Goal: Task Accomplishment & Management: Use online tool/utility

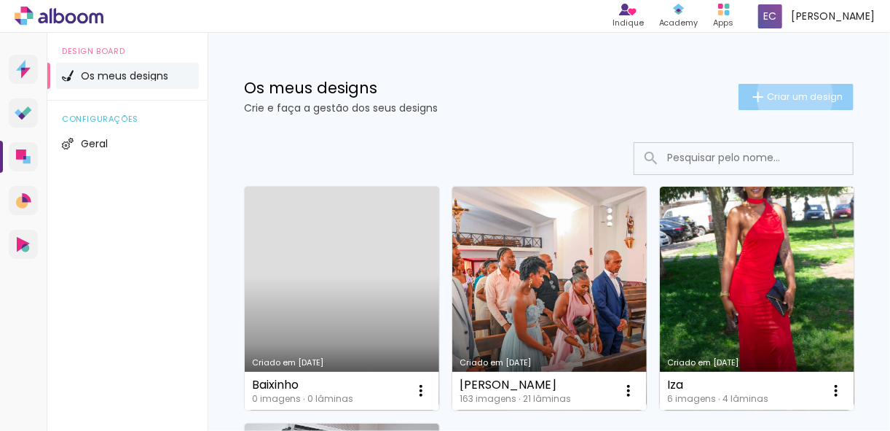
click at [784, 96] on span "Criar um design" at bounding box center [805, 96] width 76 height 9
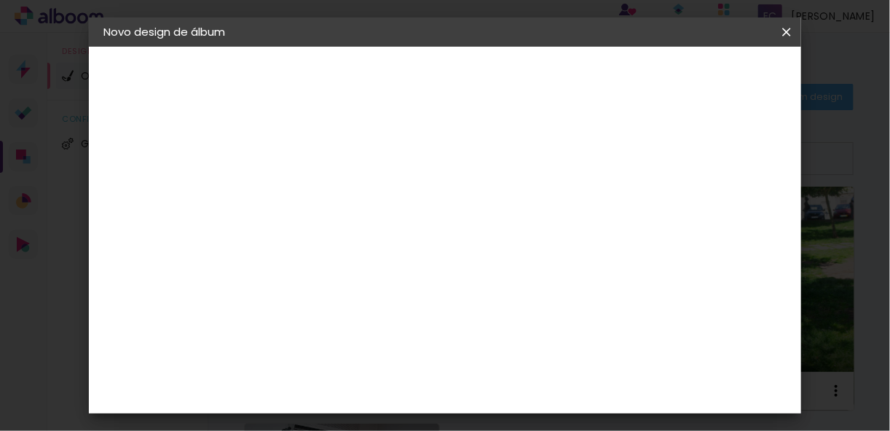
click at [342, 195] on input at bounding box center [342, 195] width 0 height 23
type input "Baixinho Niver"
type paper-input "Baixinho Niver"
click at [0, 0] on slot "Avançar" at bounding box center [0, 0] width 0 height 0
click at [0, 0] on slot "Tamanho Livre" at bounding box center [0, 0] width 0 height 0
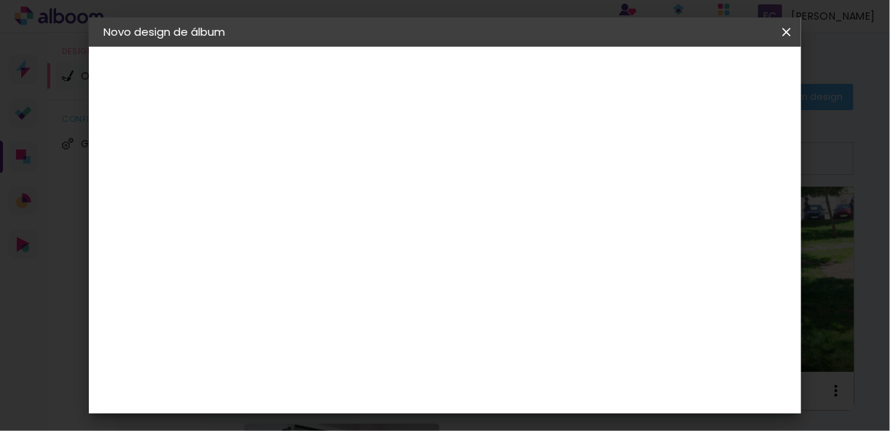
click at [0, 0] on slot "Tamanho Livre" at bounding box center [0, 0] width 0 height 0
drag, startPoint x: 595, startPoint y: 215, endPoint x: 565, endPoint y: 223, distance: 31.6
click at [468, 223] on iron-icon at bounding box center [460, 224] width 16 height 17
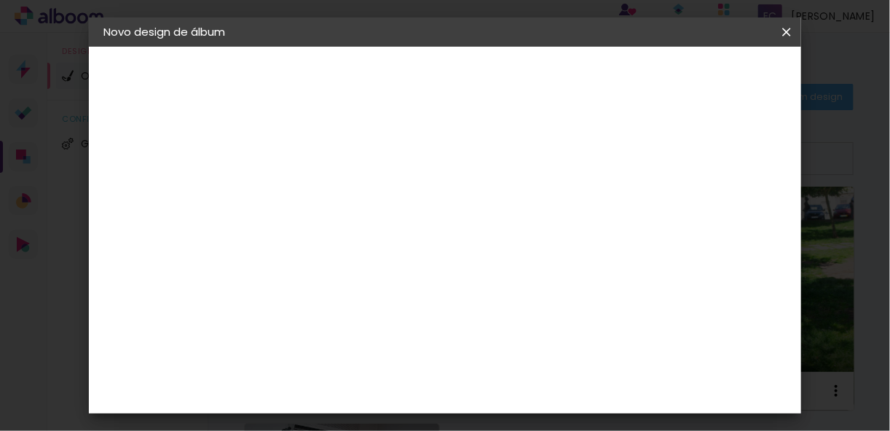
click at [468, 219] on iron-icon at bounding box center [460, 224] width 16 height 17
click at [0, 0] on slot "Tamanho Livre" at bounding box center [0, 0] width 0 height 0
click at [0, 0] on slot "Avançar" at bounding box center [0, 0] width 0 height 0
click at [114, 147] on iron-icon at bounding box center [111, 149] width 17 height 17
click at [114, 148] on iron-icon at bounding box center [111, 149] width 17 height 17
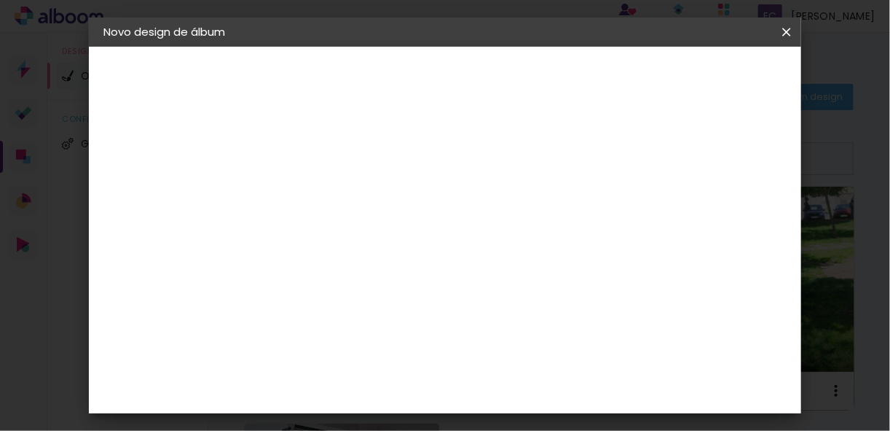
drag, startPoint x: 114, startPoint y: 148, endPoint x: 177, endPoint y: 154, distance: 63.7
click at [177, 154] on div "2. Especificações" at bounding box center [183, 149] width 160 height 17
click at [197, 149] on div "2. Especificações" at bounding box center [183, 149] width 160 height 17
click at [617, 167] on div at bounding box center [610, 167] width 13 height 13
type paper-checkbox "on"
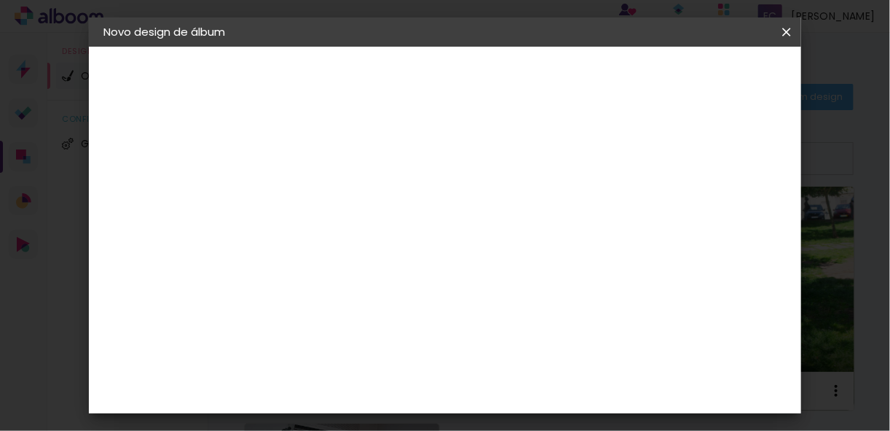
click at [111, 154] on iron-icon at bounding box center [111, 149] width 17 height 17
click at [168, 154] on div "2. Especificações" at bounding box center [183, 149] width 160 height 17
click at [617, 170] on div at bounding box center [610, 167] width 13 height 13
click at [734, 165] on div "30 cm cm cm mm A maioria dos laboratórios sugere 5mm de margem." at bounding box center [505, 106] width 455 height 117
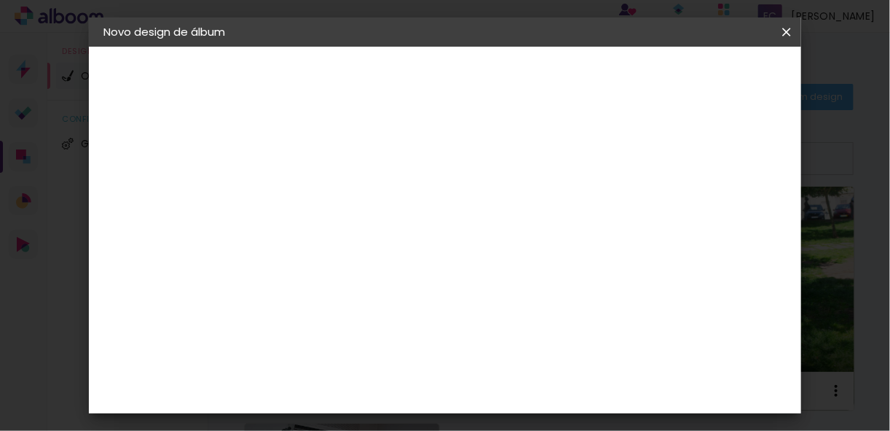
click at [423, 356] on div "cm" at bounding box center [535, 355] width 339 height 51
click at [0, 0] on slot "Voltar" at bounding box center [0, 0] width 0 height 0
click at [0, 0] on slot "Tamanho Livre" at bounding box center [0, 0] width 0 height 0
click at [113, 148] on iron-icon at bounding box center [111, 149] width 17 height 17
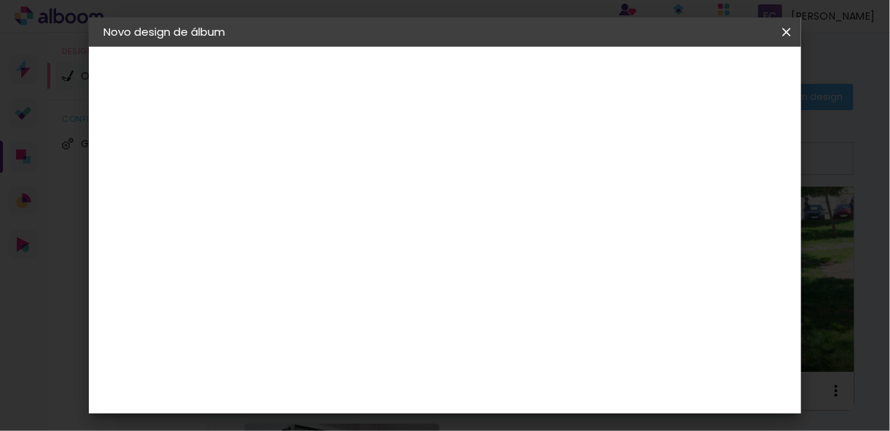
click at [113, 148] on iron-icon at bounding box center [111, 149] width 17 height 17
drag, startPoint x: 113, startPoint y: 148, endPoint x: 201, endPoint y: 149, distance: 88.2
click at [201, 149] on div "2. Especificações" at bounding box center [183, 149] width 160 height 17
click at [201, 148] on div "2. Especificações" at bounding box center [183, 149] width 160 height 17
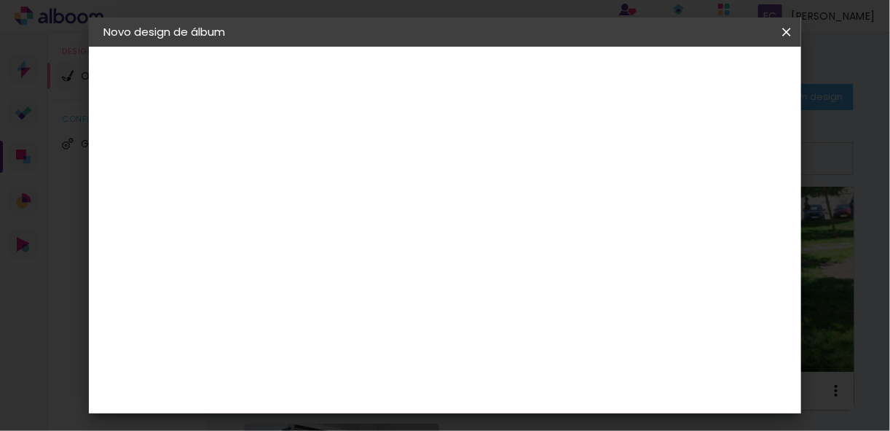
drag, startPoint x: 201, startPoint y: 148, endPoint x: 111, endPoint y: 155, distance: 90.6
click at [111, 155] on iron-icon at bounding box center [111, 149] width 17 height 17
drag, startPoint x: 186, startPoint y: 152, endPoint x: 167, endPoint y: 146, distance: 19.8
click at [167, 146] on div "2. Especificações" at bounding box center [183, 149] width 160 height 17
click at [163, 152] on div "2. Especificações" at bounding box center [183, 149] width 160 height 17
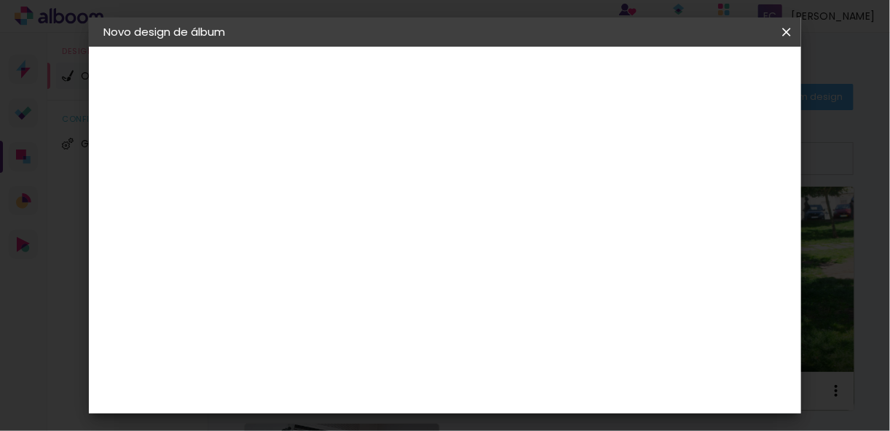
click at [0, 0] on slot "Tamanho Livre" at bounding box center [0, 0] width 0 height 0
click at [423, 221] on iron-icon at bounding box center [417, 218] width 12 height 12
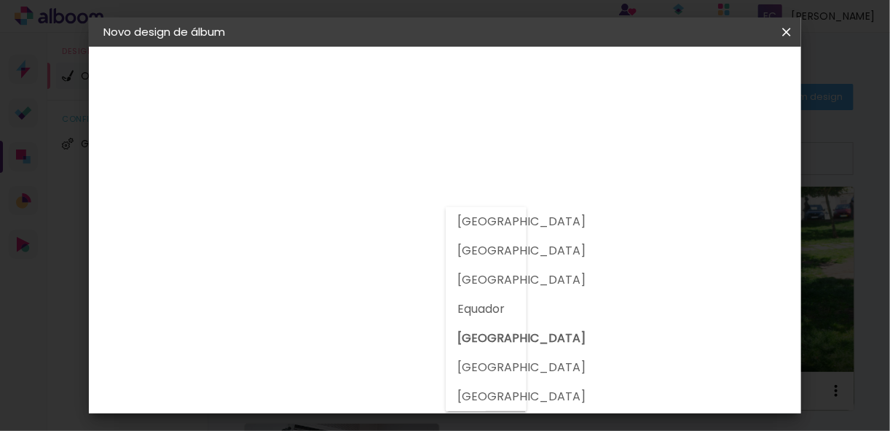
click at [555, 344] on album-spec-supplier-section at bounding box center [427, 256] width 255 height 261
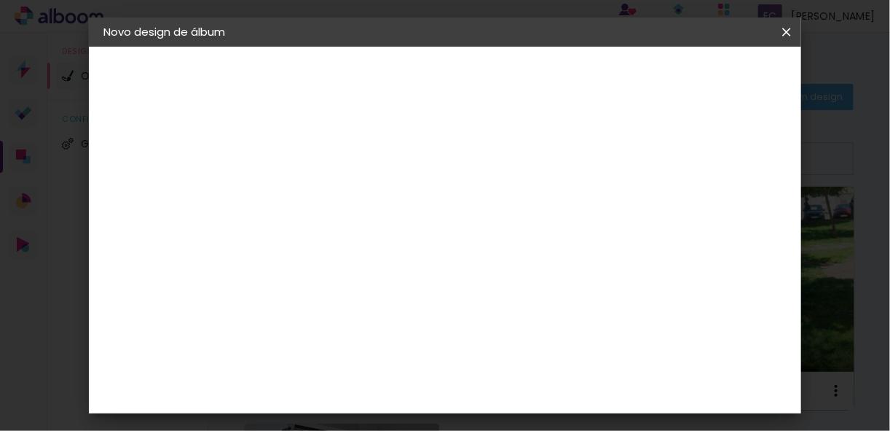
click at [0, 0] on slot "Voltar" at bounding box center [0, 0] width 0 height 0
click at [0, 0] on slot "Avançar" at bounding box center [0, 0] width 0 height 0
click at [0, 0] on slot "Tamanho Livre" at bounding box center [0, 0] width 0 height 0
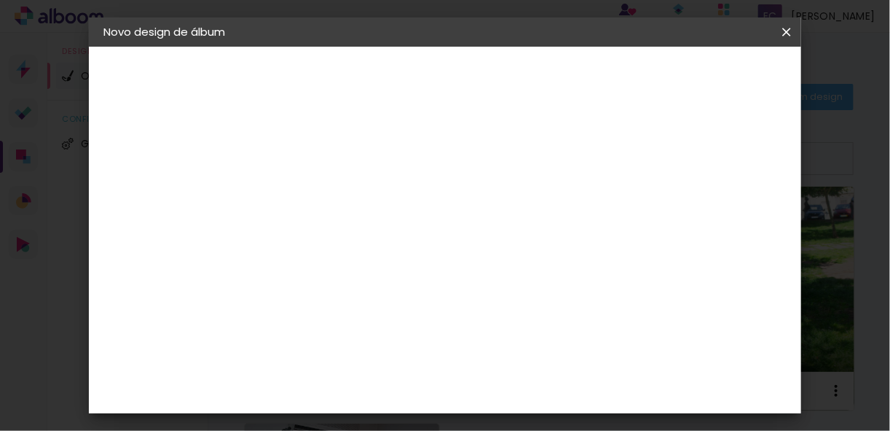
drag, startPoint x: 619, startPoint y: 205, endPoint x: 660, endPoint y: 203, distance: 41.6
click at [555, 203] on paper-item "Tamanho Livre" at bounding box center [500, 209] width 110 height 38
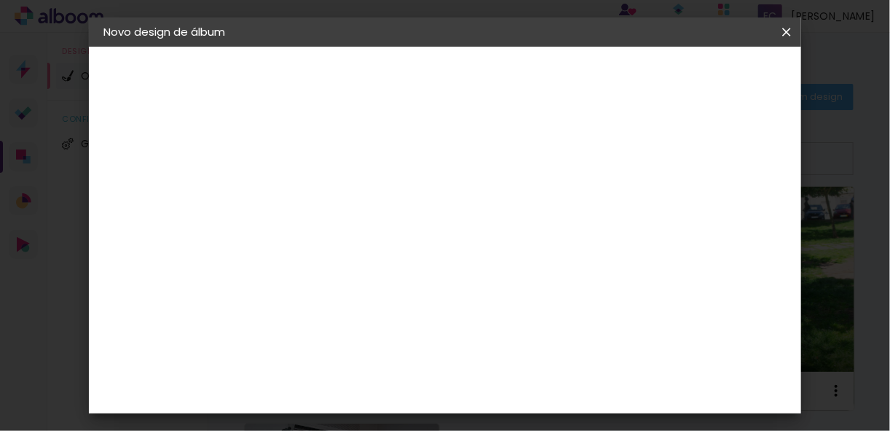
click at [468, 205] on iron-icon at bounding box center [460, 208] width 16 height 17
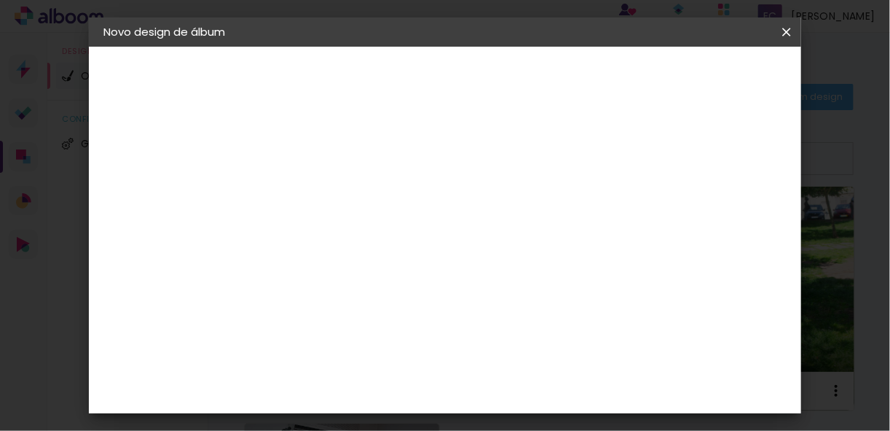
click at [112, 149] on iron-icon at bounding box center [111, 149] width 17 height 17
drag, startPoint x: 112, startPoint y: 149, endPoint x: 172, endPoint y: 149, distance: 59.7
click at [172, 149] on div "2. Especificações" at bounding box center [183, 149] width 160 height 17
drag, startPoint x: 172, startPoint y: 149, endPoint x: 203, endPoint y: 149, distance: 31.3
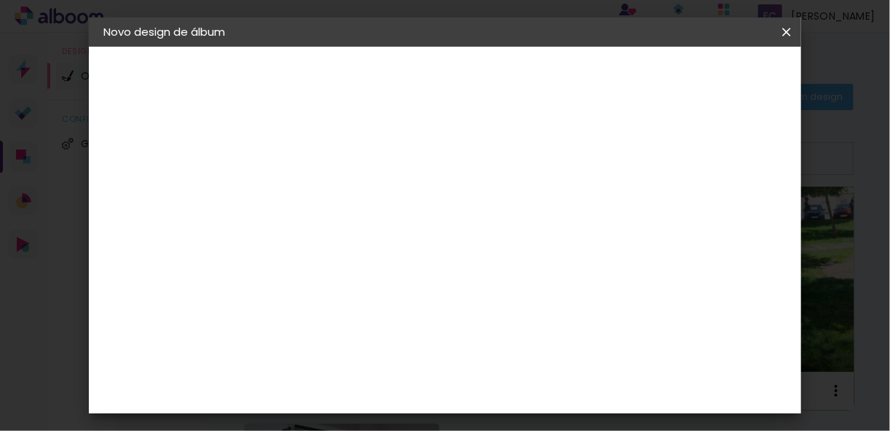
click at [200, 149] on div "2. Especificações" at bounding box center [183, 149] width 160 height 17
click at [217, 149] on div "2. Especificações" at bounding box center [183, 149] width 160 height 17
click at [0, 0] on slot "Baixinho Niver" at bounding box center [0, 0] width 0 height 0
click at [0, 0] on slot "Avançar" at bounding box center [0, 0] width 0 height 0
click at [0, 0] on slot "Tamanho Livre" at bounding box center [0, 0] width 0 height 0
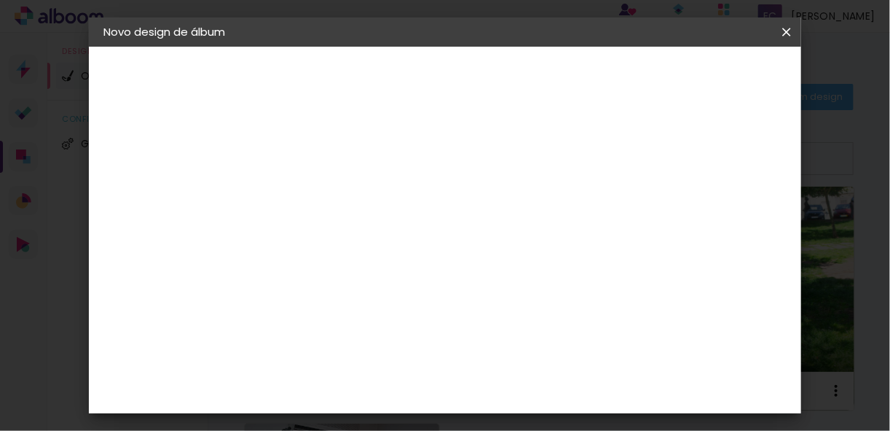
click at [0, 0] on slot "Avançar" at bounding box center [0, 0] width 0 height 0
click at [337, 215] on div "30 cm cm cm mm A maioria dos laboratórios sugere 5mm de margem." at bounding box center [505, 242] width 455 height 117
click at [152, 178] on div "Tamanho livre" at bounding box center [159, 180] width 50 height 20
click at [0, 0] on slot "Tamanho Livre" at bounding box center [0, 0] width 0 height 0
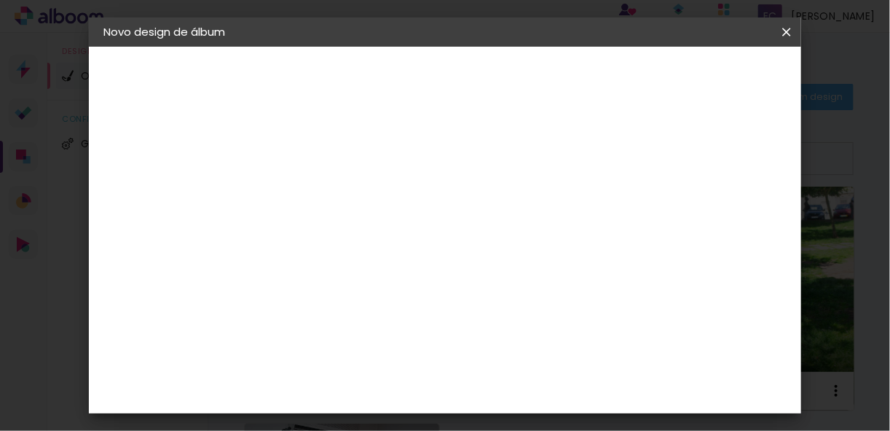
click at [0, 0] on slot "Avançar" at bounding box center [0, 0] width 0 height 0
click at [0, 0] on slot "Voltar" at bounding box center [0, 0] width 0 height 0
click at [394, 309] on div "DreambooksPro" at bounding box center [379, 314] width 95 height 12
click at [542, 286] on div "Sugerir um laboratório" at bounding box center [509, 294] width 65 height 23
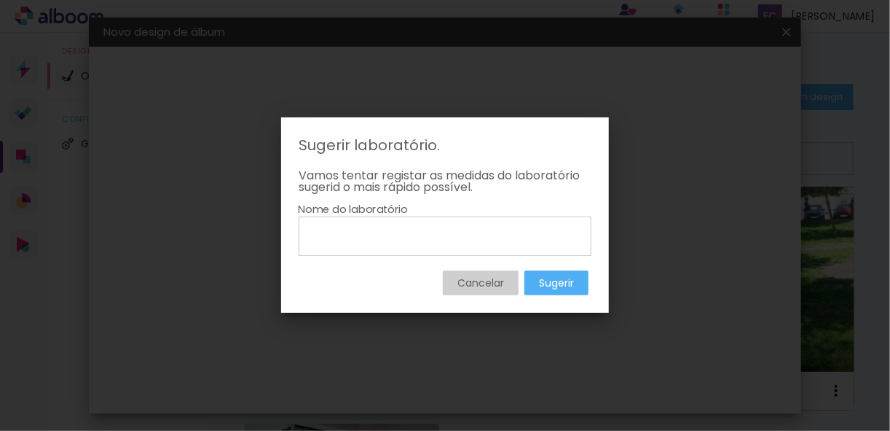
click at [405, 238] on input at bounding box center [445, 235] width 283 height 25
type input "prime"
type paper-input "prime"
click at [0, 0] on slot "Cancelar" at bounding box center [0, 0] width 0 height 0
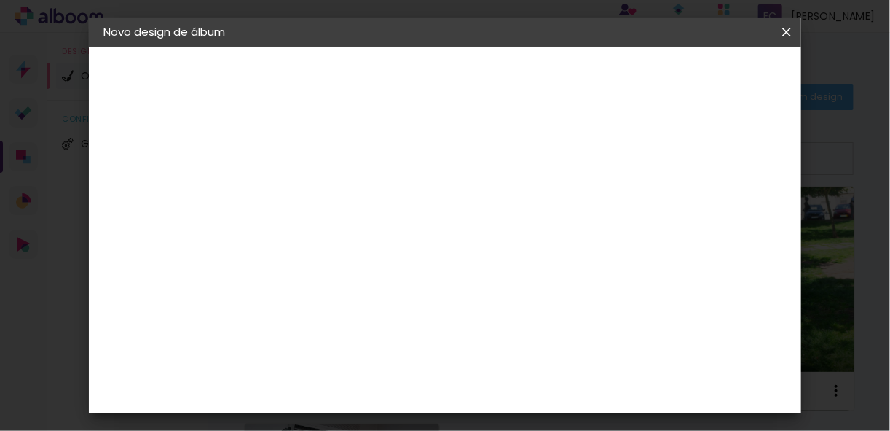
click at [386, 367] on div "Floricolor" at bounding box center [359, 368] width 54 height 12
click at [386, 366] on div "Floricolor" at bounding box center [359, 368] width 54 height 12
click at [424, 315] on div "DreambooksPro" at bounding box center [379, 314] width 95 height 12
click at [379, 260] on input at bounding box center [363, 262] width 117 height 18
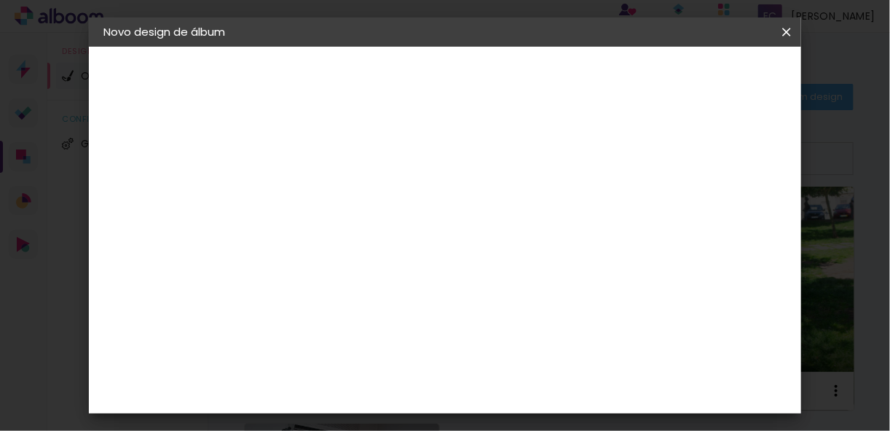
click at [379, 260] on input at bounding box center [363, 262] width 117 height 18
click at [149, 211] on iron-pages "Modelo A escolher modelo... Tamanho livre" at bounding box center [183, 212] width 160 height 29
click at [167, 149] on div "2. Especificações" at bounding box center [183, 149] width 160 height 17
click at [470, 286] on iron-icon at bounding box center [460, 294] width 17 height 17
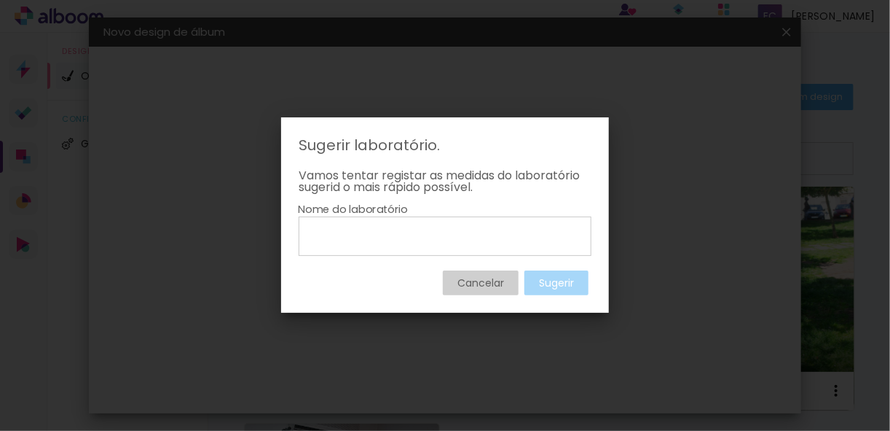
click at [0, 0] on slot "Cancelar" at bounding box center [0, 0] width 0 height 0
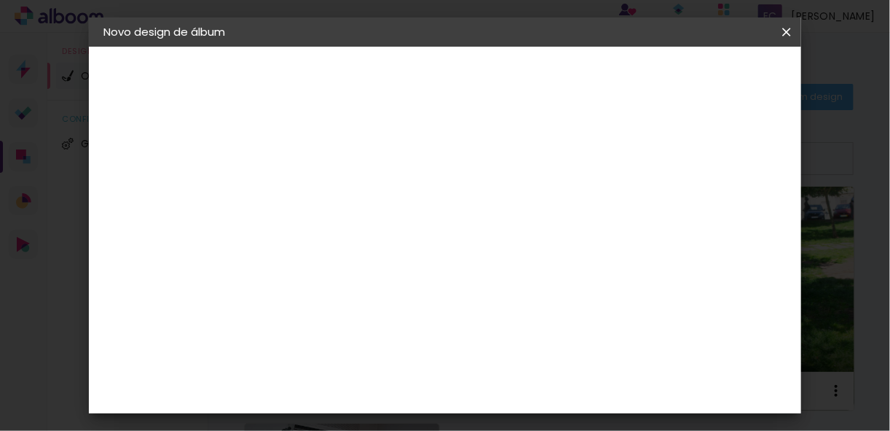
click at [0, 0] on slot "Tamanho Livre" at bounding box center [0, 0] width 0 height 0
click at [423, 230] on iron-icon at bounding box center [417, 233] width 12 height 12
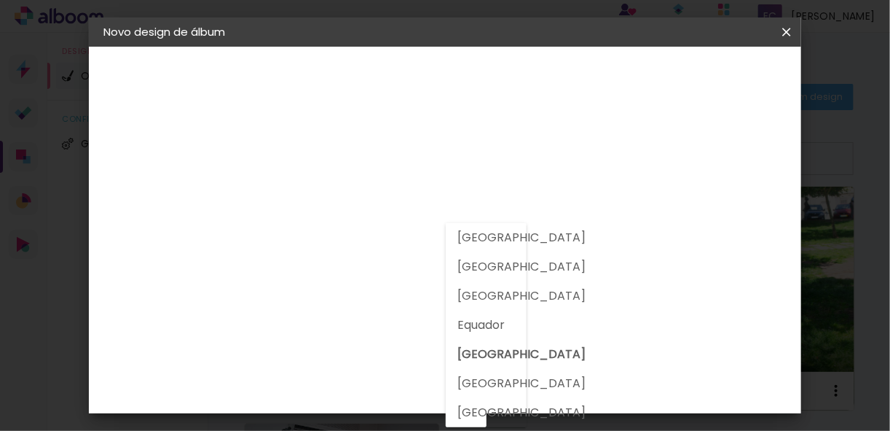
click at [555, 356] on album-spec-supplier-section at bounding box center [427, 271] width 255 height 261
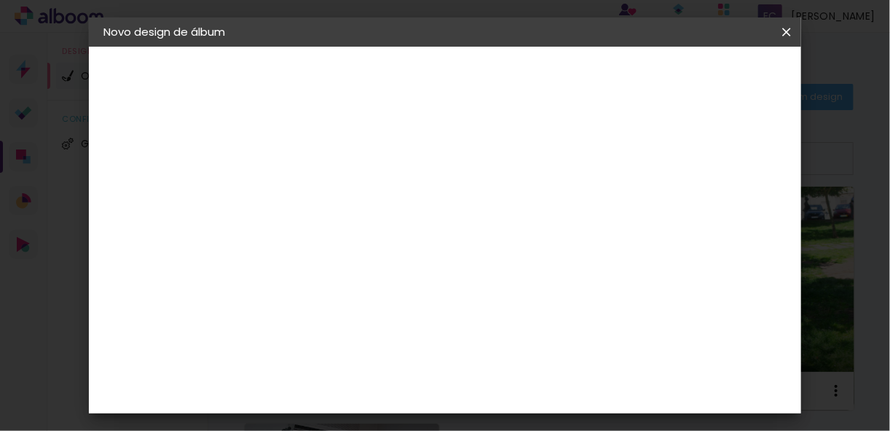
click at [0, 0] on slot "Tamanho Livre" at bounding box center [0, 0] width 0 height 0
click at [0, 0] on slot "Avançar" at bounding box center [0, 0] width 0 height 0
drag, startPoint x: 309, startPoint y: 299, endPoint x: 388, endPoint y: 263, distance: 86.7
click at [310, 300] on div "cm" at bounding box center [304, 254] width 71 height 169
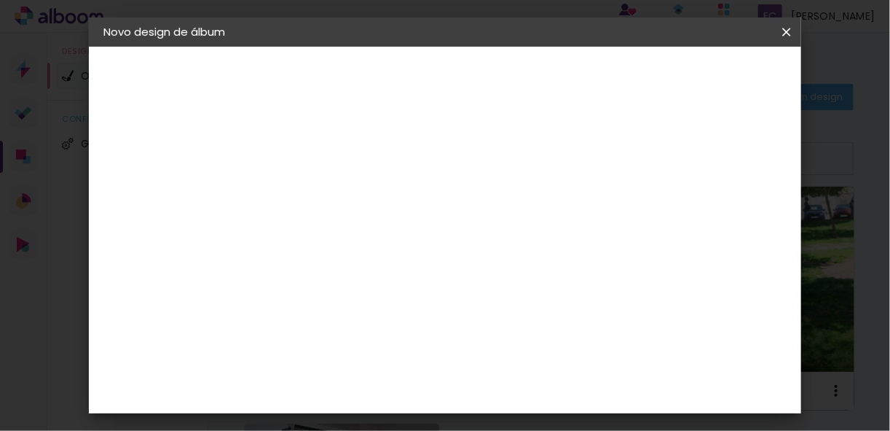
scroll to position [175, 0]
click at [318, 311] on div "cm" at bounding box center [323, 318] width 17 height 22
type input "3"
type input "18"
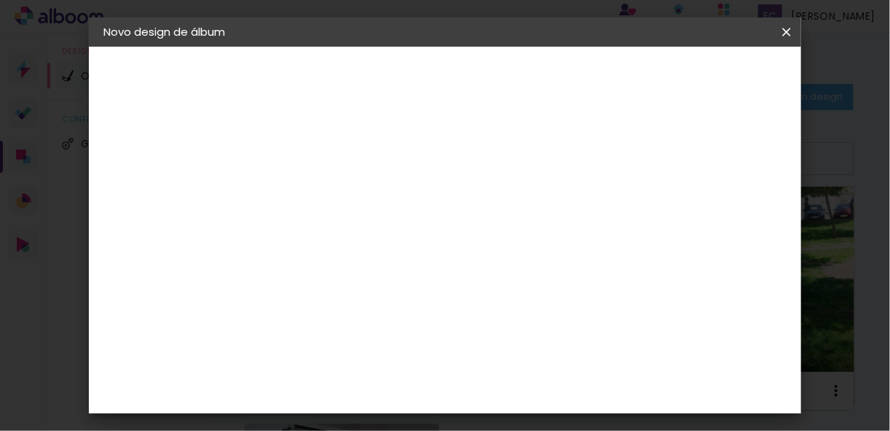
type paper-input "18"
click at [442, 227] on span "30" at bounding box center [442, 229] width 24 height 22
click at [458, 227] on span "cm" at bounding box center [462, 229] width 17 height 22
click at [541, 385] on input "60" at bounding box center [526, 389] width 38 height 22
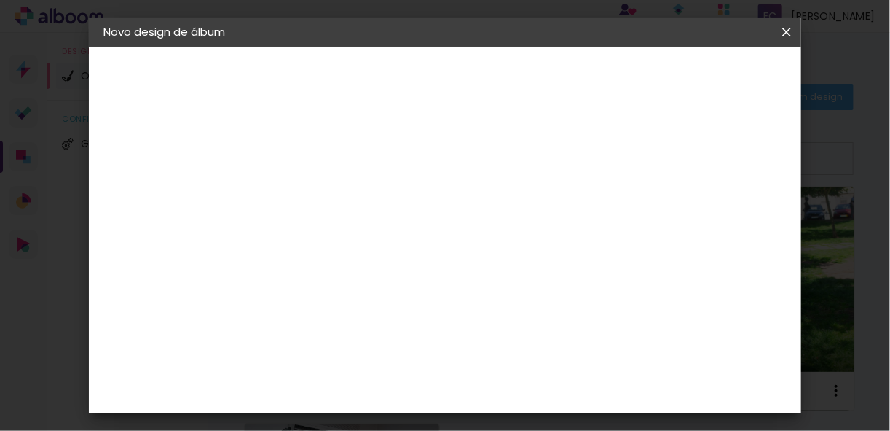
type input "6"
click at [451, 255] on input "18" at bounding box center [434, 261] width 38 height 22
type input "1"
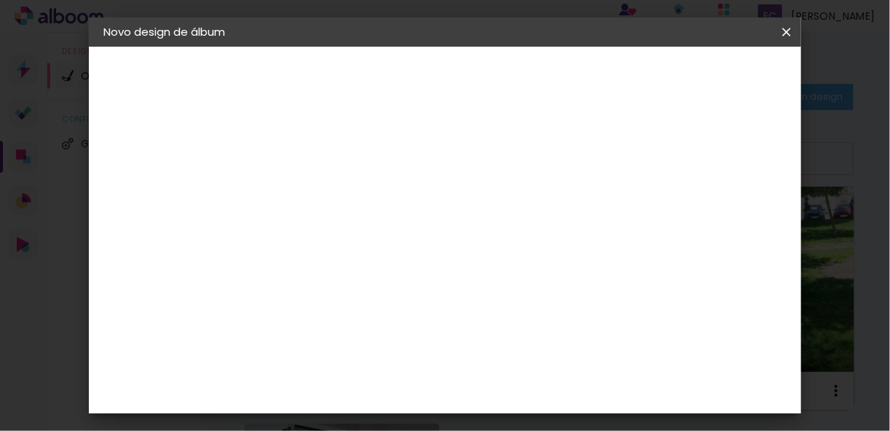
type input "25"
type paper-input "25"
click at [478, 93] on div "3 cm cm cm mm A maioria dos laboratórios sugere 5mm de margem." at bounding box center [378, 34] width 200 height 117
click at [527, 275] on span "3" at bounding box center [532, 282] width 15 height 22
click at [533, 275] on span "3" at bounding box center [532, 282] width 15 height 22
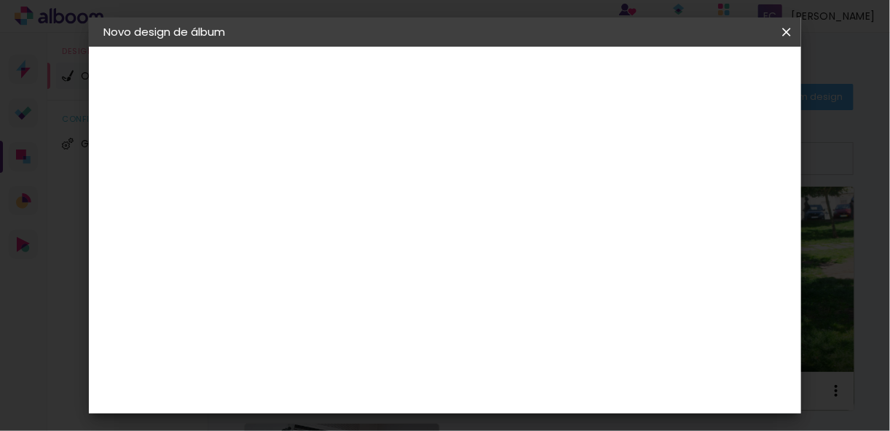
click at [536, 276] on span "3" at bounding box center [532, 282] width 15 height 22
click at [543, 388] on input at bounding box center [532, 393] width 31 height 22
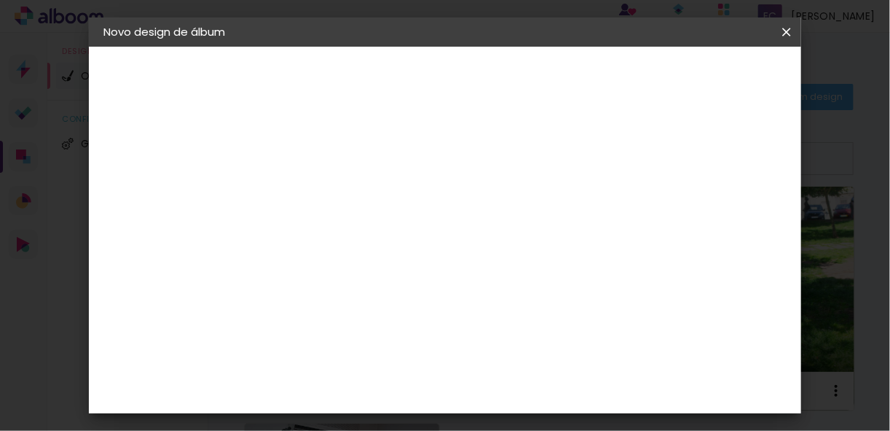
scroll to position [525, 0]
type input "40"
type paper-input "40"
type input "4"
type paper-input "4"
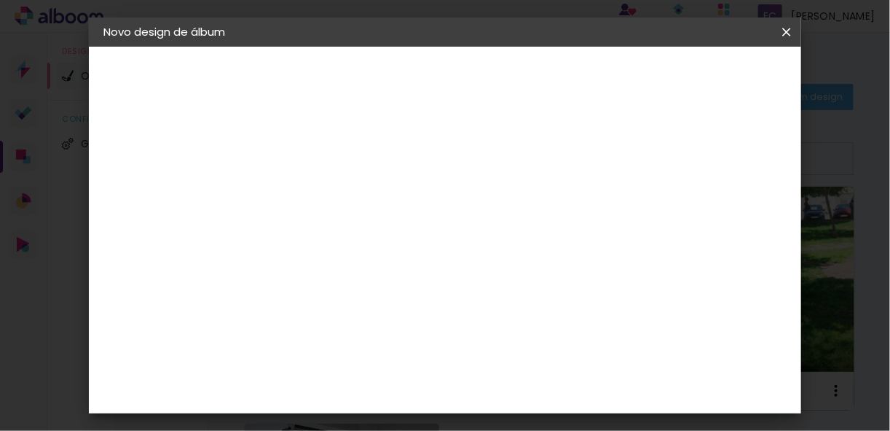
click at [718, 210] on input "4" at bounding box center [716, 221] width 26 height 22
type input "5"
type paper-input "5"
click at [723, 214] on input "5" at bounding box center [716, 221] width 26 height 22
type input "4"
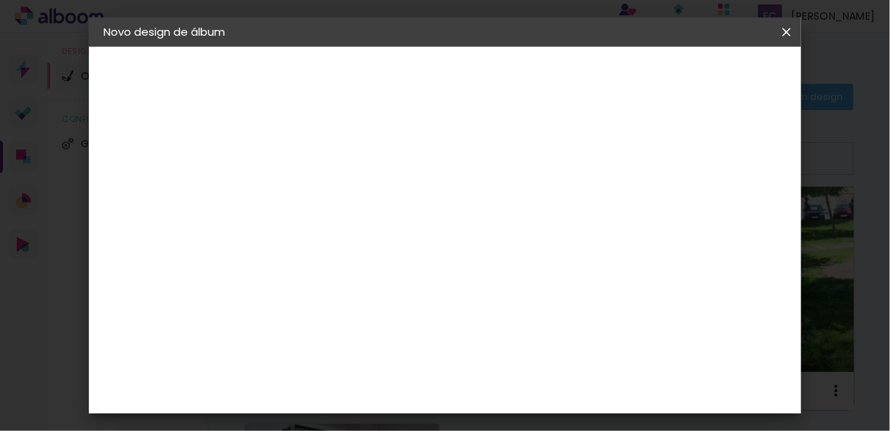
type paper-input "4"
click at [723, 227] on input "4" at bounding box center [714, 221] width 26 height 22
click at [697, 82] on span "Iniciar design" at bounding box center [667, 82] width 60 height 20
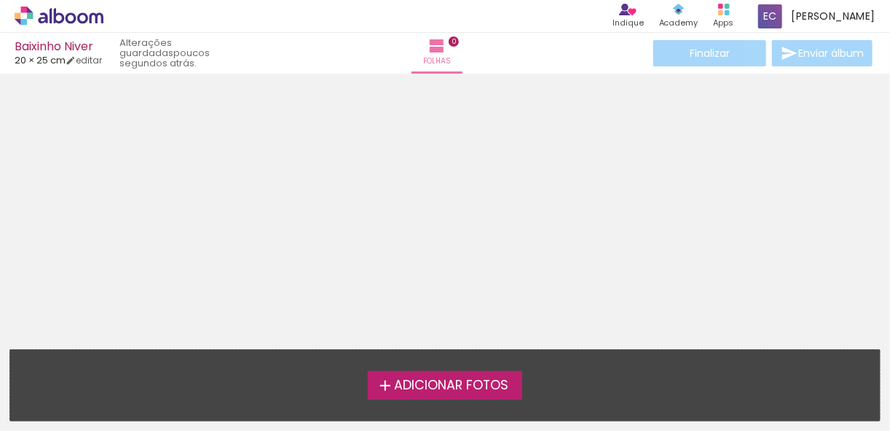
click at [382, 382] on iron-icon at bounding box center [385, 385] width 17 height 17
click at [0, 0] on input "file" at bounding box center [0, 0] width 0 height 0
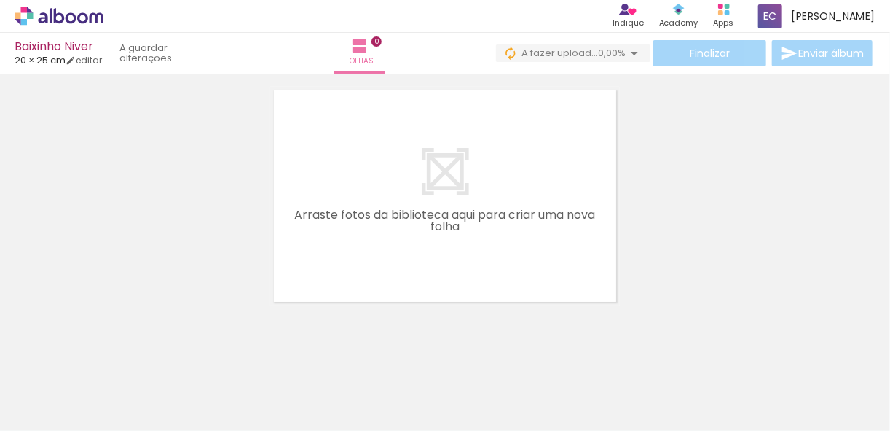
scroll to position [46, 0]
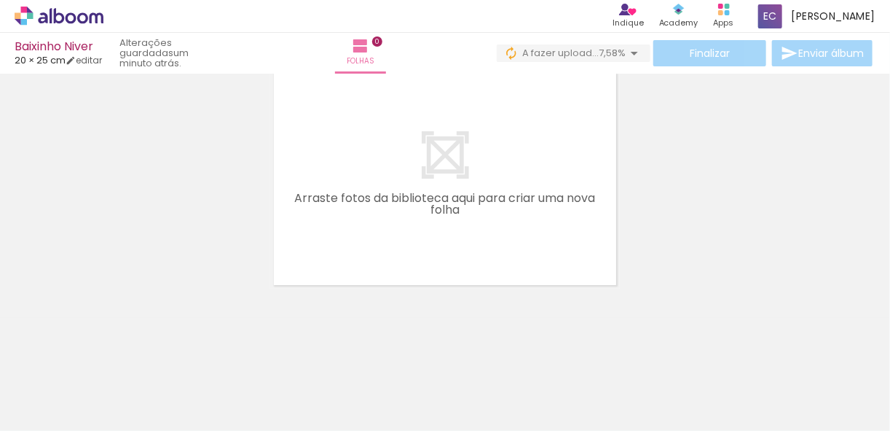
click at [146, 388] on div at bounding box center [146, 381] width 60 height 72
click at [162, 396] on div at bounding box center [146, 381] width 60 height 72
click at [151, 388] on div at bounding box center [146, 381] width 60 height 72
click at [216, 381] on div at bounding box center [227, 381] width 48 height 72
drag, startPoint x: 107, startPoint y: 378, endPoint x: 224, endPoint y: 380, distance: 116.6
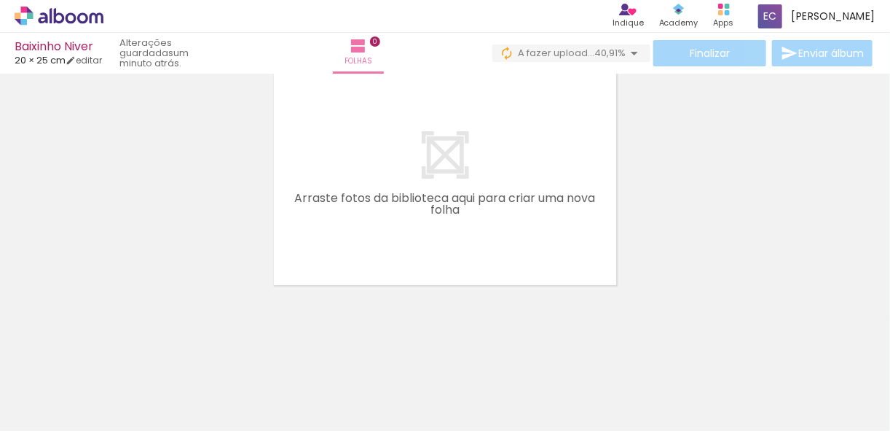
click at [119, 380] on iron-horizontal-list at bounding box center [104, 385] width 29 height 91
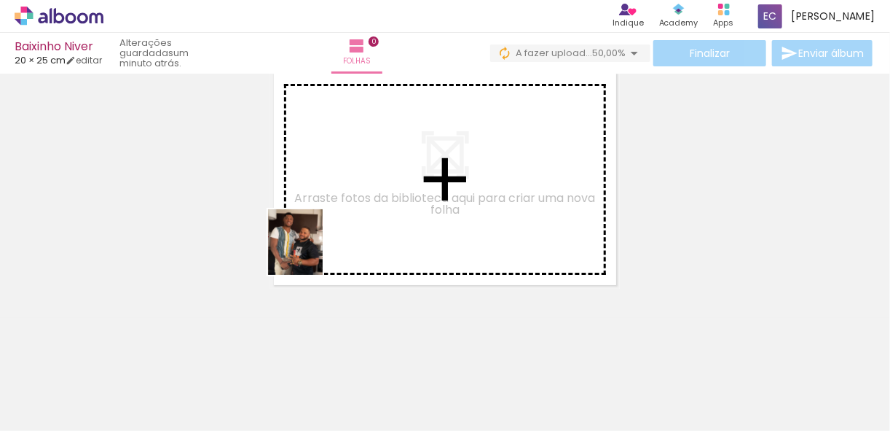
drag, startPoint x: 157, startPoint y: 388, endPoint x: 350, endPoint y: 231, distance: 249.6
click at [348, 216] on quentale-workspace at bounding box center [445, 215] width 890 height 431
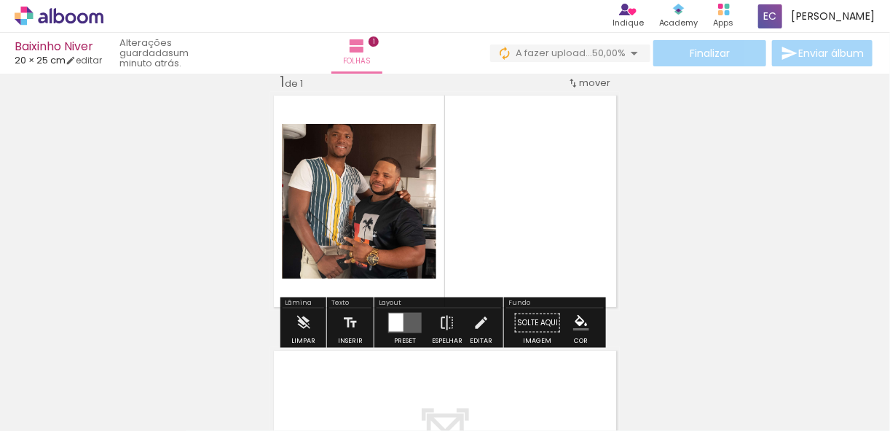
scroll to position [18, 0]
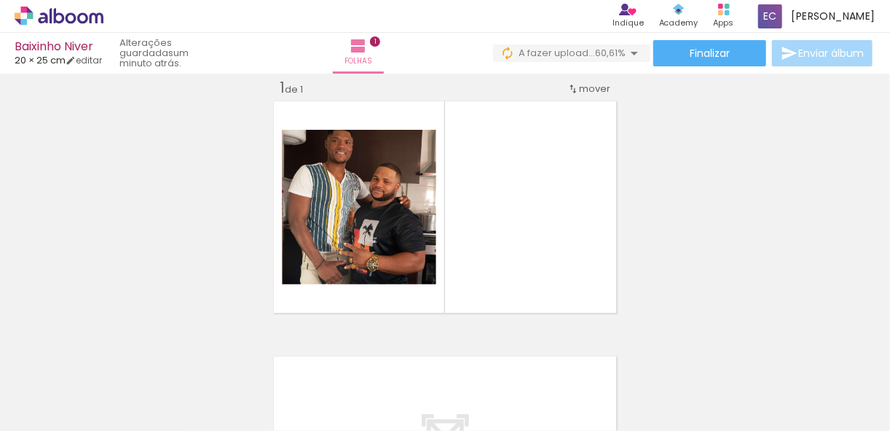
click at [232, 369] on div at bounding box center [227, 381] width 48 height 72
click at [313, 371] on div at bounding box center [309, 381] width 48 height 72
click at [385, 381] on div at bounding box center [391, 382] width 72 height 48
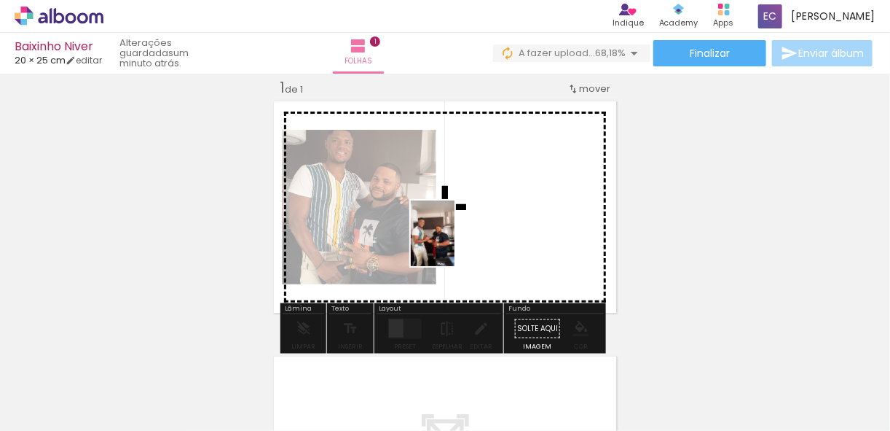
drag, startPoint x: 240, startPoint y: 393, endPoint x: 493, endPoint y: 215, distance: 309.0
click at [493, 215] on quentale-workspace at bounding box center [445, 215] width 890 height 431
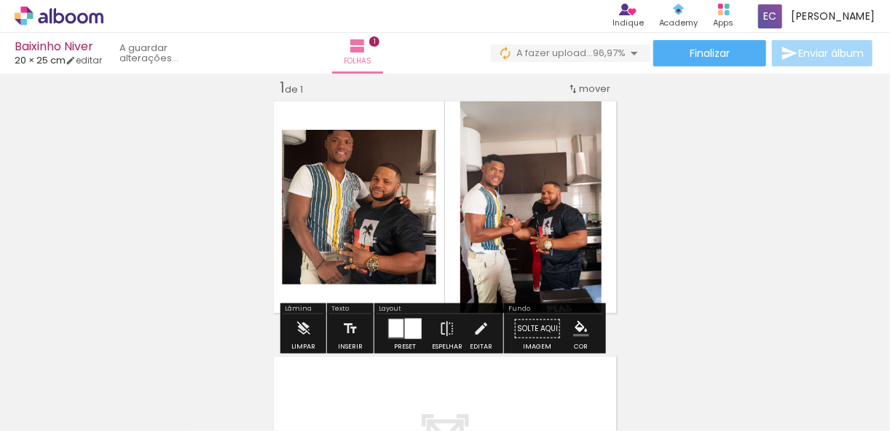
click at [703, 188] on div "Inserir folha 1 de 1" at bounding box center [445, 315] width 890 height 511
click at [707, 189] on div "Inserir folha 1 de 1" at bounding box center [445, 315] width 890 height 511
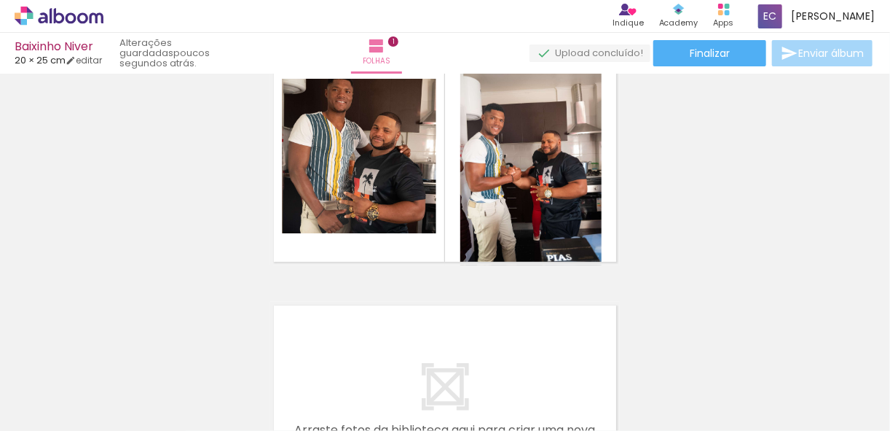
scroll to position [42, 0]
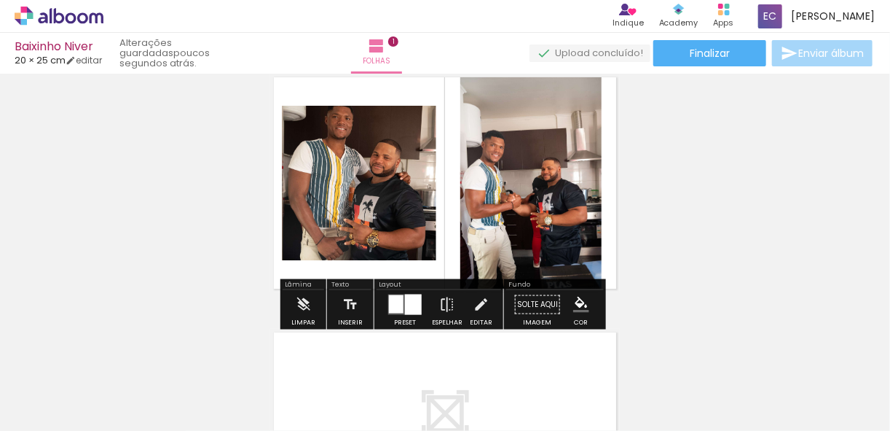
click at [525, 216] on quentale-photo at bounding box center [530, 183] width 141 height 219
click at [647, 234] on div "Inserir folha 1 de 1" at bounding box center [445, 291] width 890 height 511
click at [391, 56] on span "Folhas" at bounding box center [377, 61] width 28 height 13
click at [728, 184] on div "Inserir folha 1 de 1" at bounding box center [445, 291] width 890 height 511
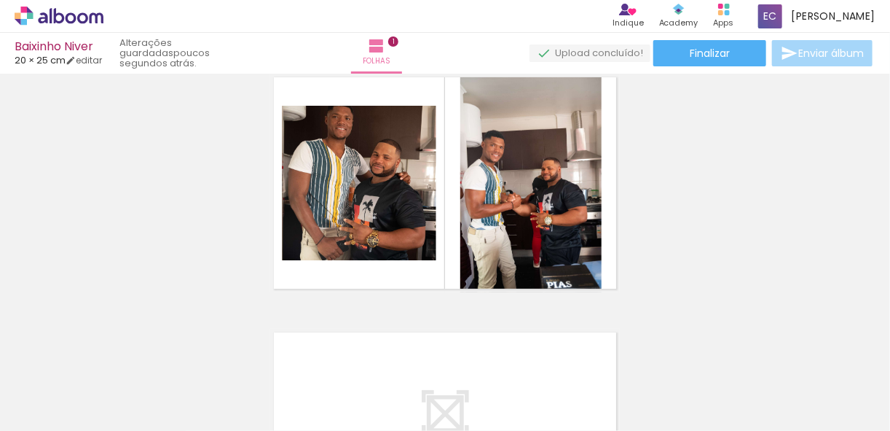
click at [78, 385] on iron-icon at bounding box center [74, 387] width 12 height 12
click at [82, 293] on div "Inserir folha 1 de 1" at bounding box center [445, 291] width 890 height 511
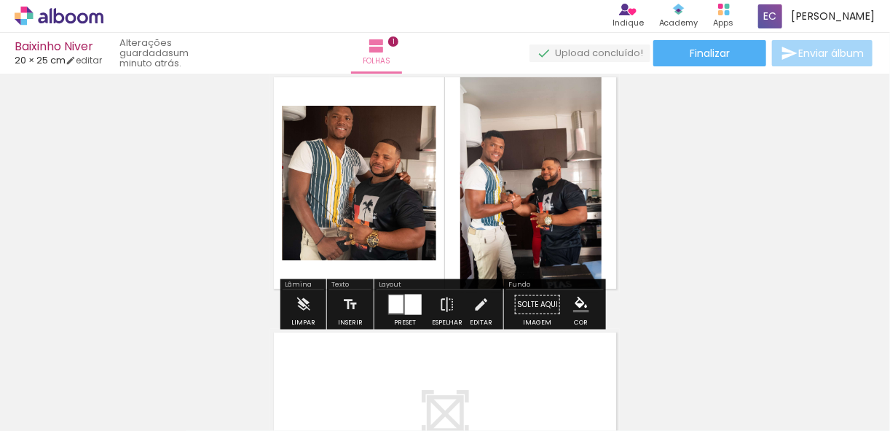
click at [700, 190] on div "Inserir folha 1 de 1" at bounding box center [445, 291] width 890 height 511
click at [695, 191] on div "Inserir folha 1 de 1" at bounding box center [445, 291] width 890 height 511
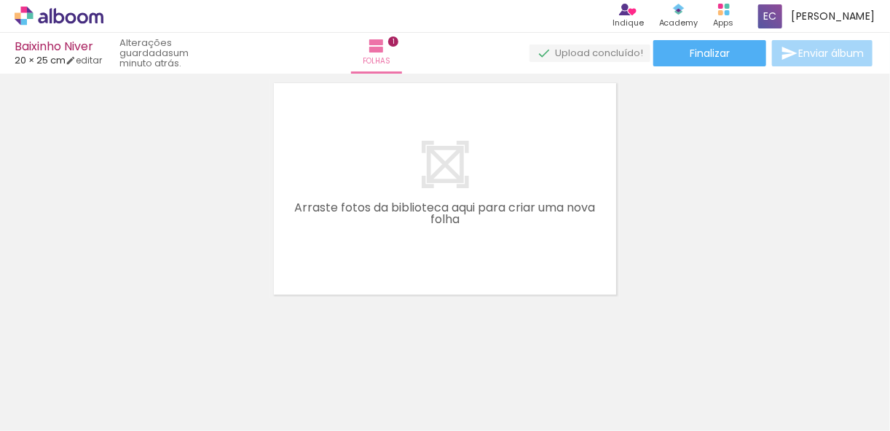
scroll to position [0, 0]
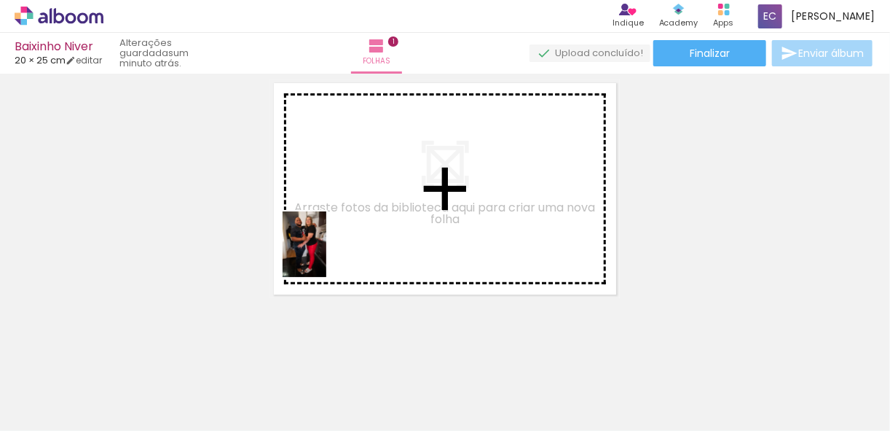
drag, startPoint x: 316, startPoint y: 388, endPoint x: 455, endPoint y: 364, distance: 140.5
click at [326, 246] on quentale-workspace at bounding box center [445, 215] width 890 height 431
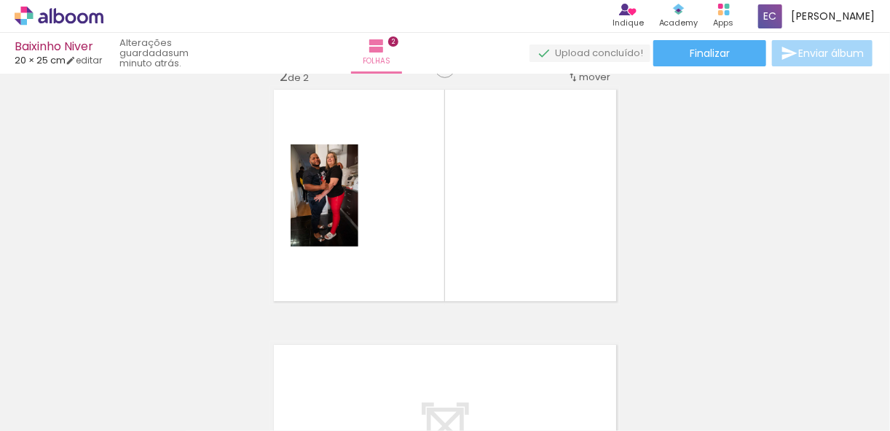
scroll to position [273, 0]
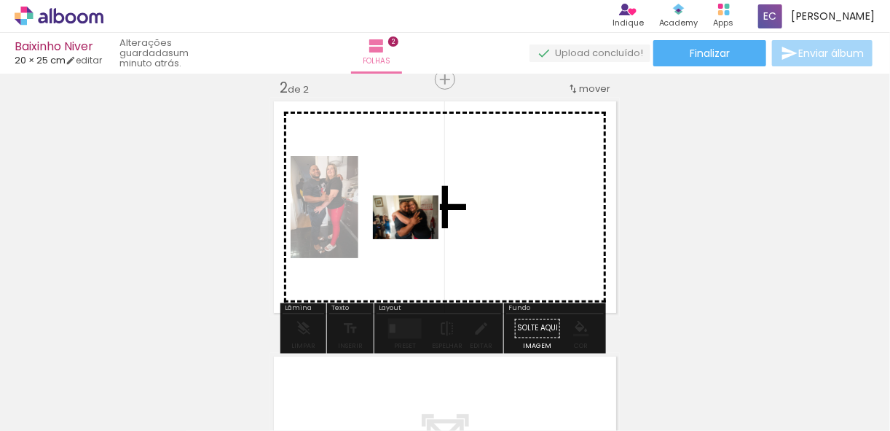
drag, startPoint x: 412, startPoint y: 391, endPoint x: 508, endPoint y: 333, distance: 112.5
click at [419, 235] on quentale-workspace at bounding box center [445, 215] width 890 height 431
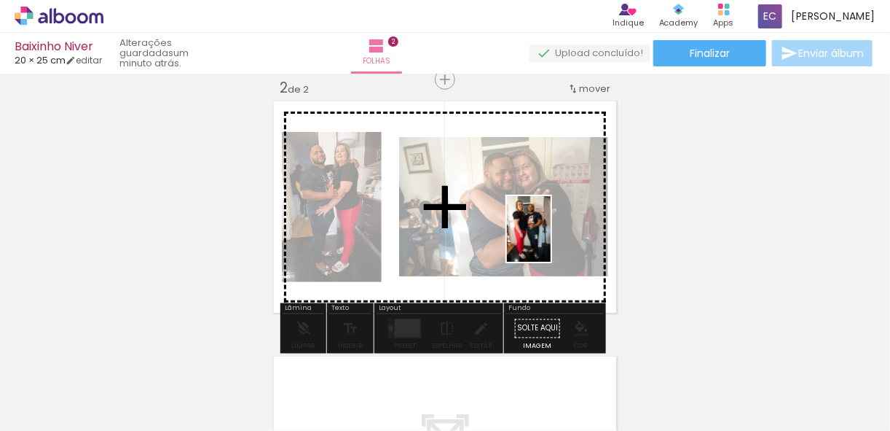
drag, startPoint x: 486, startPoint y: 391, endPoint x: 581, endPoint y: 281, distance: 144.6
click at [557, 239] on quentale-workspace at bounding box center [445, 215] width 890 height 431
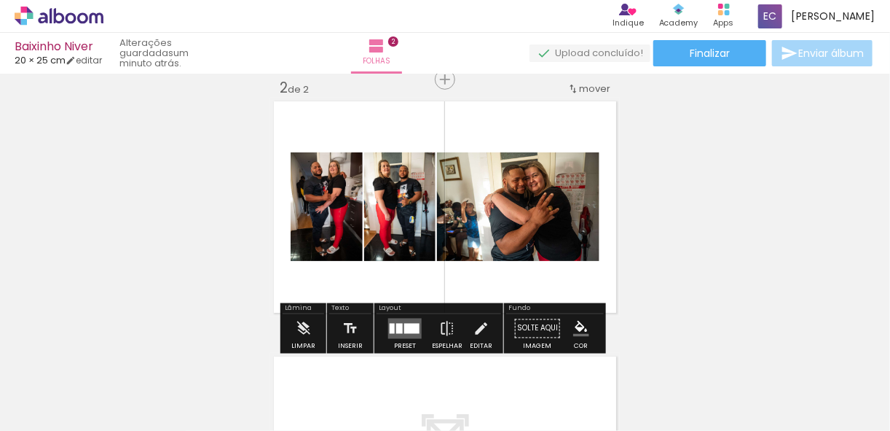
click at [541, 236] on quentale-photo at bounding box center [518, 206] width 162 height 109
click at [516, 232] on quentale-photo at bounding box center [518, 206] width 162 height 109
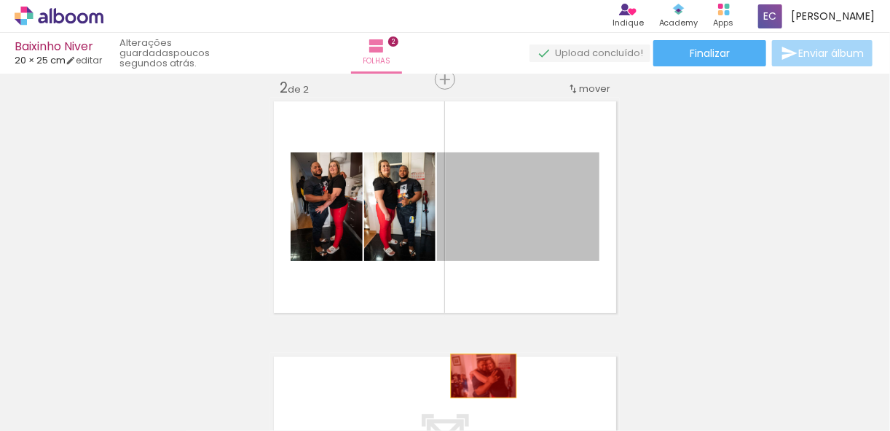
drag, startPoint x: 528, startPoint y: 231, endPoint x: 479, endPoint y: 375, distance: 152.3
click at [479, 375] on quentale-workspace at bounding box center [445, 215] width 890 height 431
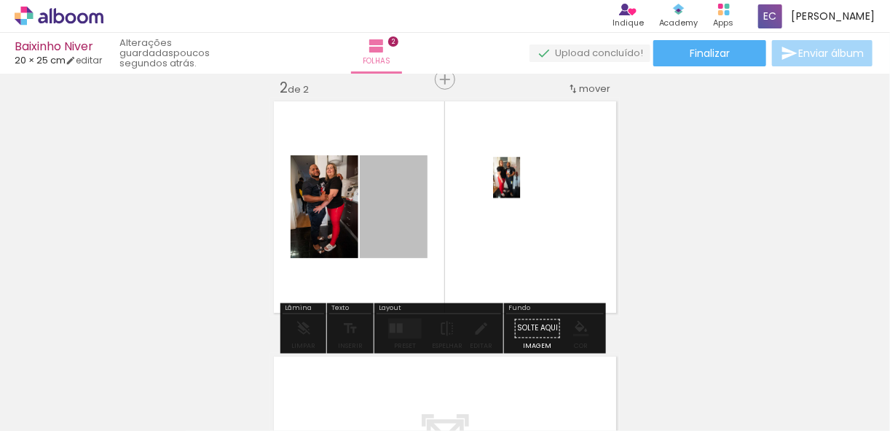
drag, startPoint x: 385, startPoint y: 195, endPoint x: 513, endPoint y: 173, distance: 130.0
click at [513, 173] on quentale-layouter at bounding box center [445, 207] width 350 height 219
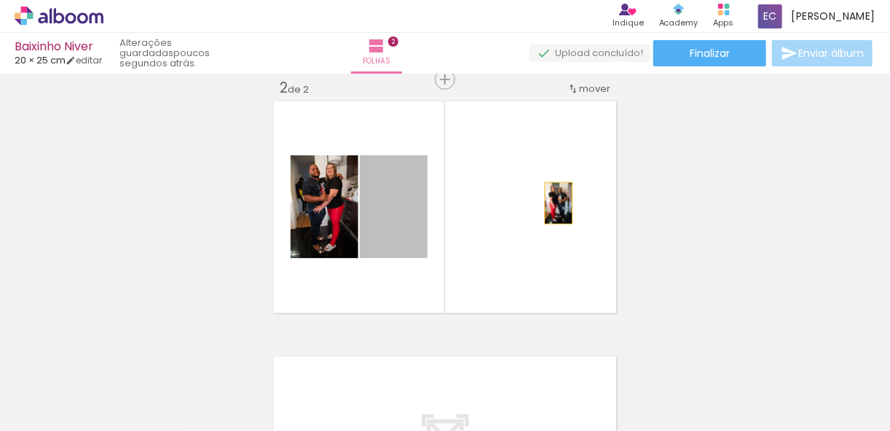
drag, startPoint x: 396, startPoint y: 235, endPoint x: 569, endPoint y: 203, distance: 176.3
click at [567, 203] on quentale-layouter at bounding box center [445, 207] width 350 height 219
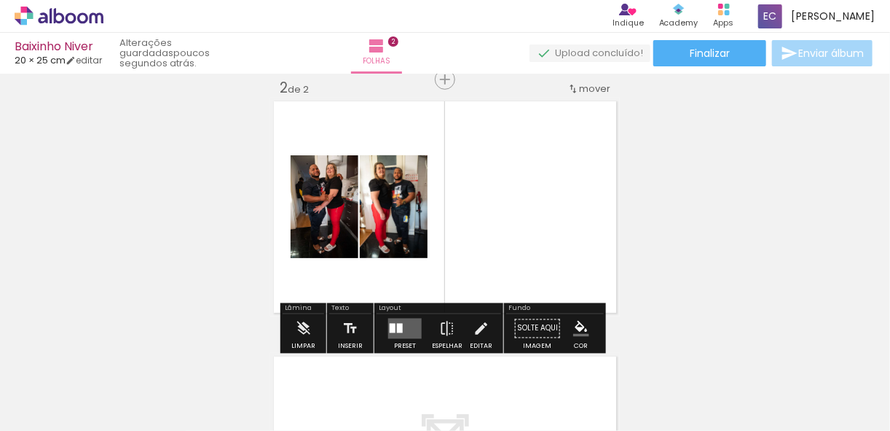
click at [487, 228] on quentale-layouter at bounding box center [445, 207] width 350 height 219
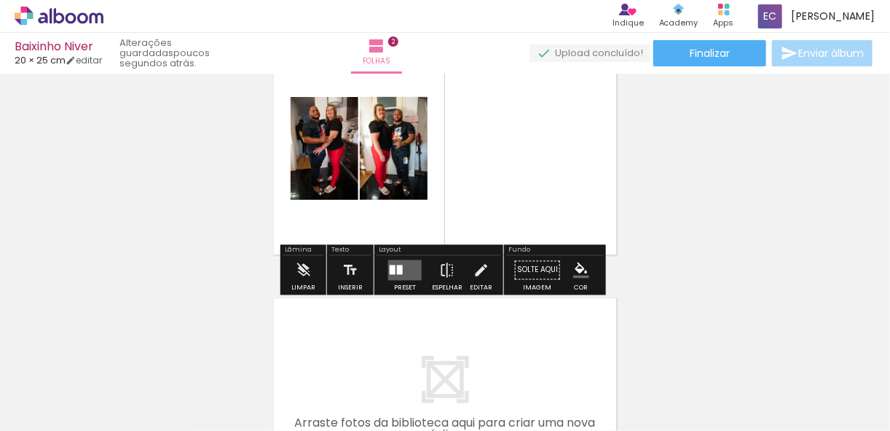
click at [410, 272] on quentale-layouter at bounding box center [405, 270] width 34 height 20
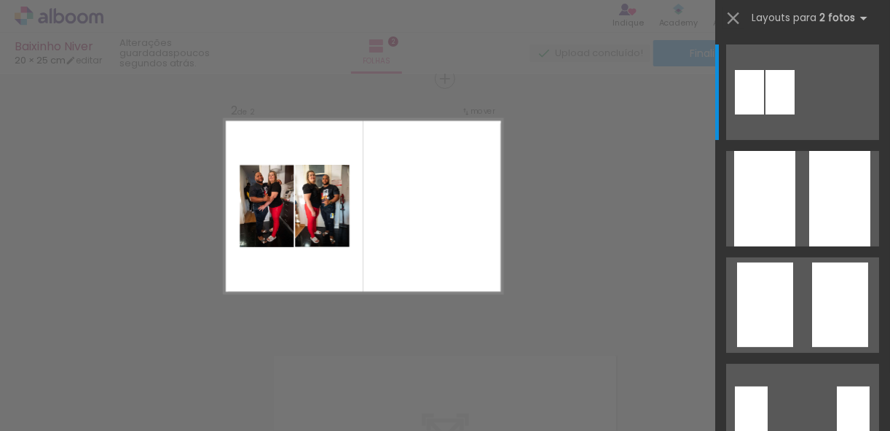
scroll to position [273, 0]
click at [774, 95] on div at bounding box center [780, 92] width 29 height 44
click at [858, 17] on iron-icon at bounding box center [863, 17] width 17 height 17
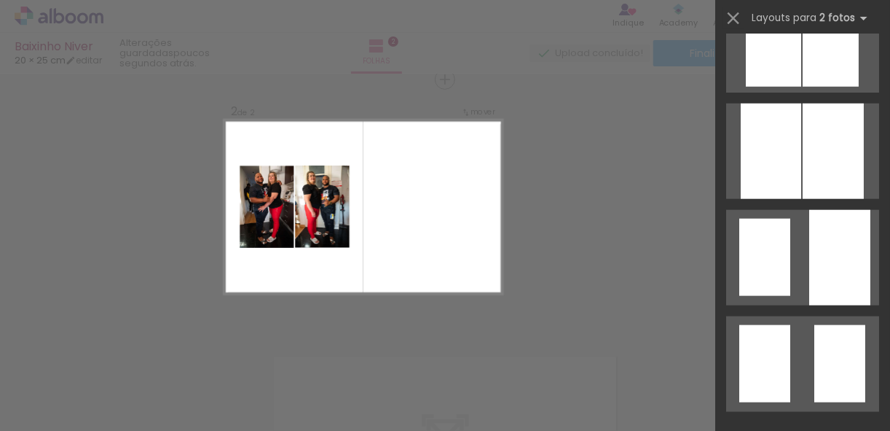
scroll to position [0, 0]
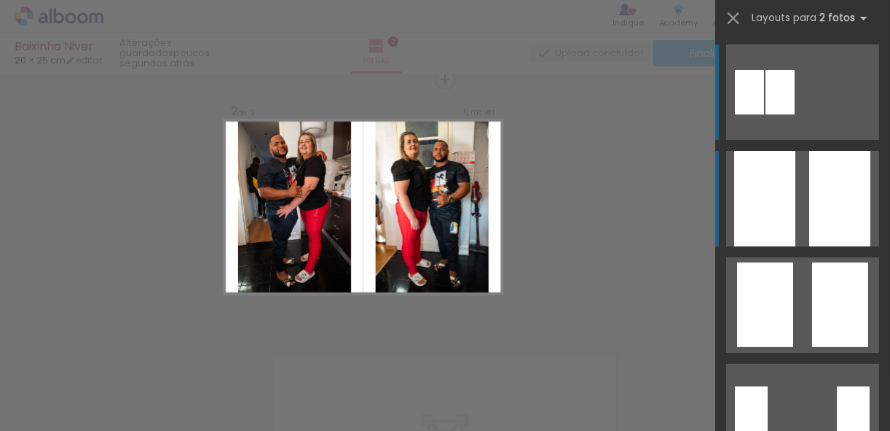
click at [790, 198] on div at bounding box center [764, 198] width 61 height 95
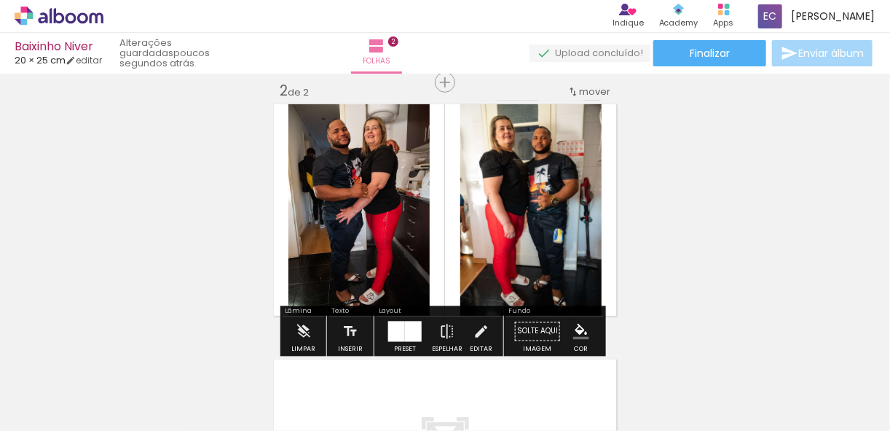
scroll to position [291, 0]
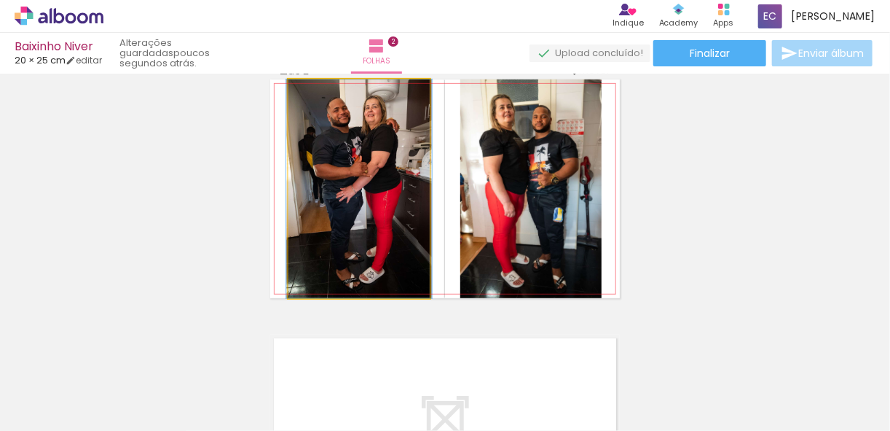
click at [346, 243] on quentale-photo at bounding box center [359, 188] width 141 height 219
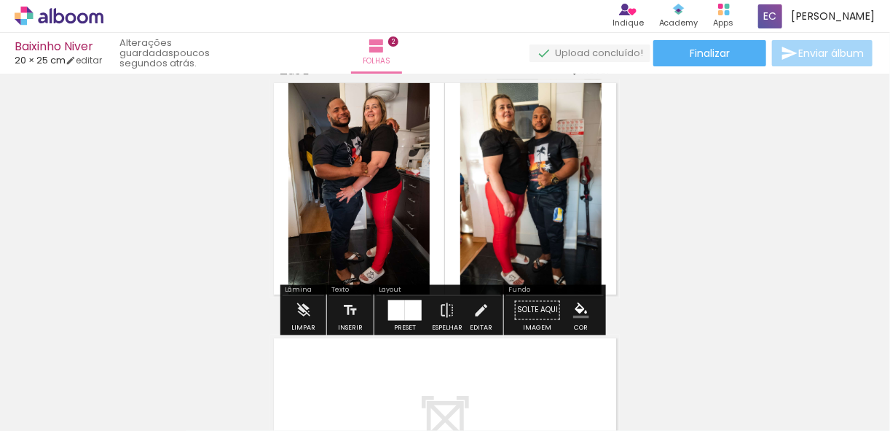
click at [518, 169] on quentale-photo at bounding box center [530, 188] width 141 height 219
click at [408, 313] on div at bounding box center [413, 310] width 17 height 20
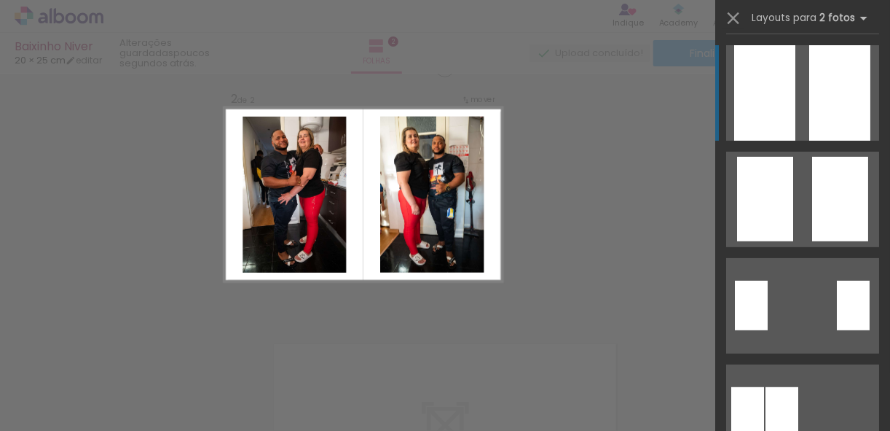
scroll to position [273, 0]
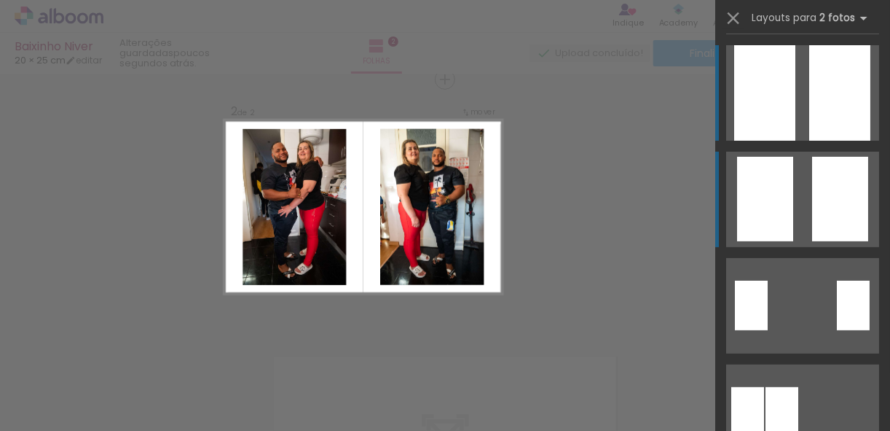
click at [798, 184] on quentale-layouter at bounding box center [802, 199] width 153 height 95
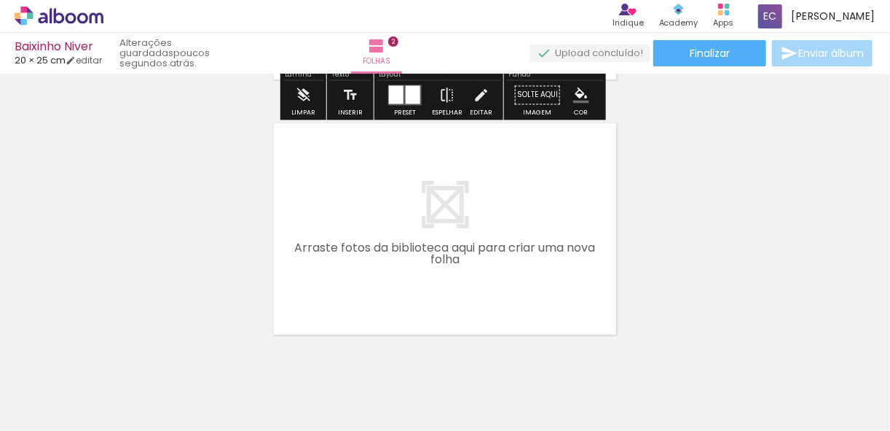
scroll to position [556, 0]
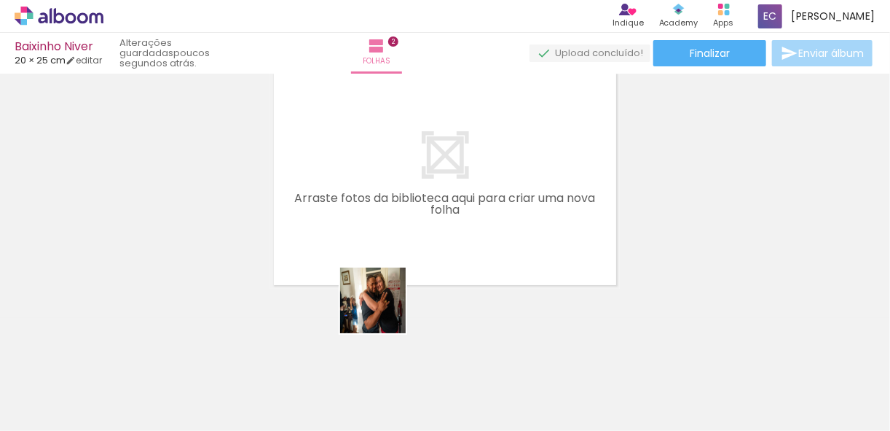
drag, startPoint x: 379, startPoint y: 383, endPoint x: 538, endPoint y: 354, distance: 162.2
click at [364, 189] on quentale-workspace at bounding box center [445, 215] width 890 height 431
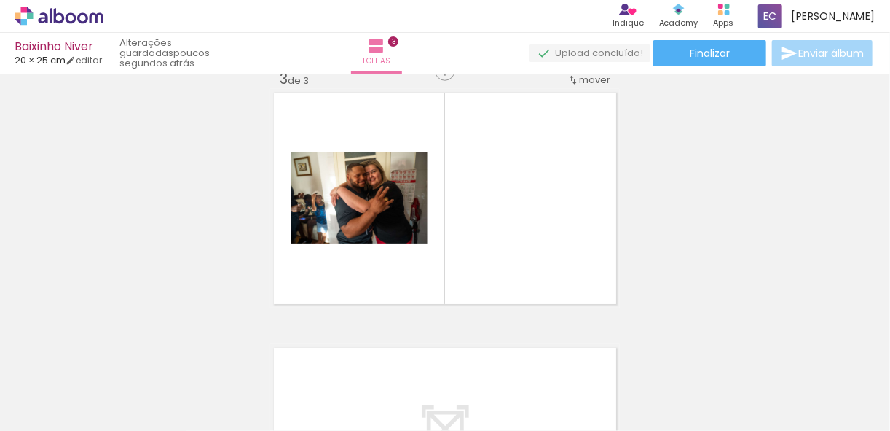
scroll to position [528, 0]
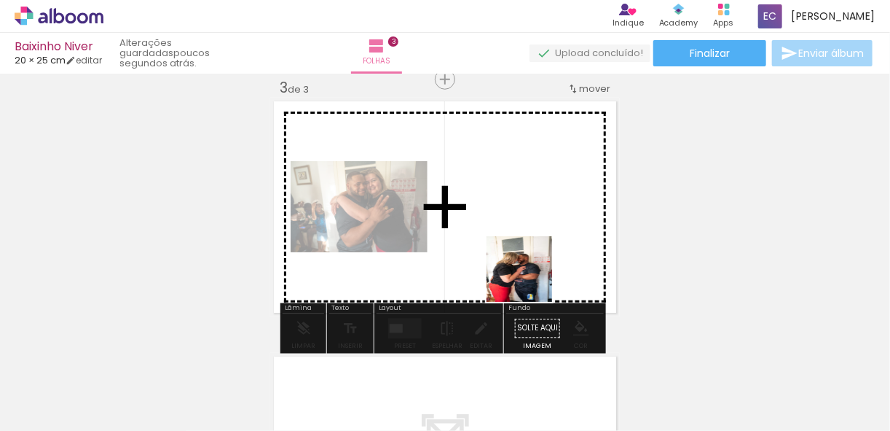
drag, startPoint x: 570, startPoint y: 398, endPoint x: 554, endPoint y: 263, distance: 135.6
click at [509, 223] on quentale-workspace at bounding box center [445, 215] width 890 height 431
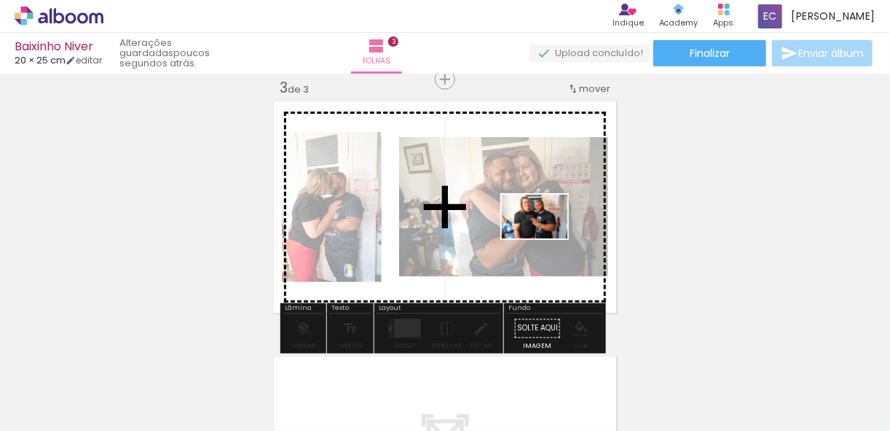
drag, startPoint x: 653, startPoint y: 391, endPoint x: 629, endPoint y: 329, distance: 66.4
click at [482, 216] on quentale-workspace at bounding box center [445, 215] width 890 height 431
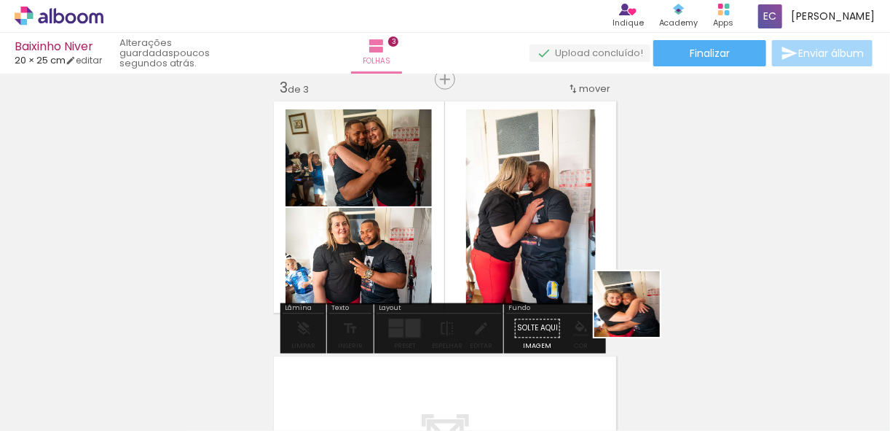
drag, startPoint x: 729, startPoint y: 399, endPoint x: 433, endPoint y: 251, distance: 330.1
click at [509, 219] on quentale-workspace at bounding box center [445, 215] width 890 height 431
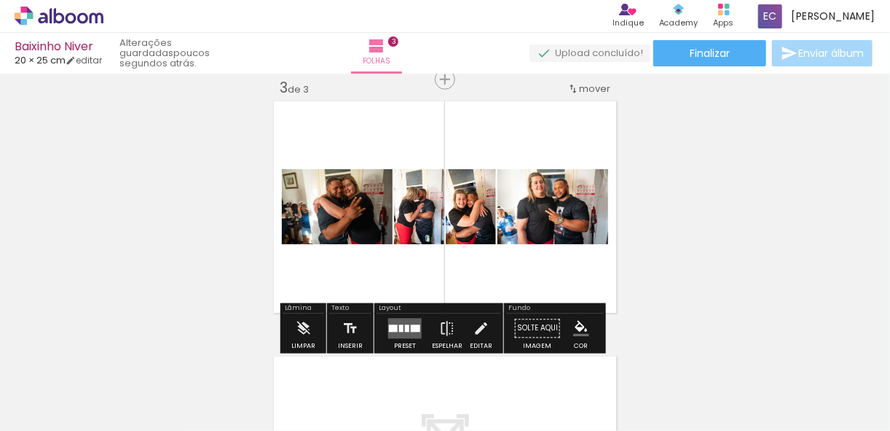
click at [405, 329] on div at bounding box center [407, 328] width 4 height 7
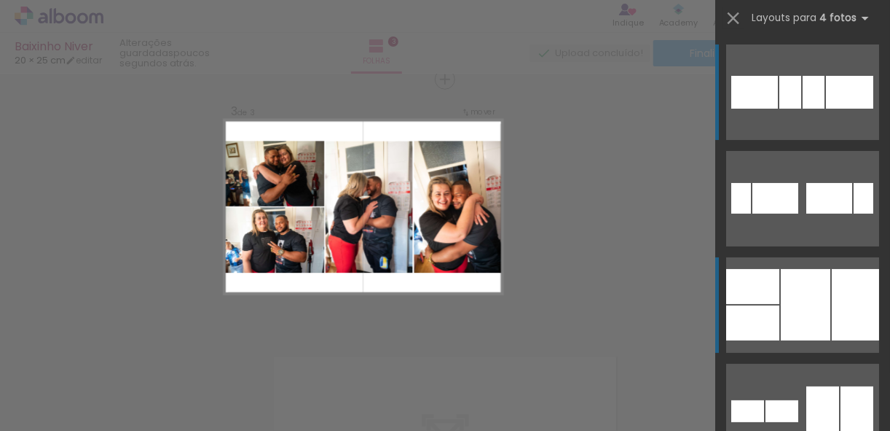
scroll to position [58, 0]
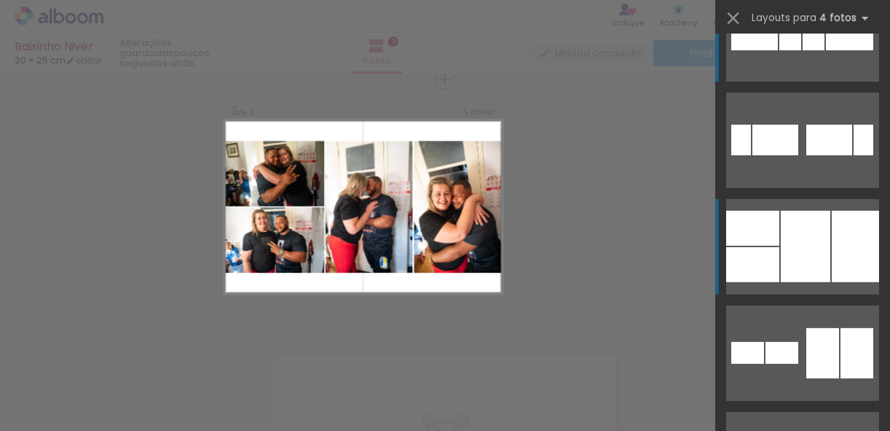
click at [801, 263] on div at bounding box center [806, 246] width 50 height 71
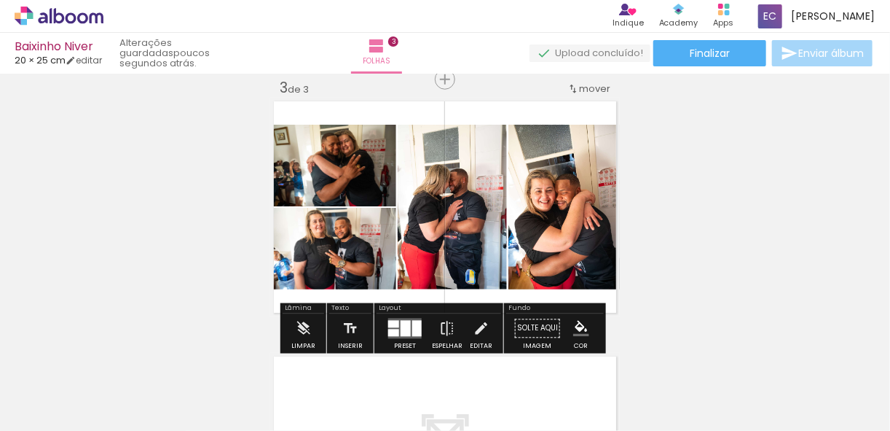
click at [565, 229] on quentale-photo at bounding box center [564, 207] width 111 height 165
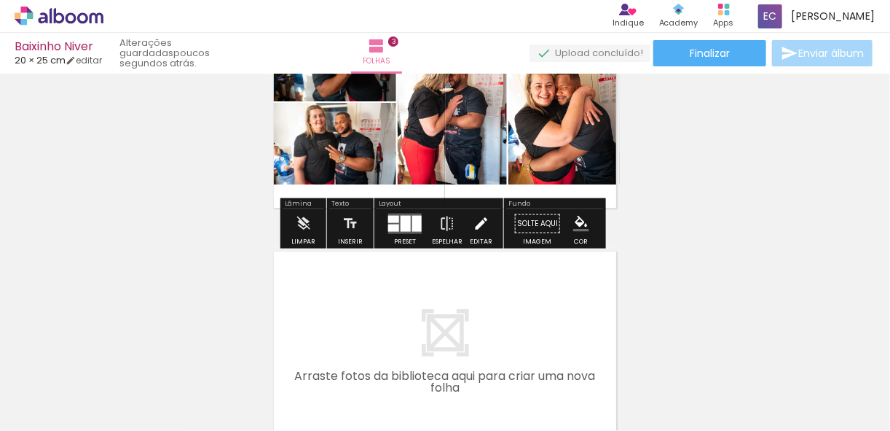
scroll to position [645, 0]
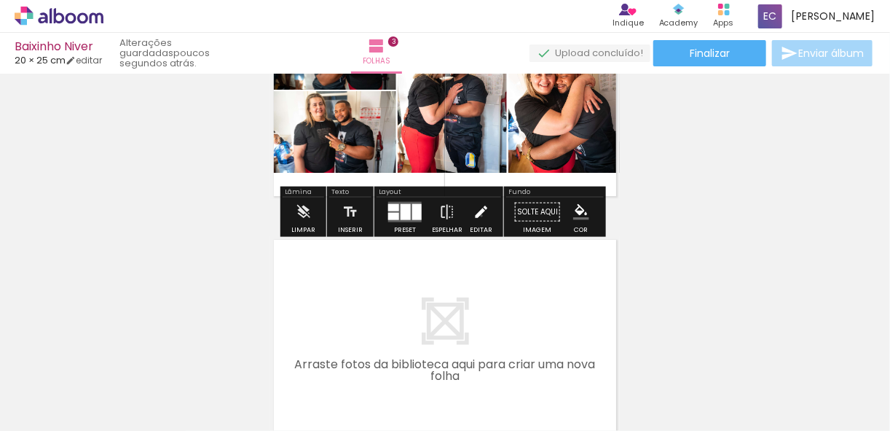
click at [478, 215] on iron-icon at bounding box center [481, 211] width 16 height 29
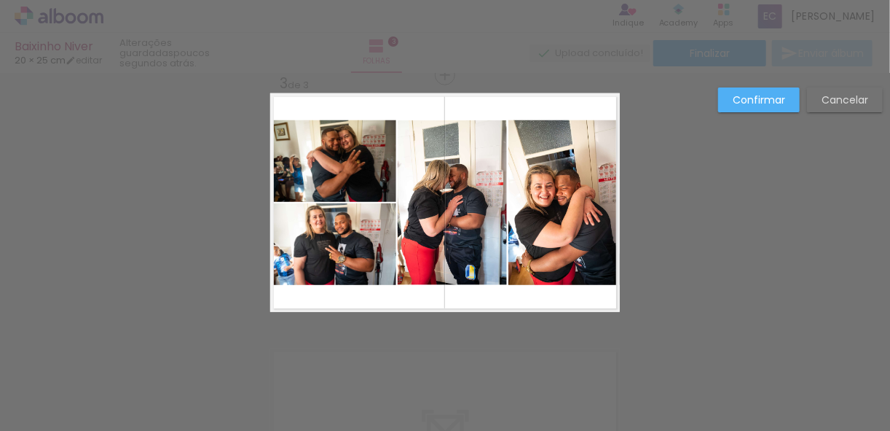
scroll to position [528, 0]
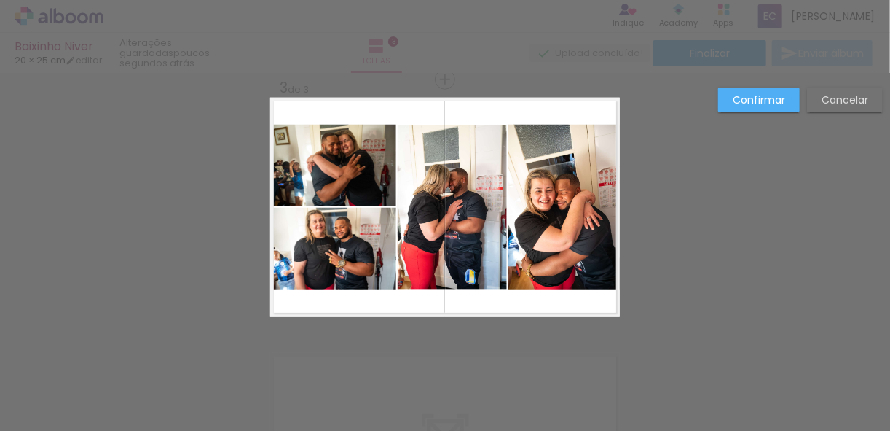
click at [543, 198] on quentale-photo at bounding box center [564, 207] width 111 height 165
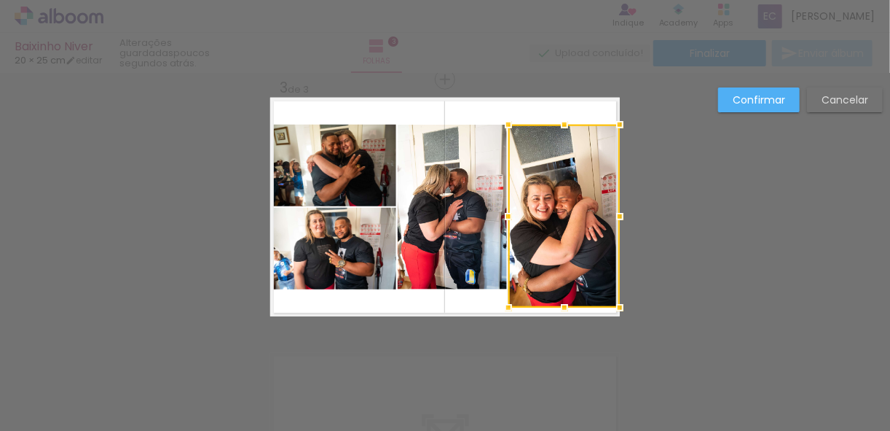
drag, startPoint x: 560, startPoint y: 290, endPoint x: 557, endPoint y: 308, distance: 18.4
click at [557, 308] on div at bounding box center [564, 307] width 29 height 29
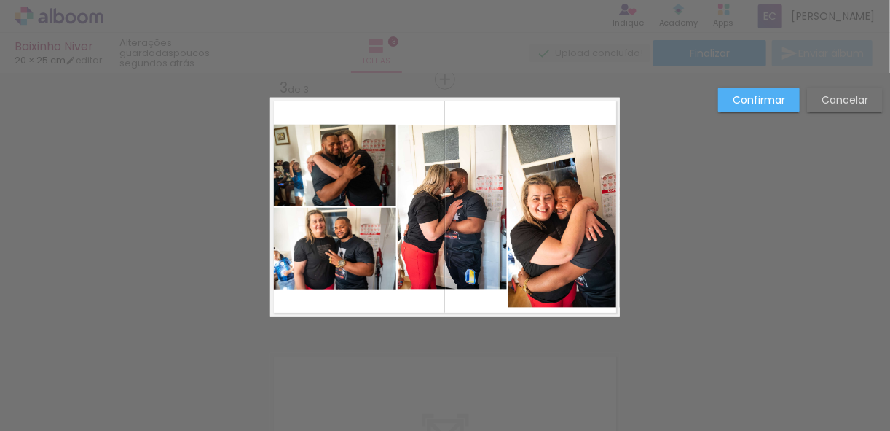
click at [557, 139] on quentale-photo at bounding box center [564, 216] width 111 height 183
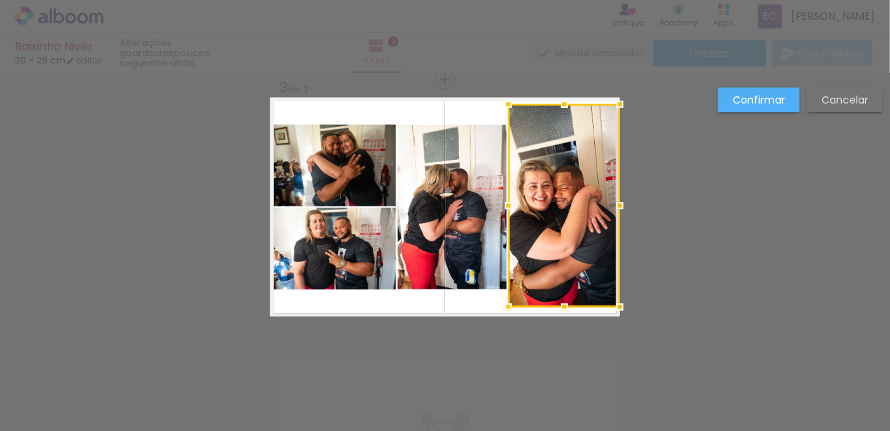
drag, startPoint x: 562, startPoint y: 127, endPoint x: 565, endPoint y: 107, distance: 20.6
click at [565, 107] on div at bounding box center [564, 104] width 29 height 29
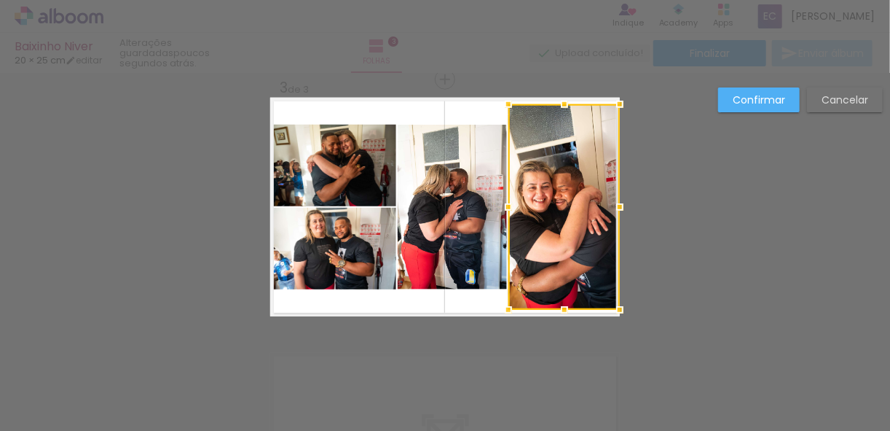
click at [560, 310] on div at bounding box center [564, 309] width 29 height 29
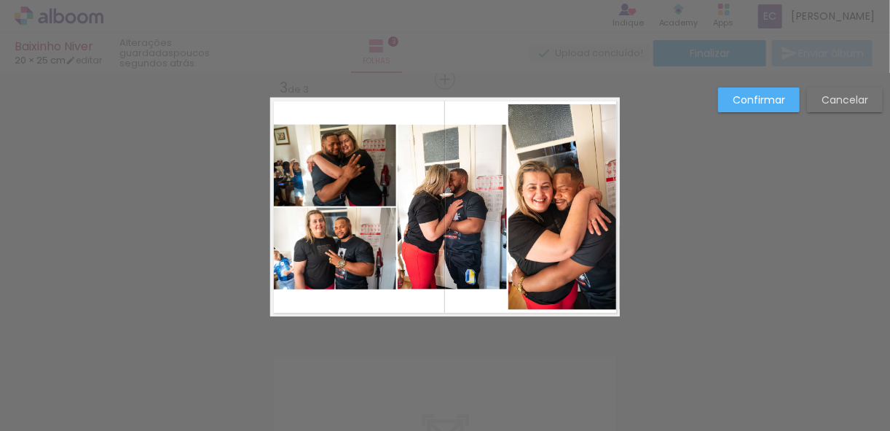
click at [351, 181] on quentale-photo at bounding box center [333, 166] width 126 height 82
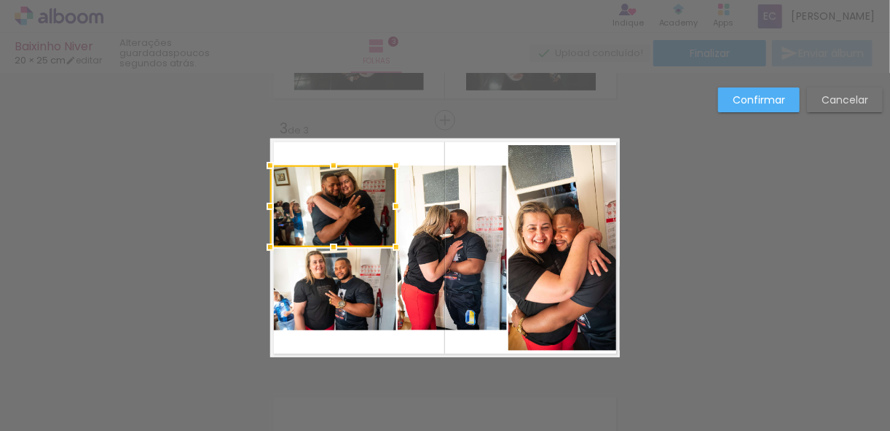
scroll to position [482, 0]
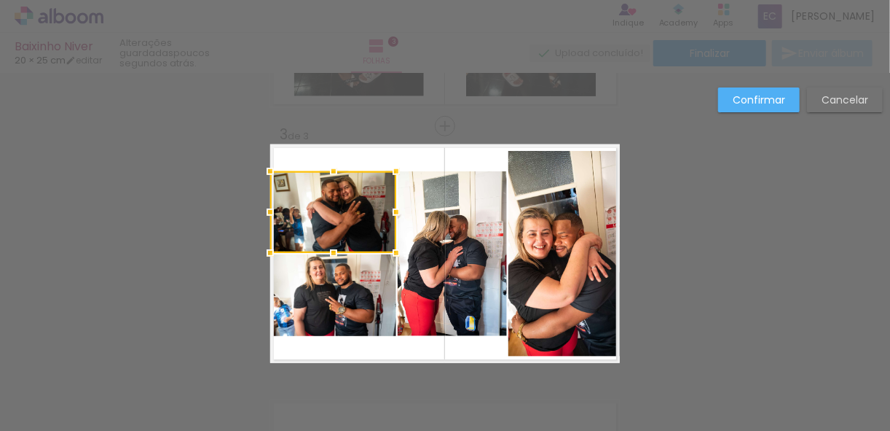
click at [364, 227] on div at bounding box center [333, 212] width 126 height 82
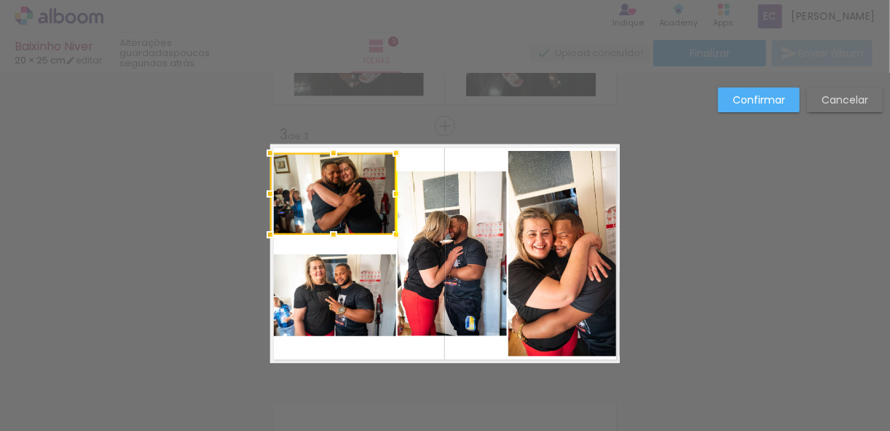
drag, startPoint x: 342, startPoint y: 209, endPoint x: 346, endPoint y: 191, distance: 18.6
click at [346, 191] on div at bounding box center [333, 194] width 126 height 82
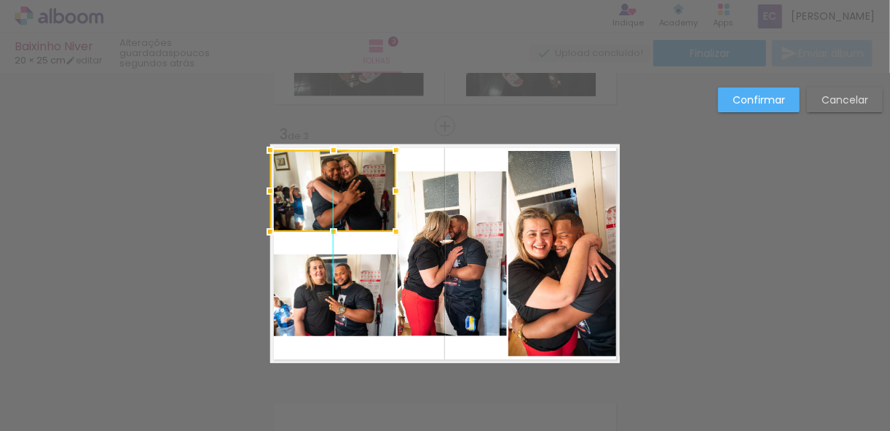
click at [348, 195] on div at bounding box center [333, 191] width 126 height 82
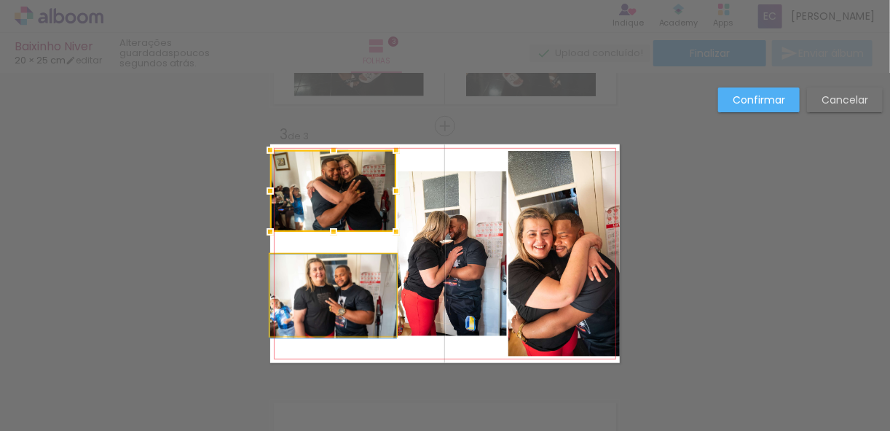
drag, startPoint x: 345, startPoint y: 291, endPoint x: 342, endPoint y: 313, distance: 21.3
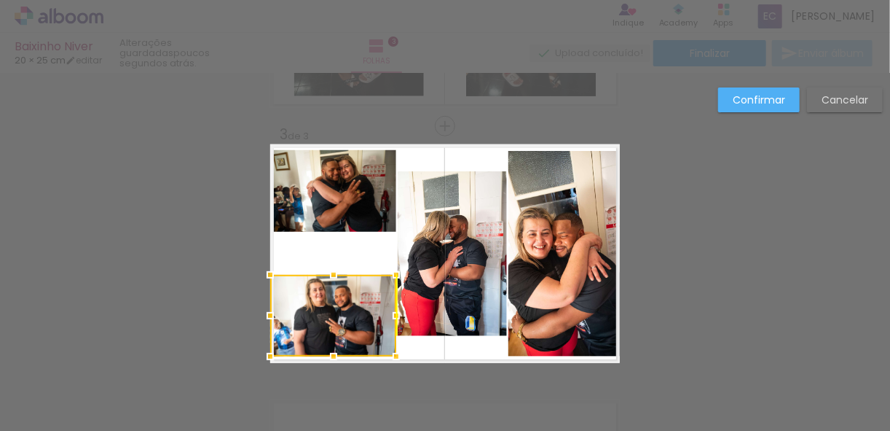
drag, startPoint x: 320, startPoint y: 303, endPoint x: 317, endPoint y: 323, distance: 20.6
click at [317, 323] on div at bounding box center [333, 316] width 126 height 82
click at [440, 374] on div "Confirmar Cancelar" at bounding box center [445, 119] width 890 height 1055
click at [429, 258] on quentale-photo at bounding box center [452, 253] width 109 height 165
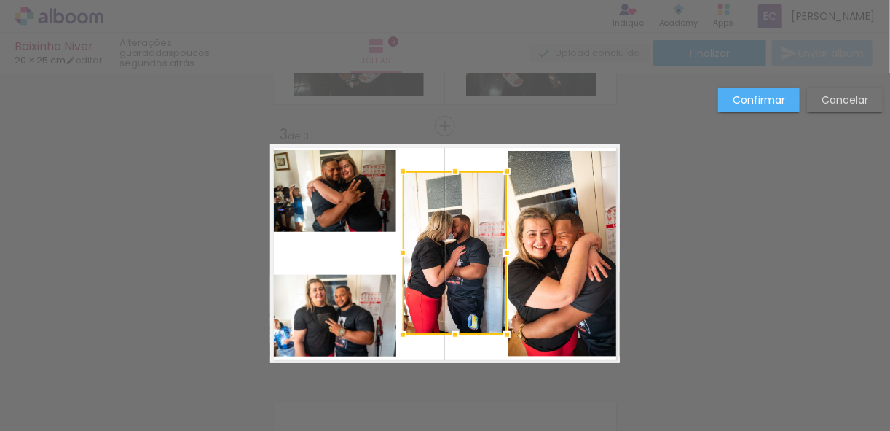
drag, startPoint x: 393, startPoint y: 335, endPoint x: 401, endPoint y: 334, distance: 8.1
click at [401, 334] on div at bounding box center [402, 334] width 29 height 29
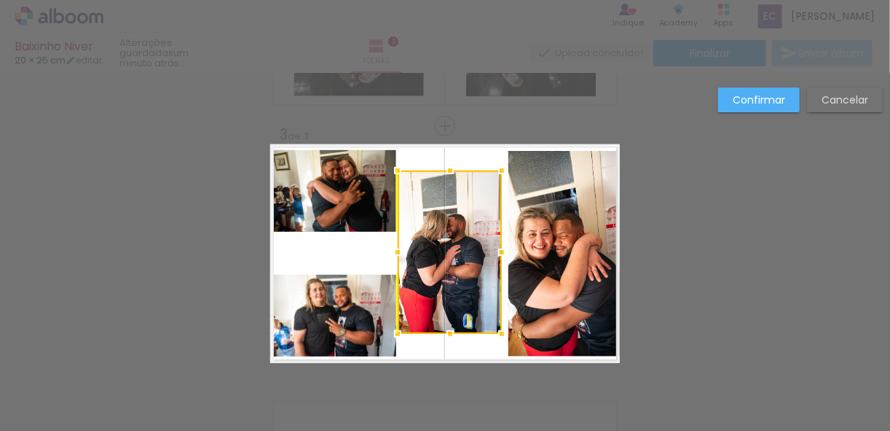
click at [460, 230] on div at bounding box center [450, 251] width 104 height 163
click at [703, 201] on div "Confirmar Cancelar" at bounding box center [445, 119] width 890 height 1055
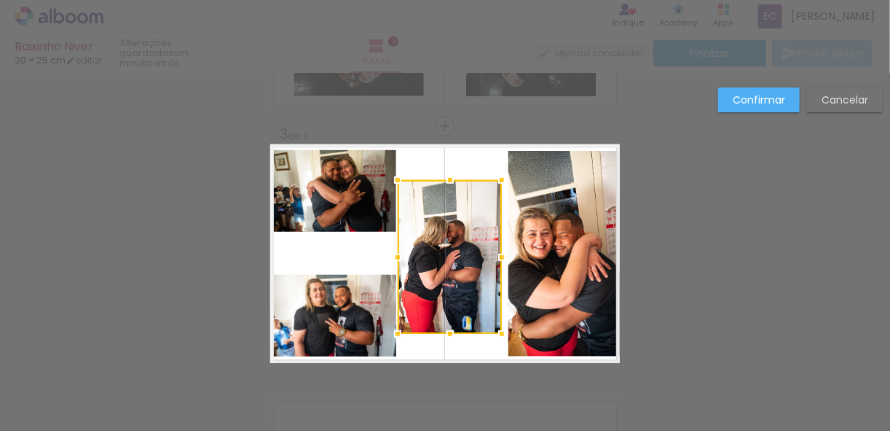
drag, startPoint x: 448, startPoint y: 175, endPoint x: 444, endPoint y: 184, distance: 10.1
click at [444, 184] on div at bounding box center [450, 179] width 29 height 29
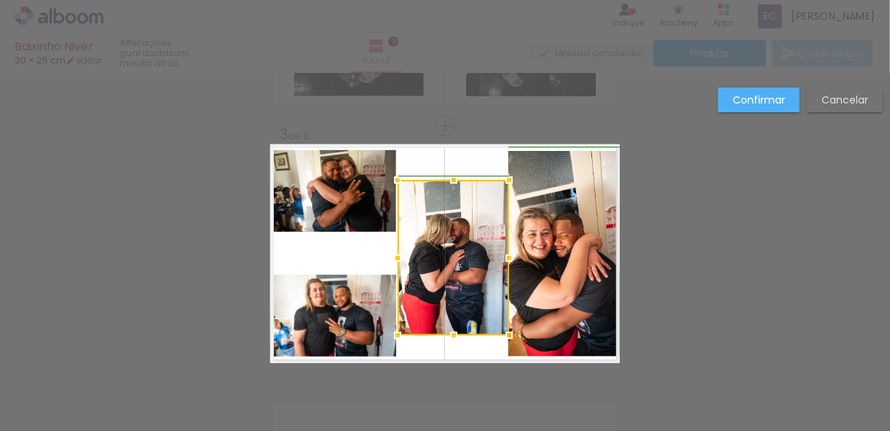
click at [498, 332] on div at bounding box center [509, 335] width 29 height 29
click at [684, 297] on div "Confirmar Cancelar" at bounding box center [445, 119] width 890 height 1055
click at [467, 351] on quentale-layouter at bounding box center [445, 253] width 350 height 219
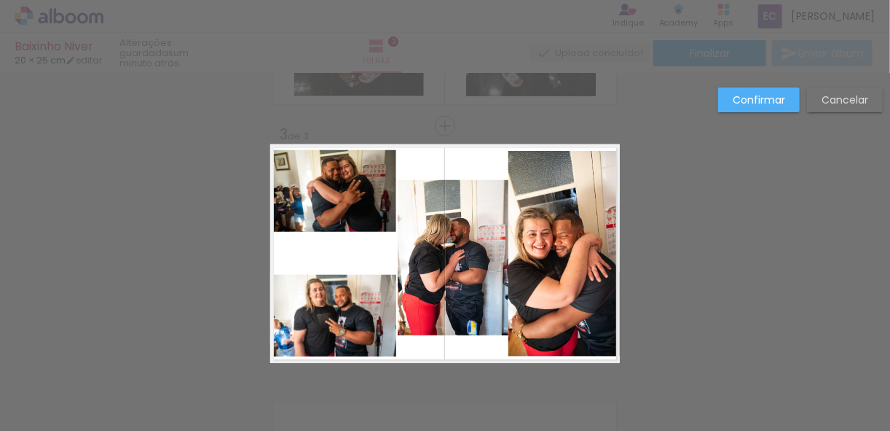
click at [492, 284] on quentale-photo at bounding box center [453, 257] width 111 height 155
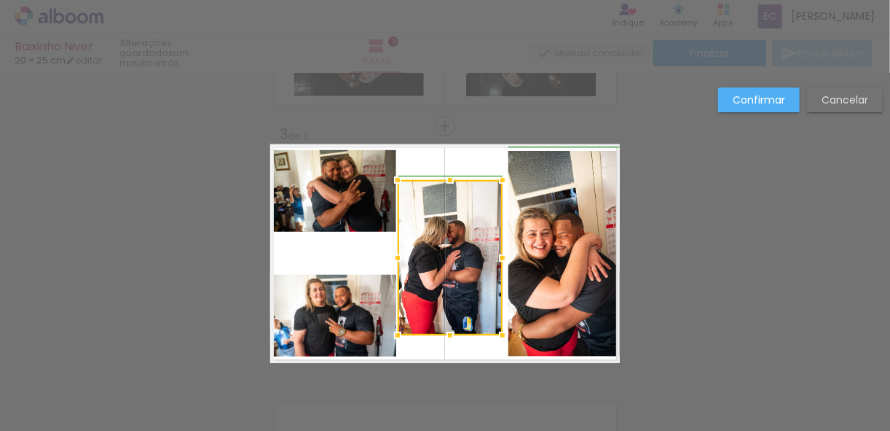
click at [501, 259] on div at bounding box center [502, 257] width 29 height 29
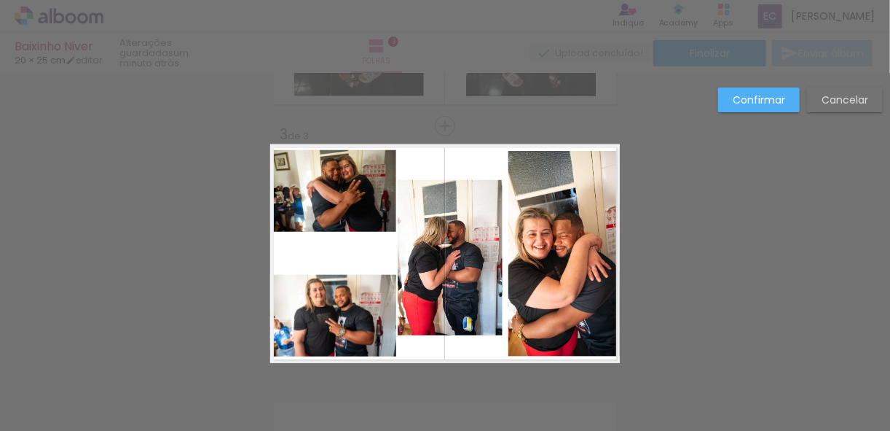
click at [457, 298] on quentale-photo at bounding box center [450, 257] width 105 height 155
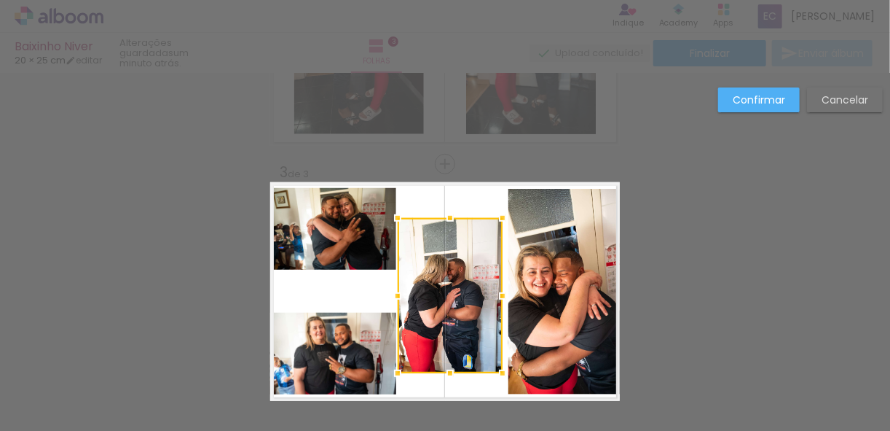
scroll to position [423, 0]
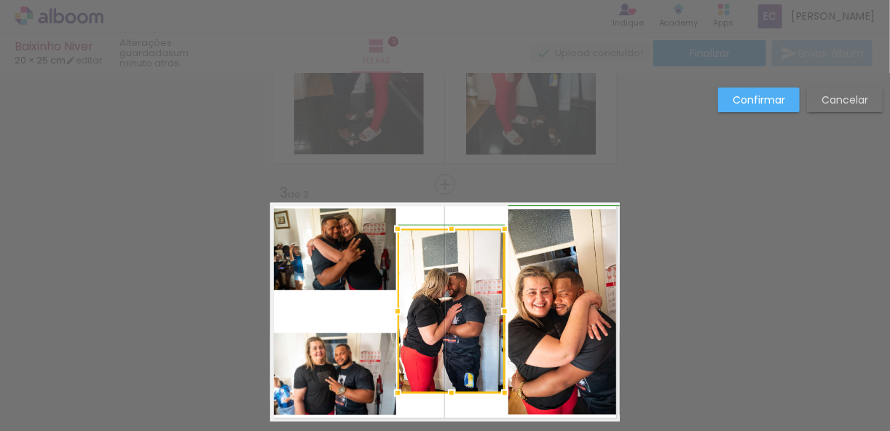
drag, startPoint x: 497, startPoint y: 239, endPoint x: 508, endPoint y: 229, distance: 14.5
click at [508, 229] on div at bounding box center [504, 228] width 29 height 29
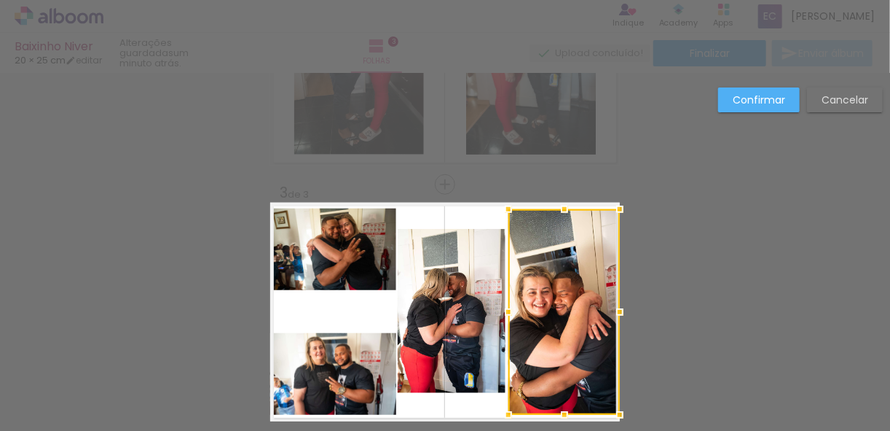
click at [428, 415] on quentale-layouter at bounding box center [445, 312] width 350 height 219
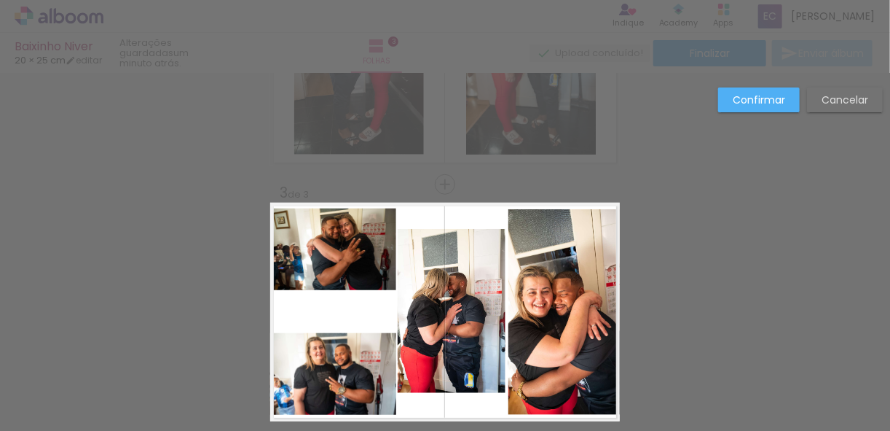
click at [382, 393] on quentale-photo at bounding box center [333, 374] width 126 height 82
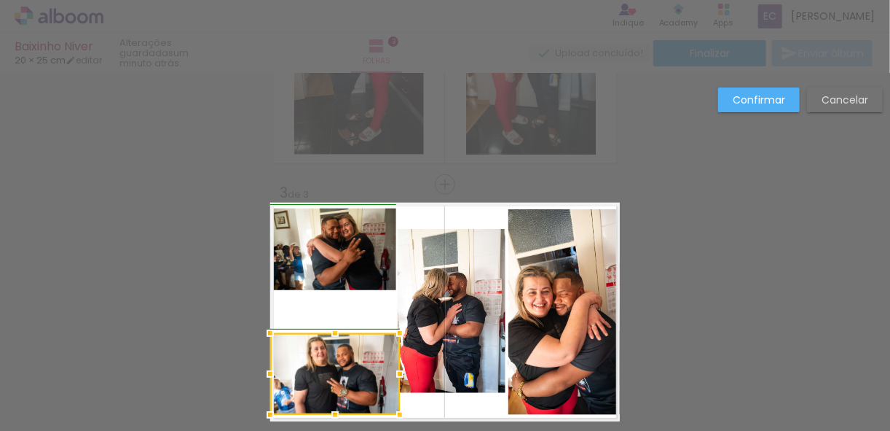
click at [391, 366] on div at bounding box center [399, 373] width 29 height 29
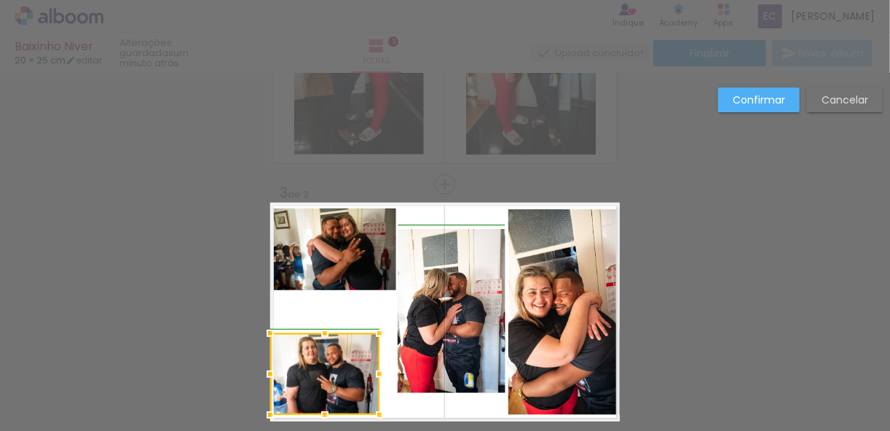
drag, startPoint x: 395, startPoint y: 374, endPoint x: 374, endPoint y: 364, distance: 23.2
click at [374, 364] on div at bounding box center [379, 373] width 29 height 29
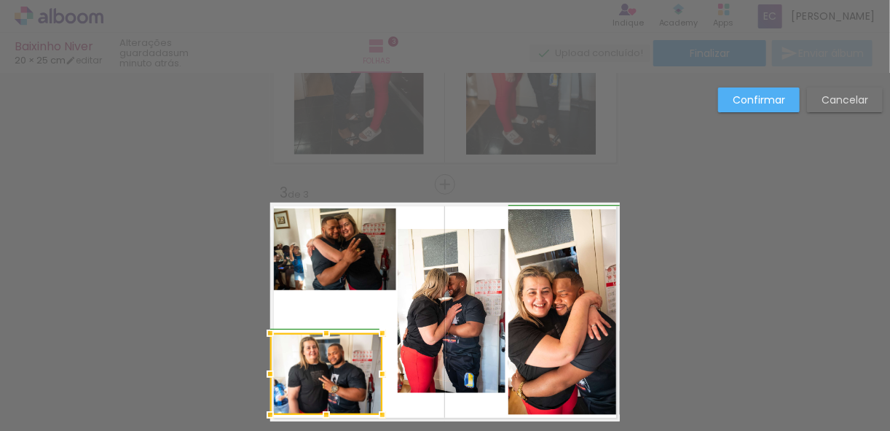
drag, startPoint x: 374, startPoint y: 374, endPoint x: 393, endPoint y: 367, distance: 20.0
click at [382, 371] on div at bounding box center [382, 373] width 29 height 29
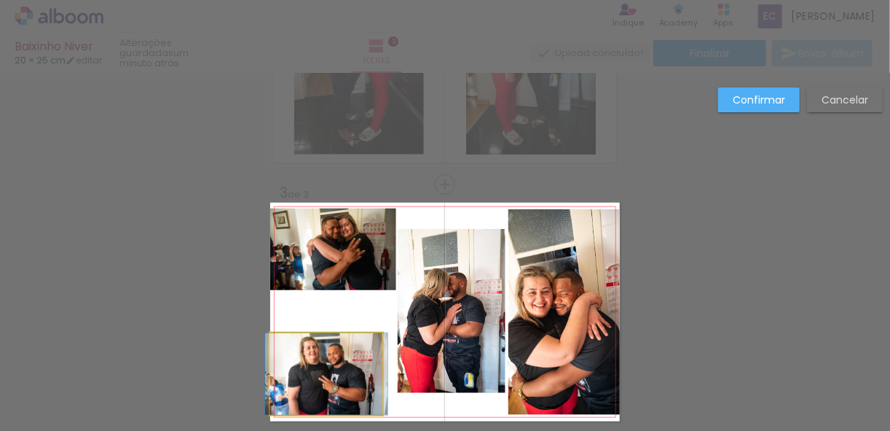
click at [372, 377] on quentale-photo at bounding box center [326, 374] width 112 height 82
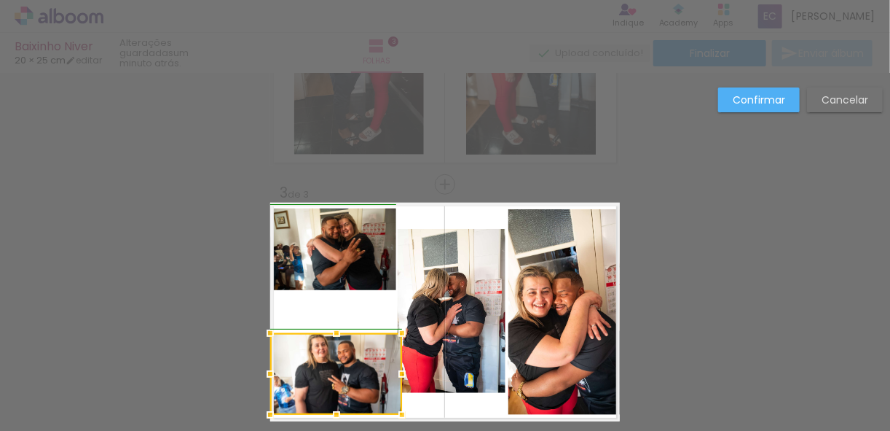
drag, startPoint x: 380, startPoint y: 373, endPoint x: 388, endPoint y: 372, distance: 8.1
click at [388, 372] on div at bounding box center [402, 373] width 29 height 29
drag, startPoint x: 764, startPoint y: 200, endPoint x: 750, endPoint y: 209, distance: 17.4
click at [764, 201] on div "Confirmar Cancelar" at bounding box center [445, 177] width 890 height 1055
click at [751, 206] on div "Confirmar Cancelar" at bounding box center [445, 177] width 890 height 1055
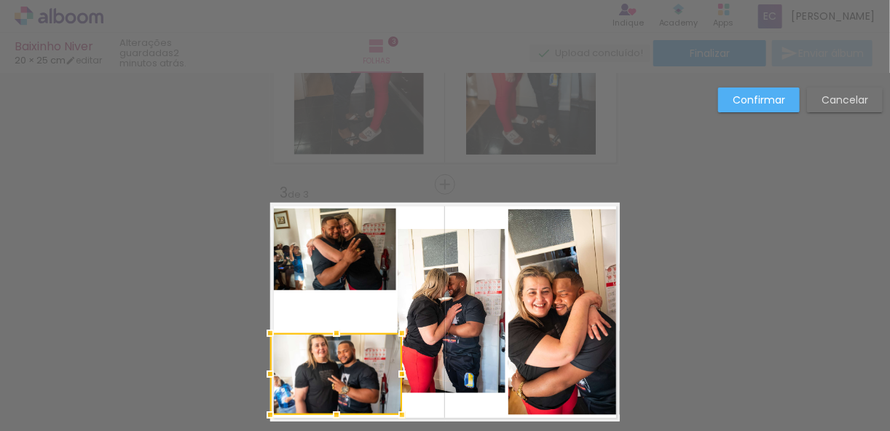
drag, startPoint x: 836, startPoint y: 102, endPoint x: 521, endPoint y: 256, distance: 350.9
click at [0, 0] on slot "Cancelar" at bounding box center [0, 0] width 0 height 0
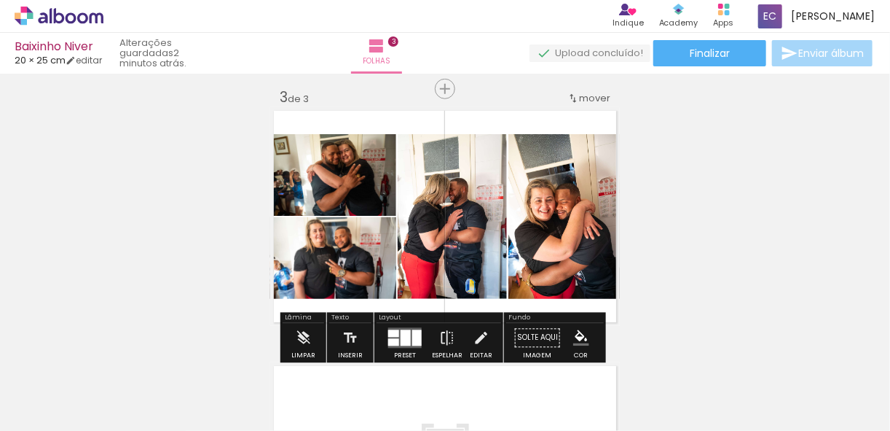
scroll to position [540, 0]
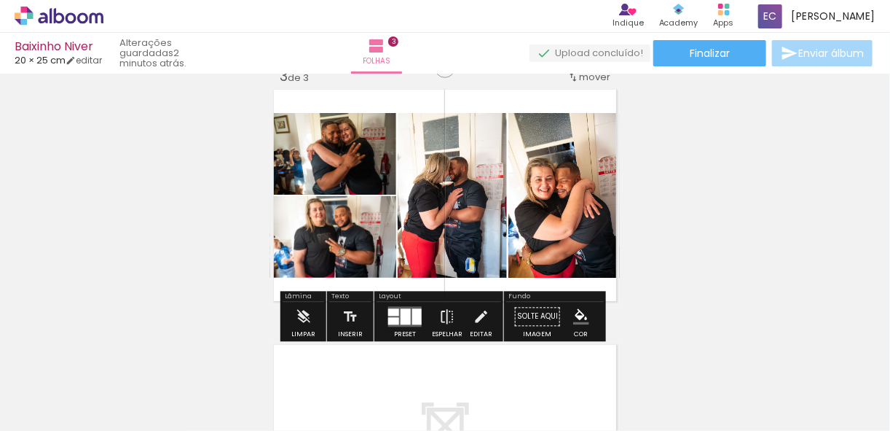
click at [793, 187] on div "Inserir folha 1 de 3 Inserir folha 2 de 3 Inserir folha 3 de 3" at bounding box center [445, 49] width 890 height 1021
click at [726, 205] on div "Inserir folha 1 de 3 Inserir folha 2 de 3 Inserir folha 3 de 3" at bounding box center [445, 49] width 890 height 1021
click at [709, 195] on div "Inserir folha 1 de 3 Inserir folha 2 de 3 Inserir folha 3 de 3" at bounding box center [445, 49] width 890 height 1021
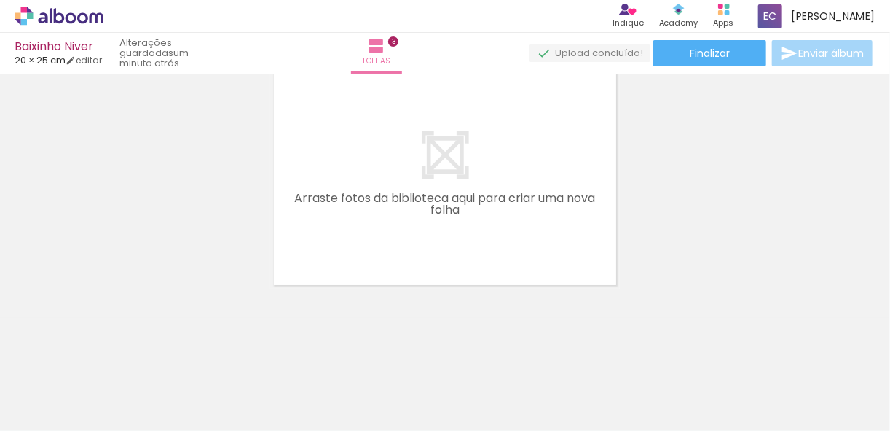
scroll to position [0, 538]
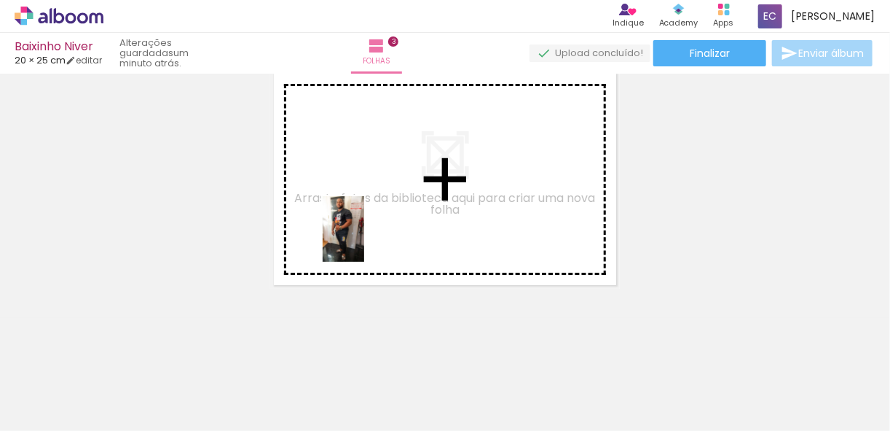
drag, startPoint x: 345, startPoint y: 396, endPoint x: 430, endPoint y: 338, distance: 102.2
click at [366, 234] on quentale-workspace at bounding box center [445, 215] width 890 height 431
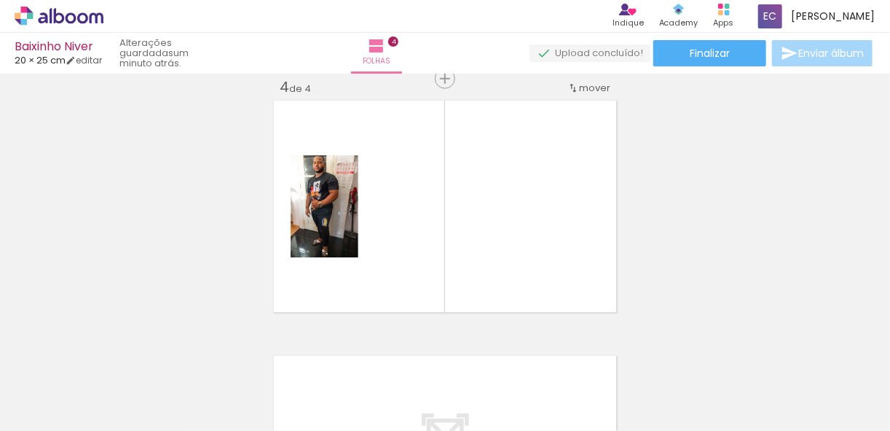
scroll to position [783, 0]
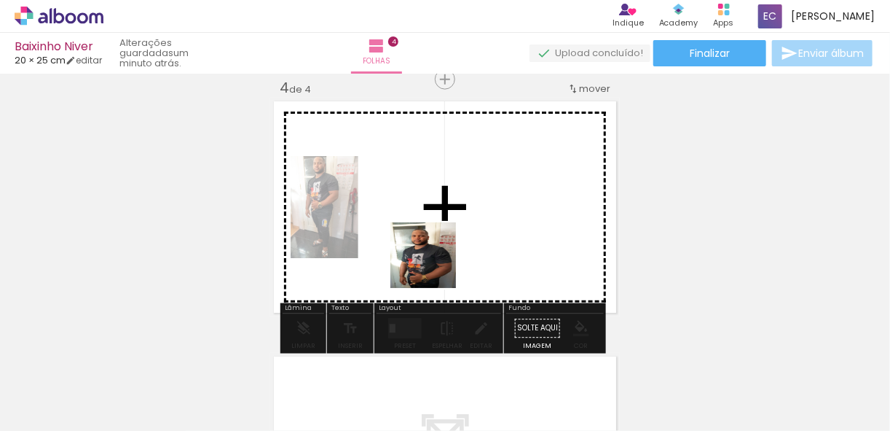
drag, startPoint x: 429, startPoint y: 364, endPoint x: 465, endPoint y: 273, distance: 97.1
click at [439, 242] on quentale-workspace at bounding box center [445, 215] width 890 height 431
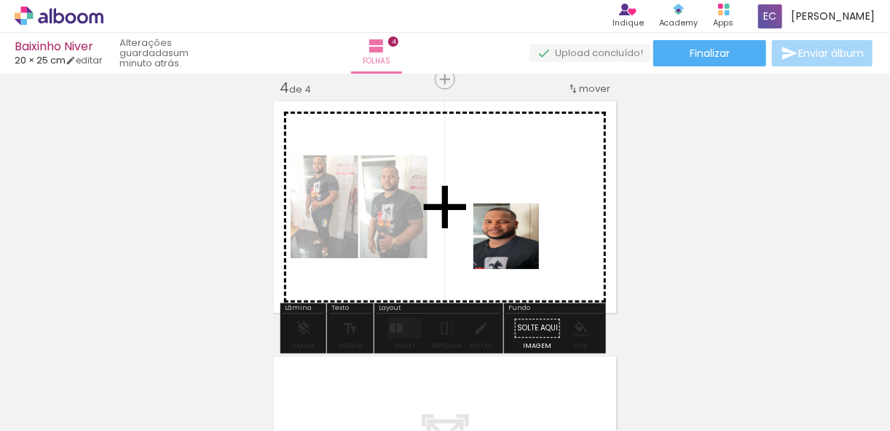
drag, startPoint x: 510, startPoint y: 391, endPoint x: 503, endPoint y: 272, distance: 118.2
click at [530, 213] on quentale-workspace at bounding box center [445, 215] width 890 height 431
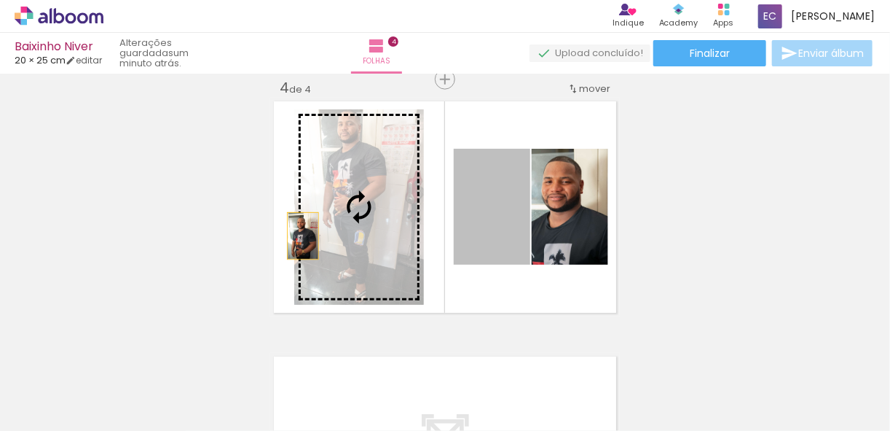
drag, startPoint x: 476, startPoint y: 232, endPoint x: 369, endPoint y: 251, distance: 108.0
click at [0, 0] on slot at bounding box center [0, 0] width 0 height 0
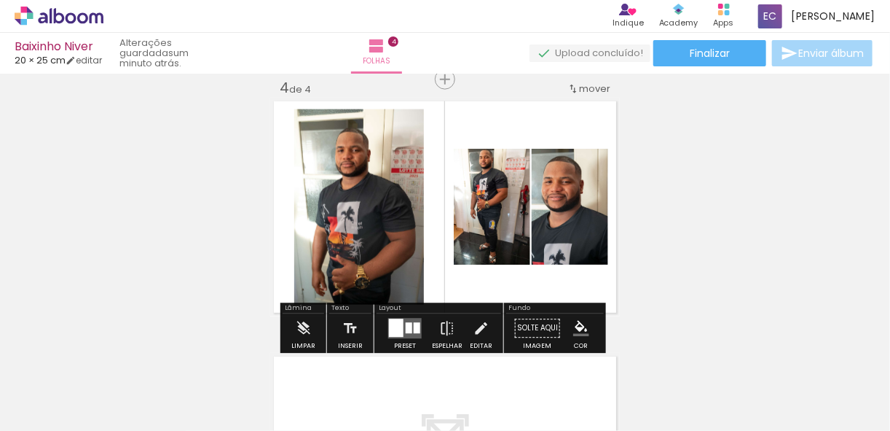
click at [409, 326] on quentale-layouter at bounding box center [405, 328] width 34 height 20
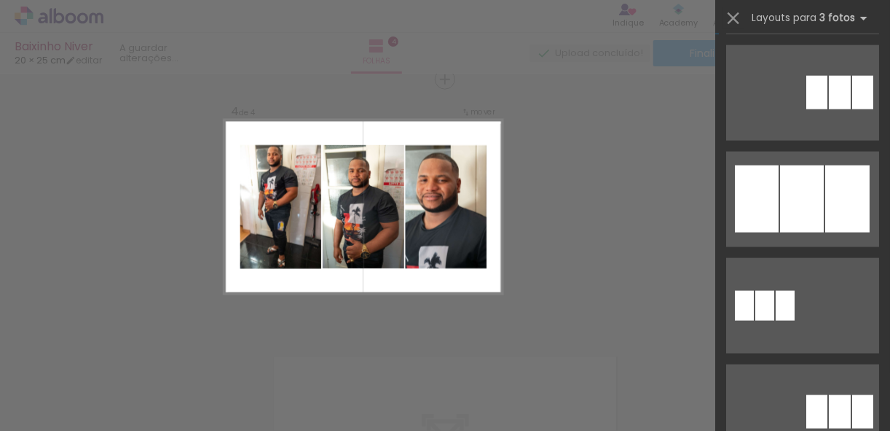
scroll to position [758, 0]
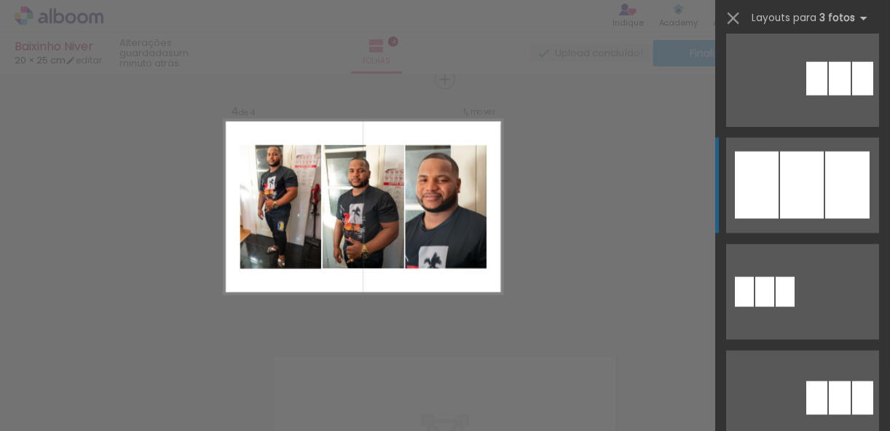
click at [793, 189] on div at bounding box center [802, 185] width 44 height 67
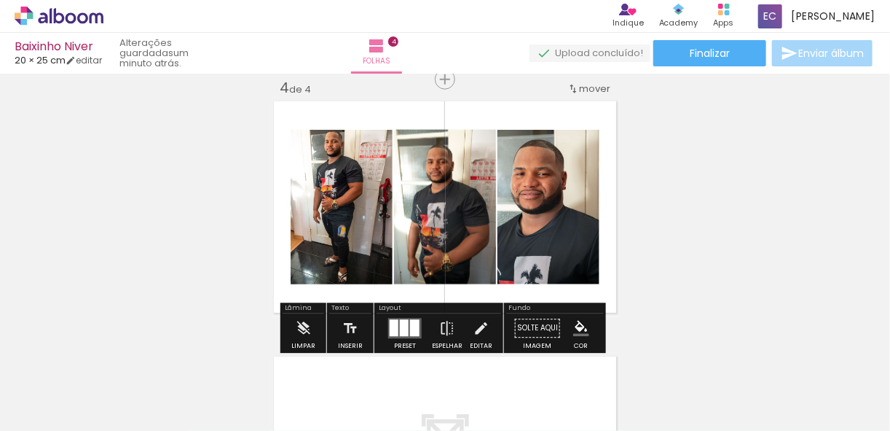
drag, startPoint x: 411, startPoint y: 324, endPoint x: 507, endPoint y: 299, distance: 99.3
click at [410, 325] on div at bounding box center [414, 328] width 9 height 17
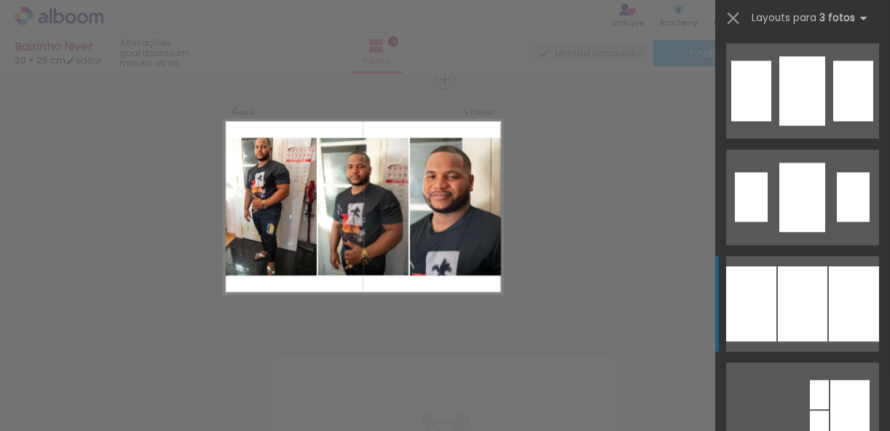
scroll to position [1317, 0]
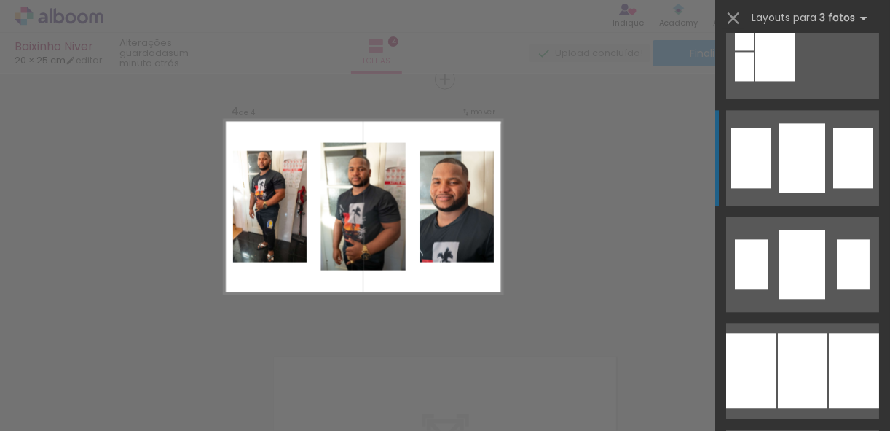
click at [807, 165] on div at bounding box center [803, 157] width 46 height 69
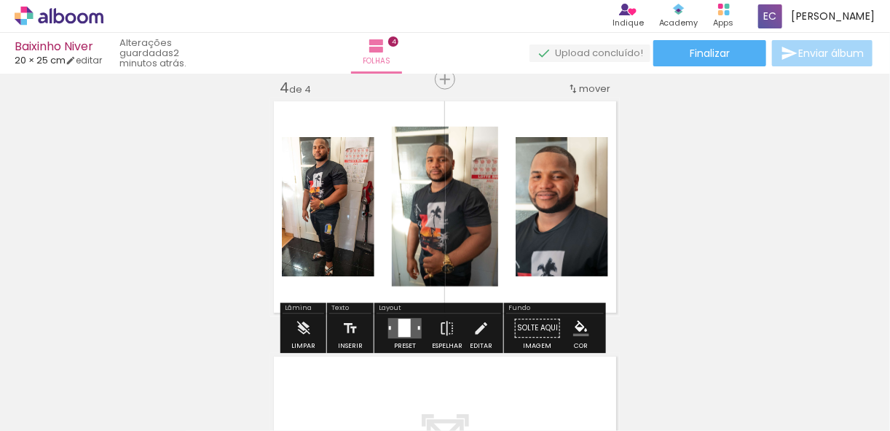
click at [393, 328] on quentale-layouter at bounding box center [405, 328] width 34 height 20
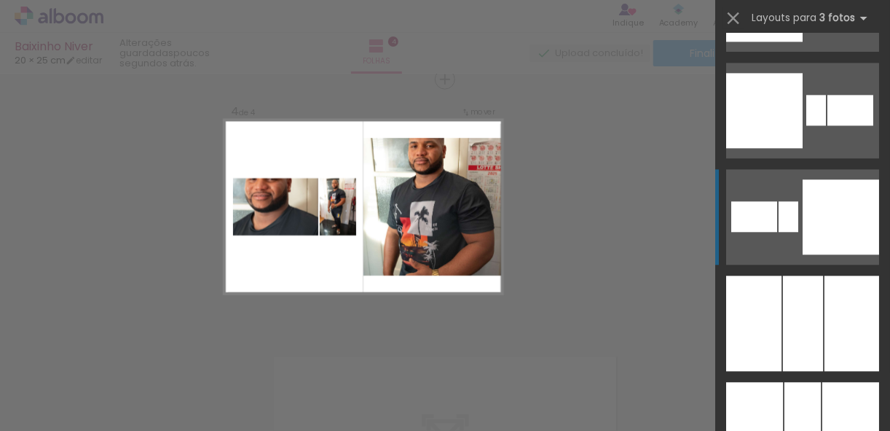
scroll to position [8085, 0]
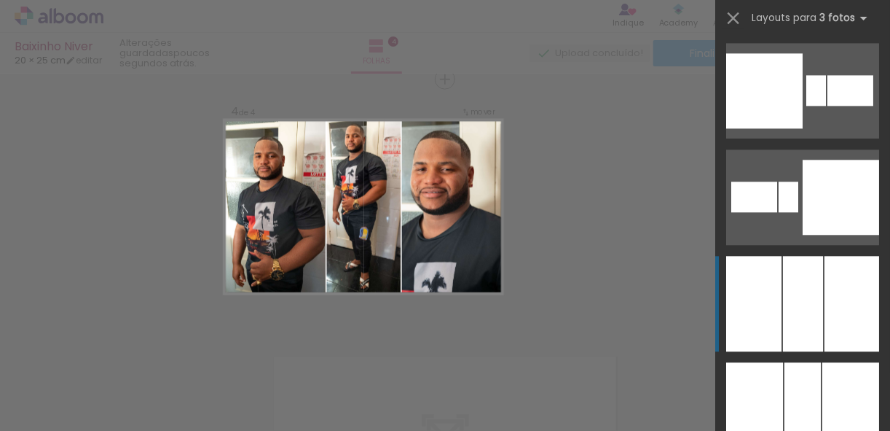
click at [803, 289] on div at bounding box center [803, 303] width 40 height 95
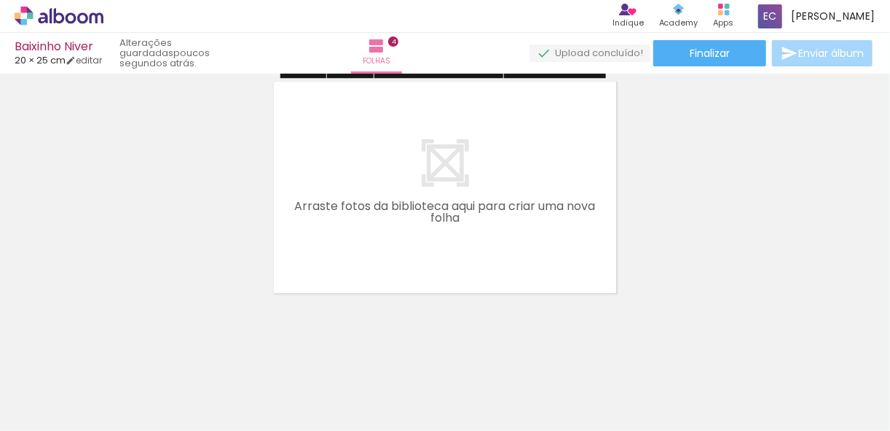
scroll to position [1066, 0]
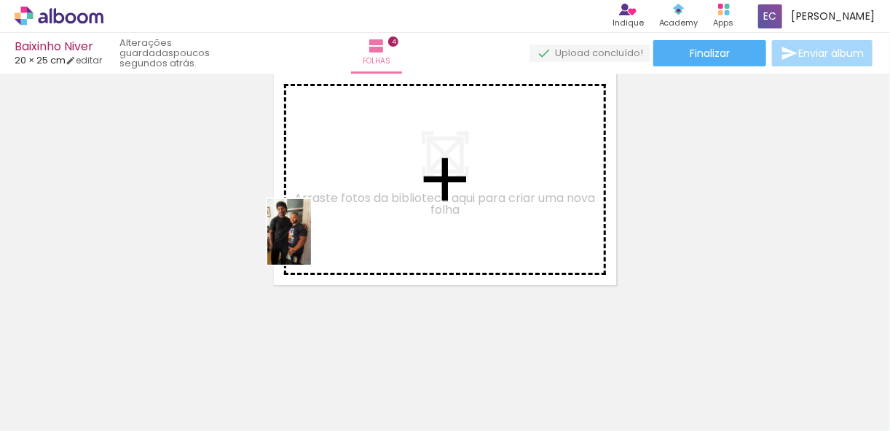
drag, startPoint x: 257, startPoint y: 374, endPoint x: 399, endPoint y: 246, distance: 190.8
click at [321, 198] on quentale-workspace at bounding box center [445, 215] width 890 height 431
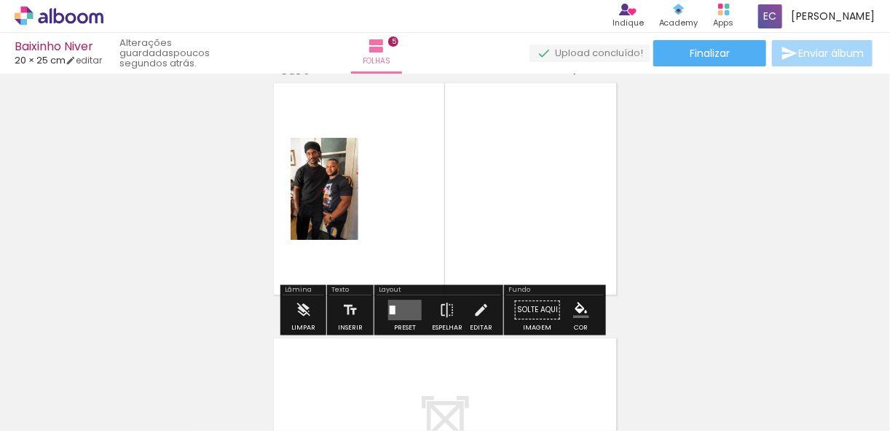
scroll to position [1038, 0]
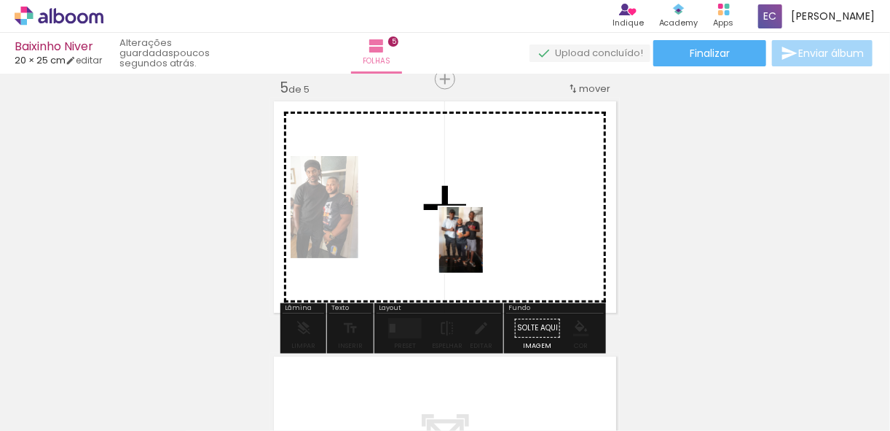
drag, startPoint x: 589, startPoint y: 392, endPoint x: 564, endPoint y: 301, distance: 94.4
click at [450, 218] on quentale-workspace at bounding box center [445, 215] width 890 height 431
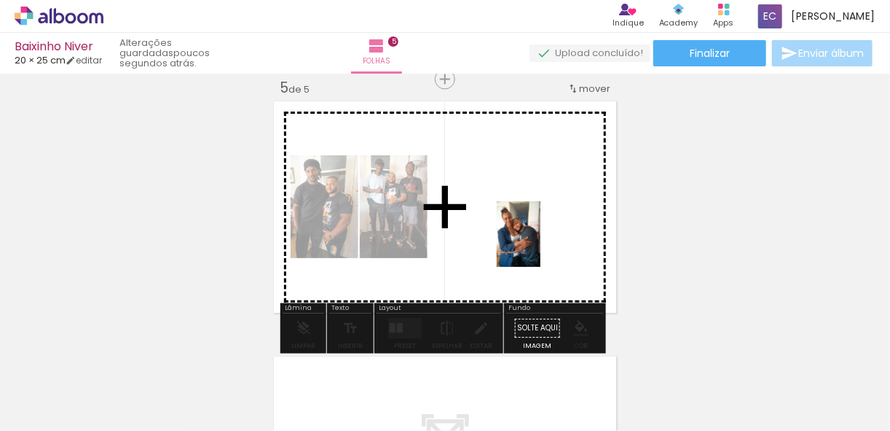
drag, startPoint x: 670, startPoint y: 384, endPoint x: 679, endPoint y: 349, distance: 36.2
click at [535, 226] on quentale-workspace at bounding box center [445, 215] width 890 height 431
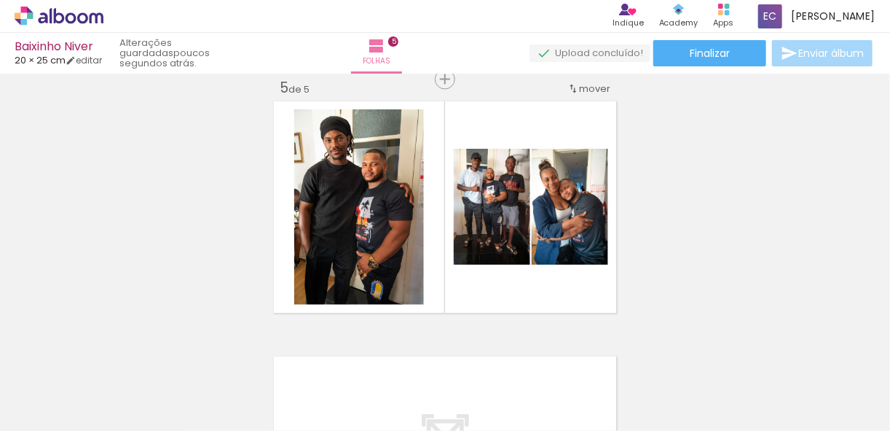
click at [77, 385] on iron-icon at bounding box center [74, 387] width 12 height 12
click at [71, 384] on paper-item "Não utilizadas" at bounding box center [46, 381] width 75 height 12
click at [77, 398] on iron-icon at bounding box center [74, 399] width 12 height 12
click at [0, 0] on slot "Todas as fotos" at bounding box center [0, 0] width 0 height 0
type input "Todas as fotos"
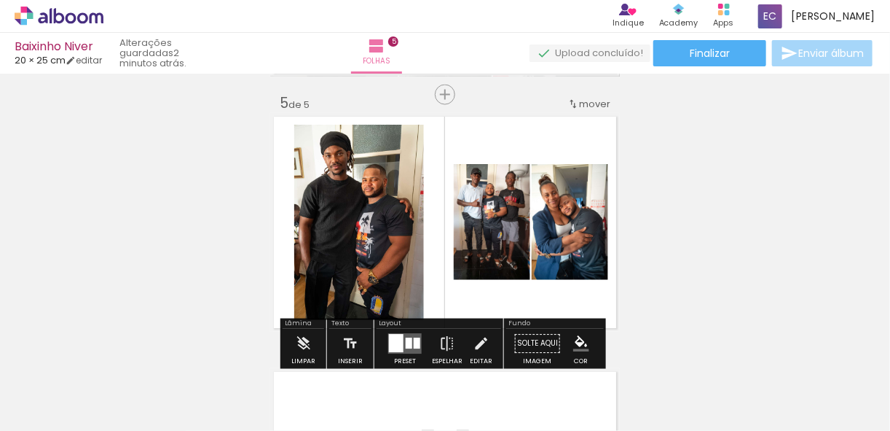
scroll to position [1049, 0]
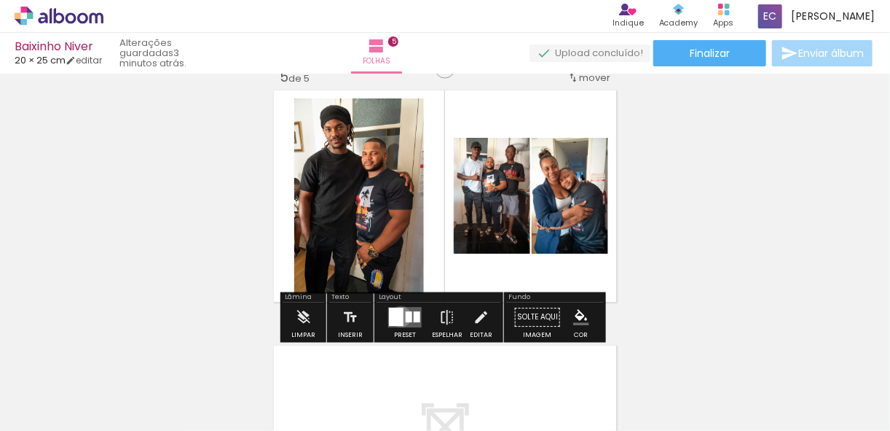
click at [398, 316] on div at bounding box center [396, 317] width 15 height 18
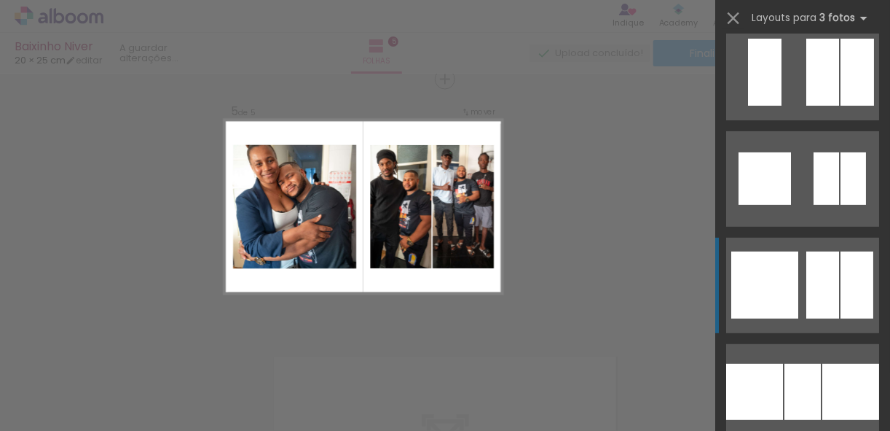
scroll to position [2448, 0]
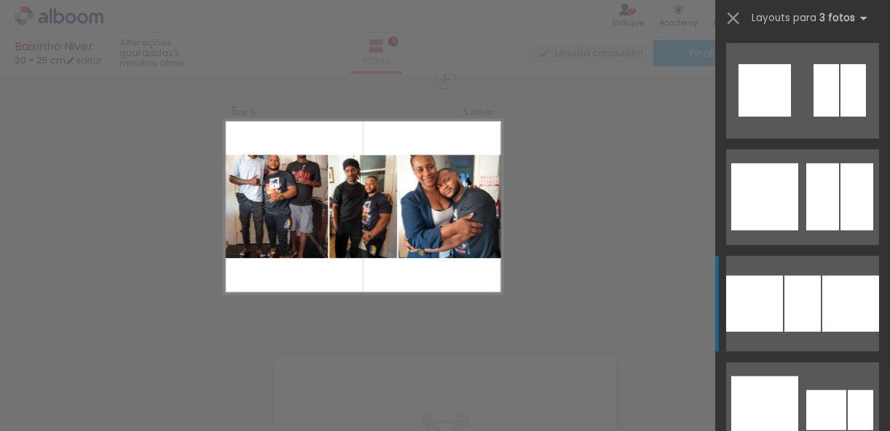
click at [801, 291] on div at bounding box center [803, 303] width 36 height 56
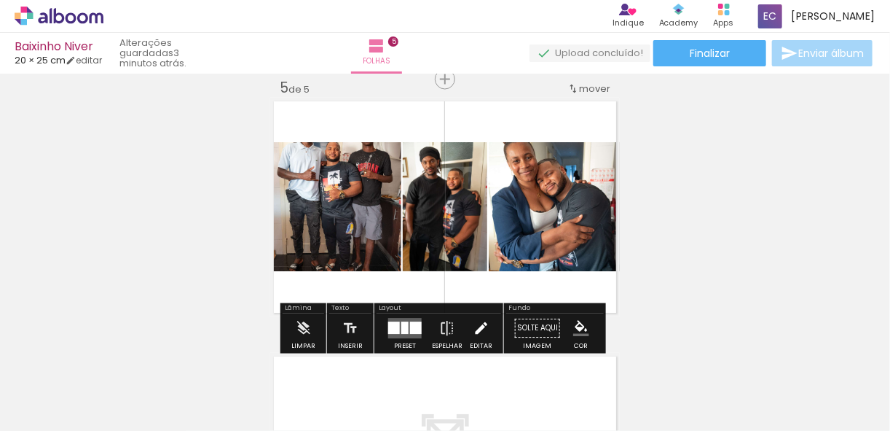
click at [478, 324] on iron-icon at bounding box center [481, 328] width 16 height 29
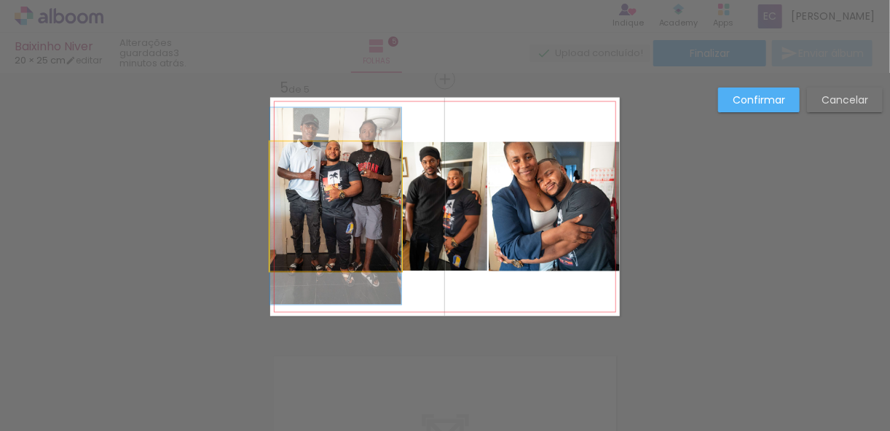
click at [360, 210] on quentale-photo at bounding box center [335, 206] width 131 height 129
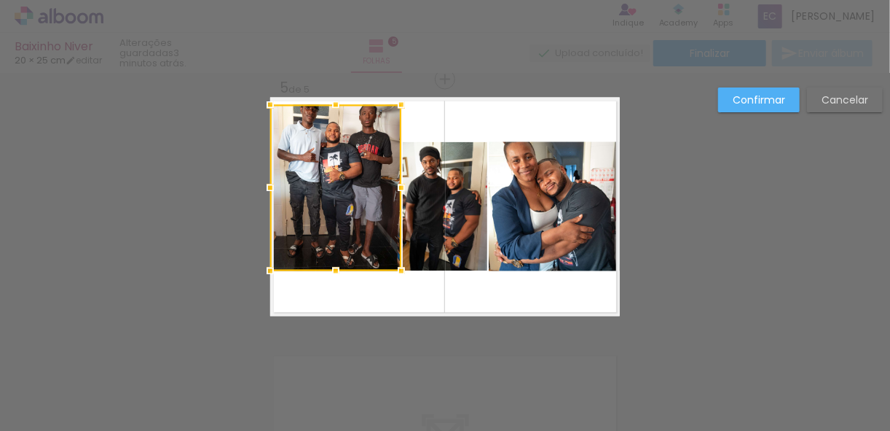
drag, startPoint x: 330, startPoint y: 144, endPoint x: 339, endPoint y: 106, distance: 38.2
click at [339, 106] on div at bounding box center [335, 104] width 29 height 29
click at [369, 194] on div at bounding box center [335, 188] width 131 height 166
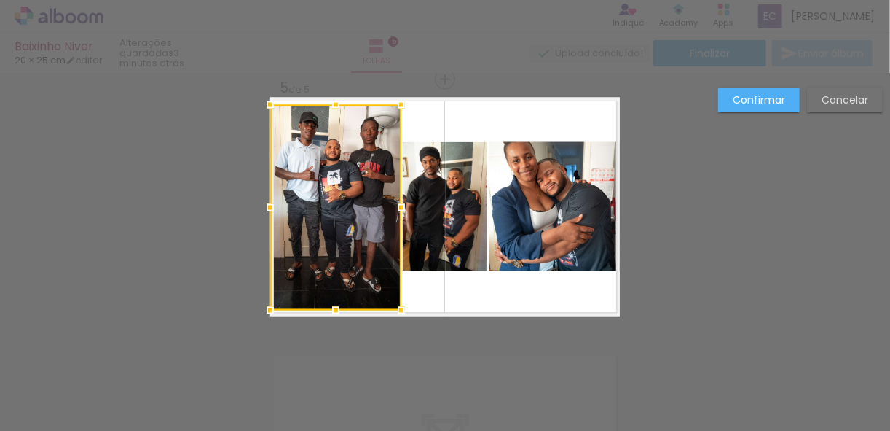
drag, startPoint x: 326, startPoint y: 285, endPoint x: 327, endPoint y: 310, distance: 24.8
click at [327, 310] on div at bounding box center [335, 310] width 29 height 29
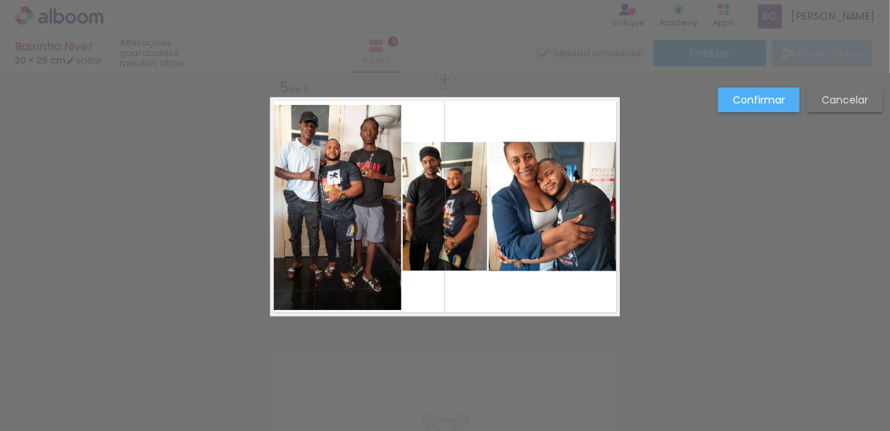
click at [525, 211] on quentale-photo at bounding box center [554, 206] width 131 height 129
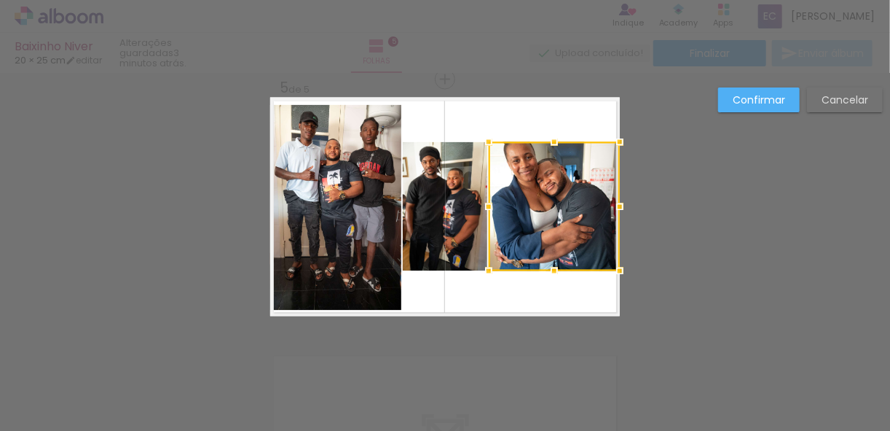
click at [561, 232] on div at bounding box center [554, 206] width 131 height 129
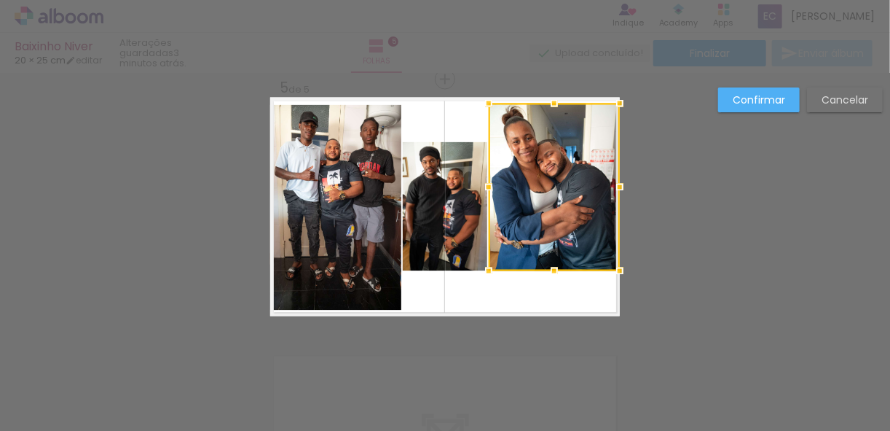
drag, startPoint x: 549, startPoint y: 141, endPoint x: 550, endPoint y: 102, distance: 38.6
click at [550, 102] on div at bounding box center [554, 103] width 29 height 29
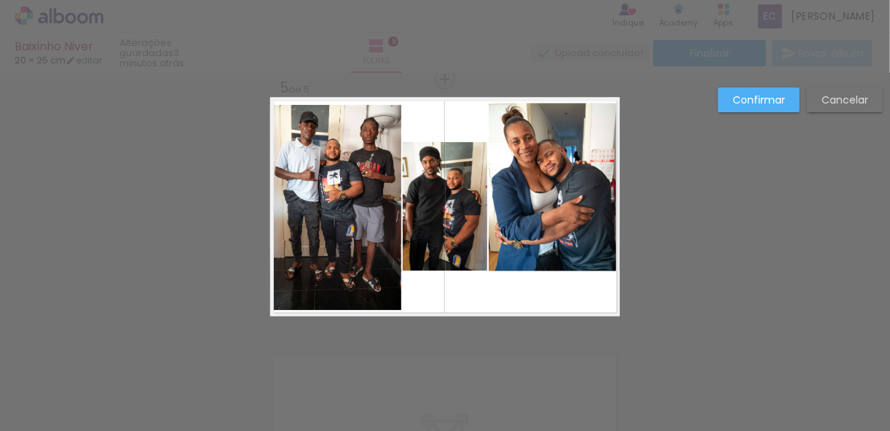
click at [543, 264] on quentale-photo at bounding box center [554, 187] width 131 height 168
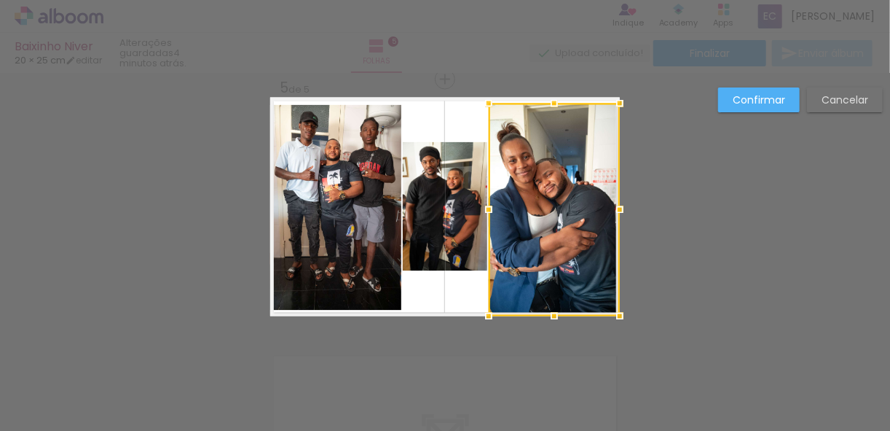
drag, startPoint x: 548, startPoint y: 270, endPoint x: 545, endPoint y: 314, distance: 44.5
click at [545, 314] on div at bounding box center [554, 316] width 29 height 29
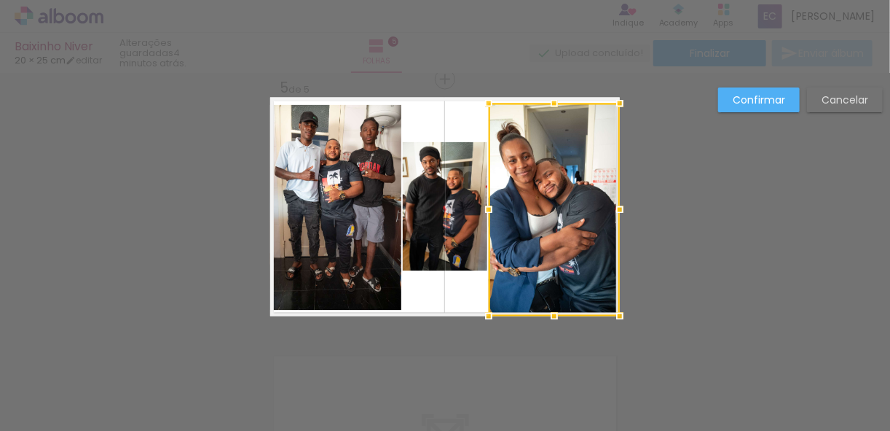
click at [439, 292] on quentale-layouter at bounding box center [445, 207] width 350 height 219
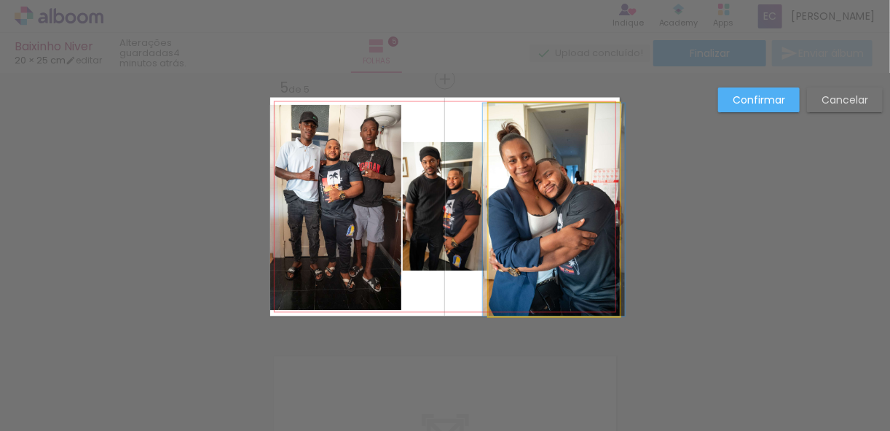
click at [533, 296] on quentale-photo at bounding box center [554, 209] width 131 height 213
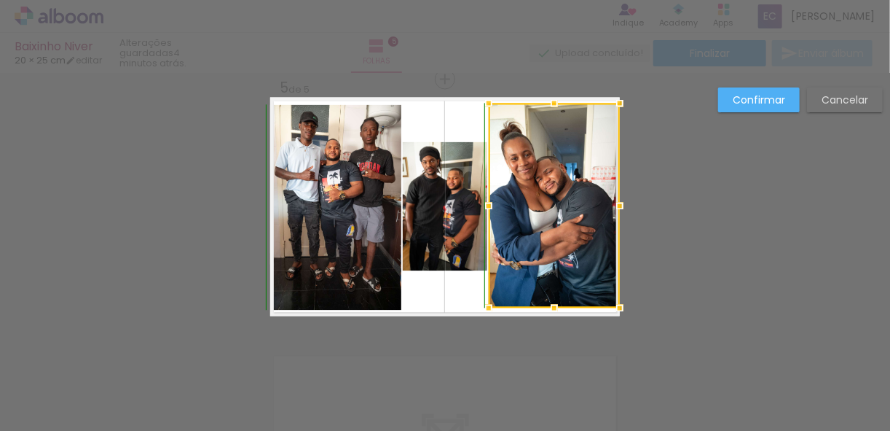
click at [554, 313] on div at bounding box center [554, 308] width 29 height 29
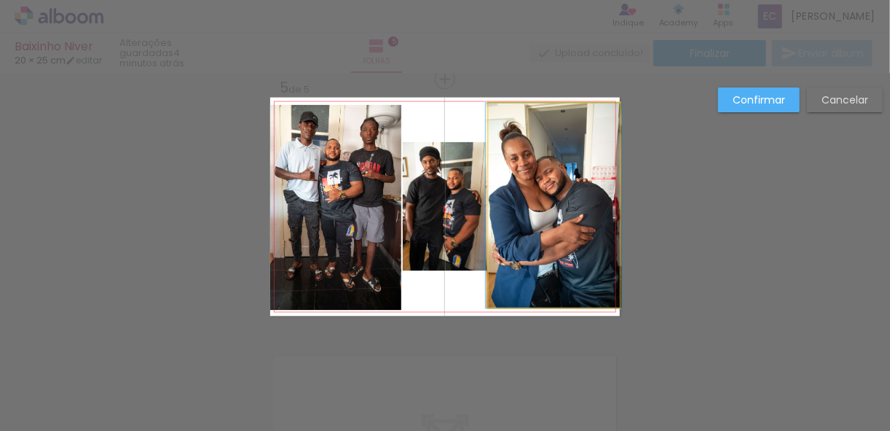
click at [520, 301] on quentale-photo at bounding box center [554, 205] width 131 height 205
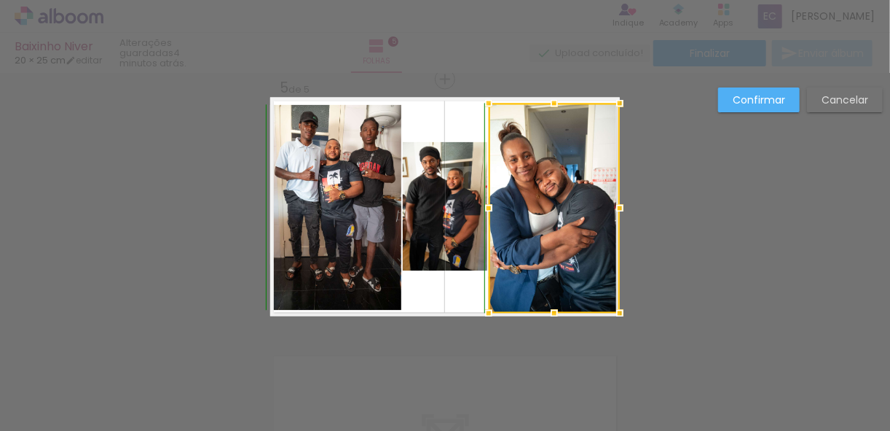
click at [549, 306] on div at bounding box center [554, 313] width 29 height 29
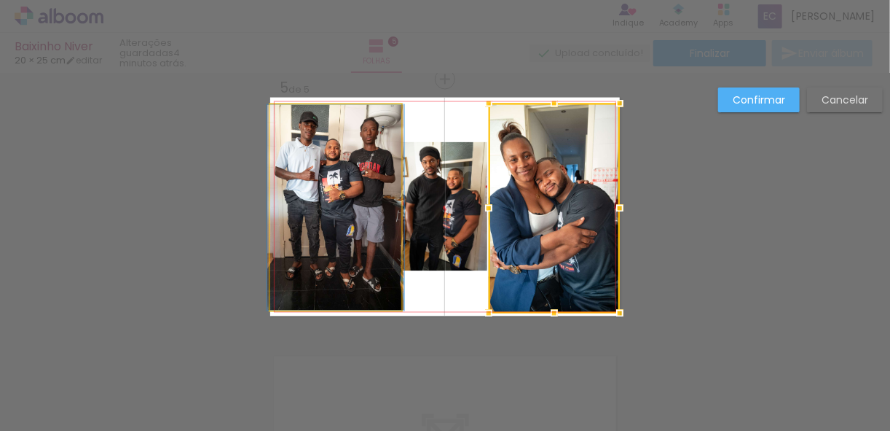
click at [346, 295] on quentale-photo at bounding box center [335, 207] width 131 height 205
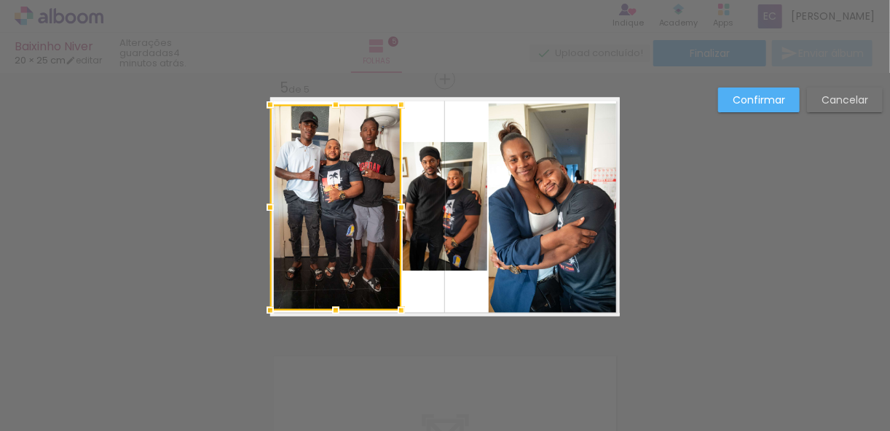
click at [430, 301] on quentale-layouter at bounding box center [445, 207] width 350 height 219
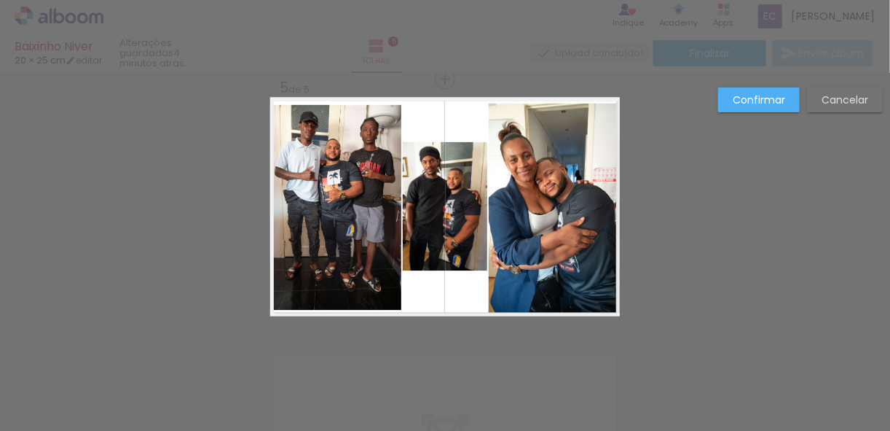
click at [538, 307] on quentale-photo at bounding box center [554, 208] width 131 height 210
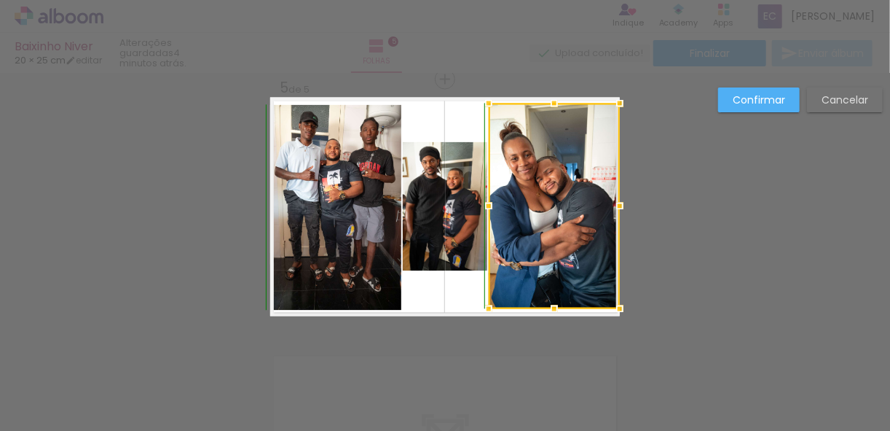
click at [549, 307] on div at bounding box center [554, 308] width 29 height 29
click at [458, 297] on quentale-layouter at bounding box center [445, 207] width 350 height 219
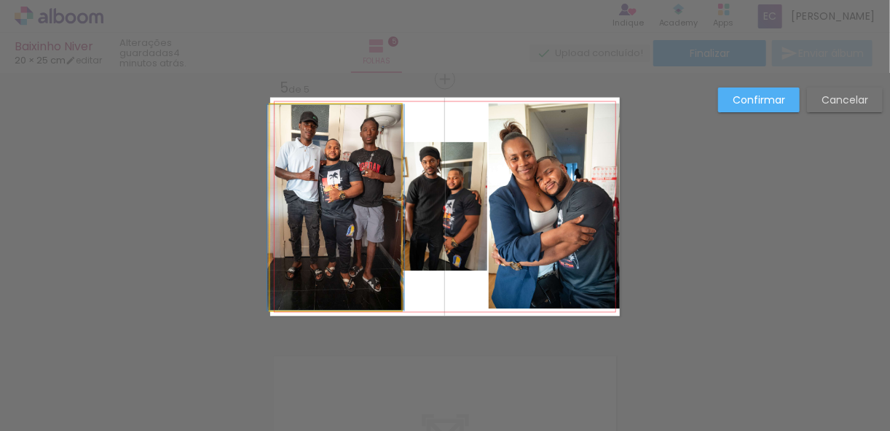
click at [334, 256] on quentale-photo at bounding box center [335, 207] width 131 height 205
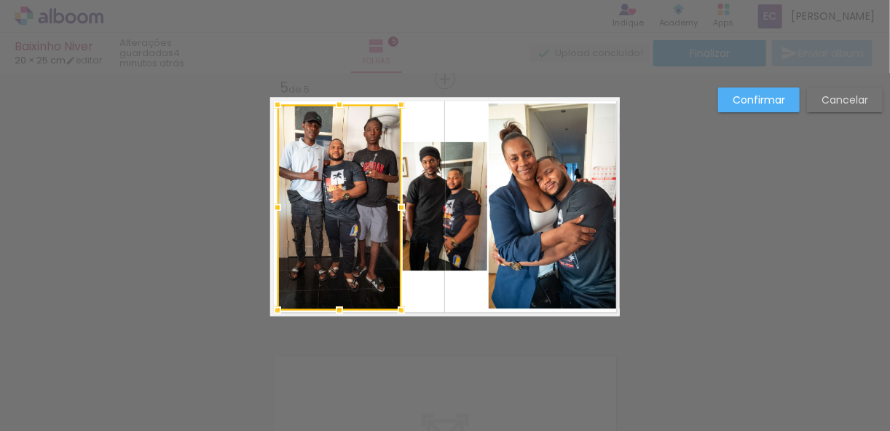
drag, startPoint x: 268, startPoint y: 211, endPoint x: 275, endPoint y: 207, distance: 8.5
click at [275, 207] on div at bounding box center [277, 207] width 29 height 29
click at [425, 294] on quentale-layouter at bounding box center [445, 207] width 350 height 219
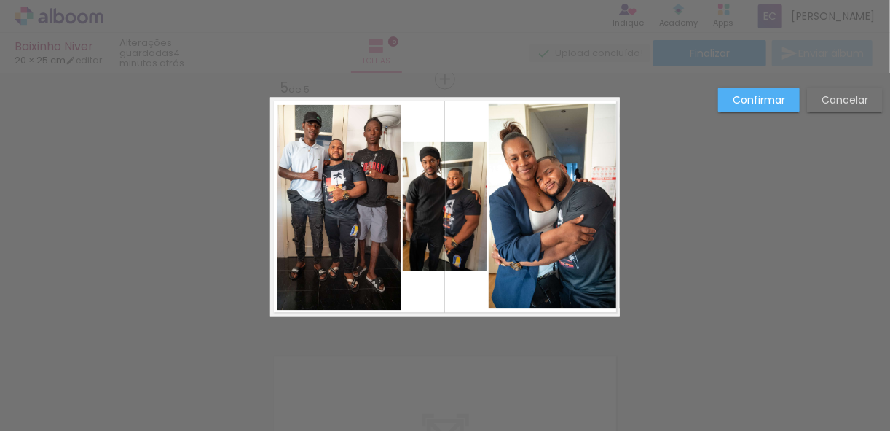
click at [561, 255] on quentale-photo at bounding box center [554, 205] width 131 height 205
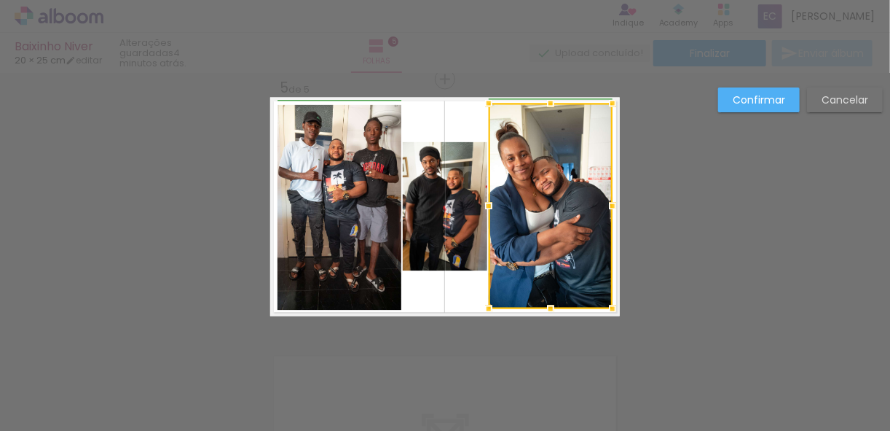
click at [612, 209] on div at bounding box center [612, 206] width 29 height 29
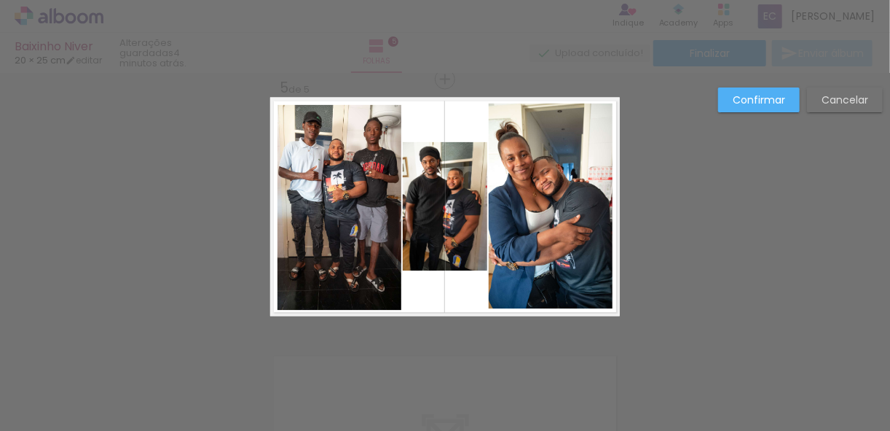
click at [552, 138] on quentale-photo at bounding box center [551, 205] width 124 height 205
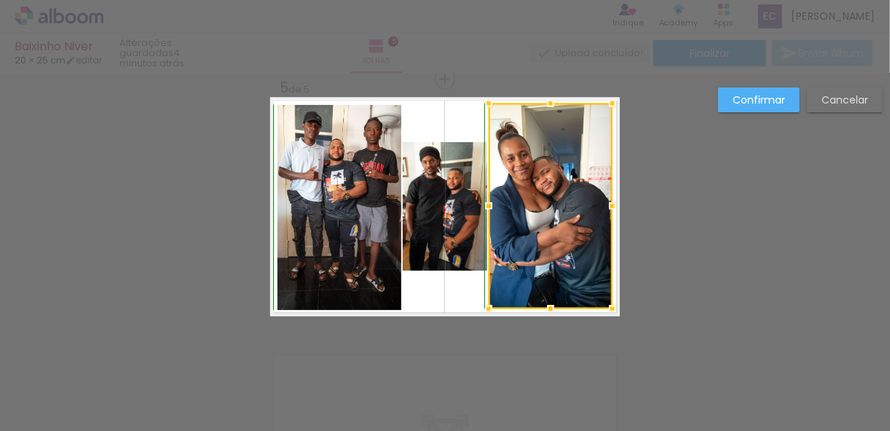
drag, startPoint x: 543, startPoint y: 104, endPoint x: 553, endPoint y: 111, distance: 11.5
click at [553, 111] on div at bounding box center [550, 103] width 29 height 29
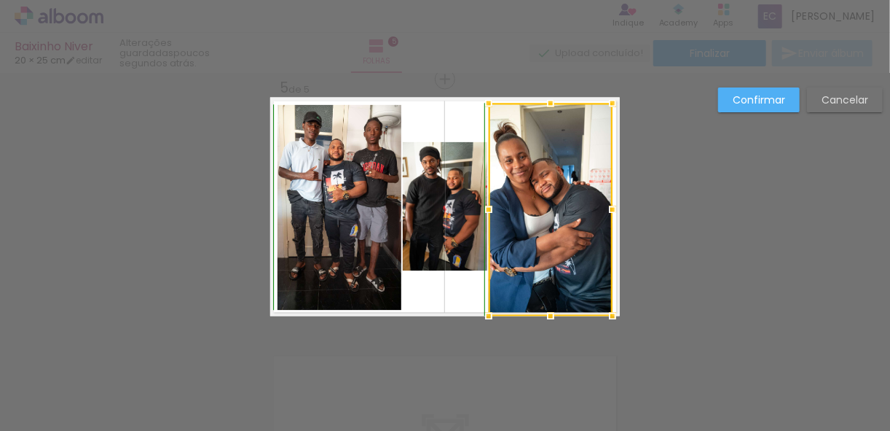
drag, startPoint x: 546, startPoint y: 310, endPoint x: 552, endPoint y: 302, distance: 8.9
click at [552, 302] on div at bounding box center [550, 316] width 29 height 29
click at [455, 302] on quentale-layouter at bounding box center [445, 207] width 350 height 219
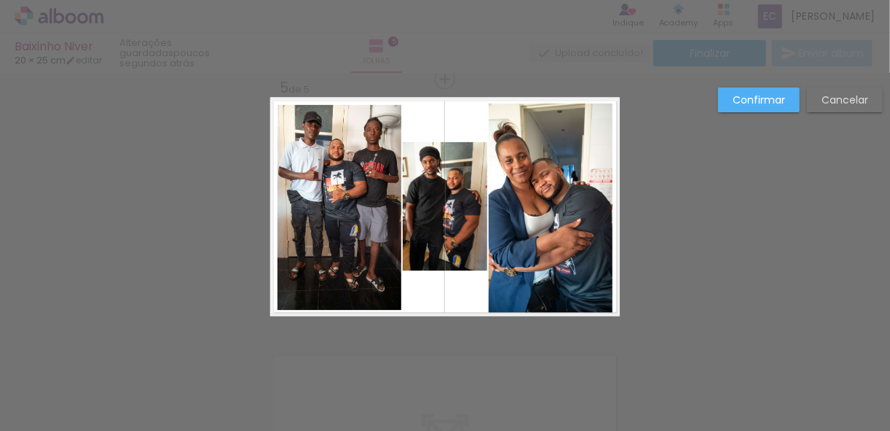
click at [541, 266] on quentale-photo at bounding box center [551, 209] width 124 height 213
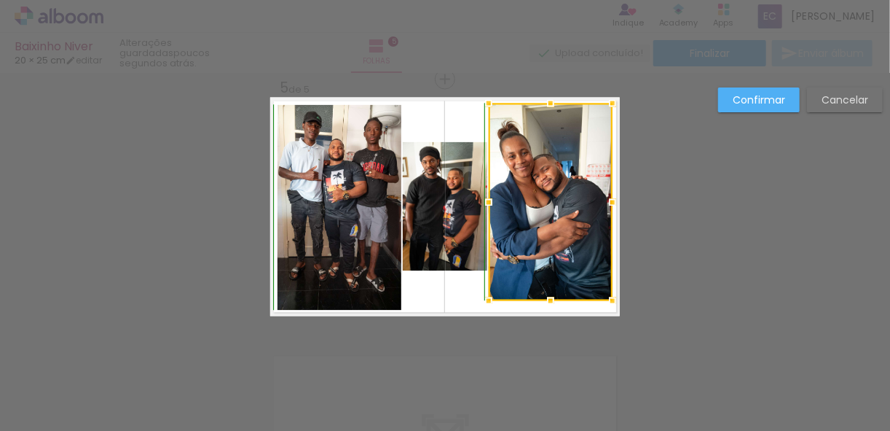
click at [548, 314] on div at bounding box center [550, 300] width 29 height 29
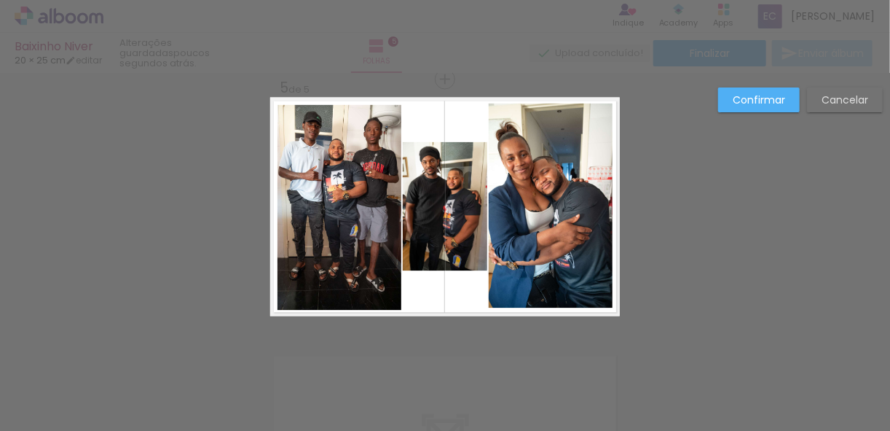
click at [549, 251] on quentale-photo at bounding box center [551, 205] width 124 height 205
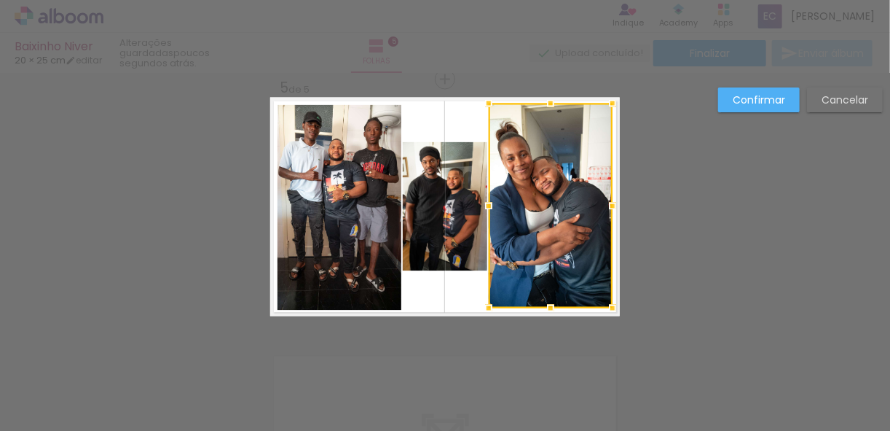
scroll to position [1061, 0]
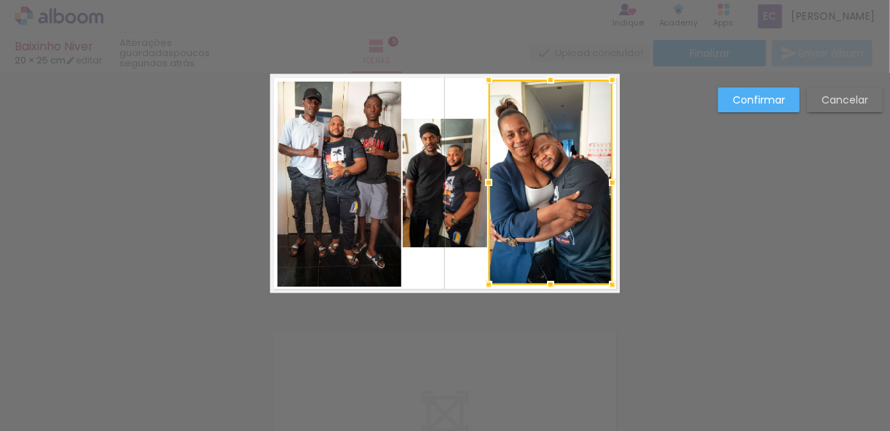
click at [541, 204] on div at bounding box center [551, 182] width 124 height 205
drag, startPoint x: 541, startPoint y: 204, endPoint x: 541, endPoint y: 213, distance: 8.7
drag, startPoint x: 541, startPoint y: 213, endPoint x: 660, endPoint y: 130, distance: 144.9
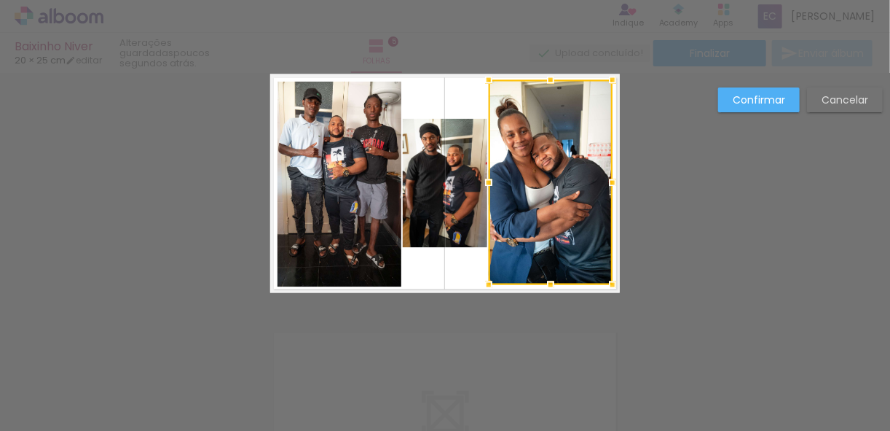
click at [533, 267] on div at bounding box center [551, 182] width 124 height 205
click at [549, 289] on div at bounding box center [550, 284] width 29 height 29
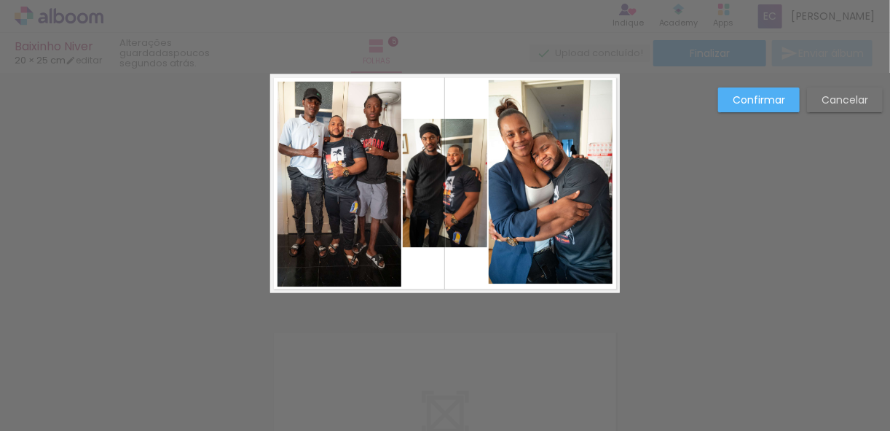
click at [372, 279] on quentale-photo at bounding box center [340, 184] width 124 height 205
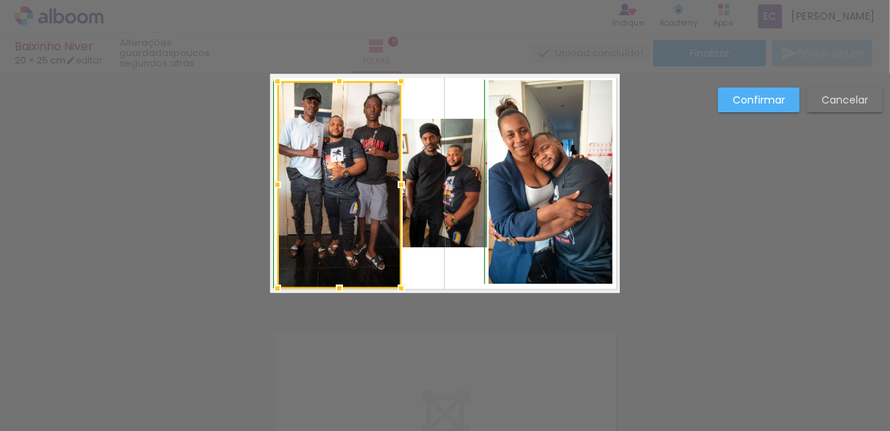
drag, startPoint x: 333, startPoint y: 284, endPoint x: 342, endPoint y: 276, distance: 11.9
click at [342, 276] on div at bounding box center [339, 288] width 29 height 29
click at [527, 267] on quentale-photo at bounding box center [551, 182] width 124 height 204
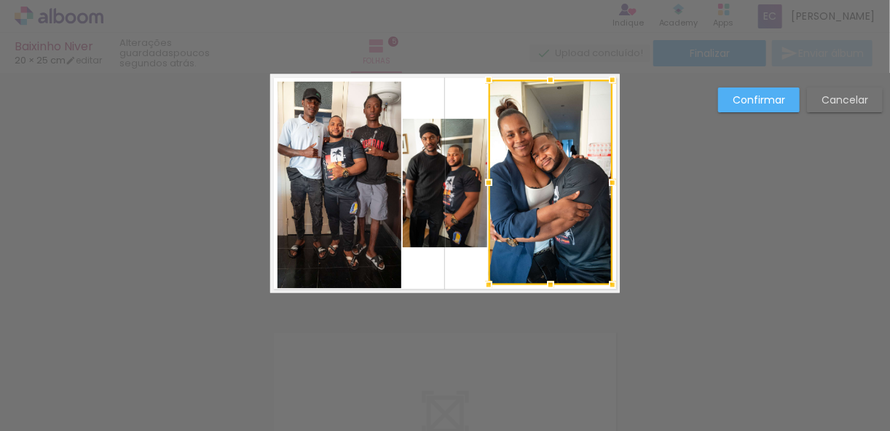
drag, startPoint x: 549, startPoint y: 284, endPoint x: 560, endPoint y: 333, distance: 50.0
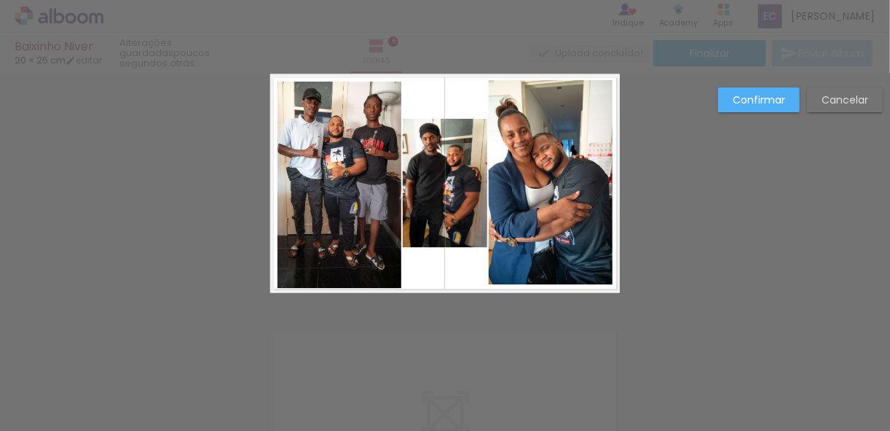
drag, startPoint x: 547, startPoint y: 267, endPoint x: 546, endPoint y: 274, distance: 7.3
click at [546, 267] on quentale-photo at bounding box center [551, 182] width 124 height 205
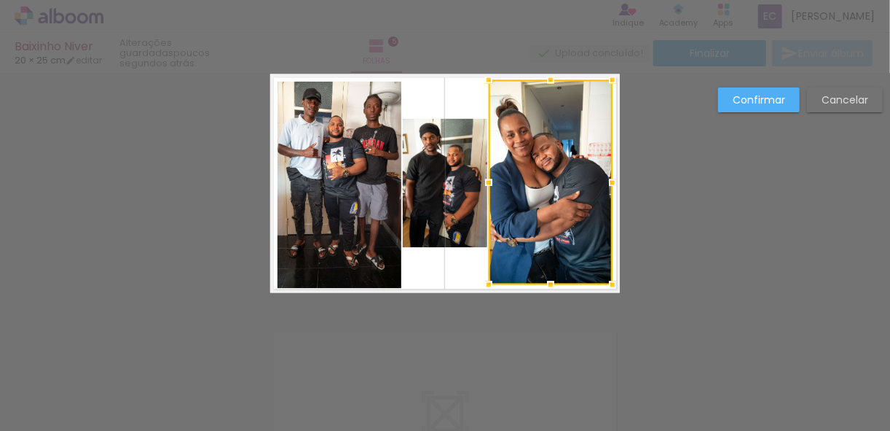
drag, startPoint x: 525, startPoint y: 314, endPoint x: 497, endPoint y: 331, distance: 32.7
click at [452, 276] on quentale-layouter at bounding box center [445, 183] width 350 height 219
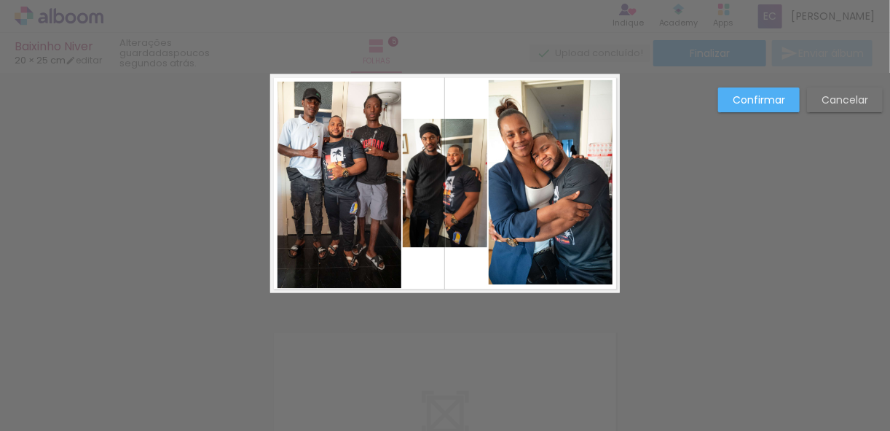
click at [374, 278] on quentale-photo at bounding box center [340, 185] width 124 height 207
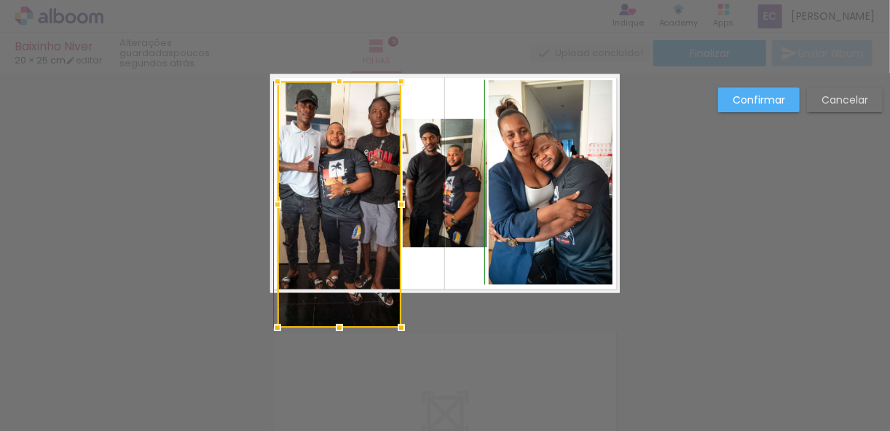
click at [338, 286] on div at bounding box center [340, 205] width 124 height 246
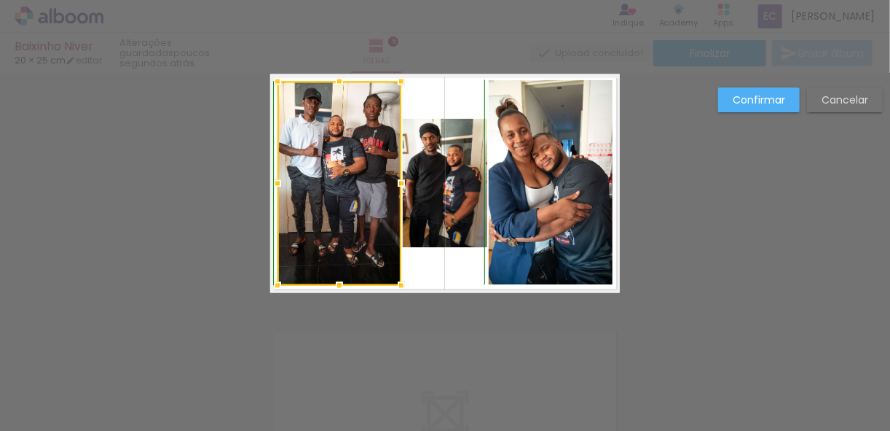
click at [339, 289] on div at bounding box center [339, 285] width 29 height 29
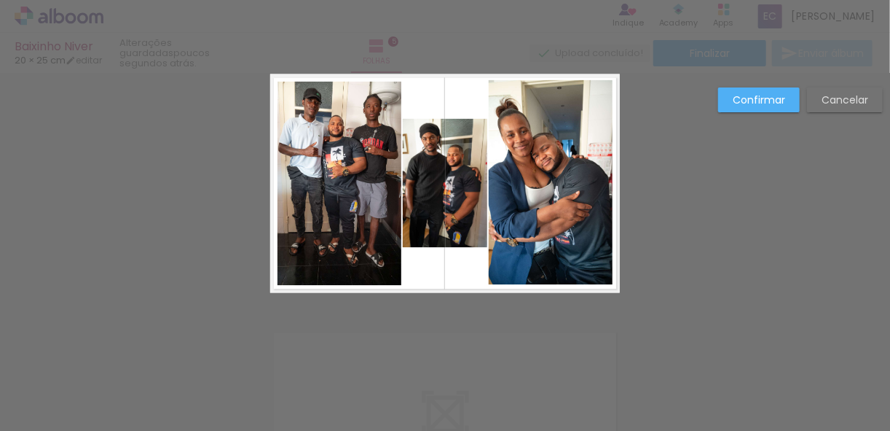
click at [420, 277] on quentale-layouter at bounding box center [445, 183] width 350 height 219
click at [0, 0] on slot "Confirmar" at bounding box center [0, 0] width 0 height 0
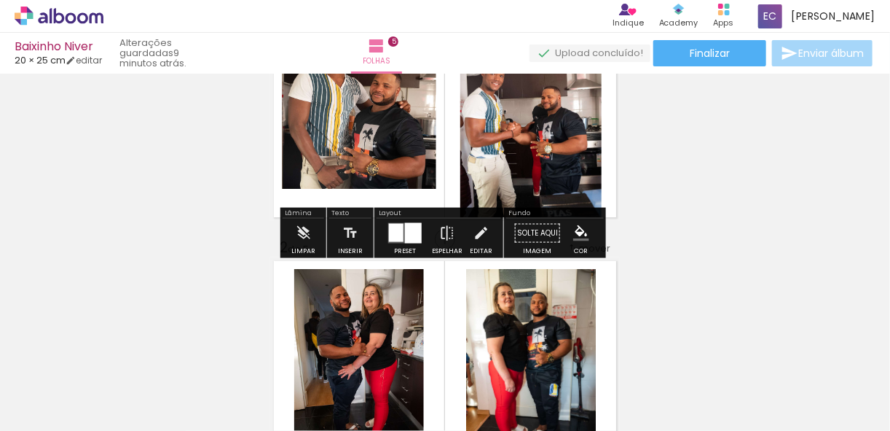
scroll to position [0, 0]
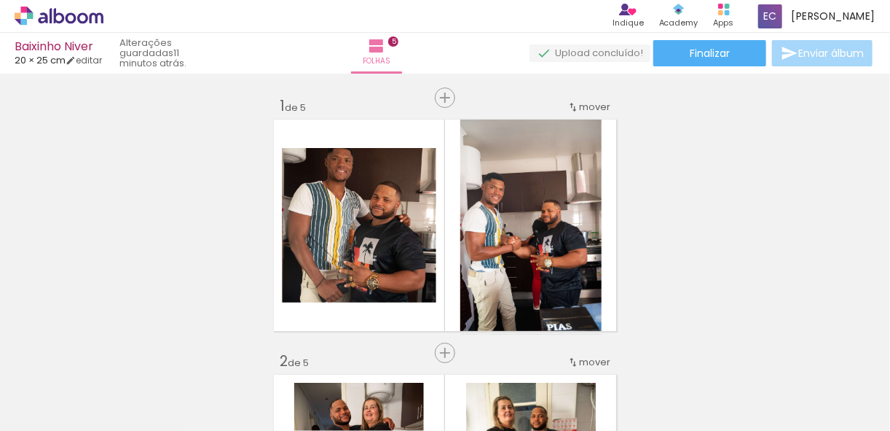
click at [710, 52] on span "Finalizar" at bounding box center [710, 53] width 40 height 10
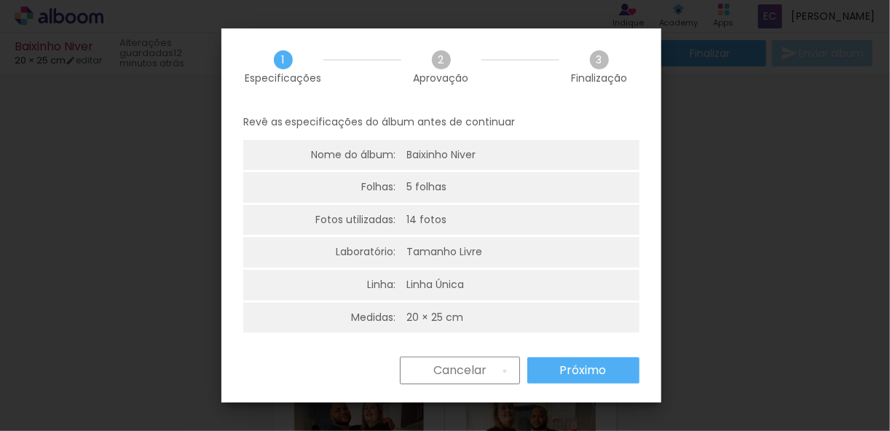
click at [503, 371] on paper-button "Cancelar" at bounding box center [460, 370] width 120 height 28
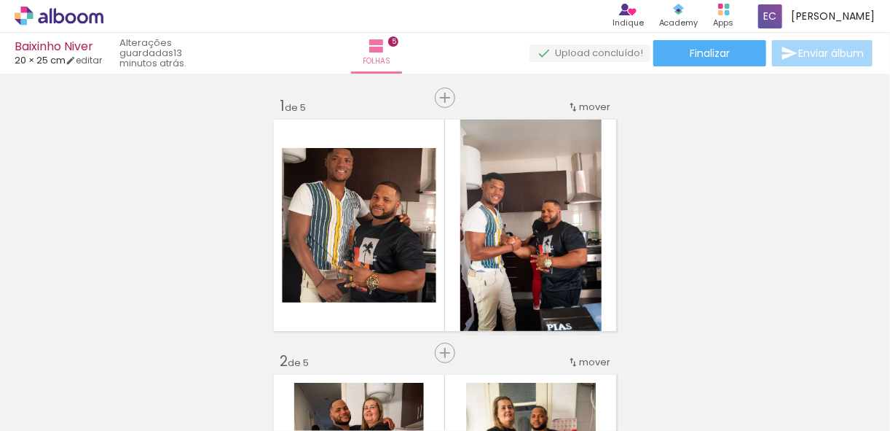
drag, startPoint x: 98, startPoint y: 59, endPoint x: 412, endPoint y: 208, distance: 346.7
click at [98, 59] on link "editar" at bounding box center [84, 60] width 36 height 12
type input "25"
type input "40"
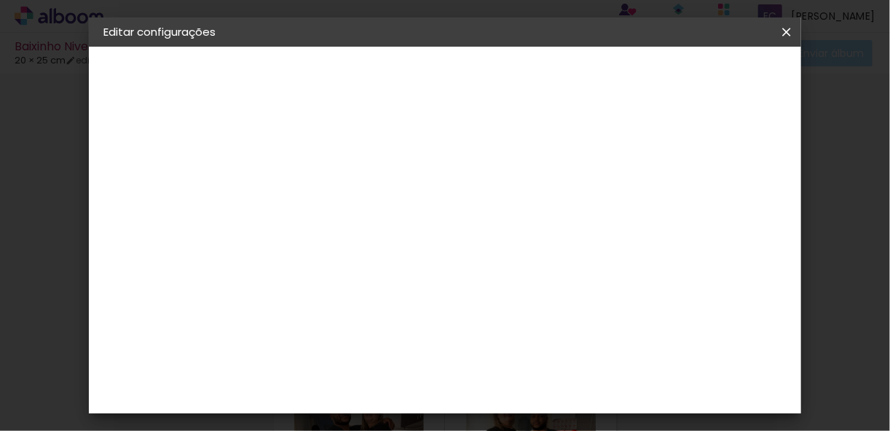
scroll to position [58, 0]
type input "5"
type paper-input "5"
click at [624, 155] on input "5" at bounding box center [615, 162] width 26 height 22
type input "6"
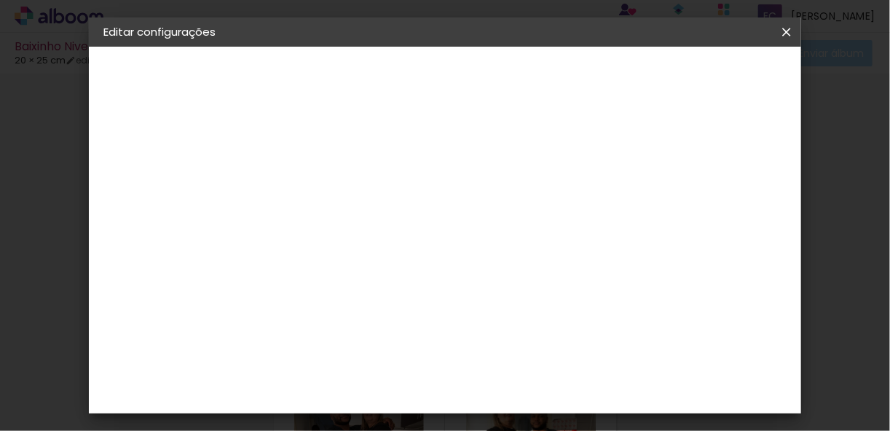
type paper-input "6"
click at [617, 216] on input "6" at bounding box center [615, 220] width 26 height 22
type input "5"
type paper-input "5"
click at [622, 226] on input "5" at bounding box center [615, 220] width 26 height 22
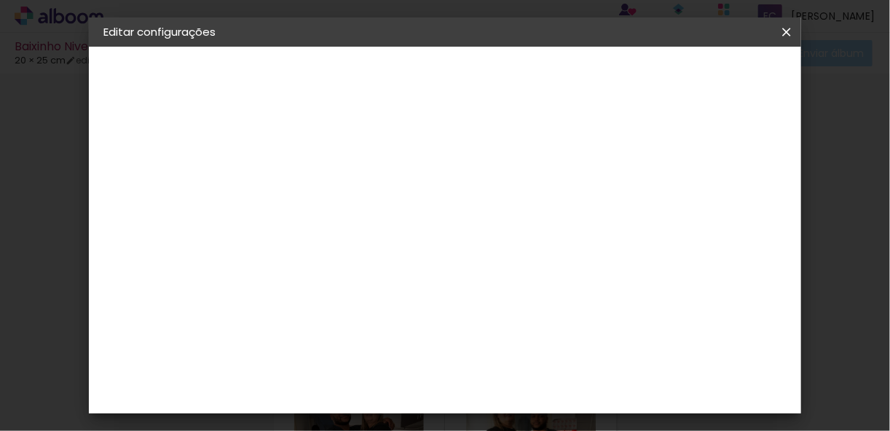
scroll to position [136, 0]
type input "4"
type paper-input "4"
click at [623, 210] on input "4" at bounding box center [615, 221] width 26 height 22
type input "5"
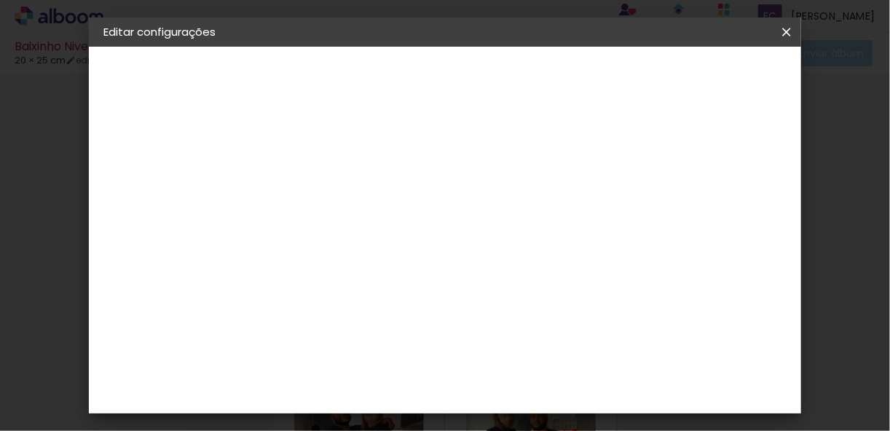
type paper-input "5"
click at [623, 212] on input "5" at bounding box center [615, 221] width 26 height 22
type input "6"
type paper-input "6"
click at [621, 213] on input "6" at bounding box center [615, 221] width 26 height 22
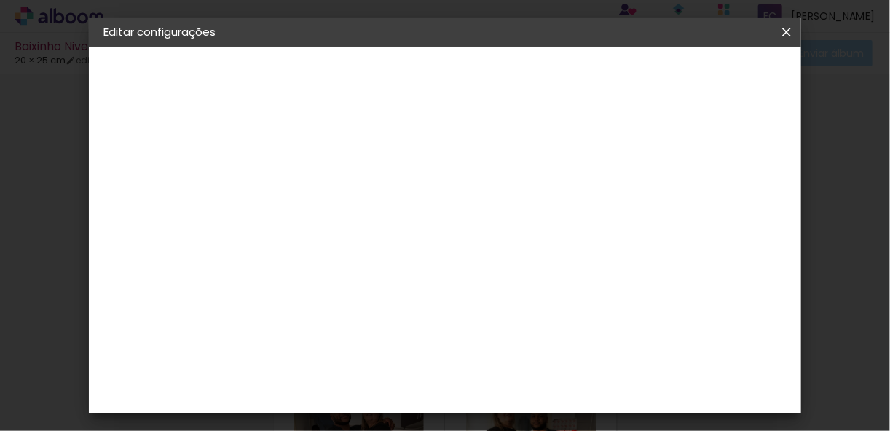
type input "5"
type paper-input "5"
click at [620, 227] on input "5" at bounding box center [614, 221] width 26 height 22
click at [549, 84] on span "Guardar configurações" at bounding box center [511, 82] width 74 height 20
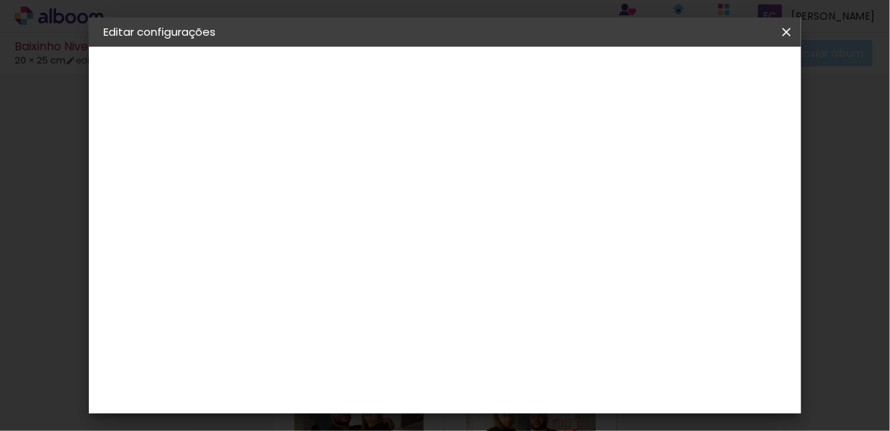
scroll to position [0, 0]
click at [549, 85] on span "Guardar configurações" at bounding box center [511, 82] width 74 height 20
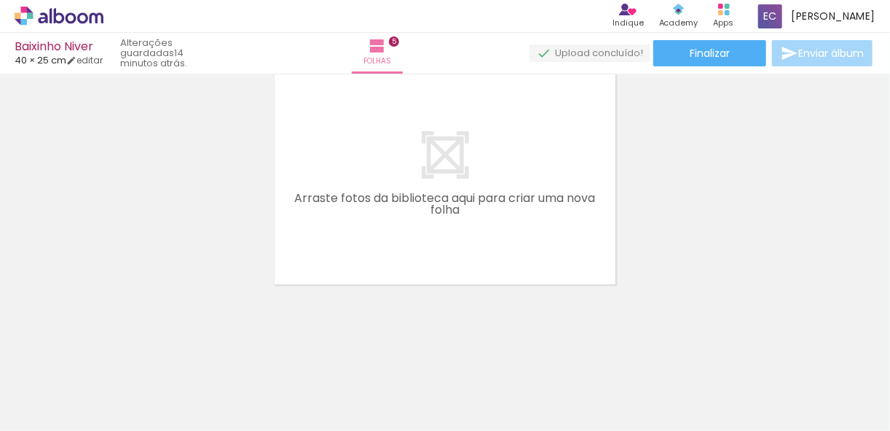
scroll to position [0, 1021]
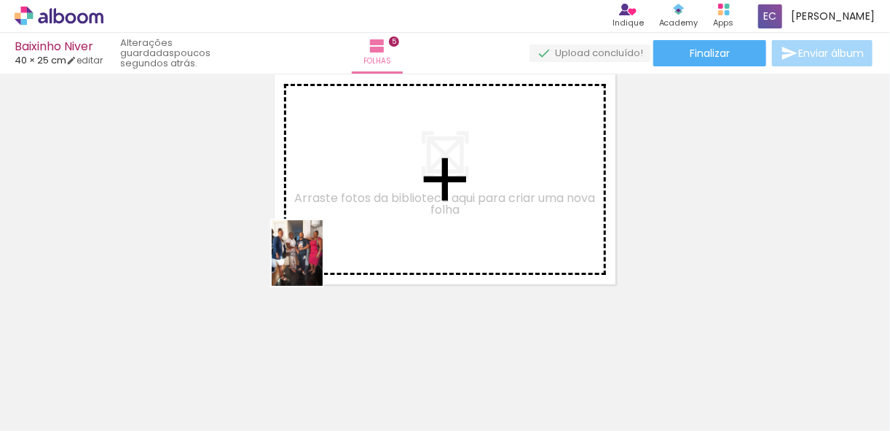
drag, startPoint x: 265, startPoint y: 382, endPoint x: 349, endPoint y: 200, distance: 201.1
click at [336, 213] on quentale-workspace at bounding box center [445, 215] width 890 height 431
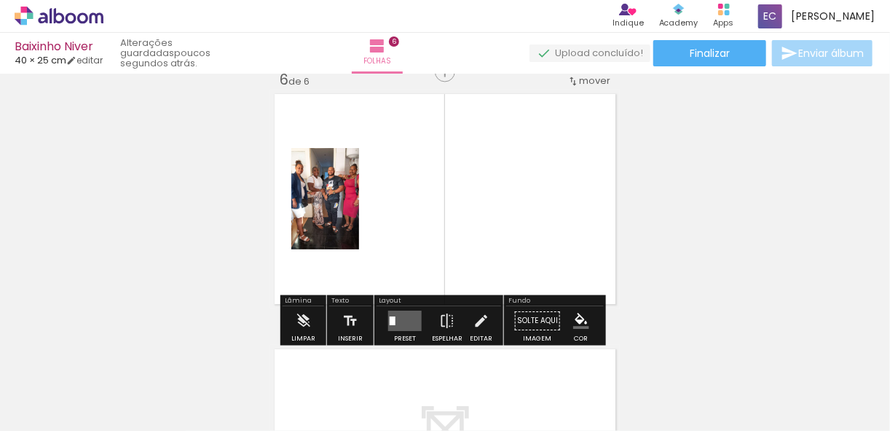
scroll to position [1293, 0]
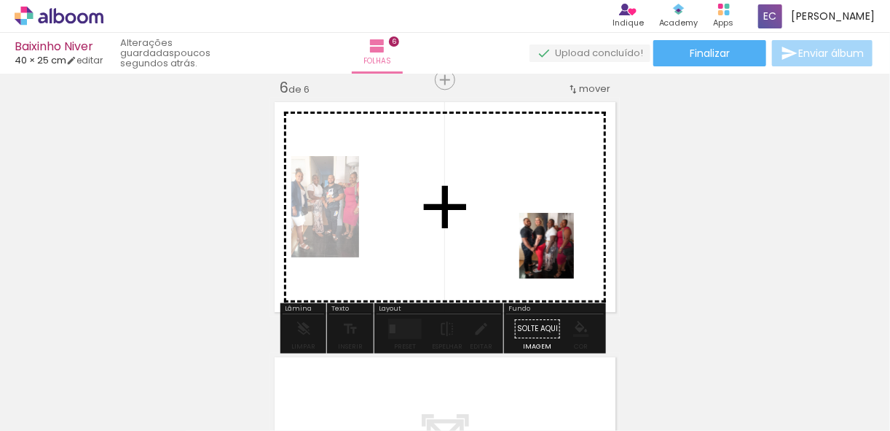
drag, startPoint x: 528, startPoint y: 391, endPoint x: 552, endPoint y: 233, distance: 159.1
click at [572, 224] on quentale-workspace at bounding box center [445, 215] width 890 height 431
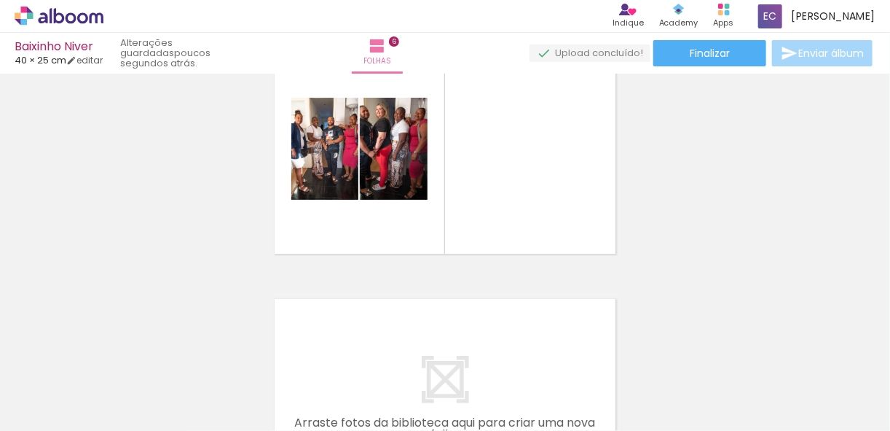
scroll to position [0, 981]
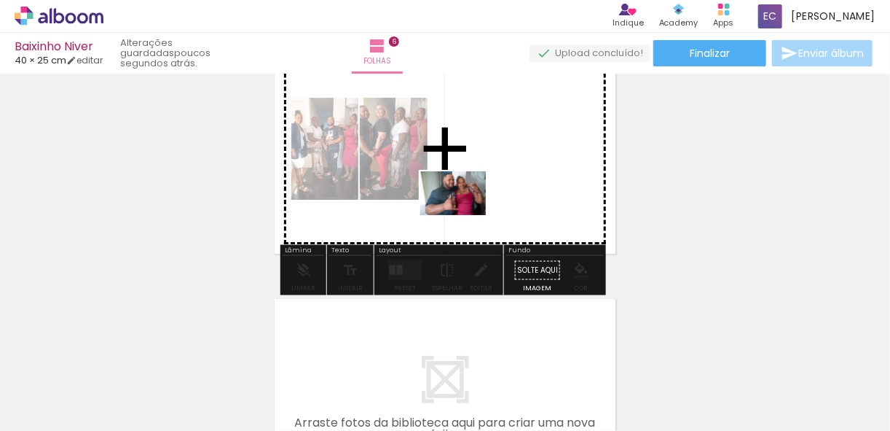
drag, startPoint x: 411, startPoint y: 353, endPoint x: 497, endPoint y: 206, distance: 169.8
click at [466, 209] on quentale-workspace at bounding box center [445, 215] width 890 height 431
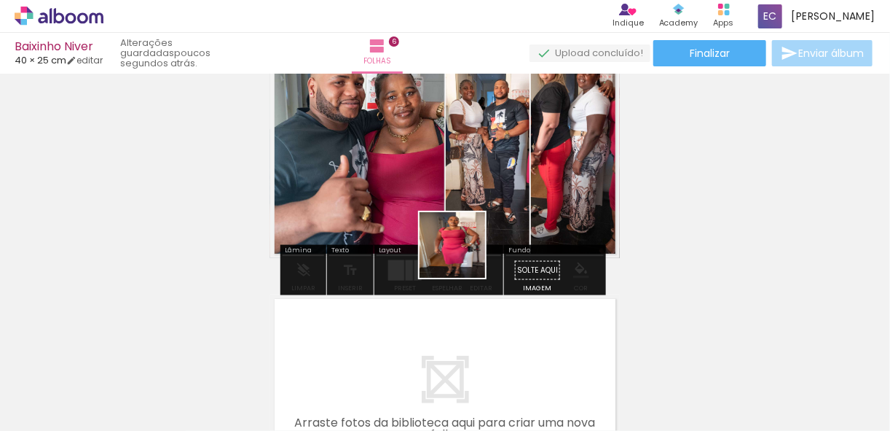
drag, startPoint x: 482, startPoint y: 385, endPoint x: 436, endPoint y: 213, distance: 178.5
click at [444, 179] on quentale-workspace at bounding box center [445, 215] width 890 height 431
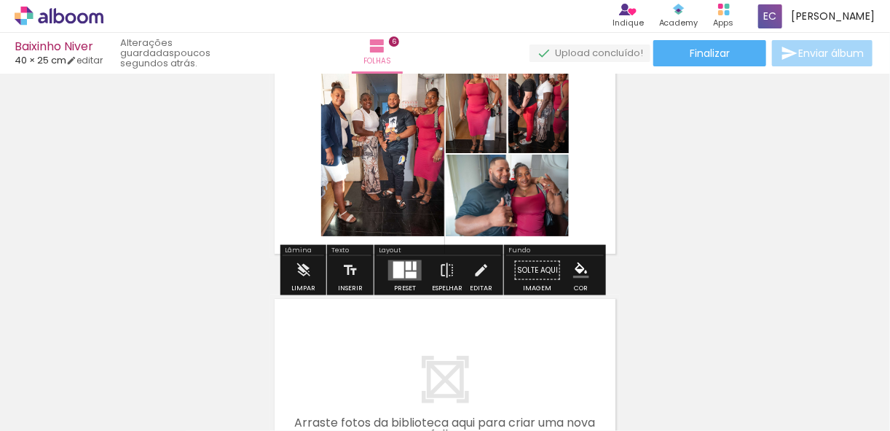
scroll to position [1293, 0]
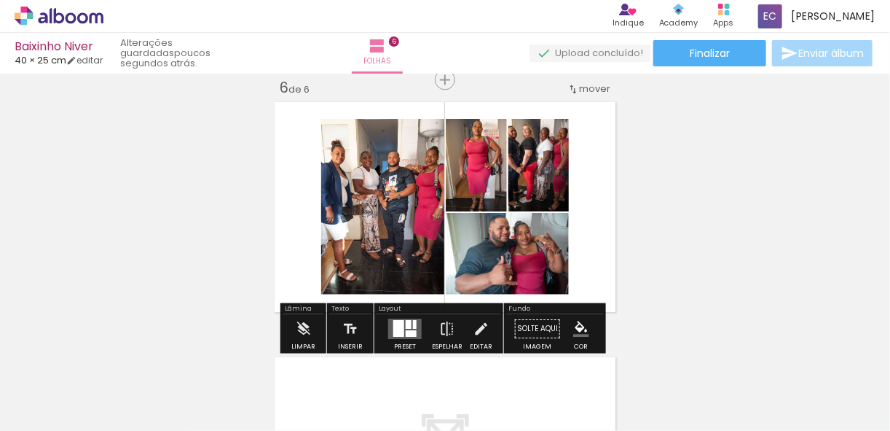
click at [406, 325] on div at bounding box center [409, 324] width 6 height 9
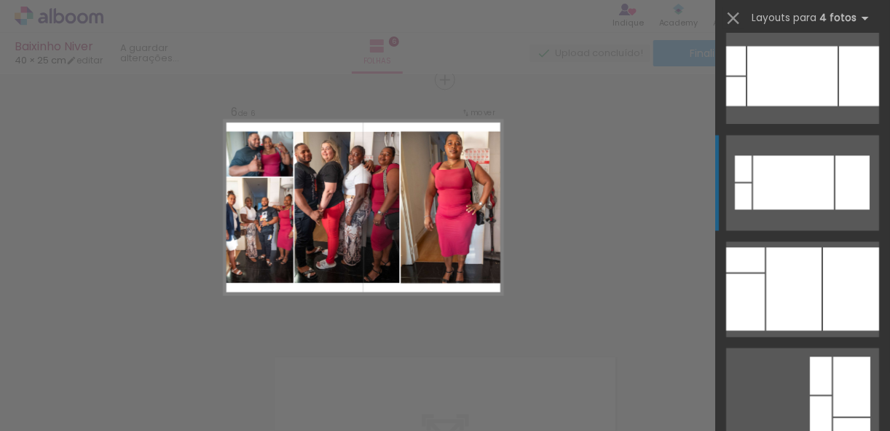
scroll to position [1341, 0]
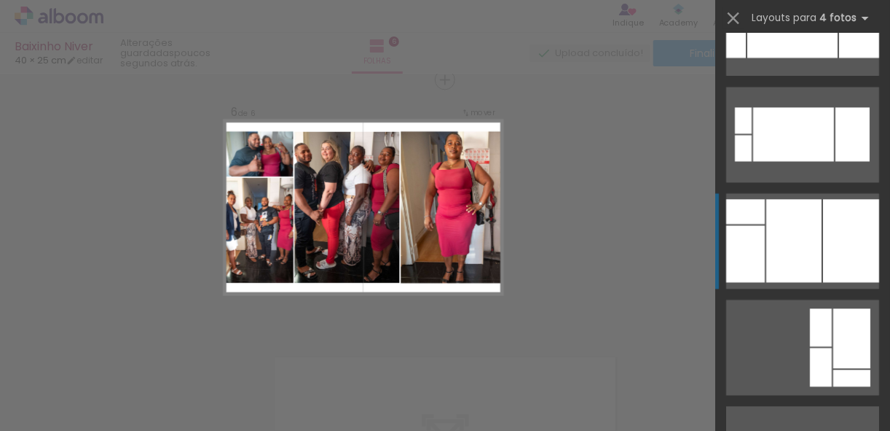
click at [798, 253] on div at bounding box center [793, 240] width 55 height 83
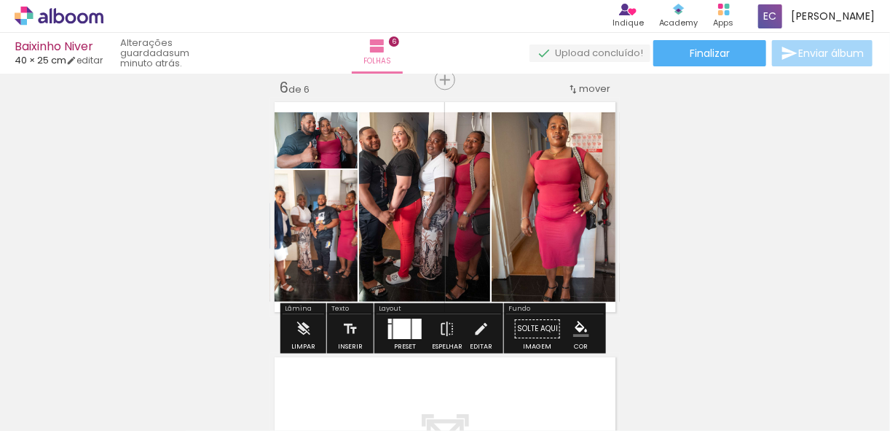
click at [395, 324] on div at bounding box center [401, 328] width 17 height 20
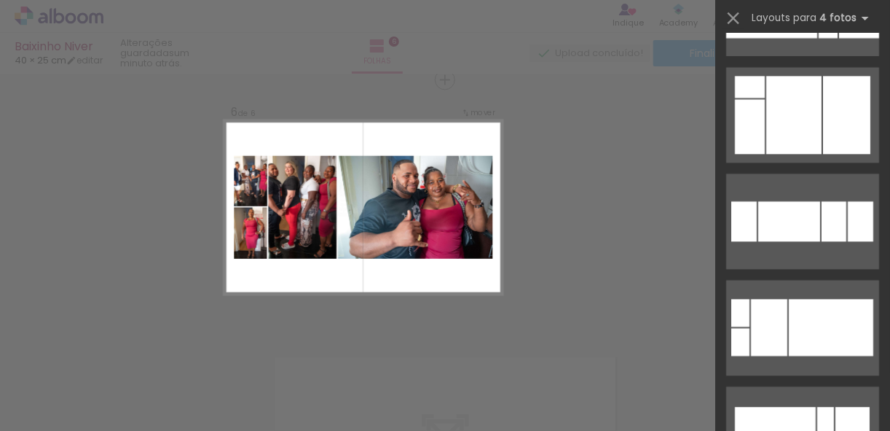
scroll to position [3471, 0]
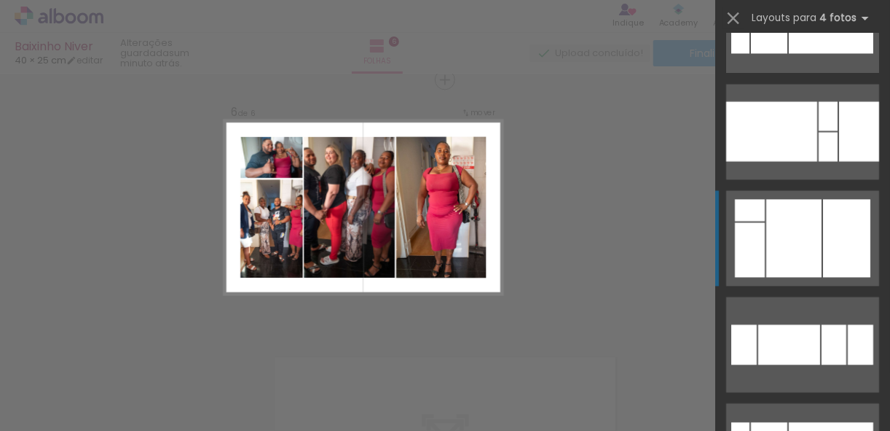
click at [798, 248] on div at bounding box center [793, 238] width 55 height 78
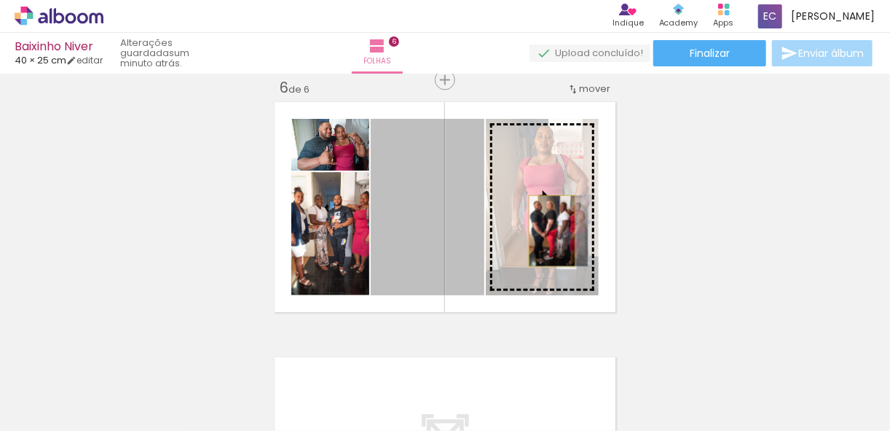
drag, startPoint x: 425, startPoint y: 246, endPoint x: 548, endPoint y: 230, distance: 124.2
click at [0, 0] on slot at bounding box center [0, 0] width 0 height 0
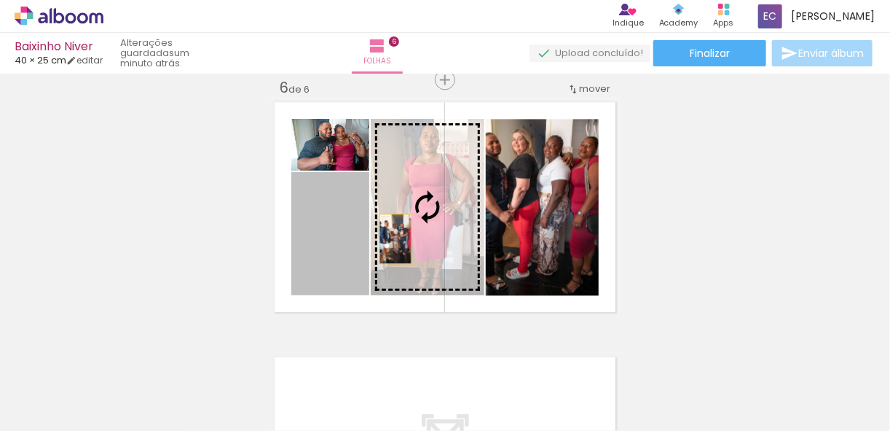
drag, startPoint x: 326, startPoint y: 253, endPoint x: 419, endPoint y: 236, distance: 94.0
click at [0, 0] on slot at bounding box center [0, 0] width 0 height 0
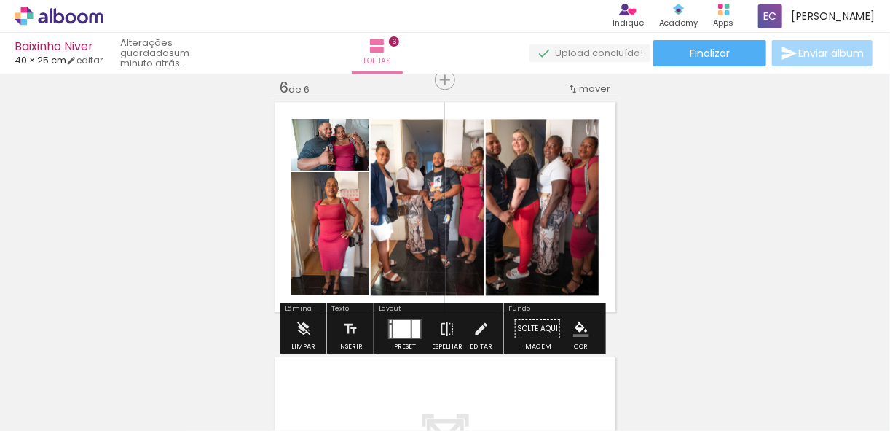
click at [412, 214] on quentale-photo at bounding box center [428, 207] width 114 height 176
click at [404, 326] on div at bounding box center [401, 328] width 17 height 17
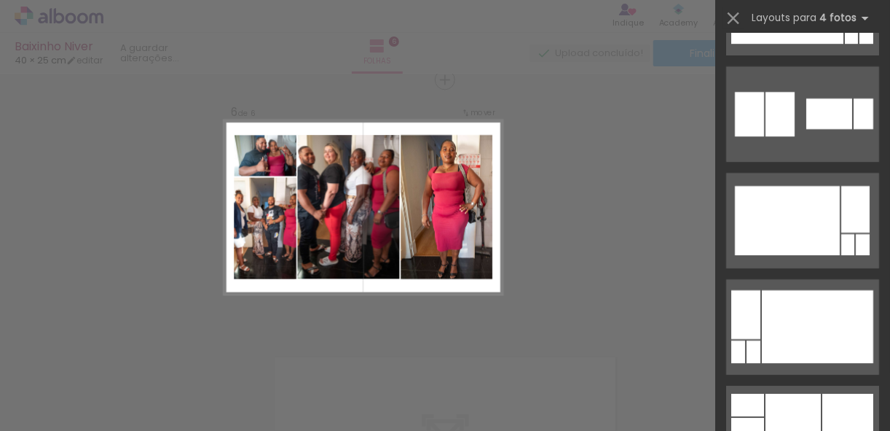
scroll to position [6413, 0]
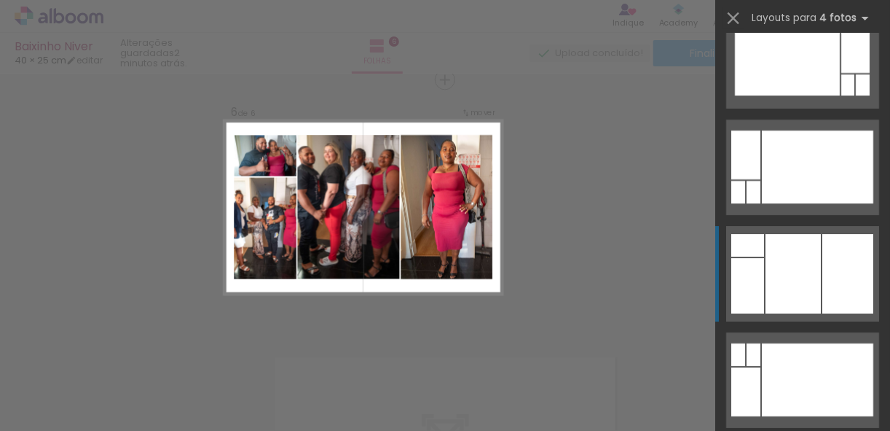
click at [804, 281] on div at bounding box center [793, 273] width 55 height 79
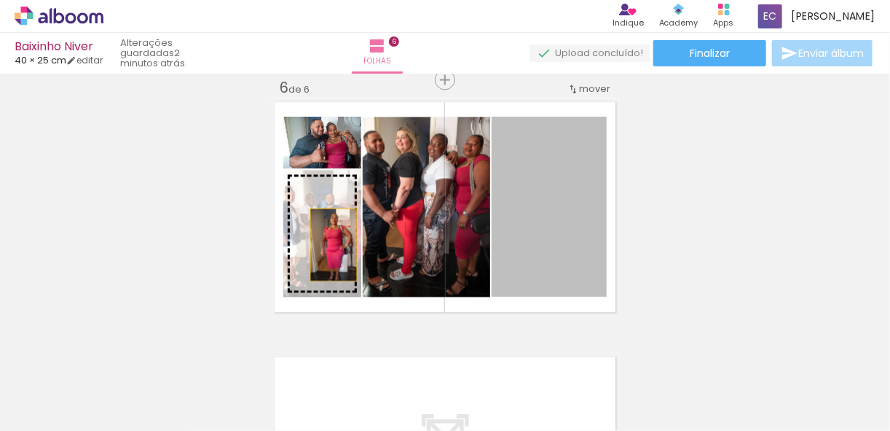
drag, startPoint x: 564, startPoint y: 216, endPoint x: 329, endPoint y: 244, distance: 236.3
click at [0, 0] on slot at bounding box center [0, 0] width 0 height 0
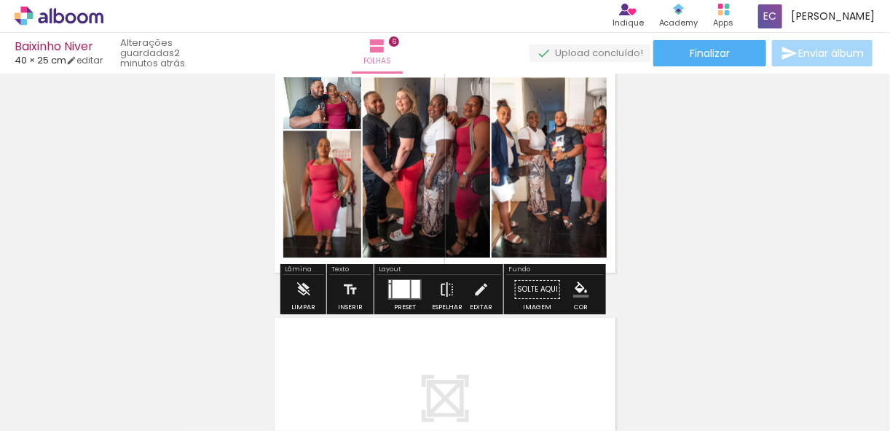
scroll to position [1351, 0]
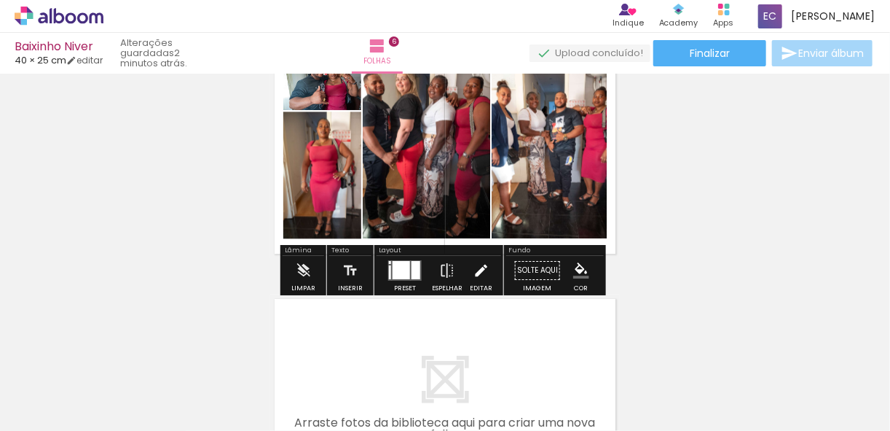
click at [476, 268] on iron-icon at bounding box center [481, 270] width 16 height 29
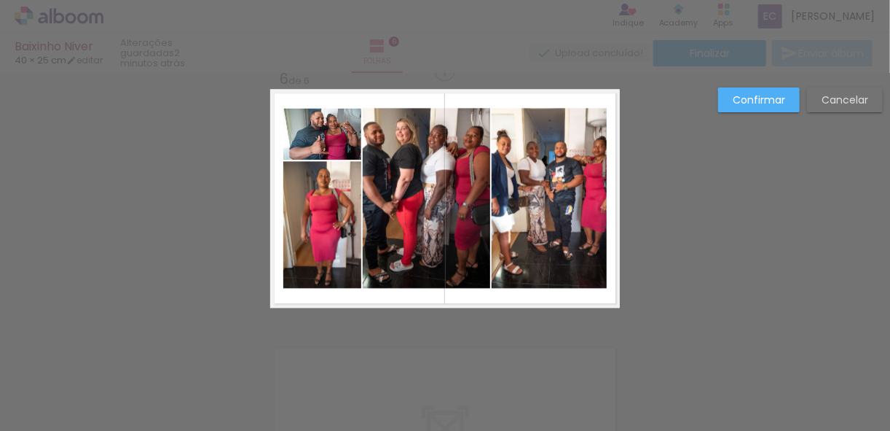
scroll to position [1293, 0]
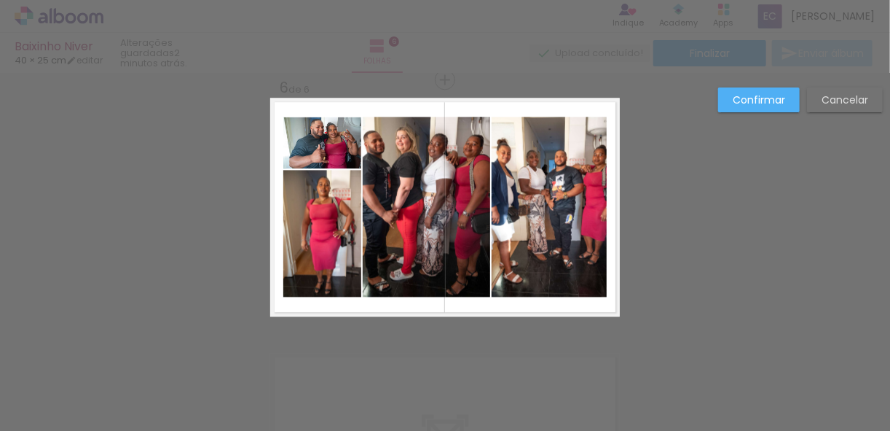
click at [426, 184] on quentale-photo at bounding box center [426, 207] width 127 height 180
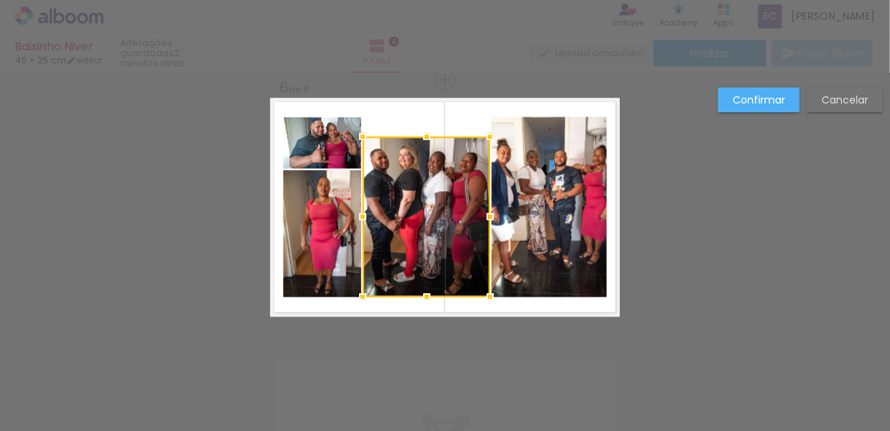
drag, startPoint x: 423, startPoint y: 120, endPoint x: 422, endPoint y: 138, distance: 17.5
click at [422, 138] on div at bounding box center [426, 136] width 29 height 29
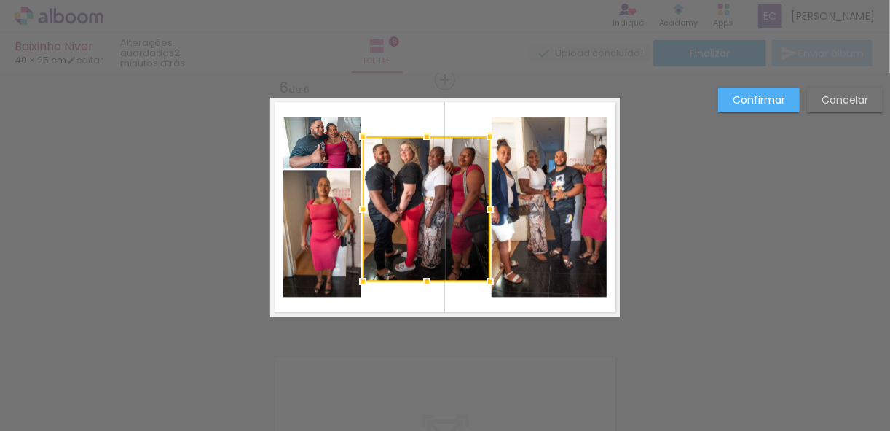
drag, startPoint x: 425, startPoint y: 294, endPoint x: 431, endPoint y: 279, distance: 16.4
click at [431, 279] on div at bounding box center [426, 281] width 29 height 29
click at [552, 237] on quentale-photo at bounding box center [549, 207] width 115 height 180
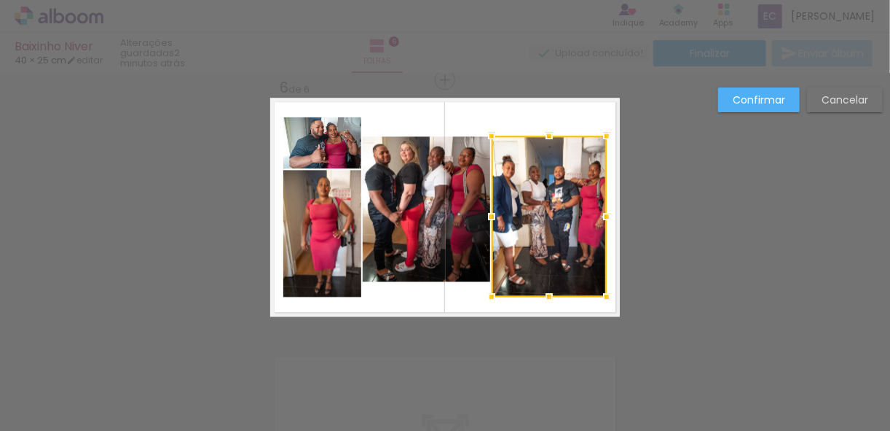
drag, startPoint x: 546, startPoint y: 118, endPoint x: 537, endPoint y: 138, distance: 21.5
click at [537, 138] on div at bounding box center [549, 135] width 29 height 29
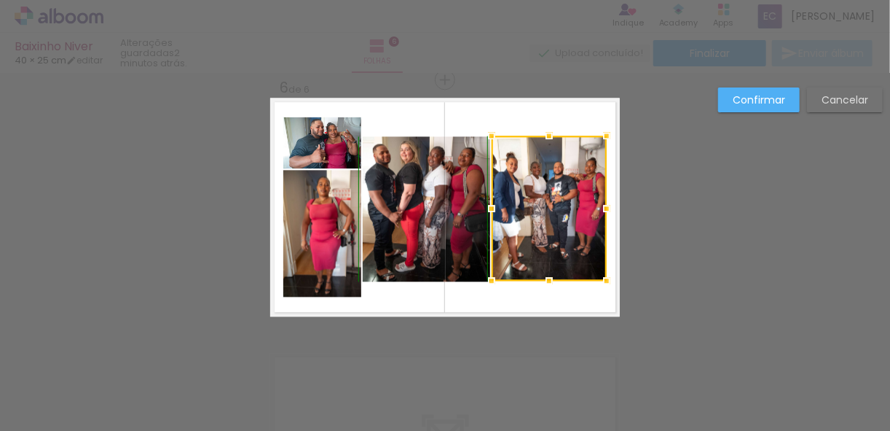
click at [543, 282] on div at bounding box center [549, 280] width 29 height 29
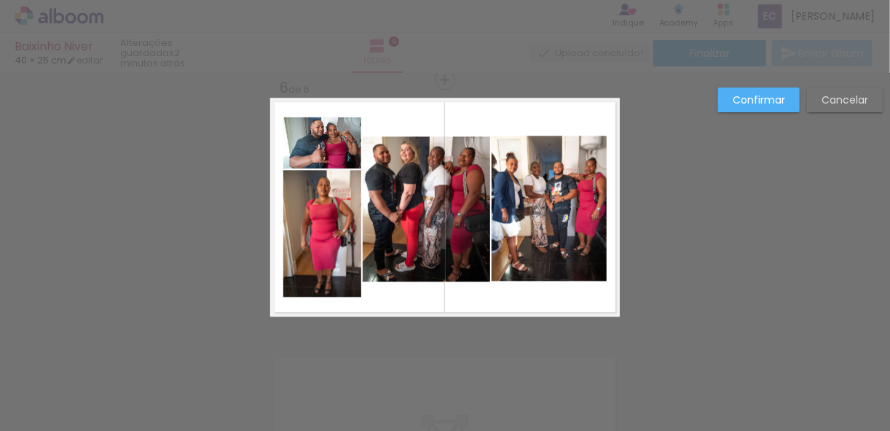
click at [542, 293] on quentale-layouter at bounding box center [445, 207] width 350 height 219
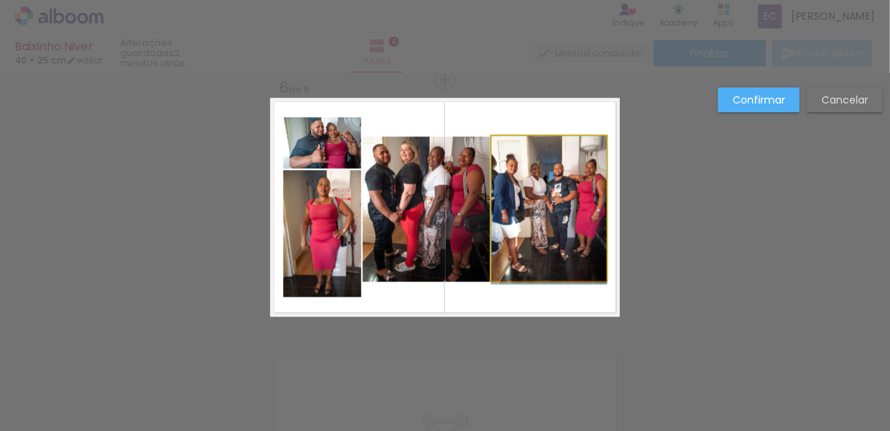
drag, startPoint x: 530, startPoint y: 244, endPoint x: 526, endPoint y: 251, distance: 7.5
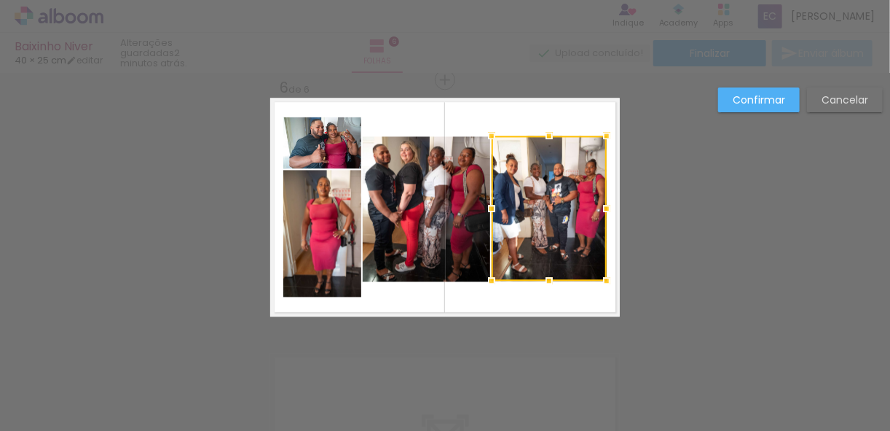
click at [535, 299] on quentale-layouter at bounding box center [445, 207] width 350 height 219
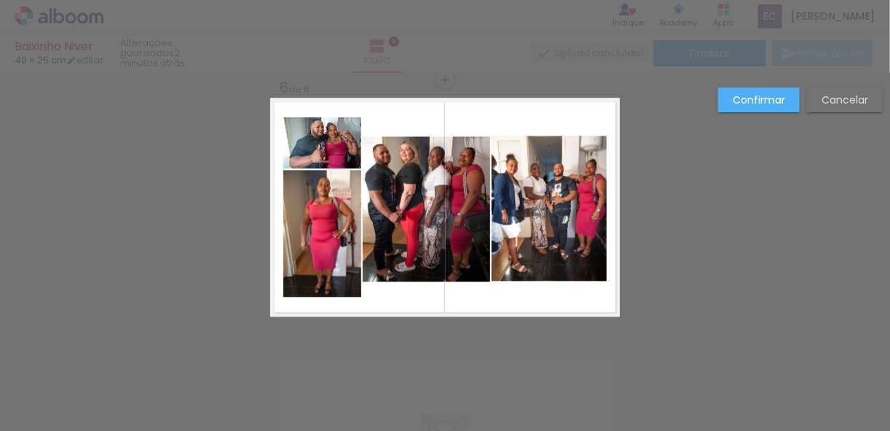
click at [525, 168] on quentale-photo at bounding box center [549, 208] width 115 height 145
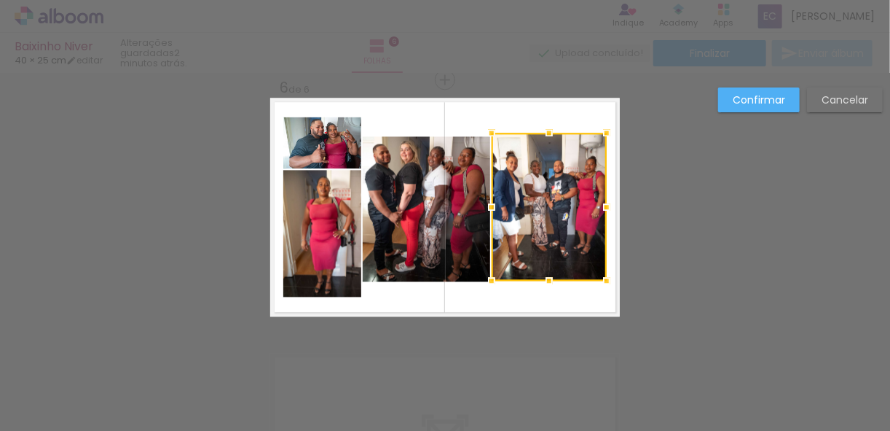
drag, startPoint x: 545, startPoint y: 139, endPoint x: 548, endPoint y: 131, distance: 8.5
click at [548, 131] on div at bounding box center [549, 132] width 29 height 29
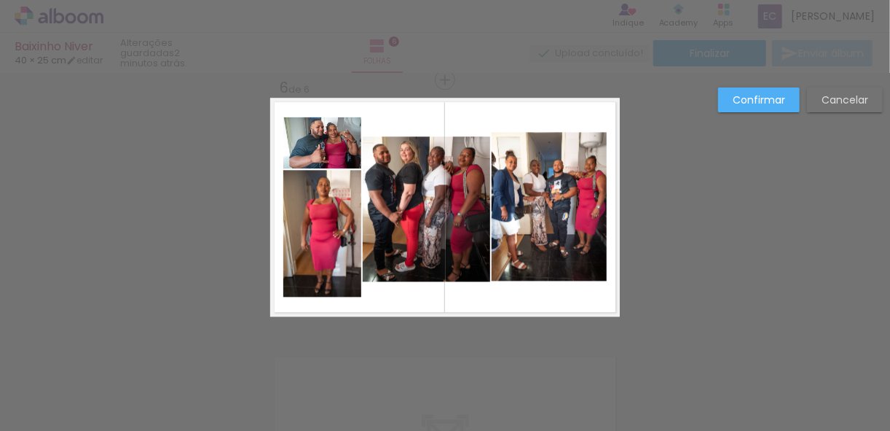
drag, startPoint x: 553, startPoint y: 116, endPoint x: 425, endPoint y: 168, distance: 137.6
click at [425, 168] on quentale-layouter at bounding box center [445, 207] width 350 height 219
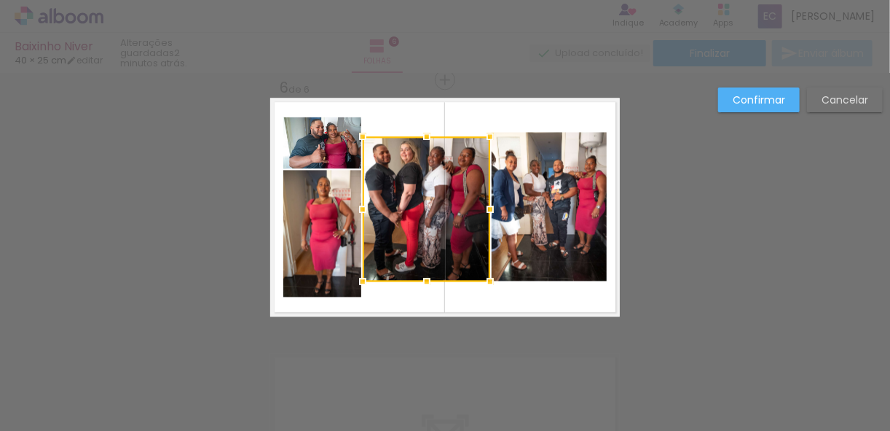
drag, startPoint x: 465, startPoint y: 127, endPoint x: 532, endPoint y: 165, distance: 76.6
click at [535, 164] on quentale-layouter at bounding box center [445, 207] width 350 height 219
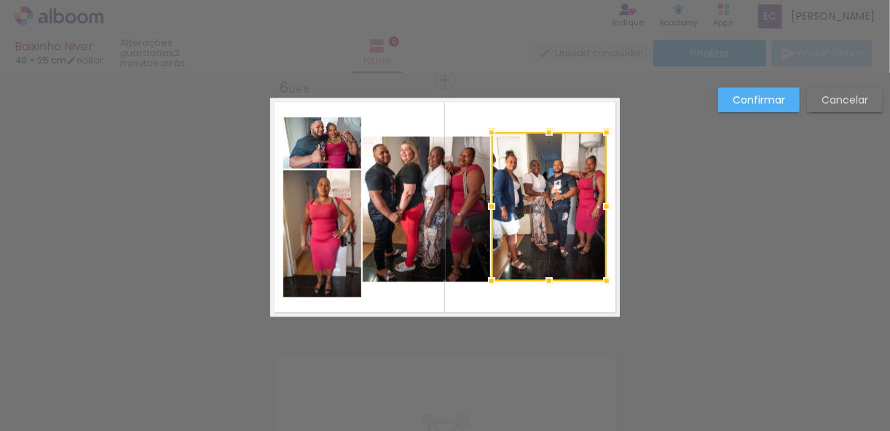
click at [429, 197] on quentale-photo at bounding box center [426, 208] width 127 height 145
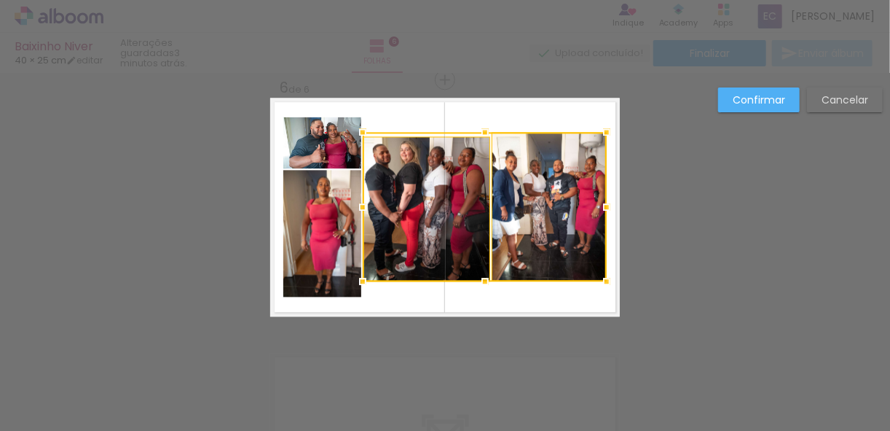
drag, startPoint x: 537, startPoint y: 298, endPoint x: 544, endPoint y: 294, distance: 8.1
click at [537, 298] on quentale-layouter at bounding box center [445, 207] width 350 height 219
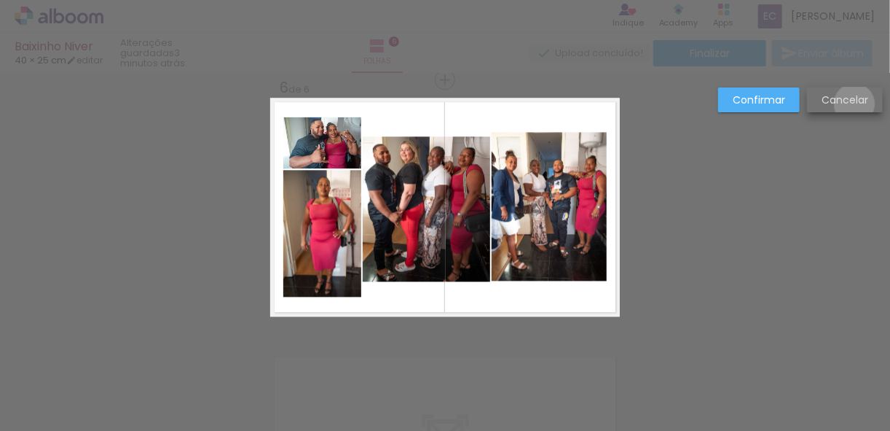
click at [0, 0] on slot "Cancelar" at bounding box center [0, 0] width 0 height 0
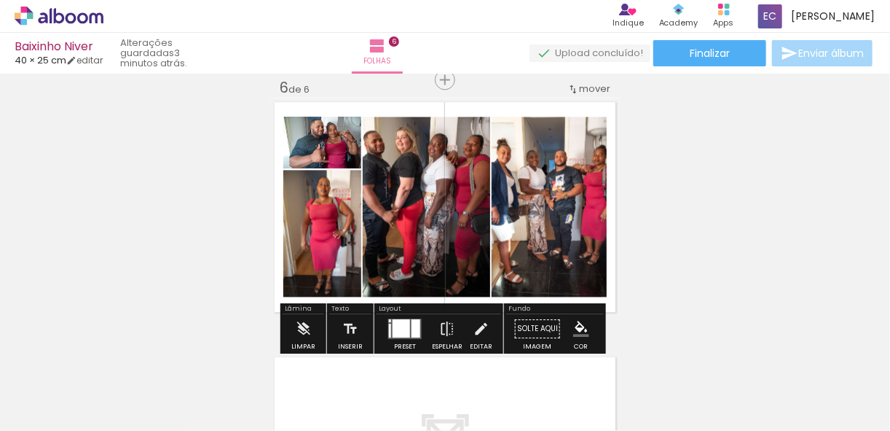
scroll to position [1351, 0]
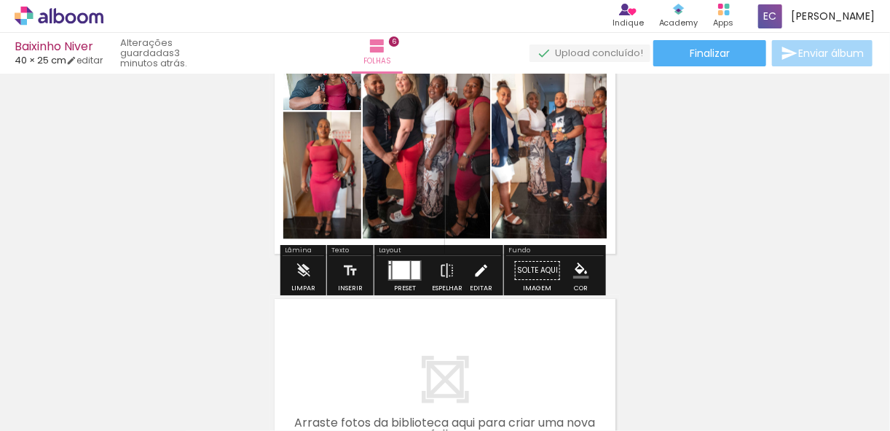
click at [482, 275] on iron-icon at bounding box center [481, 270] width 16 height 29
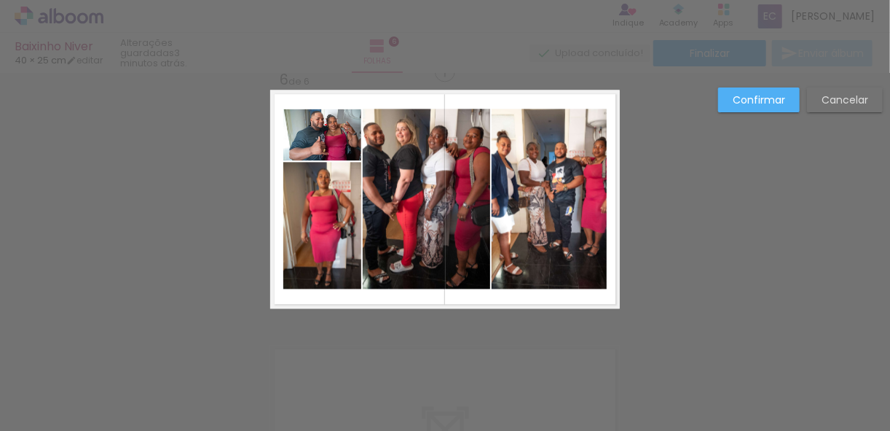
scroll to position [1293, 0]
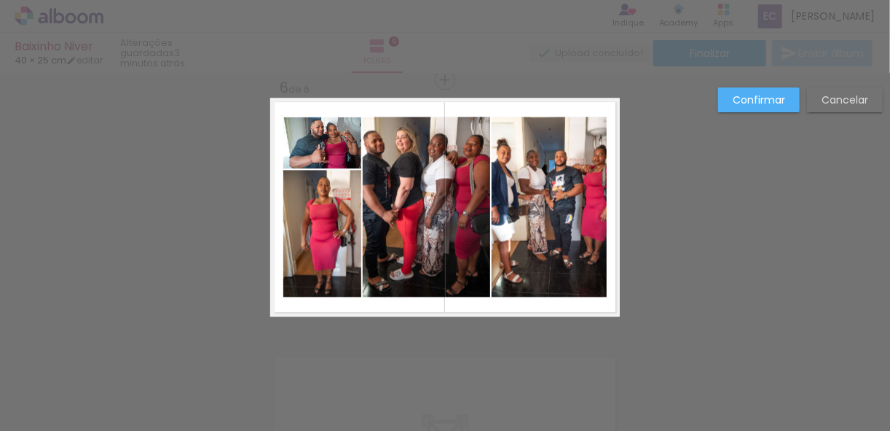
click at [433, 203] on quentale-photo at bounding box center [426, 207] width 127 height 180
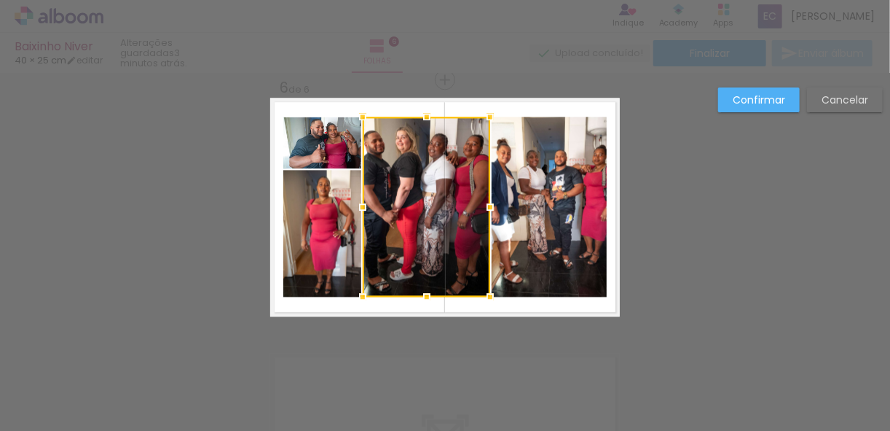
click at [534, 202] on quentale-photo at bounding box center [549, 207] width 115 height 180
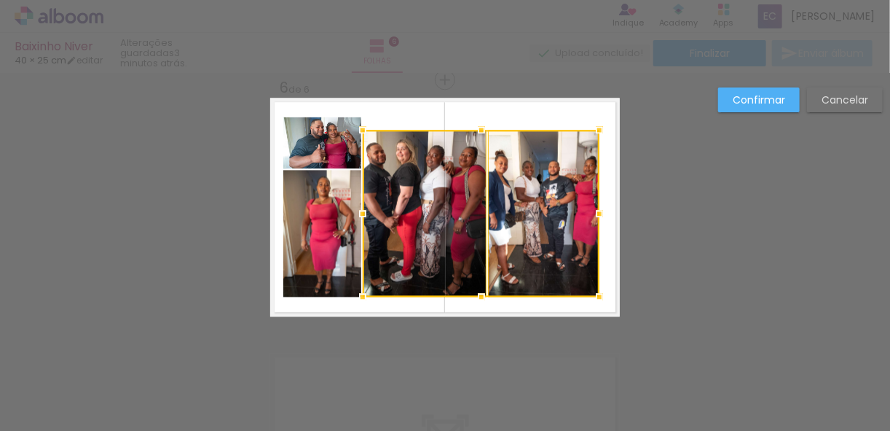
drag, startPoint x: 600, startPoint y: 118, endPoint x: 594, endPoint y: 131, distance: 14.7
click at [594, 131] on div at bounding box center [599, 129] width 29 height 29
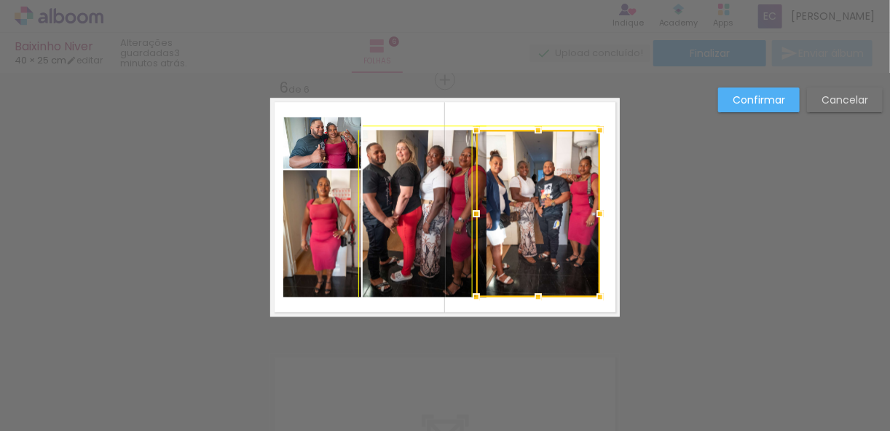
click at [487, 288] on div at bounding box center [538, 213] width 124 height 167
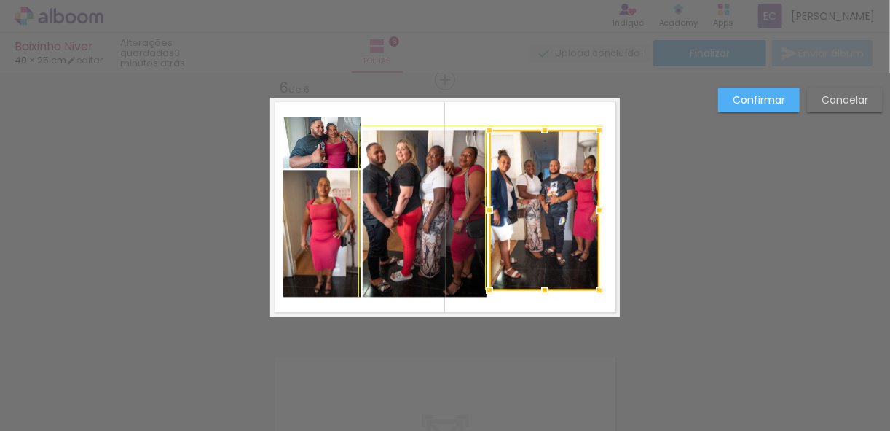
click at [475, 296] on div at bounding box center [489, 289] width 29 height 29
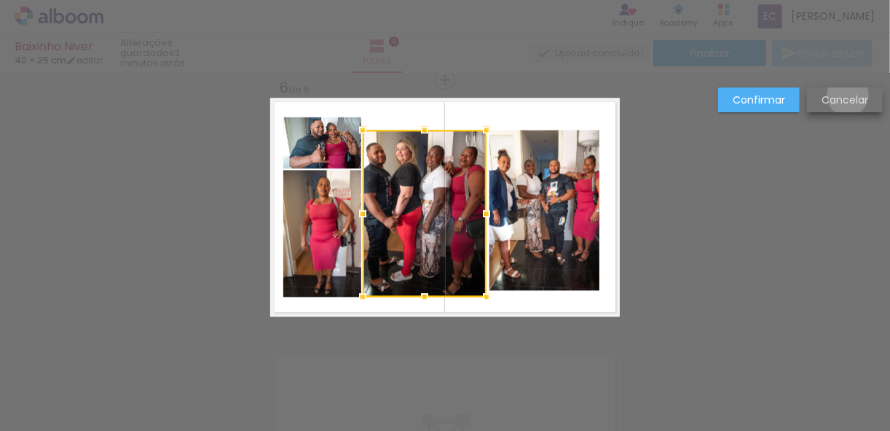
drag, startPoint x: 847, startPoint y: 95, endPoint x: 474, endPoint y: 175, distance: 380.7
click at [0, 0] on slot "Cancelar" at bounding box center [0, 0] width 0 height 0
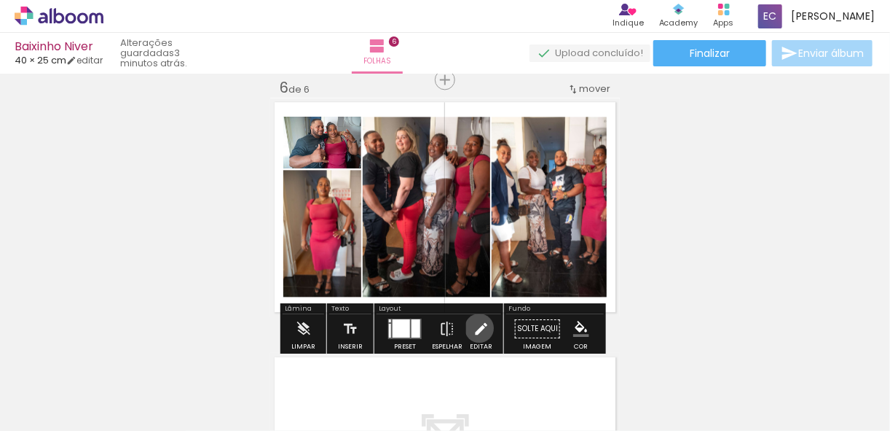
click at [476, 327] on iron-icon at bounding box center [481, 328] width 16 height 29
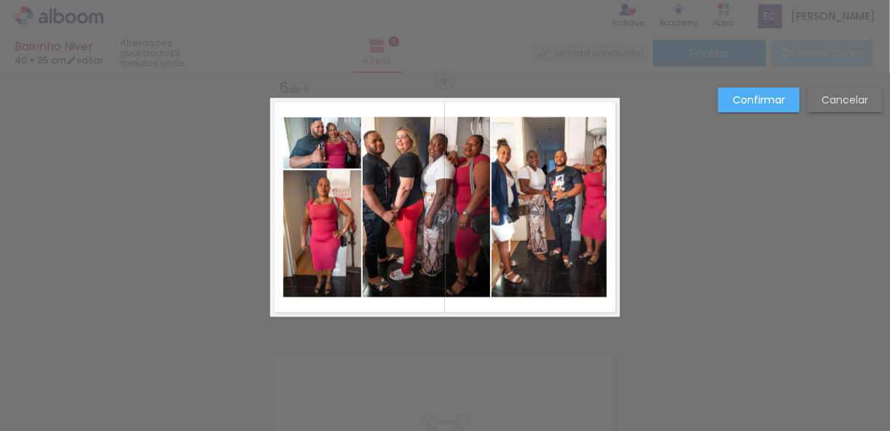
drag, startPoint x: 417, startPoint y: 109, endPoint x: 538, endPoint y: 188, distance: 143.7
click at [541, 195] on quentale-layouter at bounding box center [445, 207] width 350 height 219
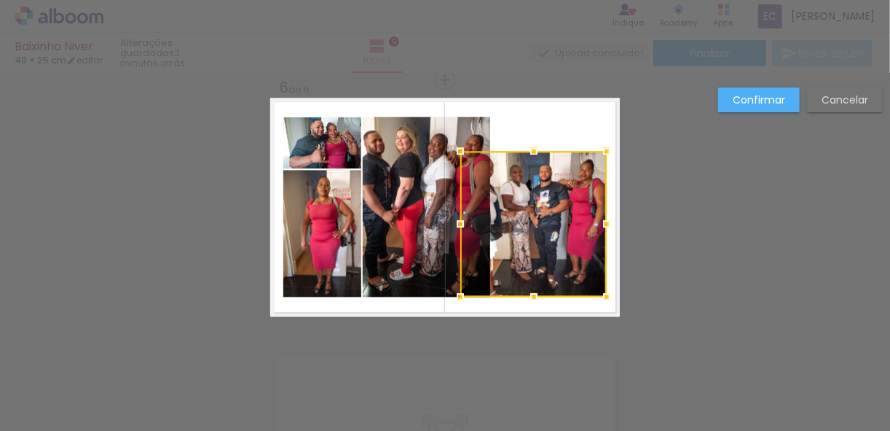
drag, startPoint x: 472, startPoint y: 122, endPoint x: 463, endPoint y: 141, distance: 21.2
click at [463, 141] on div at bounding box center [460, 150] width 29 height 29
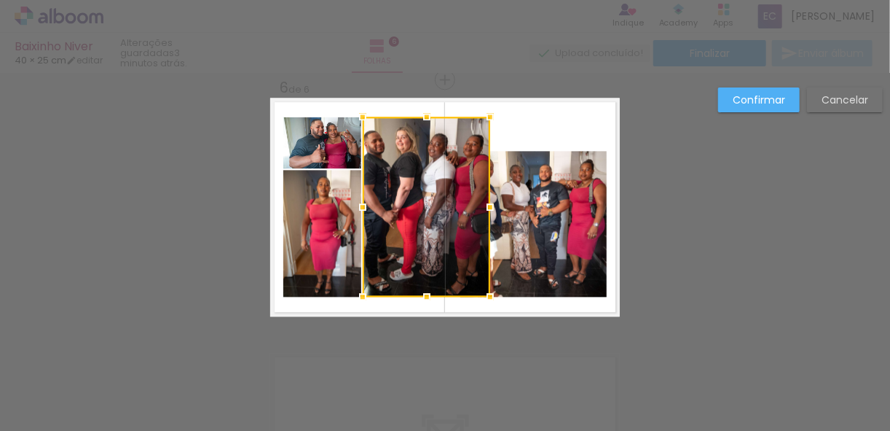
click at [0, 0] on slot "Cancelar" at bounding box center [0, 0] width 0 height 0
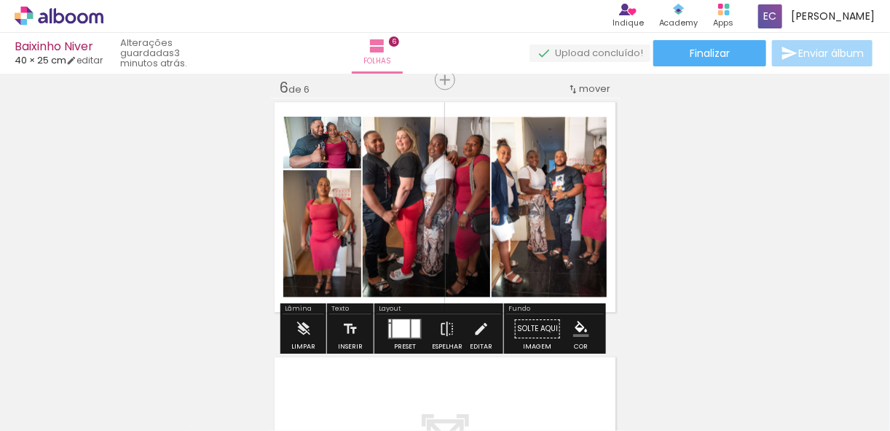
click at [473, 325] on iron-icon at bounding box center [481, 328] width 16 height 29
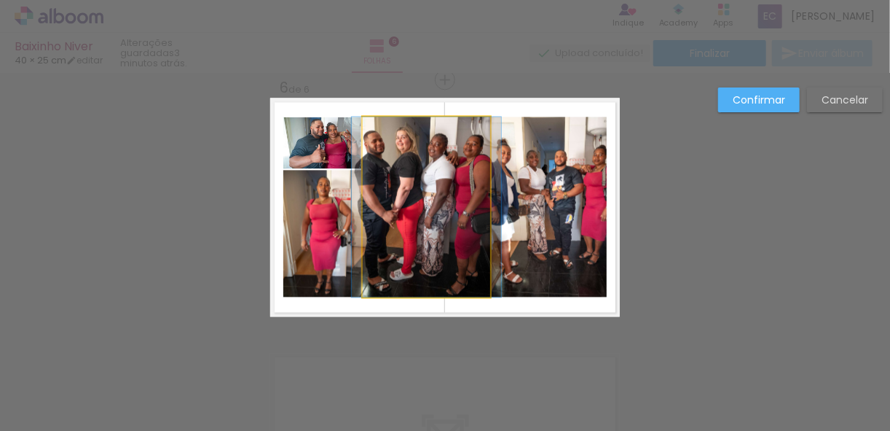
click at [421, 221] on quentale-photo at bounding box center [426, 207] width 127 height 180
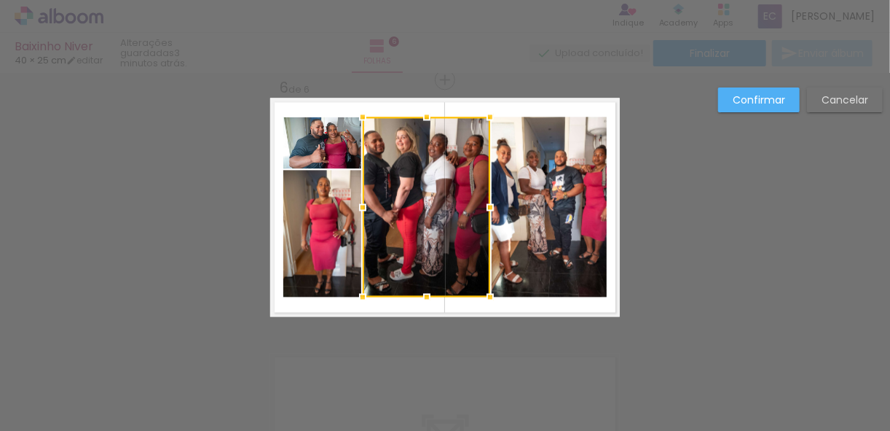
click at [525, 200] on quentale-photo at bounding box center [549, 207] width 115 height 180
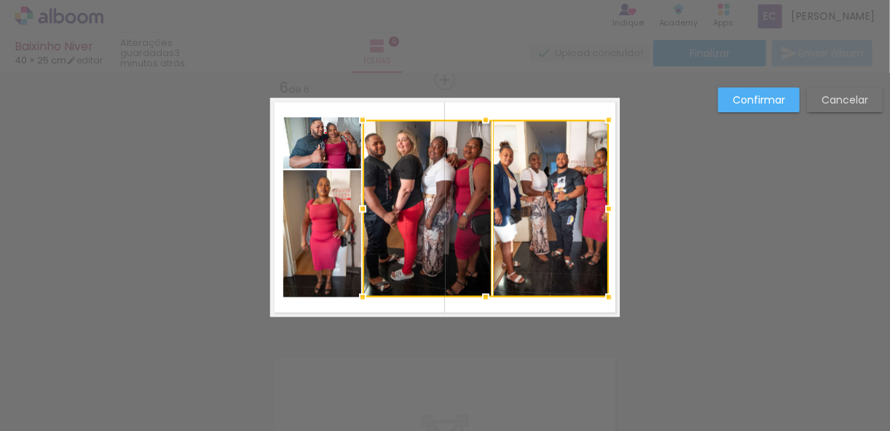
click at [605, 119] on div at bounding box center [608, 119] width 29 height 29
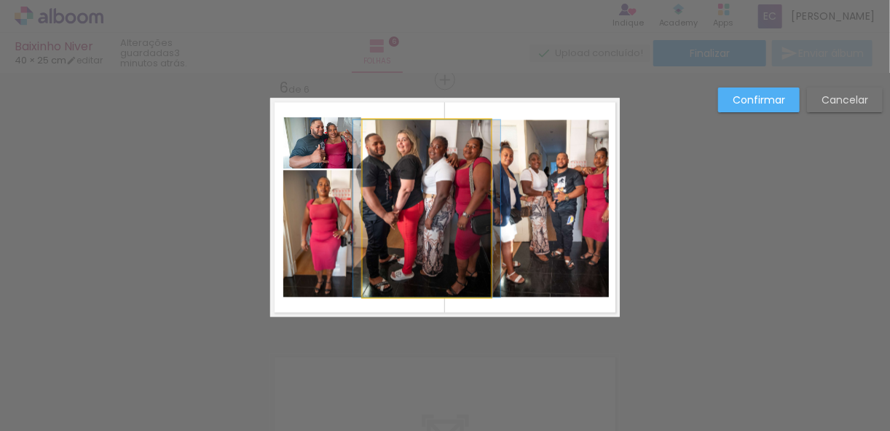
click at [457, 178] on quentale-photo at bounding box center [427, 207] width 128 height 177
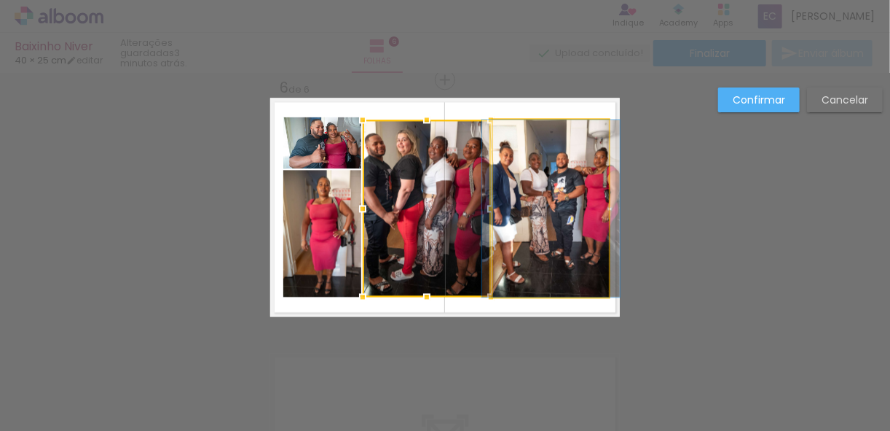
click at [522, 179] on quentale-photo at bounding box center [551, 207] width 116 height 177
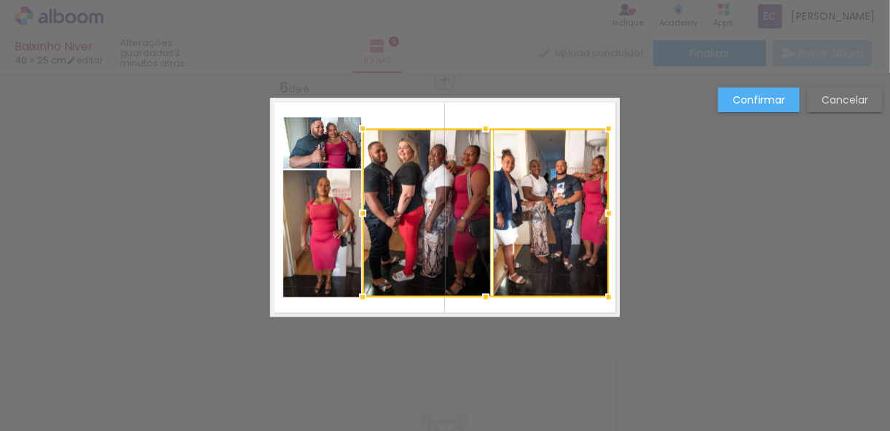
drag, startPoint x: 480, startPoint y: 122, endPoint x: 479, endPoint y: 131, distance: 9.6
click at [479, 131] on div at bounding box center [485, 128] width 29 height 29
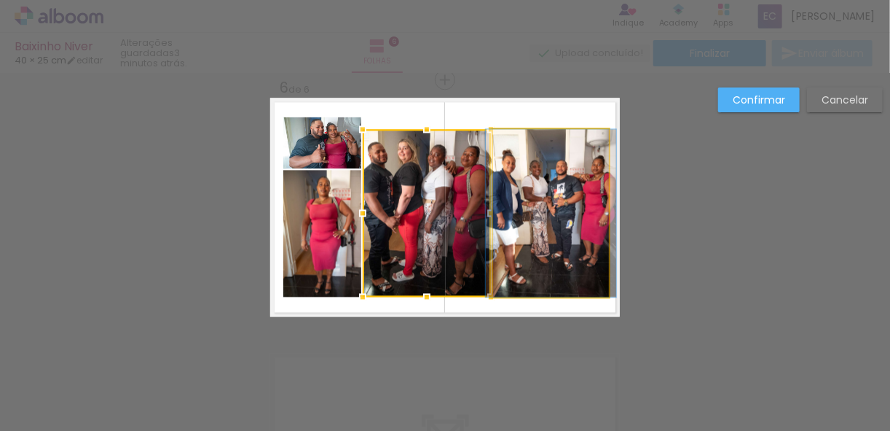
click at [532, 223] on quentale-photo at bounding box center [551, 213] width 116 height 168
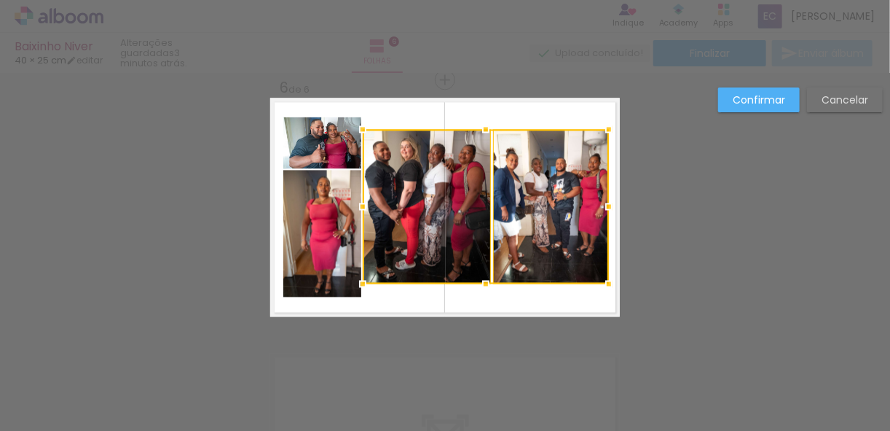
drag, startPoint x: 482, startPoint y: 294, endPoint x: 486, endPoint y: 281, distance: 13.8
click at [486, 281] on div at bounding box center [485, 283] width 29 height 29
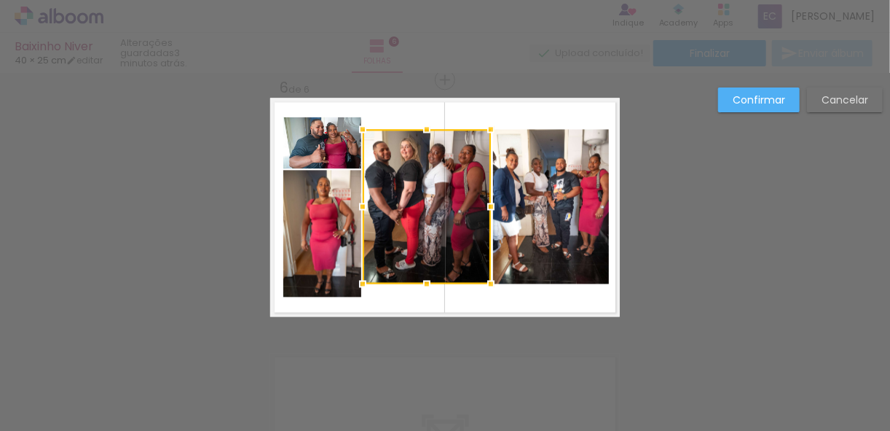
click at [527, 216] on quentale-photo at bounding box center [551, 206] width 116 height 154
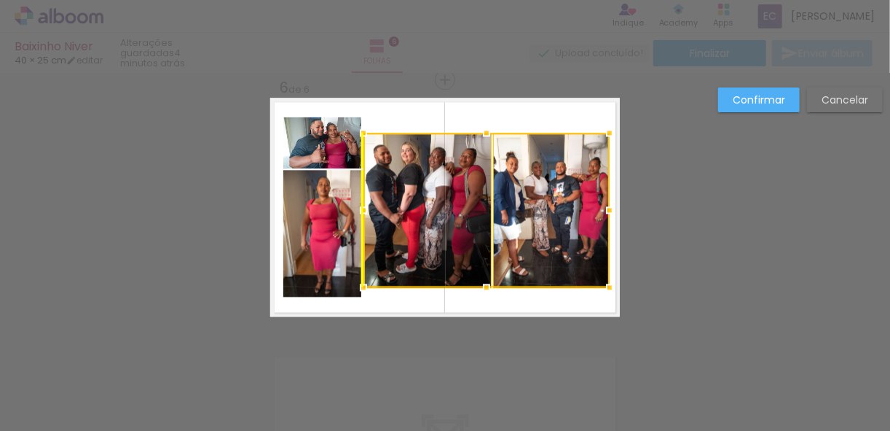
click at [484, 197] on div at bounding box center [487, 210] width 246 height 154
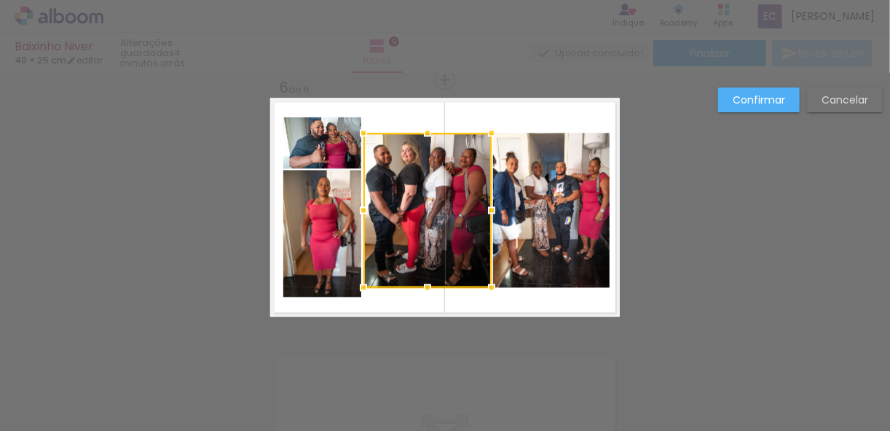
click at [423, 298] on div at bounding box center [427, 286] width 29 height 29
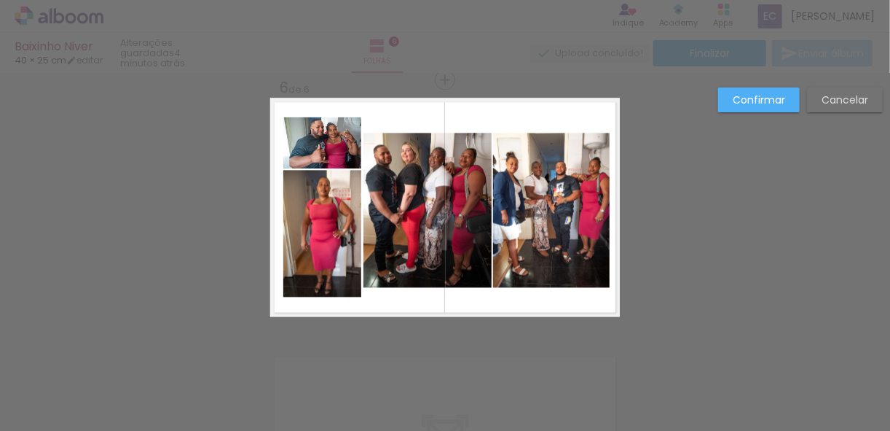
click at [415, 192] on quentale-photo at bounding box center [428, 210] width 128 height 154
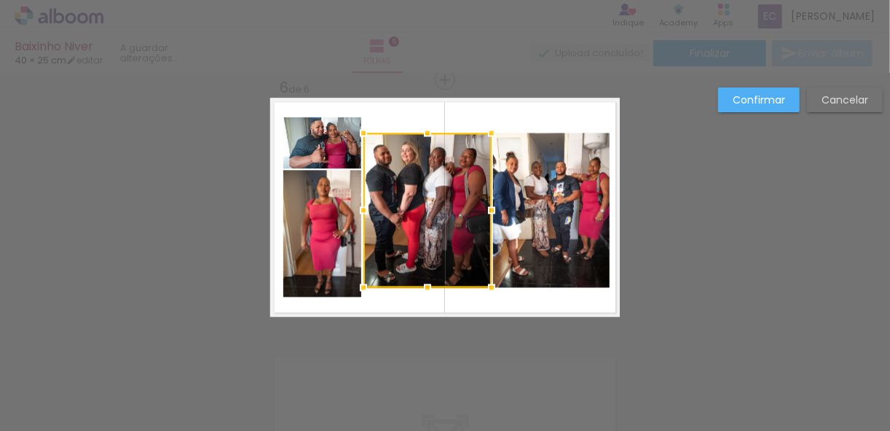
click at [525, 198] on quentale-photo at bounding box center [551, 210] width 116 height 154
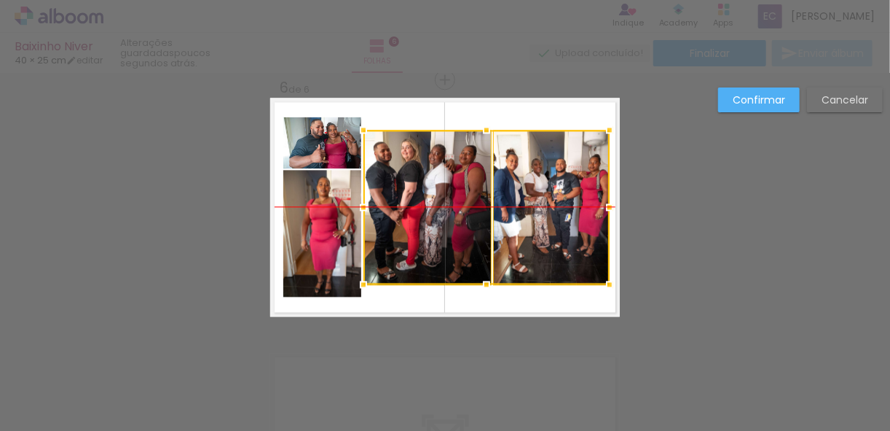
click at [476, 183] on div at bounding box center [487, 207] width 246 height 154
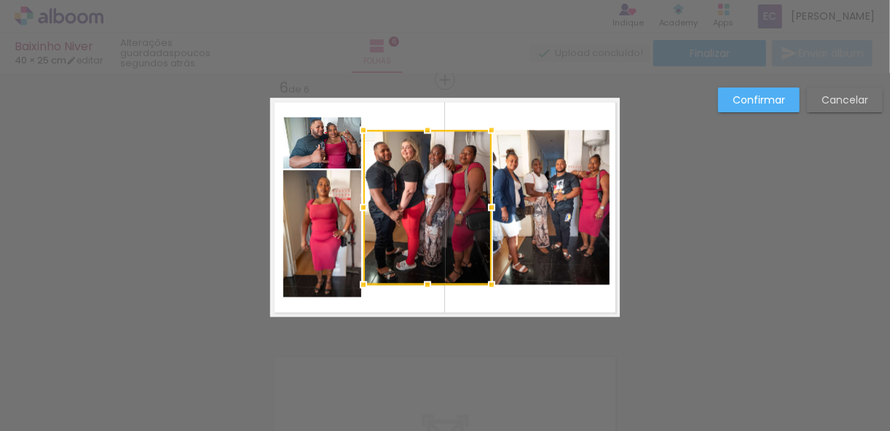
click at [506, 125] on quentale-layouter at bounding box center [445, 207] width 350 height 219
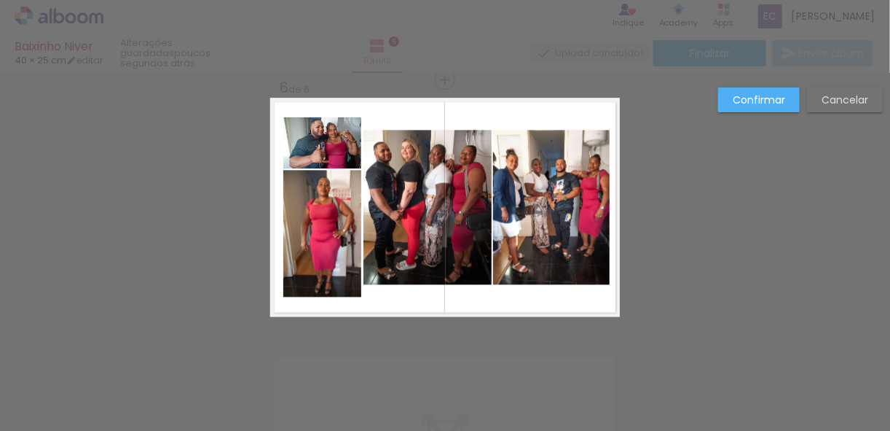
click at [0, 0] on slot "Confirmar" at bounding box center [0, 0] width 0 height 0
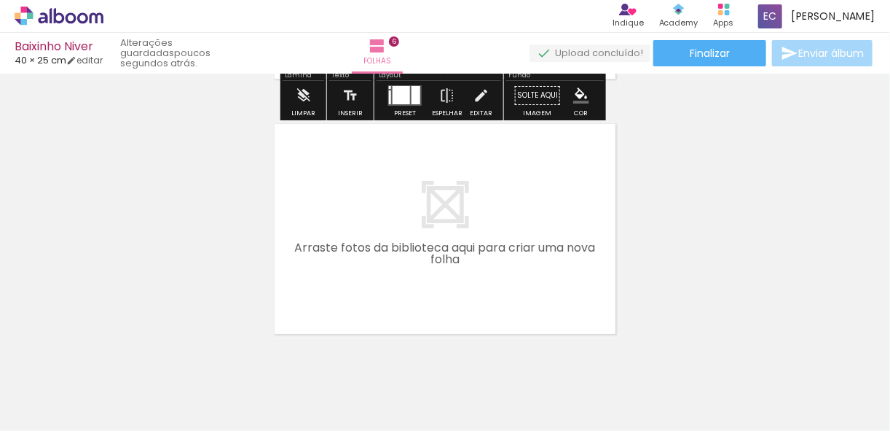
scroll to position [1576, 0]
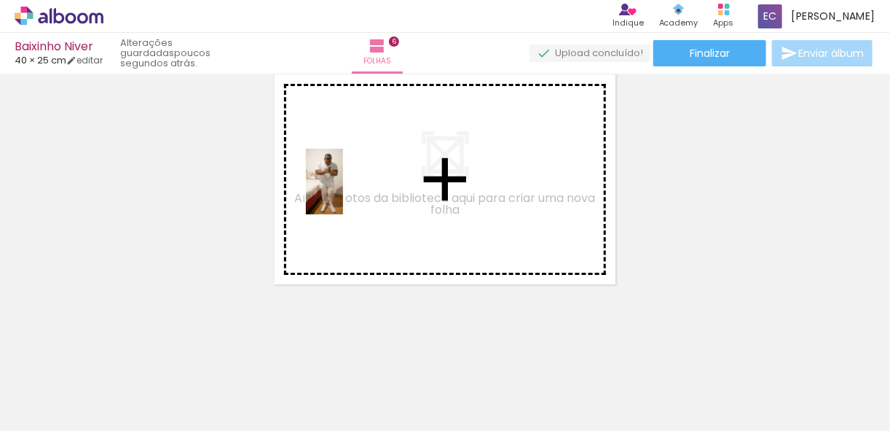
drag, startPoint x: 292, startPoint y: 364, endPoint x: 563, endPoint y: 276, distance: 285.0
click at [352, 181] on quentale-workspace at bounding box center [445, 215] width 890 height 431
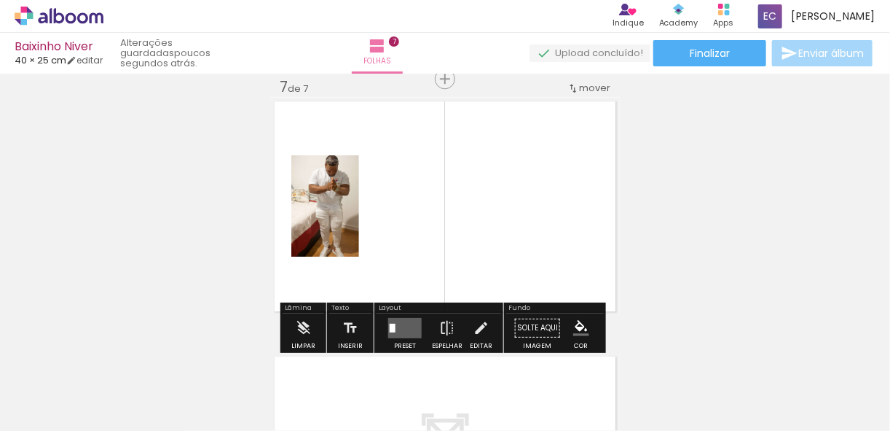
scroll to position [1548, 0]
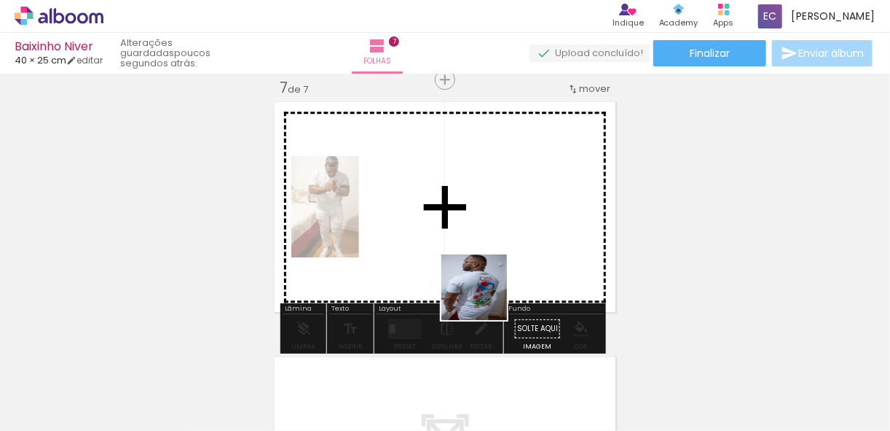
drag, startPoint x: 377, startPoint y: 396, endPoint x: 529, endPoint y: 305, distance: 177.2
click at [530, 243] on quentale-workspace at bounding box center [445, 215] width 890 height 431
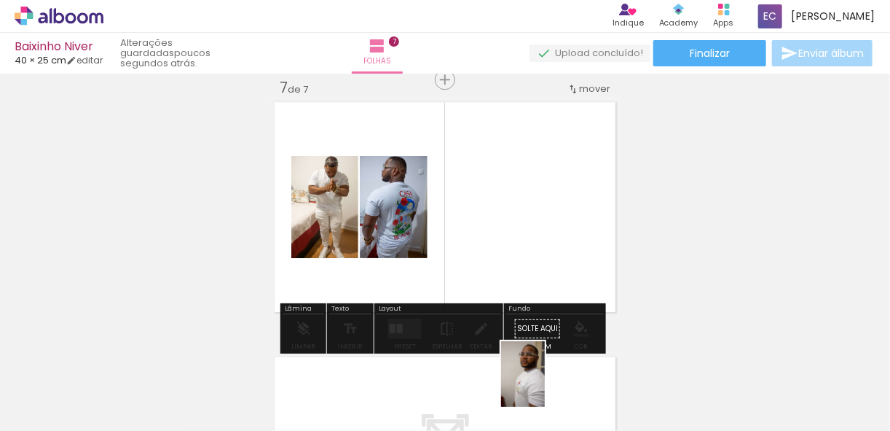
drag, startPoint x: 540, startPoint y: 391, endPoint x: 548, endPoint y: 386, distance: 9.5
click at [547, 386] on div at bounding box center [530, 381] width 48 height 72
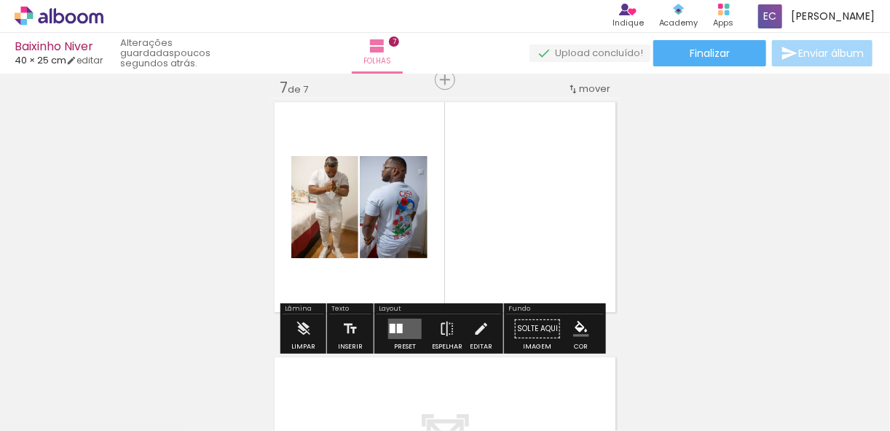
scroll to position [1606, 0]
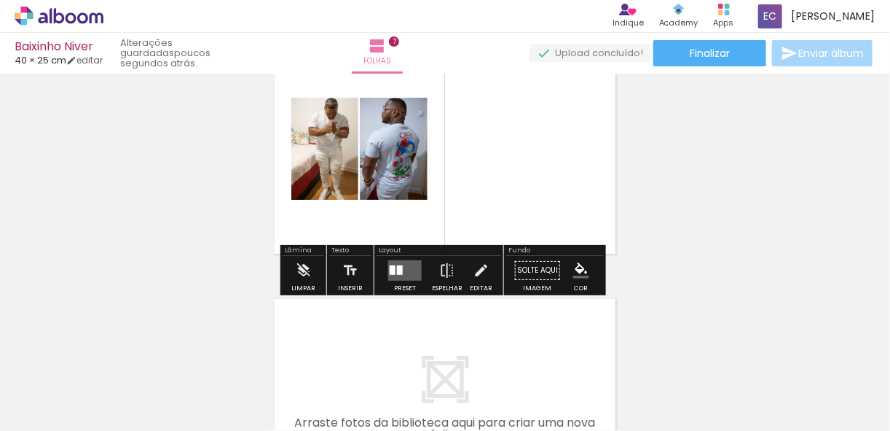
scroll to position [0, 1411]
click at [407, 272] on quentale-layouter at bounding box center [405, 270] width 34 height 20
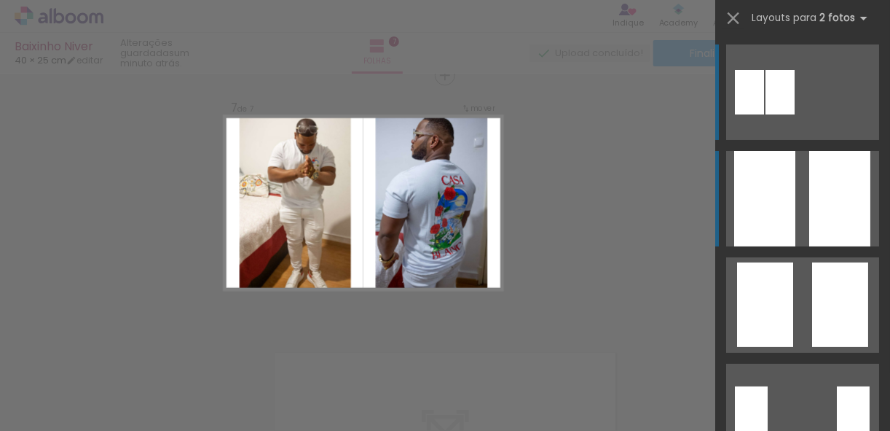
scroll to position [1548, 0]
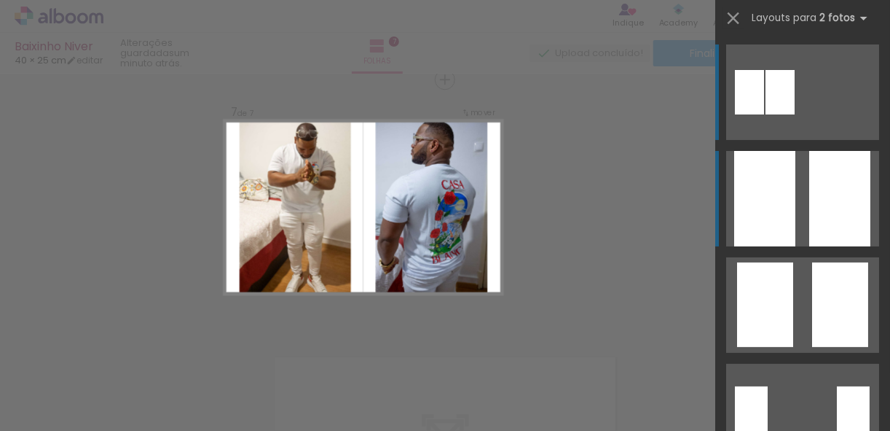
click at [810, 216] on div at bounding box center [839, 198] width 61 height 95
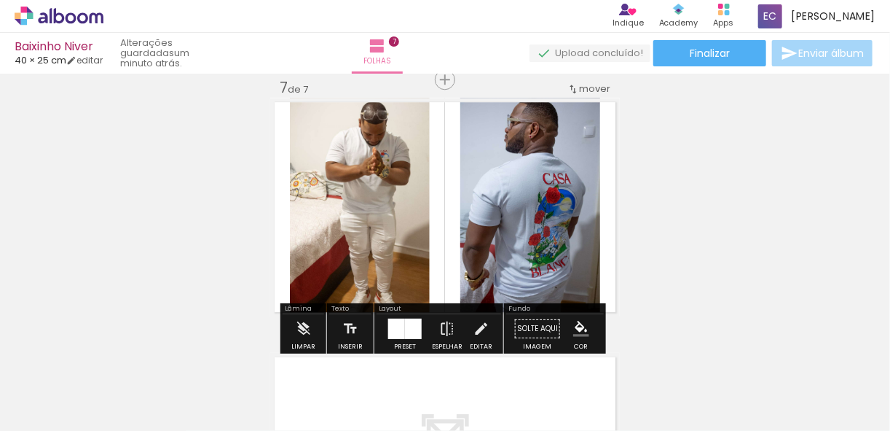
click at [405, 323] on div at bounding box center [413, 328] width 17 height 20
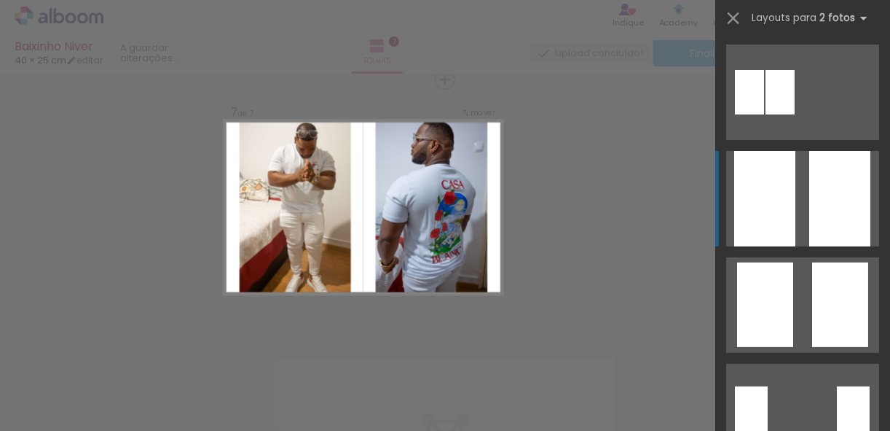
scroll to position [106, 0]
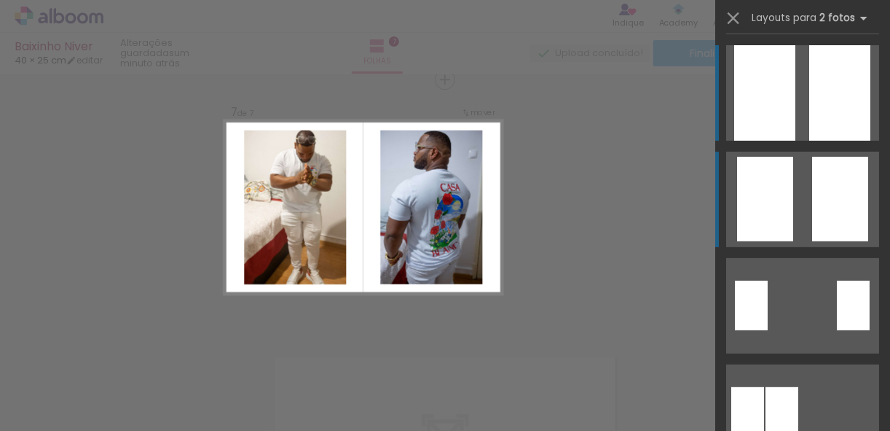
click at [817, 221] on div at bounding box center [840, 199] width 56 height 85
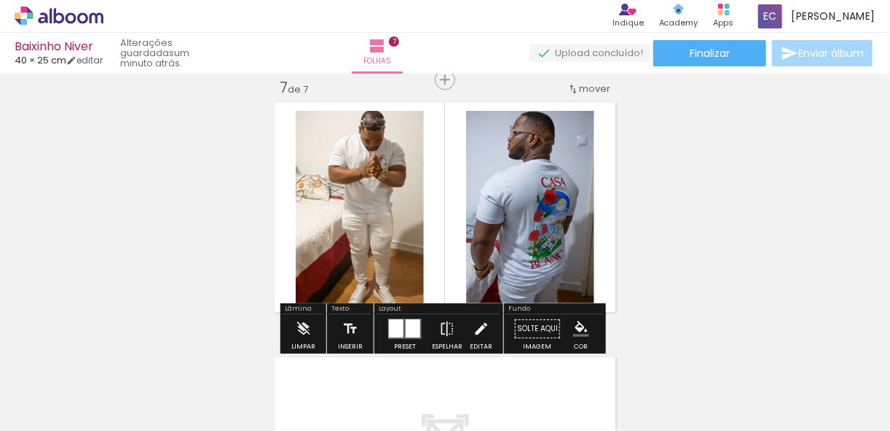
click at [475, 329] on iron-icon at bounding box center [481, 328] width 16 height 29
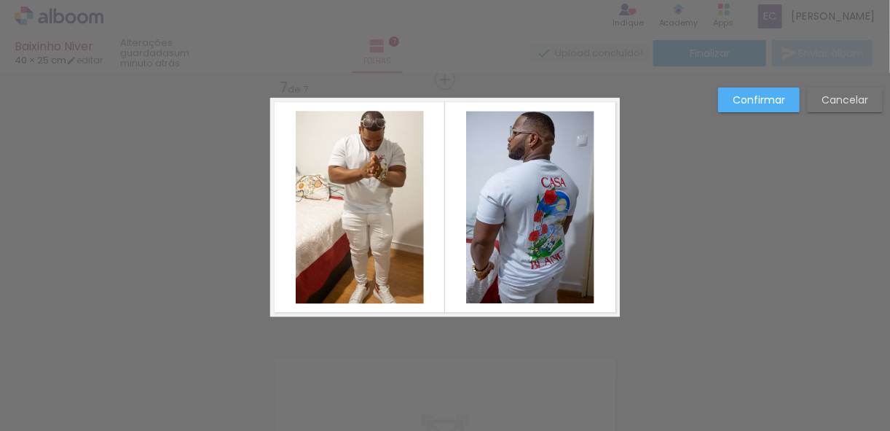
click at [399, 216] on quentale-photo at bounding box center [360, 207] width 128 height 192
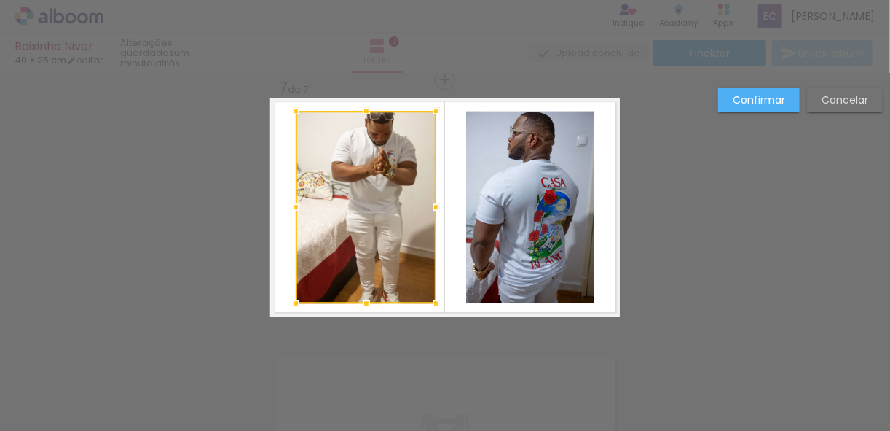
drag, startPoint x: 420, startPoint y: 206, endPoint x: 433, endPoint y: 205, distance: 12.5
click at [433, 205] on div at bounding box center [436, 206] width 29 height 29
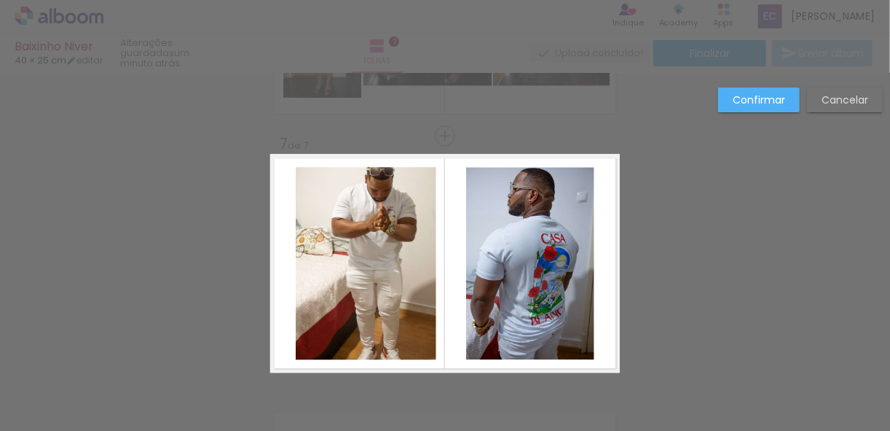
scroll to position [1490, 0]
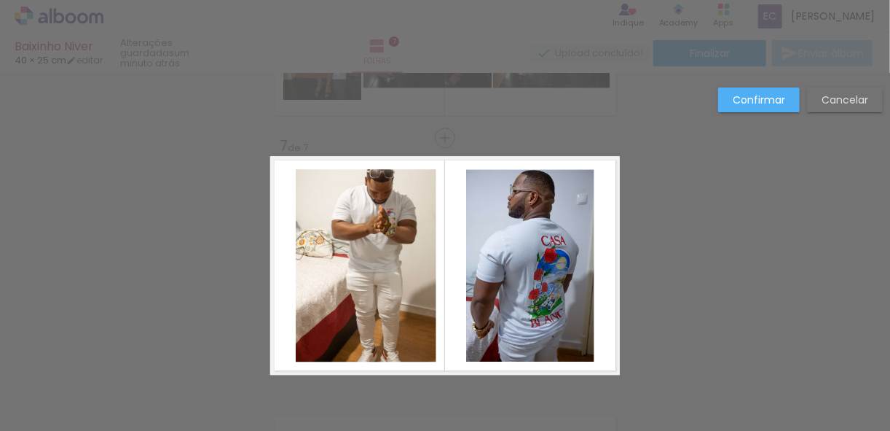
click at [387, 246] on quentale-photo at bounding box center [366, 265] width 141 height 192
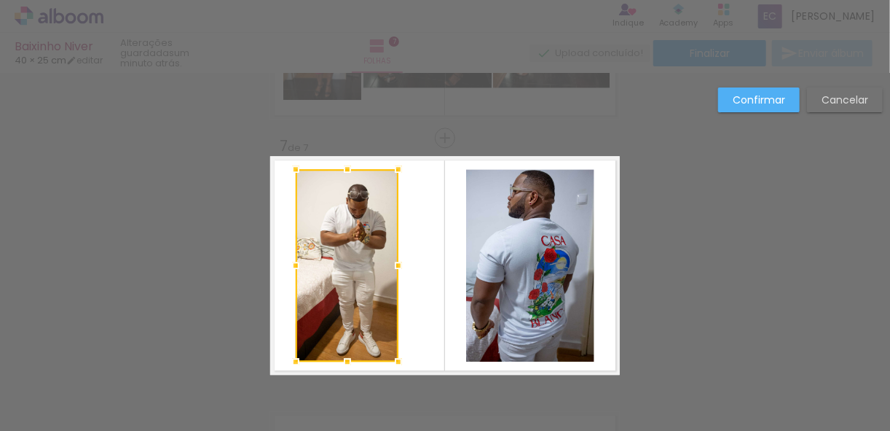
drag, startPoint x: 433, startPoint y: 265, endPoint x: 396, endPoint y: 269, distance: 38.1
click at [396, 269] on div at bounding box center [398, 265] width 29 height 29
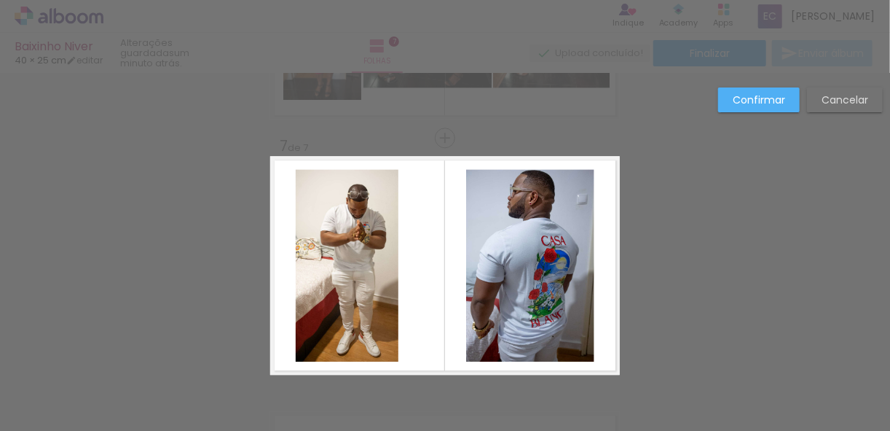
click at [844, 108] on paper-button "Cancelar" at bounding box center [845, 99] width 76 height 25
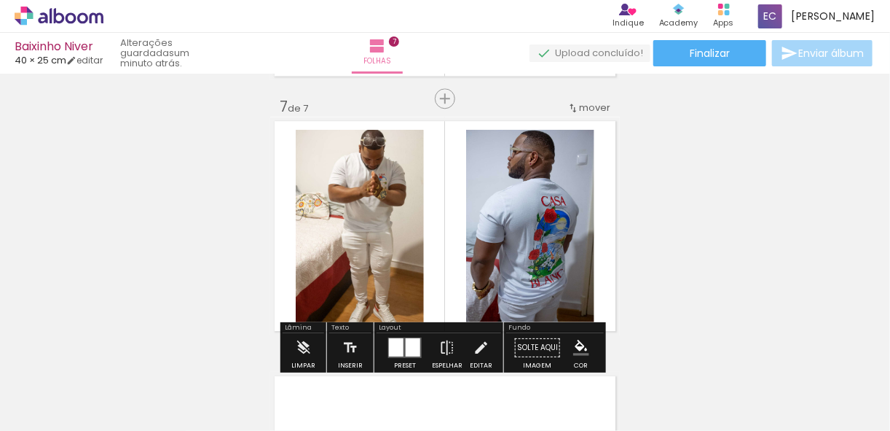
scroll to position [1548, 0]
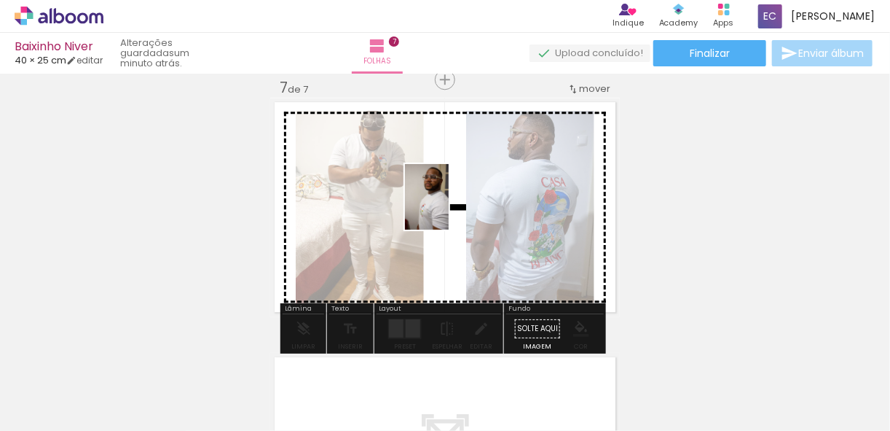
drag, startPoint x: 527, startPoint y: 382, endPoint x: 480, endPoint y: 247, distance: 142.6
click at [450, 208] on quentale-workspace at bounding box center [445, 215] width 890 height 431
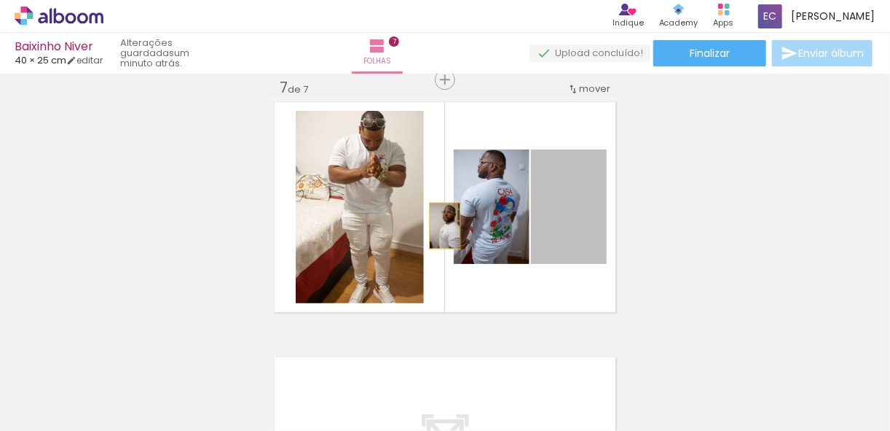
drag, startPoint x: 580, startPoint y: 227, endPoint x: 441, endPoint y: 225, distance: 139.2
click at [441, 225] on quentale-layouter at bounding box center [445, 207] width 350 height 219
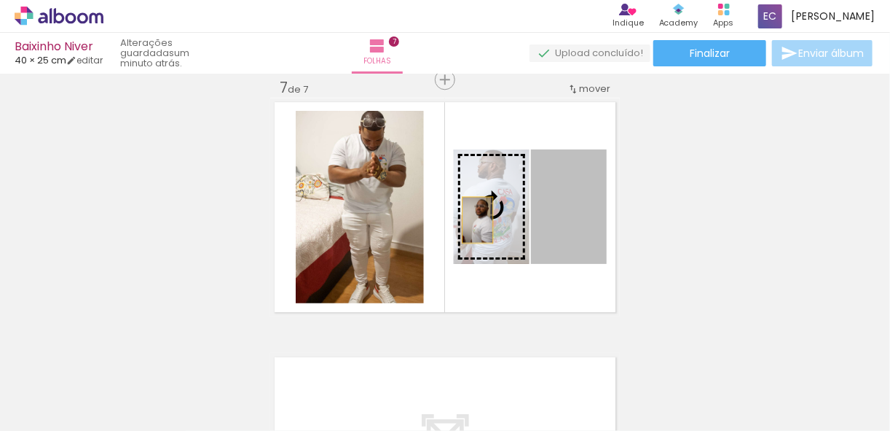
drag, startPoint x: 577, startPoint y: 232, endPoint x: 474, endPoint y: 219, distance: 104.3
click at [0, 0] on slot at bounding box center [0, 0] width 0 height 0
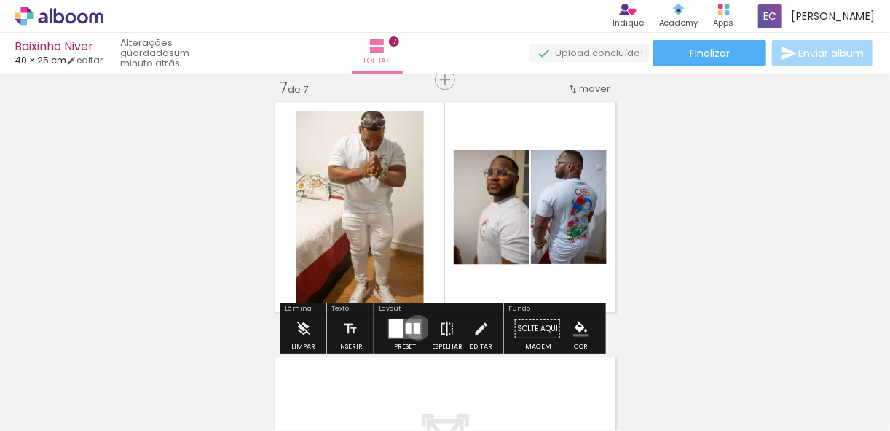
click at [415, 326] on div at bounding box center [417, 328] width 7 height 11
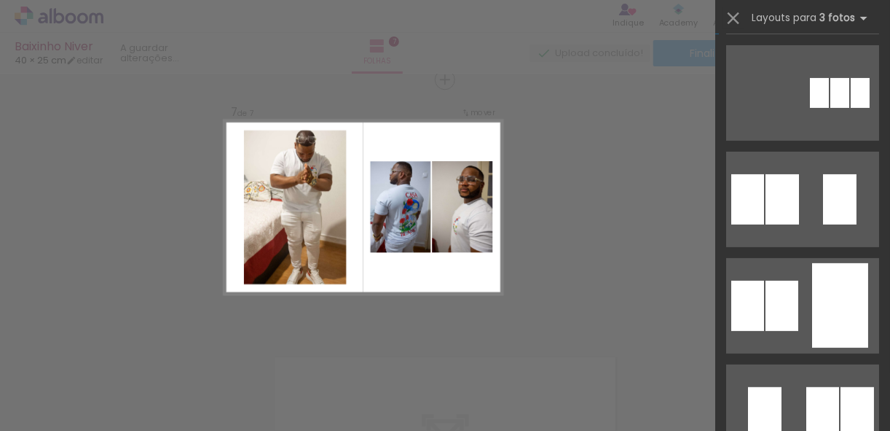
scroll to position [0, 0]
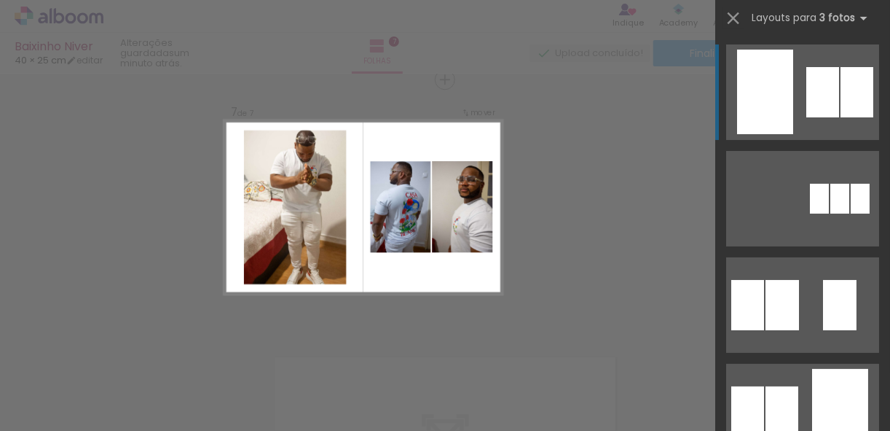
click at [793, 119] on quentale-layouter at bounding box center [802, 91] width 153 height 95
click at [798, 113] on quentale-layouter at bounding box center [802, 91] width 153 height 95
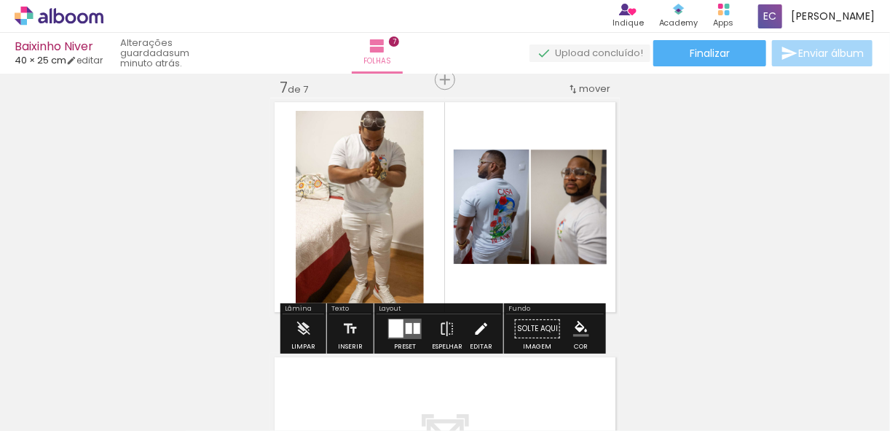
click at [482, 326] on iron-icon at bounding box center [481, 328] width 16 height 29
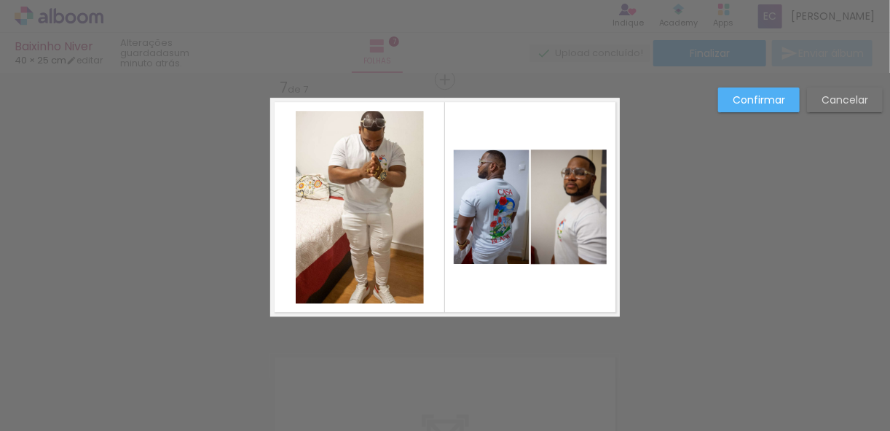
click at [0, 0] on slot "Cancelar" at bounding box center [0, 0] width 0 height 0
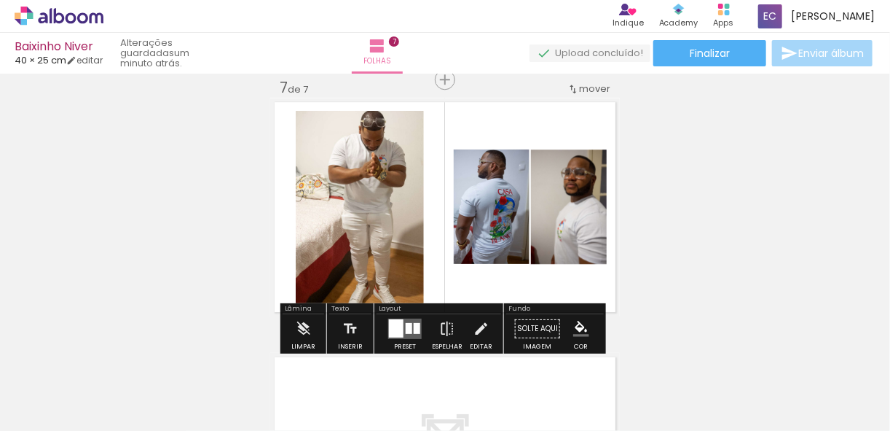
click at [414, 326] on div at bounding box center [417, 328] width 7 height 11
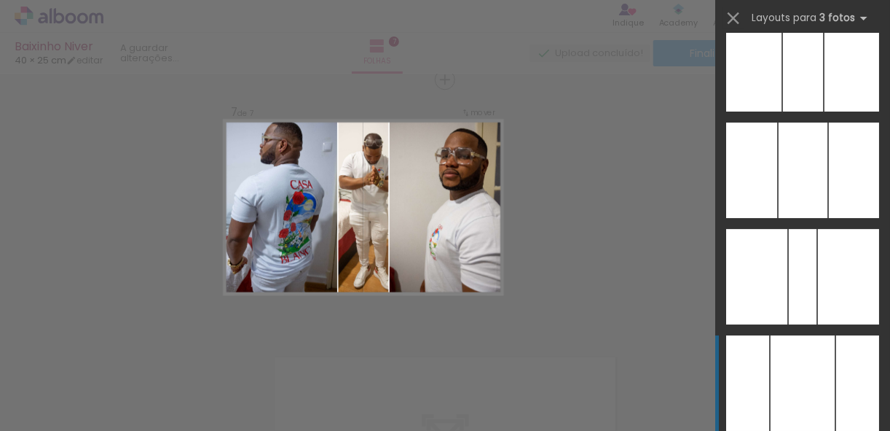
scroll to position [8626, 0]
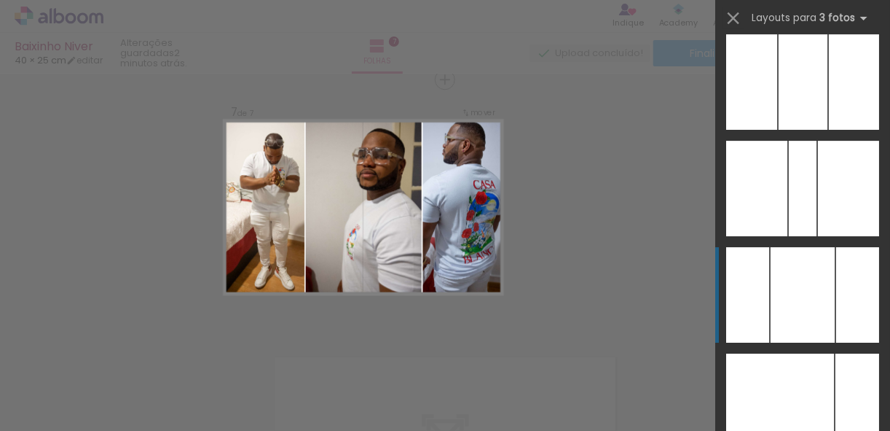
click at [812, 305] on div at bounding box center [803, 294] width 64 height 95
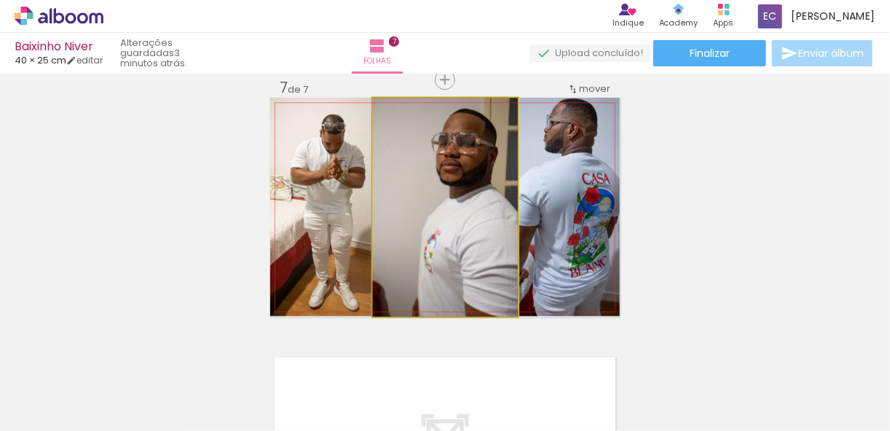
drag, startPoint x: 431, startPoint y: 213, endPoint x: 425, endPoint y: 191, distance: 23.3
drag, startPoint x: 453, startPoint y: 162, endPoint x: 439, endPoint y: 176, distance: 19.6
drag, startPoint x: 404, startPoint y: 116, endPoint x: 378, endPoint y: 118, distance: 25.6
type paper-slider "100"
click at [378, 118] on div at bounding box center [427, 113] width 101 height 22
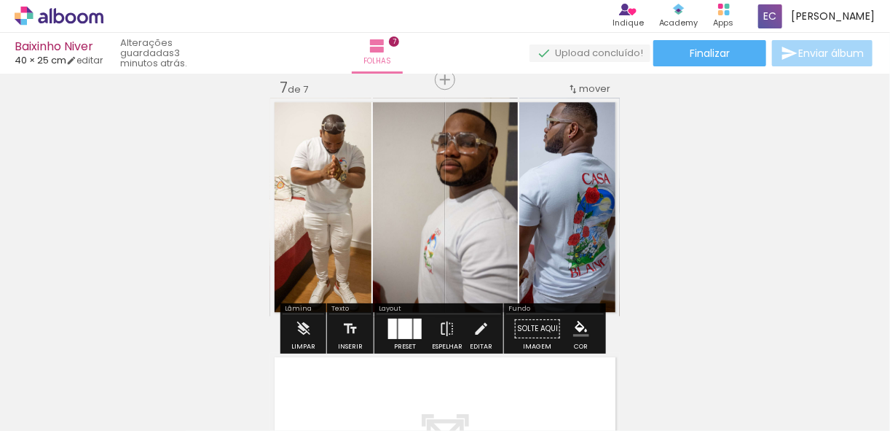
click at [564, 195] on quentale-photo at bounding box center [569, 207] width 101 height 219
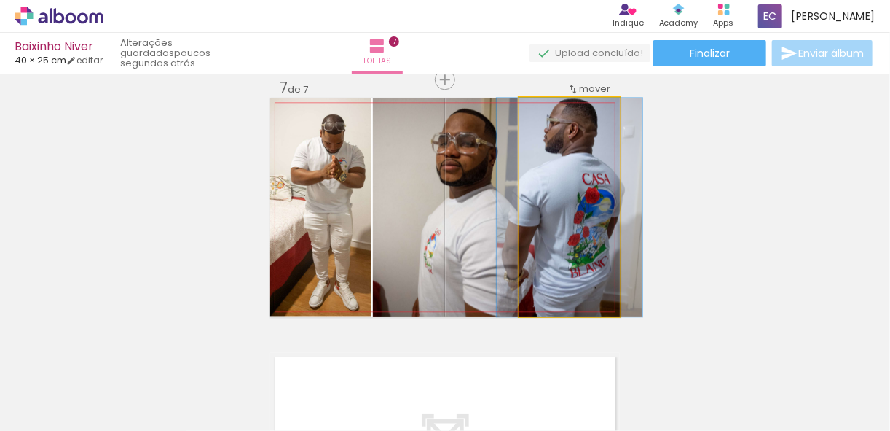
drag, startPoint x: 549, startPoint y: 113, endPoint x: 533, endPoint y: 116, distance: 16.3
type paper-slider "100"
click at [533, 116] on div at bounding box center [569, 113] width 90 height 22
click at [569, 168] on quentale-photo at bounding box center [569, 207] width 101 height 219
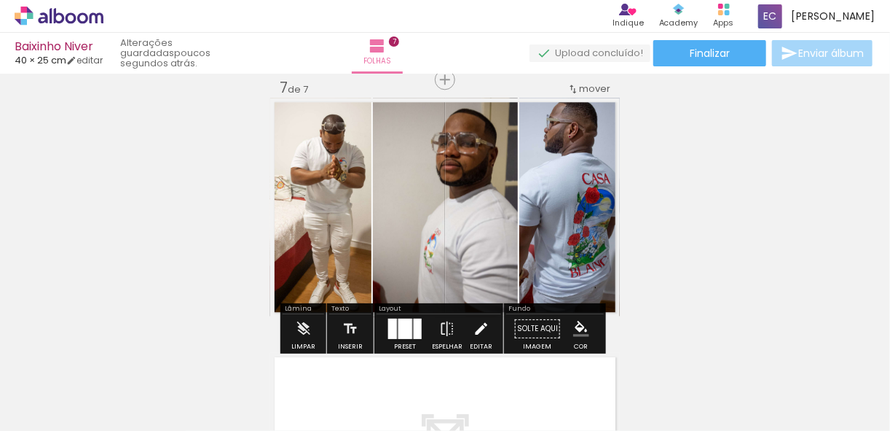
click at [474, 328] on iron-icon at bounding box center [481, 328] width 16 height 29
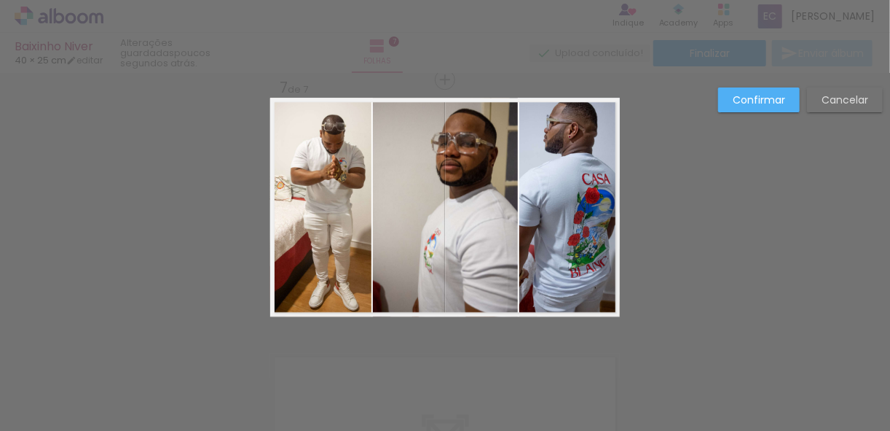
click at [460, 156] on quentale-photo at bounding box center [445, 207] width 145 height 219
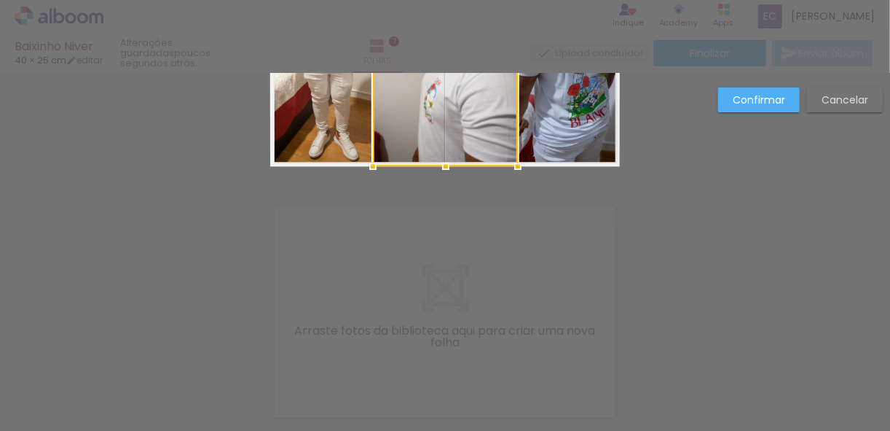
scroll to position [1548, 0]
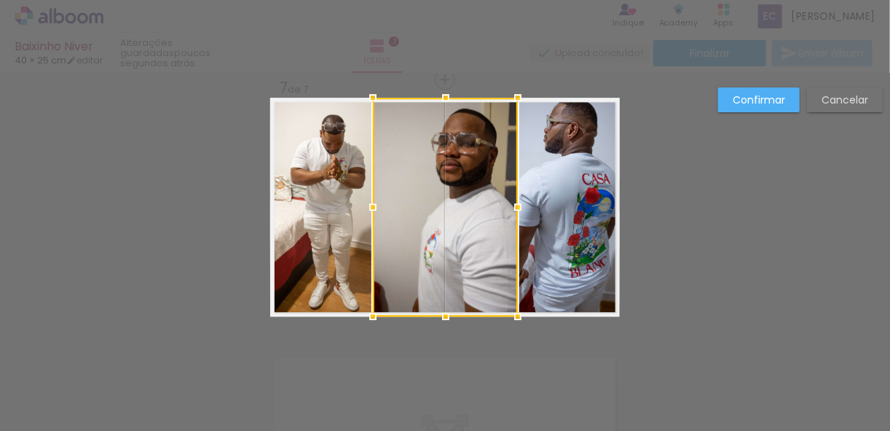
click at [455, 162] on div at bounding box center [445, 207] width 145 height 219
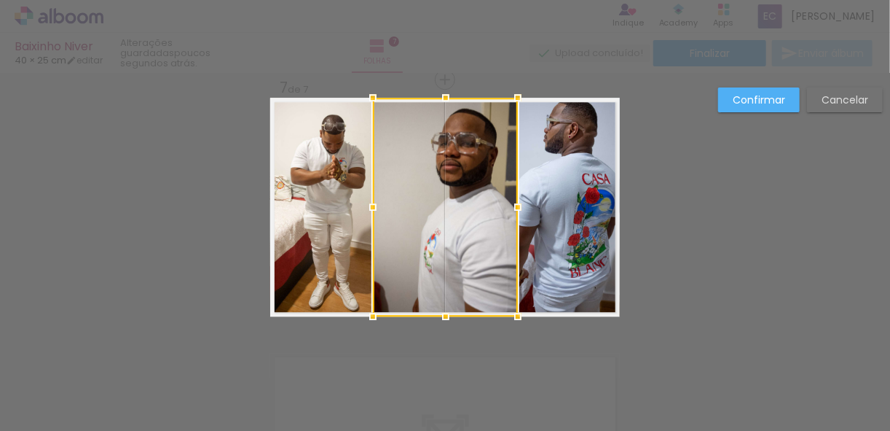
click at [455, 162] on div at bounding box center [445, 207] width 145 height 219
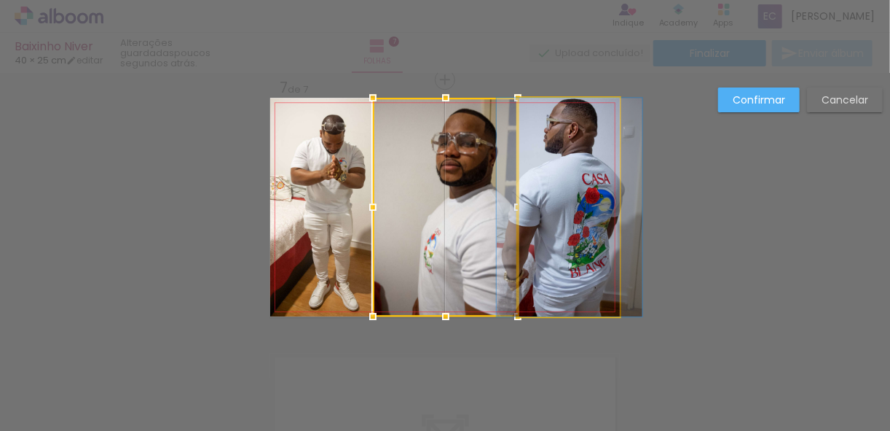
click at [524, 173] on quentale-photo at bounding box center [569, 207] width 101 height 219
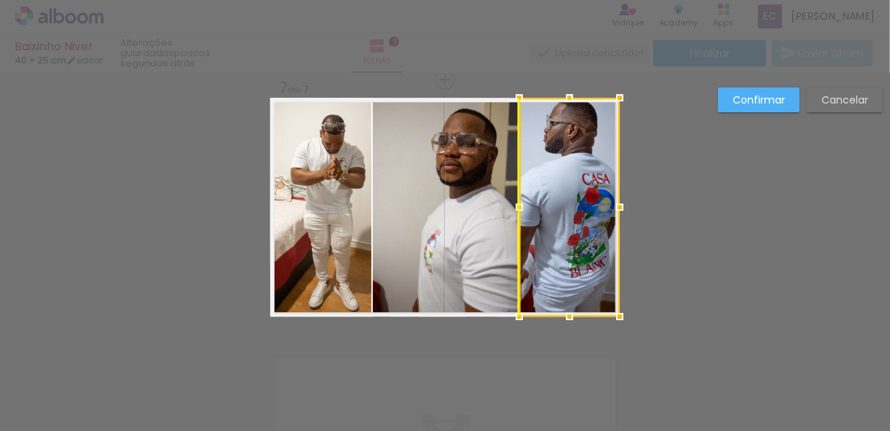
click at [540, 184] on div at bounding box center [569, 207] width 101 height 219
click at [541, 221] on div at bounding box center [569, 207] width 101 height 219
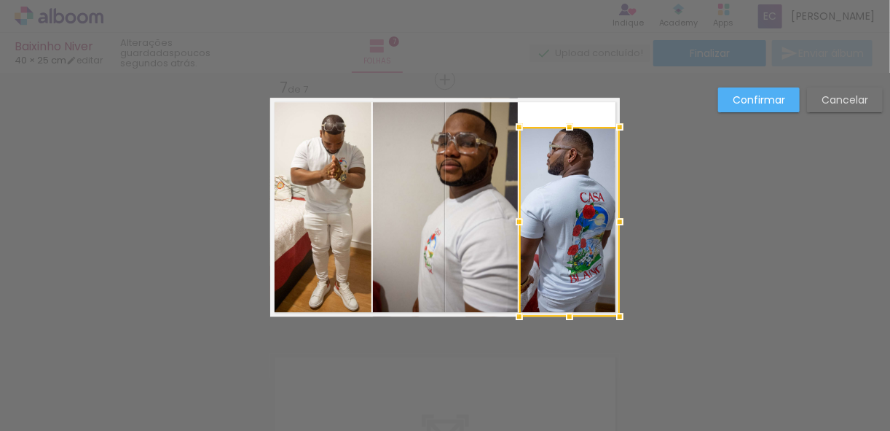
drag, startPoint x: 565, startPoint y: 101, endPoint x: 570, endPoint y: 168, distance: 66.5
click at [563, 125] on div at bounding box center [569, 126] width 29 height 29
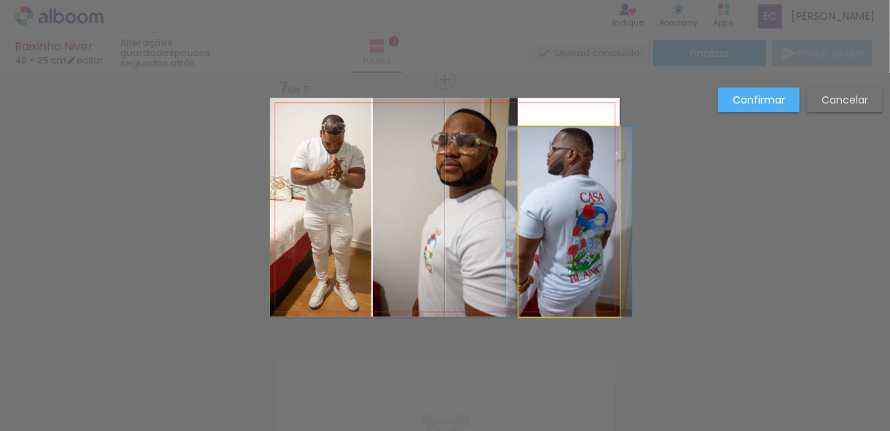
drag, startPoint x: 572, startPoint y: 177, endPoint x: 572, endPoint y: 190, distance: 13.1
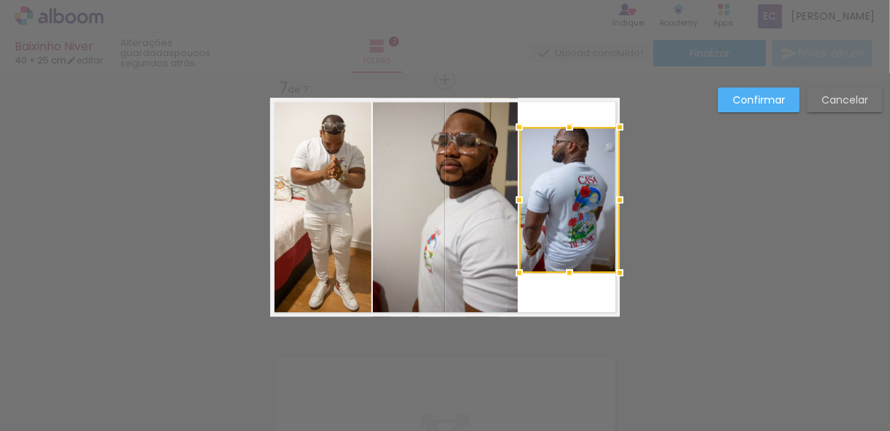
drag, startPoint x: 568, startPoint y: 318, endPoint x: 569, endPoint y: 274, distance: 43.7
click at [569, 274] on div at bounding box center [569, 272] width 29 height 29
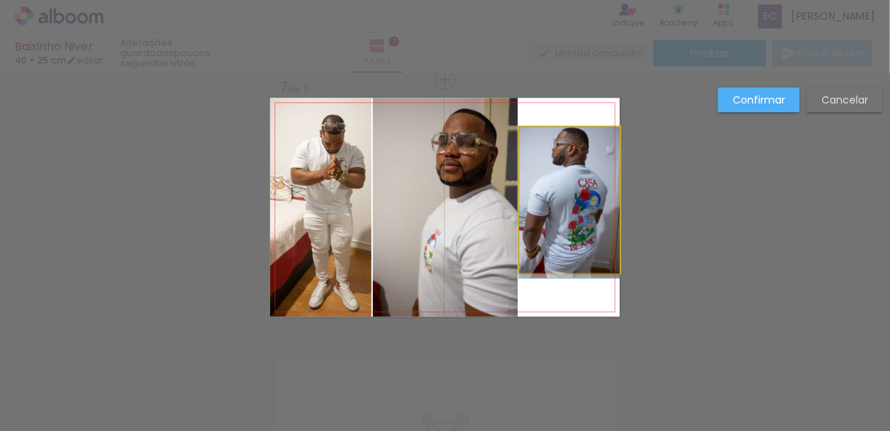
drag, startPoint x: 567, startPoint y: 209, endPoint x: 590, endPoint y: 218, distance: 24.9
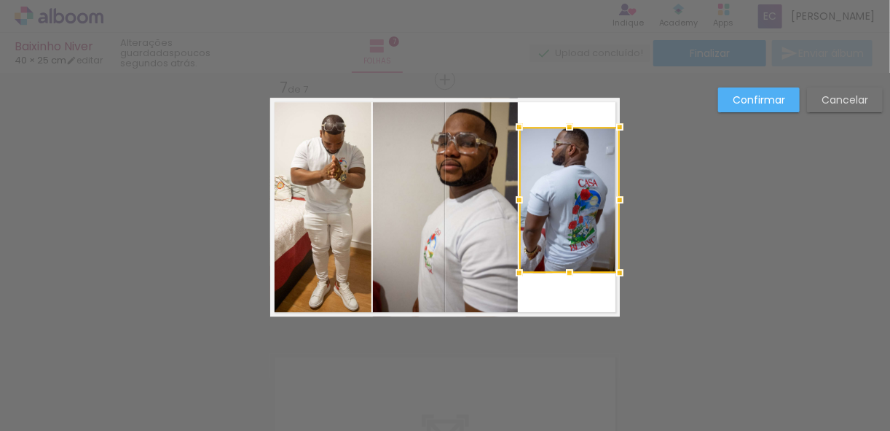
click at [568, 239] on div at bounding box center [569, 200] width 101 height 146
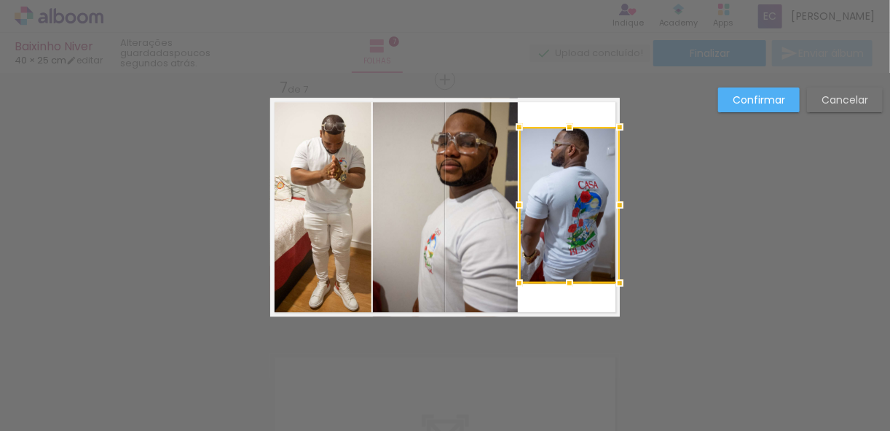
drag, startPoint x: 568, startPoint y: 274, endPoint x: 564, endPoint y: 284, distance: 10.8
click at [564, 284] on div at bounding box center [569, 282] width 29 height 29
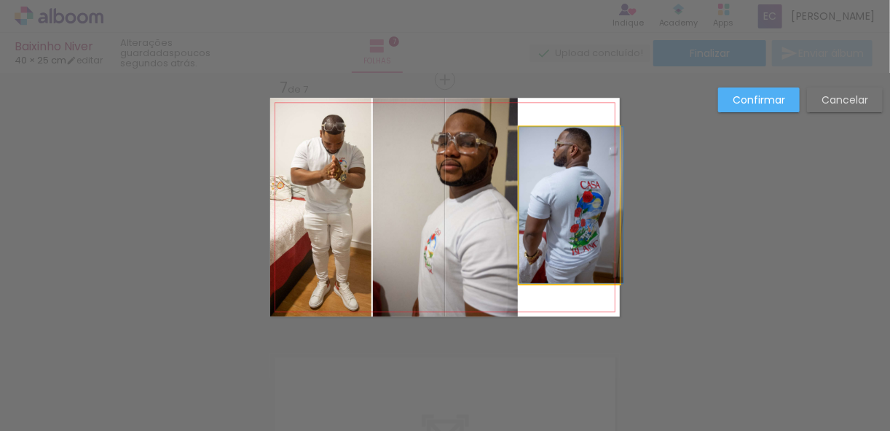
drag, startPoint x: 546, startPoint y: 216, endPoint x: 557, endPoint y: 218, distance: 11.7
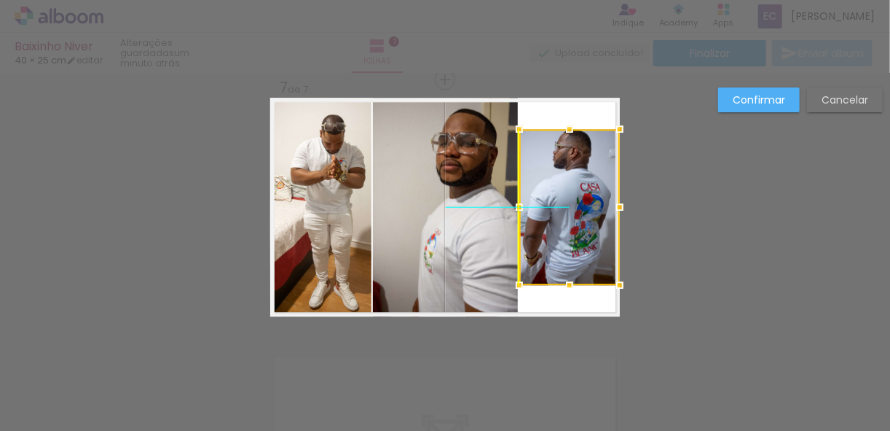
click at [565, 203] on div at bounding box center [569, 207] width 101 height 156
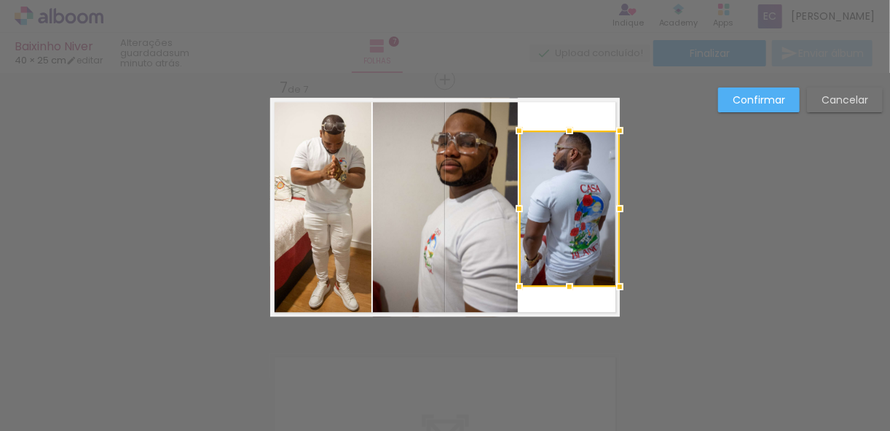
click at [570, 205] on div at bounding box center [569, 208] width 101 height 156
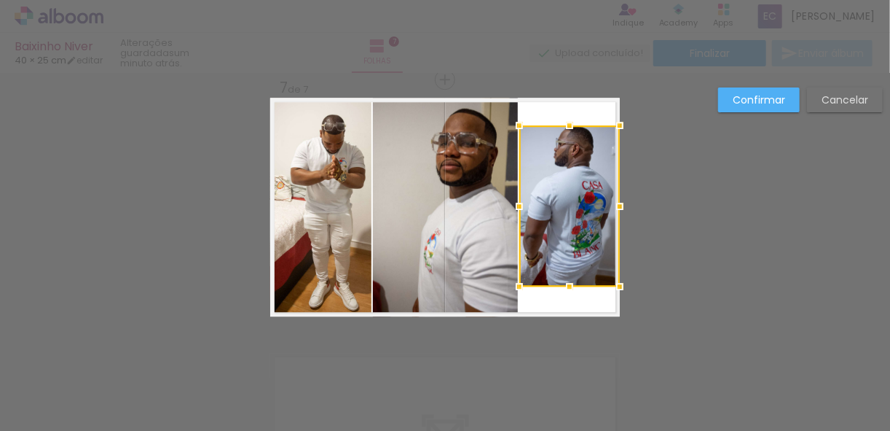
click at [570, 127] on div at bounding box center [569, 125] width 29 height 29
click at [581, 186] on div at bounding box center [569, 205] width 101 height 161
click at [490, 186] on quentale-photo at bounding box center [445, 207] width 145 height 219
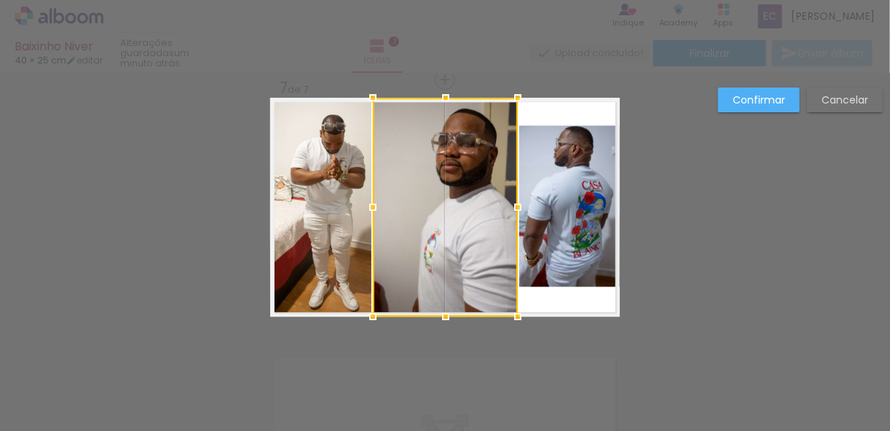
click at [336, 237] on quentale-photo at bounding box center [320, 207] width 101 height 219
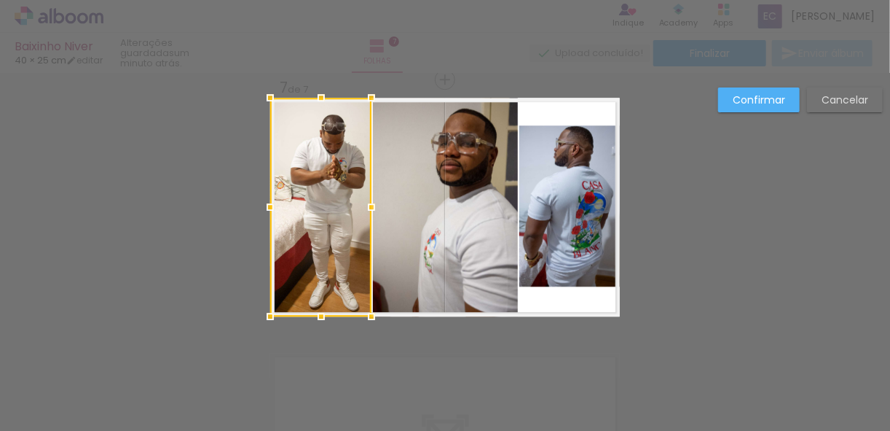
click at [393, 314] on quentale-photo at bounding box center [445, 207] width 145 height 219
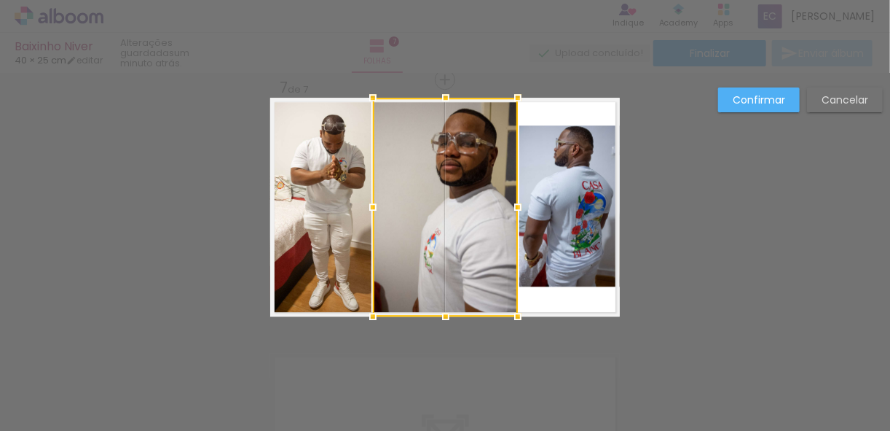
click at [450, 181] on div at bounding box center [445, 207] width 145 height 219
click at [337, 232] on quentale-photo at bounding box center [320, 207] width 101 height 219
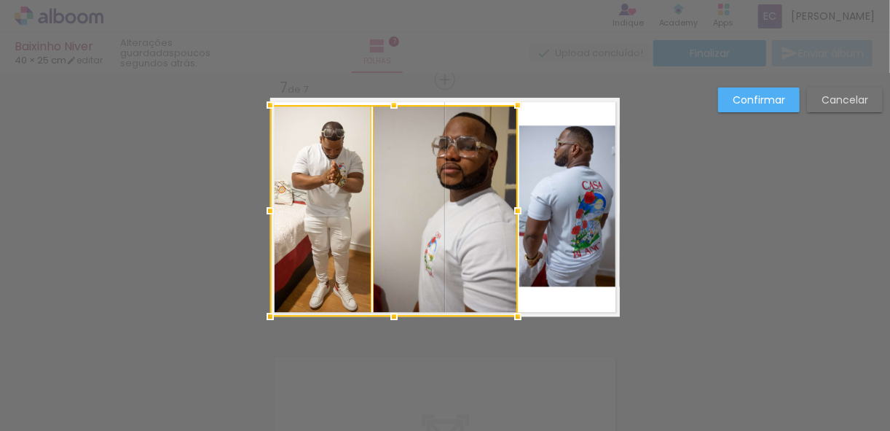
drag, startPoint x: 390, startPoint y: 98, endPoint x: 391, endPoint y: 105, distance: 7.3
click at [391, 105] on div at bounding box center [394, 104] width 29 height 29
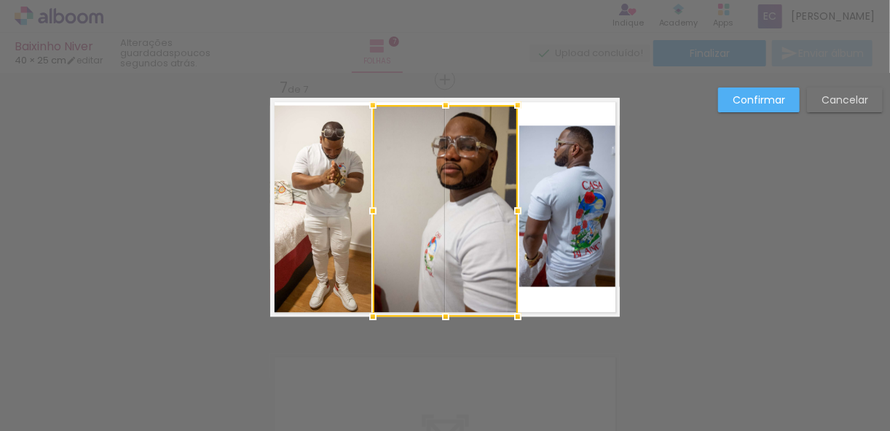
click at [335, 291] on quentale-photo at bounding box center [320, 210] width 101 height 211
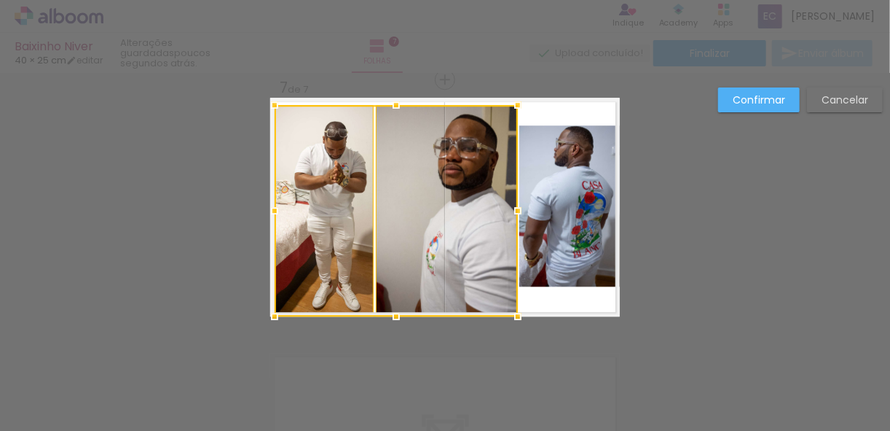
click at [274, 211] on div at bounding box center [274, 210] width 29 height 29
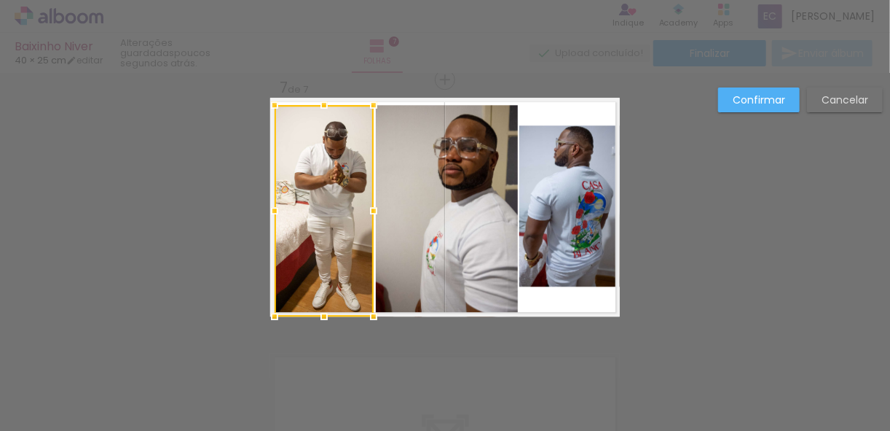
click at [408, 287] on quentale-photo at bounding box center [447, 210] width 142 height 211
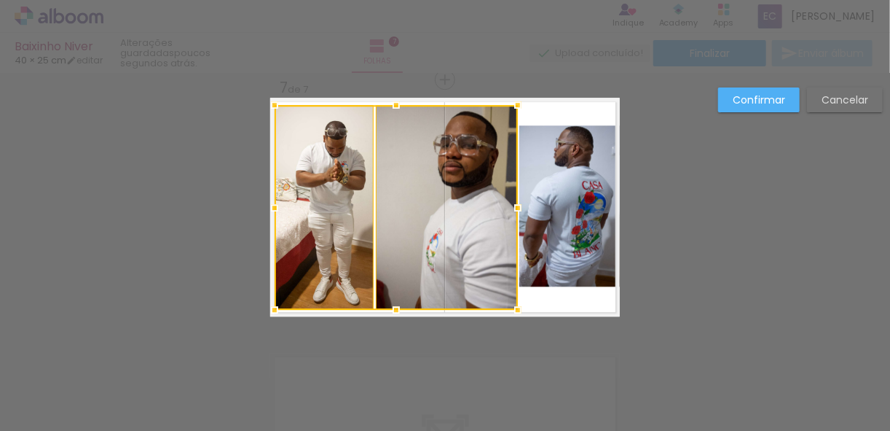
drag, startPoint x: 389, startPoint y: 315, endPoint x: 395, endPoint y: 309, distance: 8.8
click at [395, 309] on div at bounding box center [396, 309] width 29 height 29
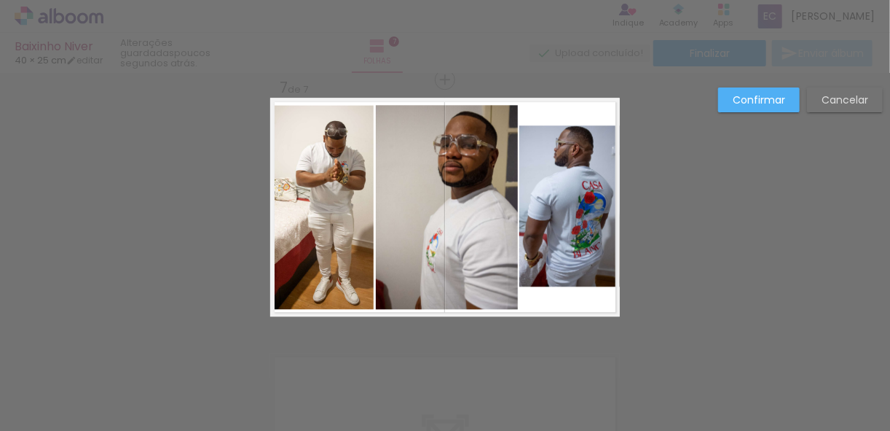
click at [0, 0] on slot "Confirmar" at bounding box center [0, 0] width 0 height 0
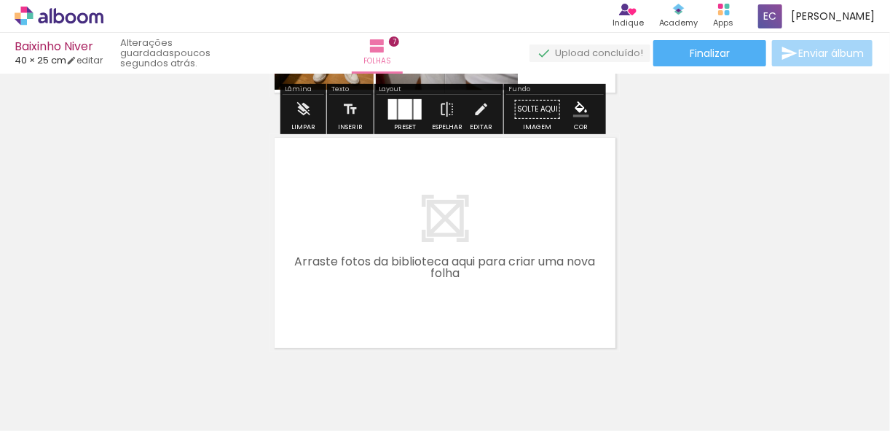
scroll to position [1831, 0]
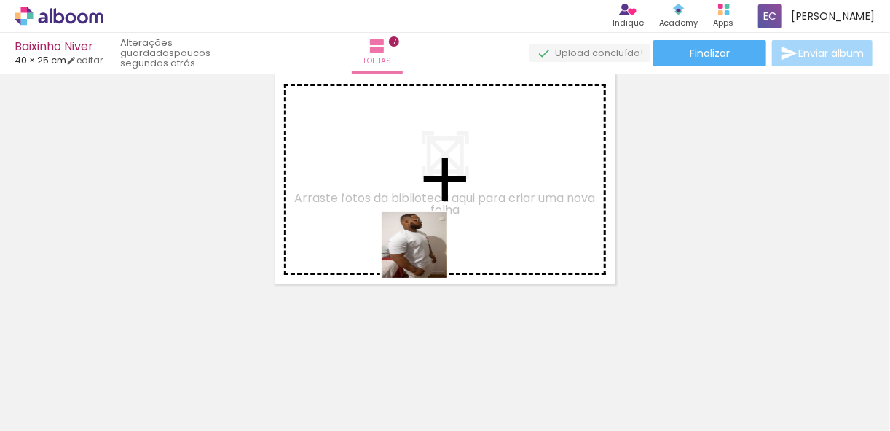
drag, startPoint x: 445, startPoint y: 382, endPoint x: 502, endPoint y: 358, distance: 61.7
click at [356, 151] on quentale-workspace at bounding box center [445, 215] width 890 height 431
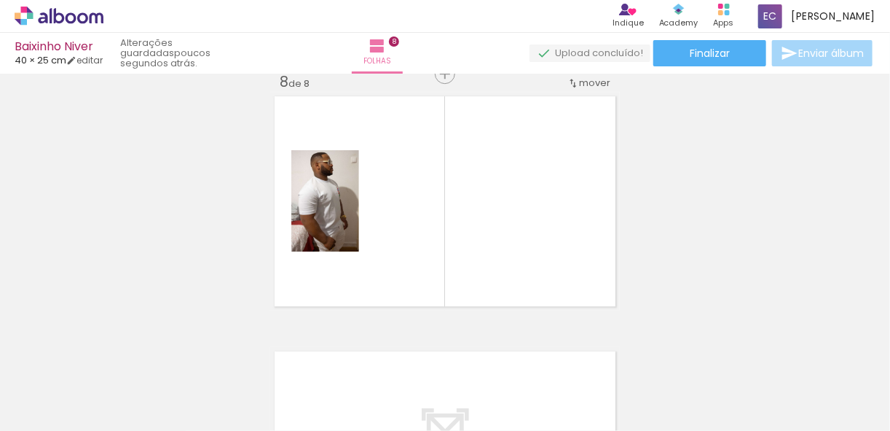
scroll to position [1803, 0]
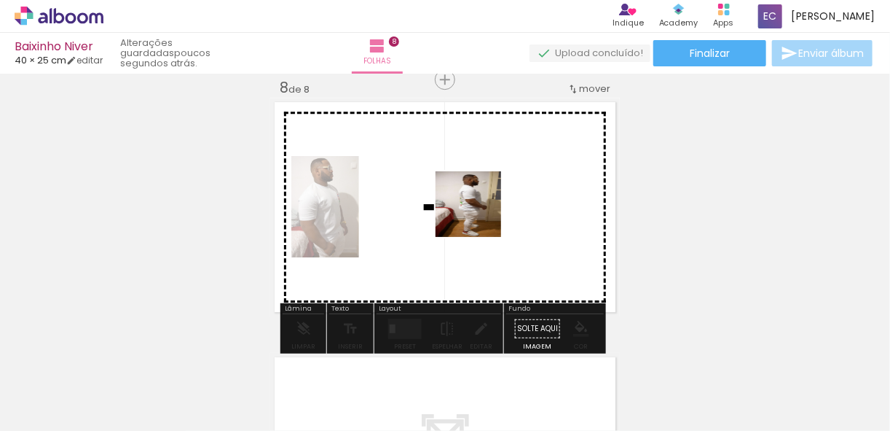
drag, startPoint x: 511, startPoint y: 297, endPoint x: 627, endPoint y: 379, distance: 141.1
click at [470, 201] on quentale-workspace at bounding box center [445, 215] width 890 height 431
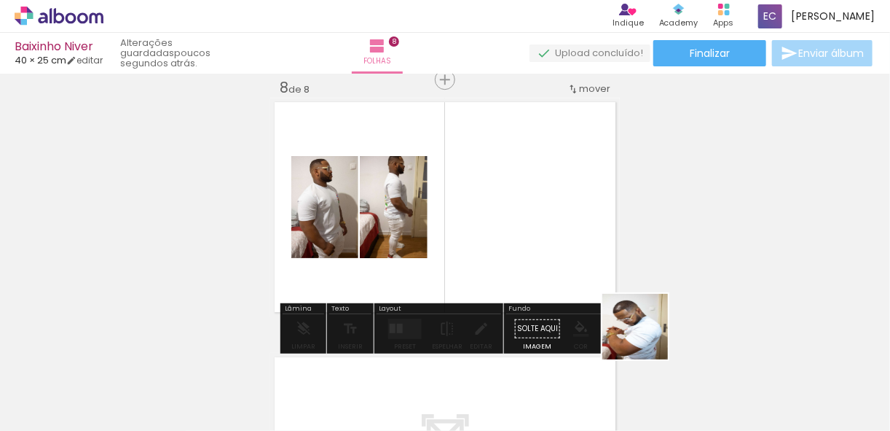
drag, startPoint x: 697, startPoint y: 403, endPoint x: 787, endPoint y: 424, distance: 92.1
click at [535, 226] on quentale-workspace at bounding box center [445, 215] width 890 height 431
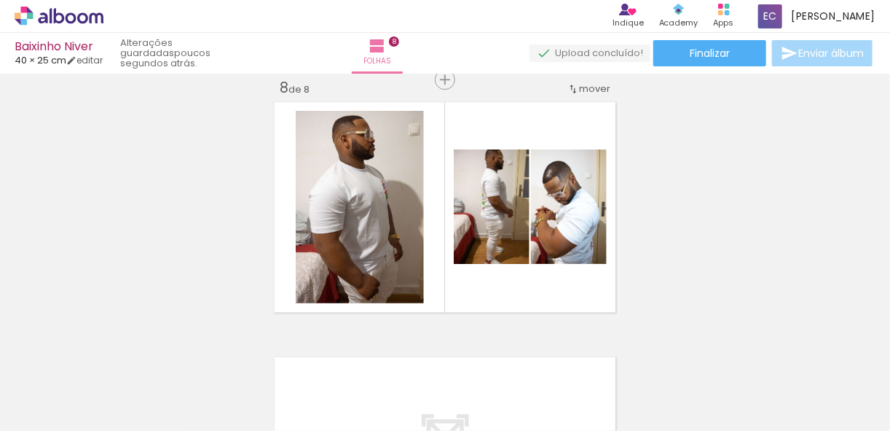
scroll to position [0, 2935]
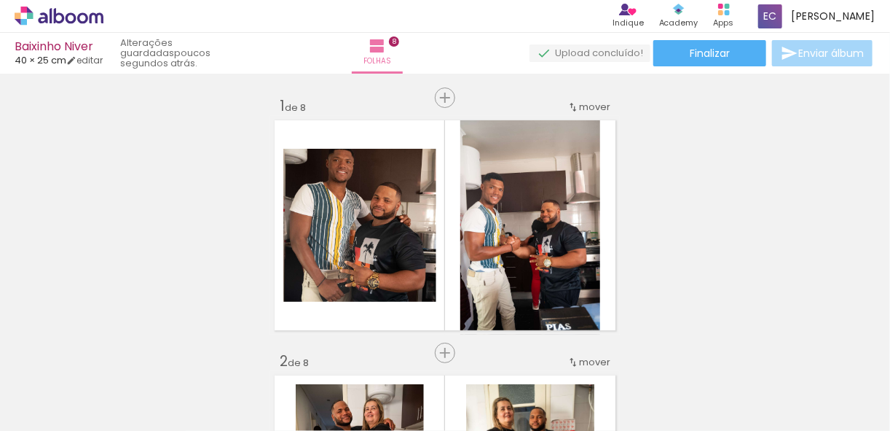
scroll to position [1803, 0]
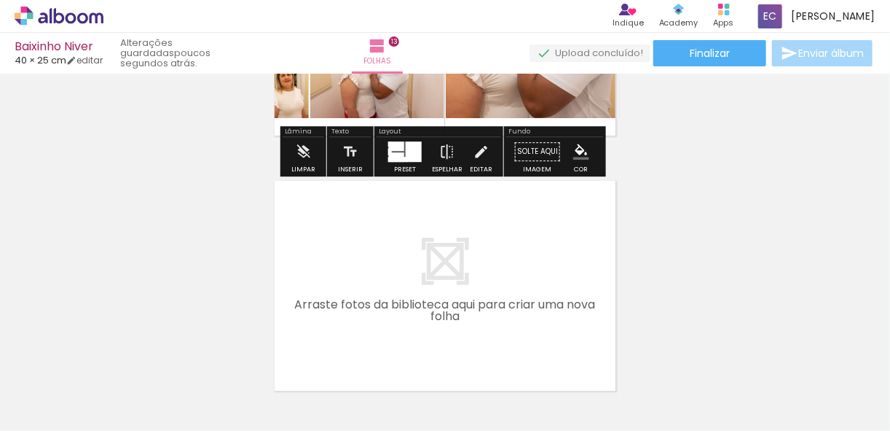
scroll to position [3311, 0]
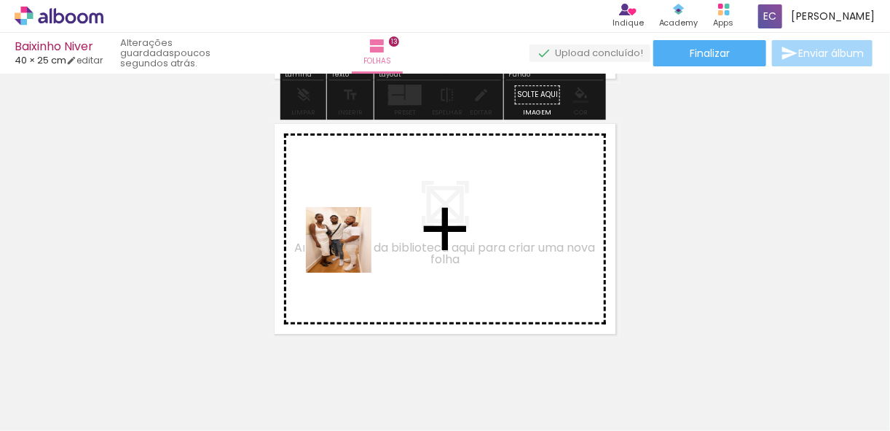
drag, startPoint x: 259, startPoint y: 391, endPoint x: 370, endPoint y: 223, distance: 201.9
click at [370, 223] on quentale-workspace at bounding box center [445, 215] width 890 height 431
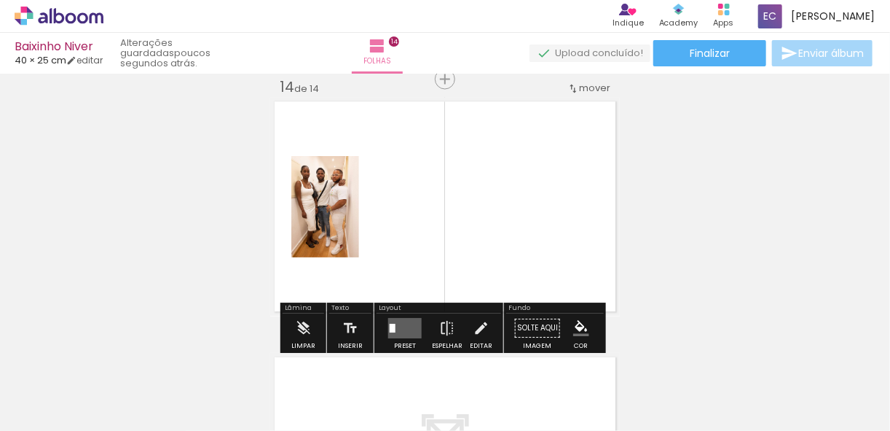
scroll to position [3333, 0]
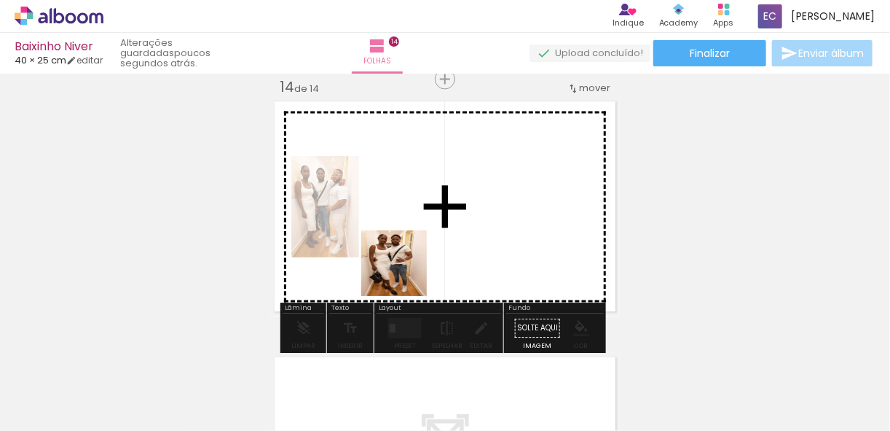
drag, startPoint x: 405, startPoint y: 274, endPoint x: 439, endPoint y: 221, distance: 62.9
click at [439, 221] on quentale-workspace at bounding box center [445, 215] width 890 height 431
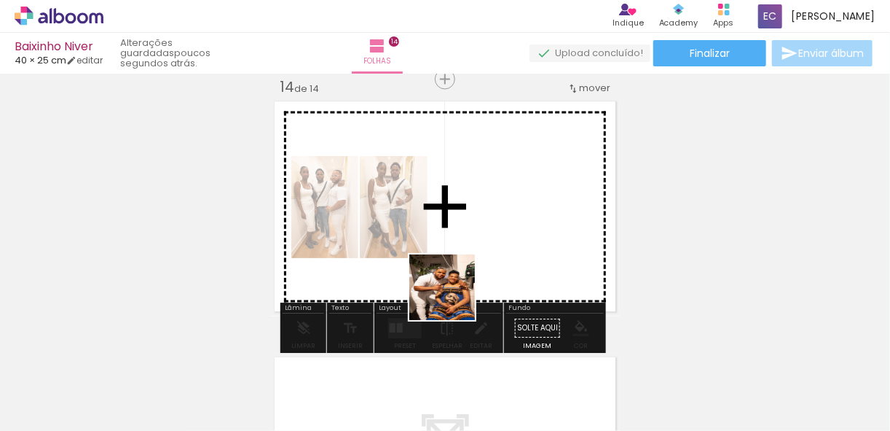
drag, startPoint x: 420, startPoint y: 396, endPoint x: 530, endPoint y: 344, distance: 122.5
click at [501, 200] on quentale-workspace at bounding box center [445, 215] width 890 height 431
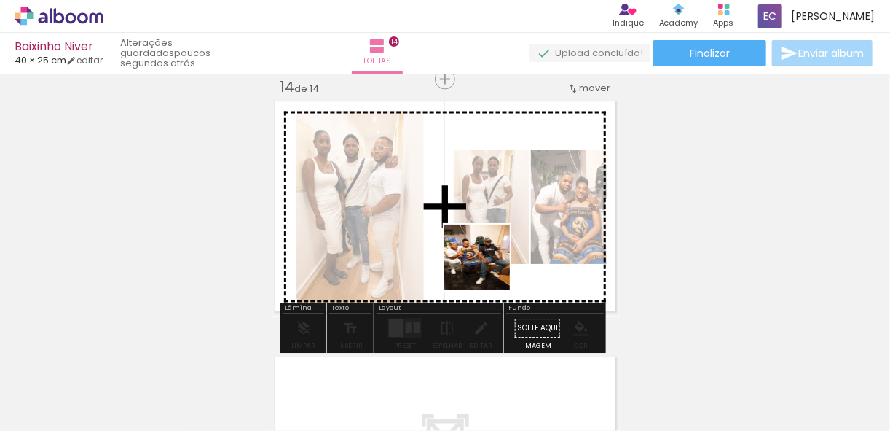
drag, startPoint x: 492, startPoint y: 393, endPoint x: 492, endPoint y: 308, distance: 84.5
click at [474, 211] on quentale-workspace at bounding box center [445, 215] width 890 height 431
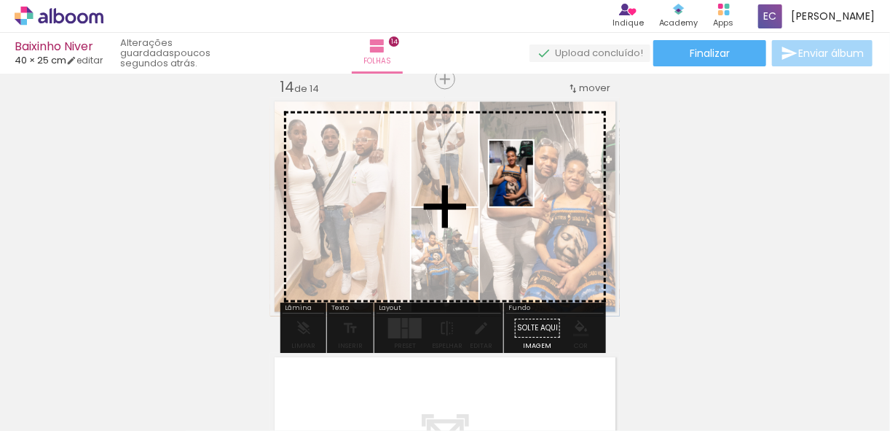
drag, startPoint x: 577, startPoint y: 354, endPoint x: 548, endPoint y: 206, distance: 150.7
click at [527, 157] on quentale-workspace at bounding box center [445, 215] width 890 height 431
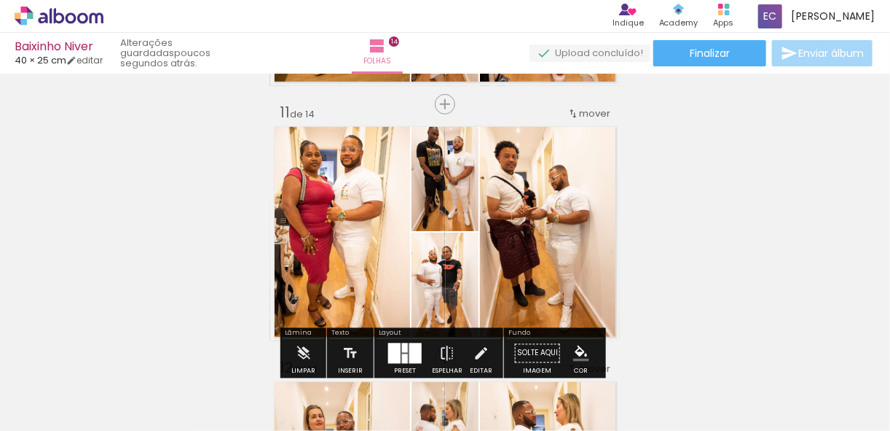
scroll to position [2517, 0]
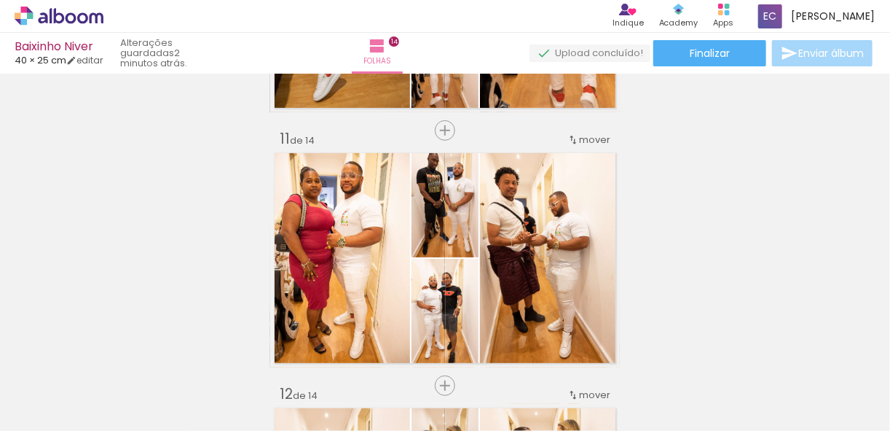
scroll to position [0, 4398]
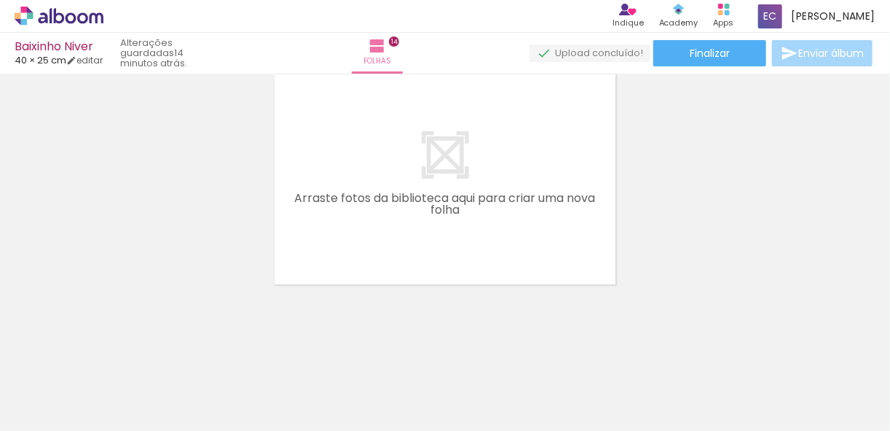
scroll to position [0, 4507]
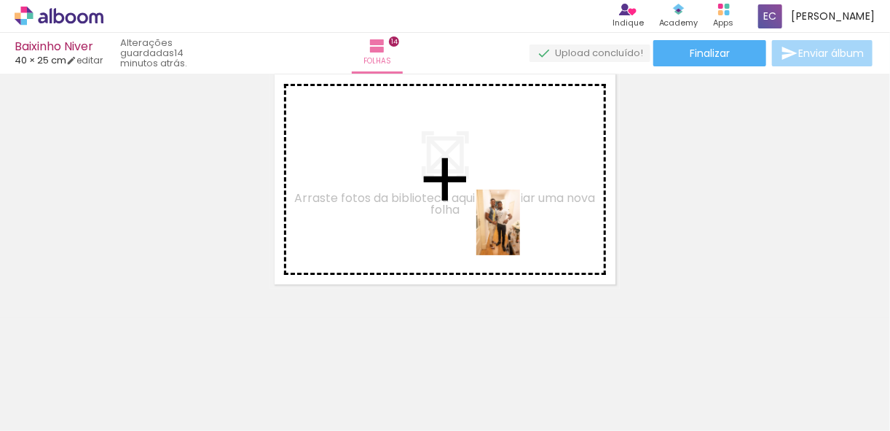
drag, startPoint x: 544, startPoint y: 357, endPoint x: 672, endPoint y: 391, distance: 132.7
click at [522, 232] on quentale-workspace at bounding box center [445, 215] width 890 height 431
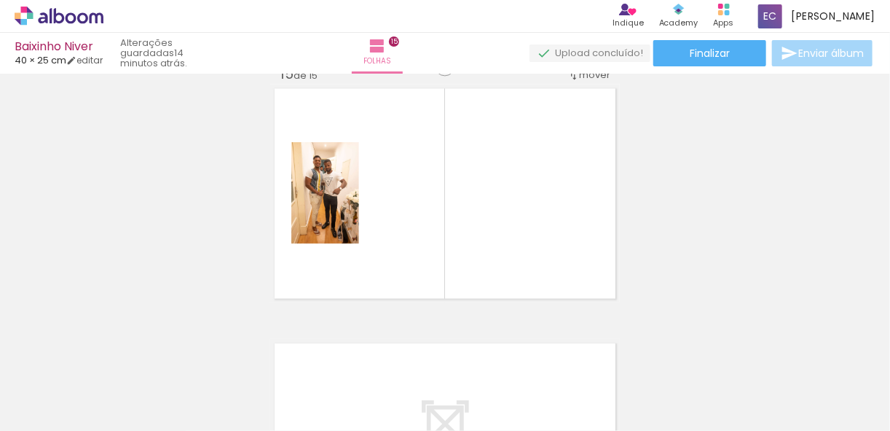
scroll to position [3588, 0]
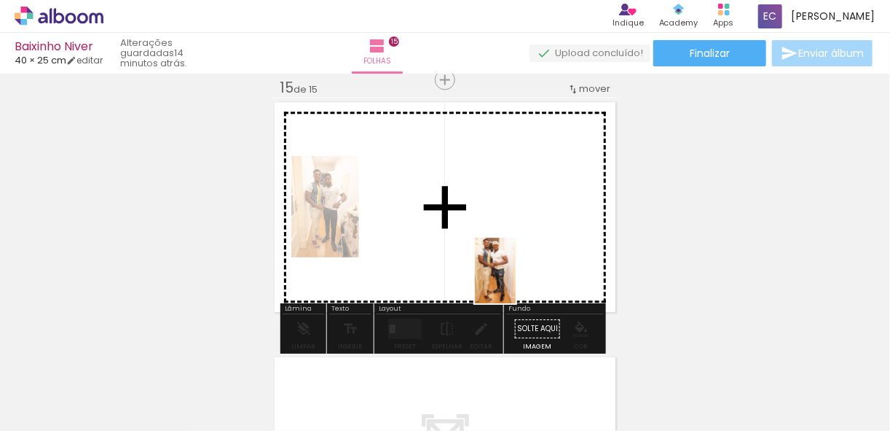
drag, startPoint x: 855, startPoint y: 393, endPoint x: 530, endPoint y: 261, distance: 350.3
click at [527, 270] on quentale-workspace at bounding box center [445, 215] width 890 height 431
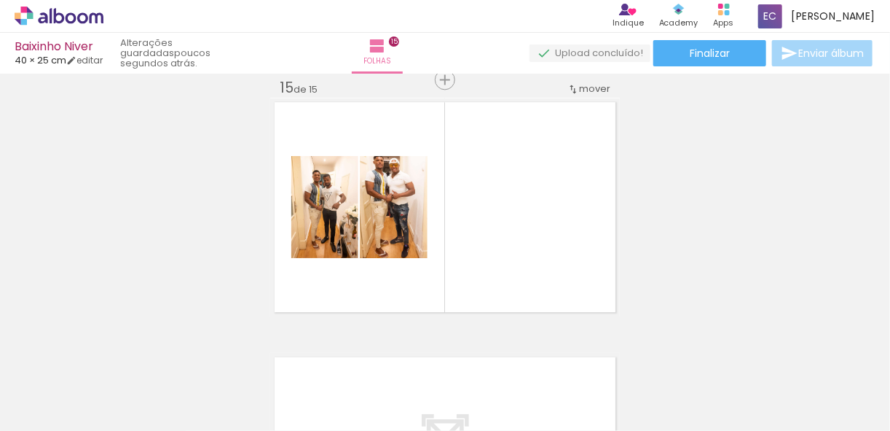
scroll to position [0, 4333]
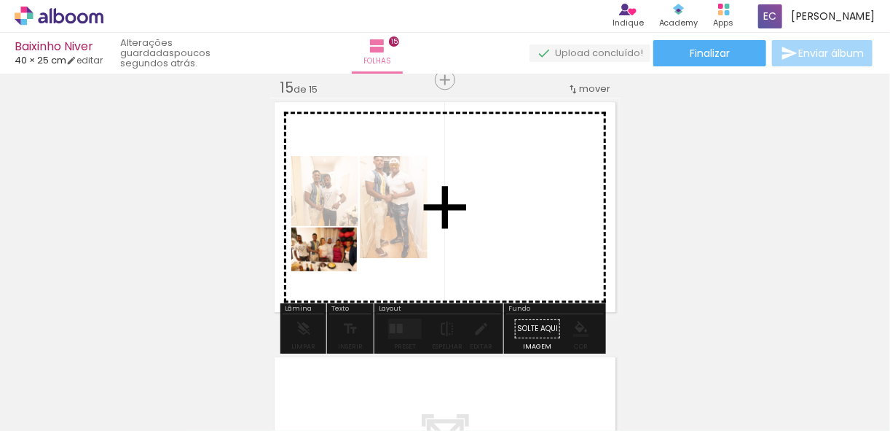
drag, startPoint x: 310, startPoint y: 386, endPoint x: 372, endPoint y: 313, distance: 96.1
click at [335, 226] on quentale-workspace at bounding box center [445, 215] width 890 height 431
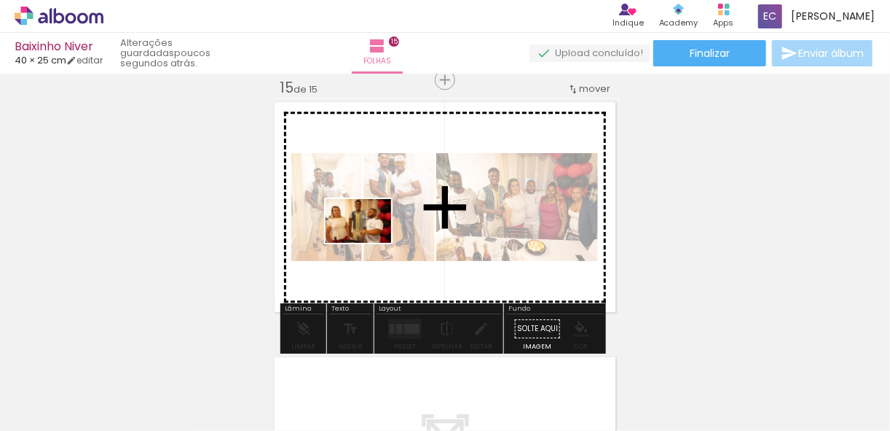
drag, startPoint x: 399, startPoint y: 366, endPoint x: 458, endPoint y: 359, distance: 60.1
click at [367, 241] on quentale-workspace at bounding box center [445, 215] width 890 height 431
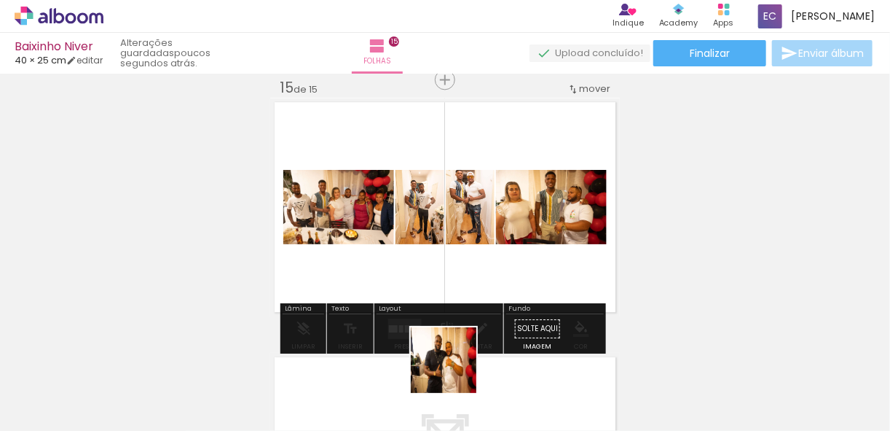
drag, startPoint x: 478, startPoint y: 391, endPoint x: 484, endPoint y: 361, distance: 30.4
click at [396, 283] on quentale-workspace at bounding box center [445, 215] width 890 height 431
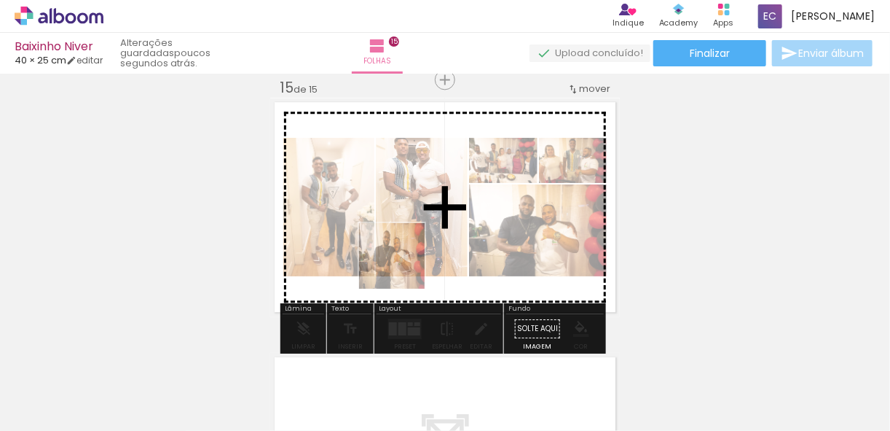
drag, startPoint x: 474, startPoint y: 389, endPoint x: 572, endPoint y: 415, distance: 101.6
click at [397, 243] on quentale-workspace at bounding box center [445, 215] width 890 height 431
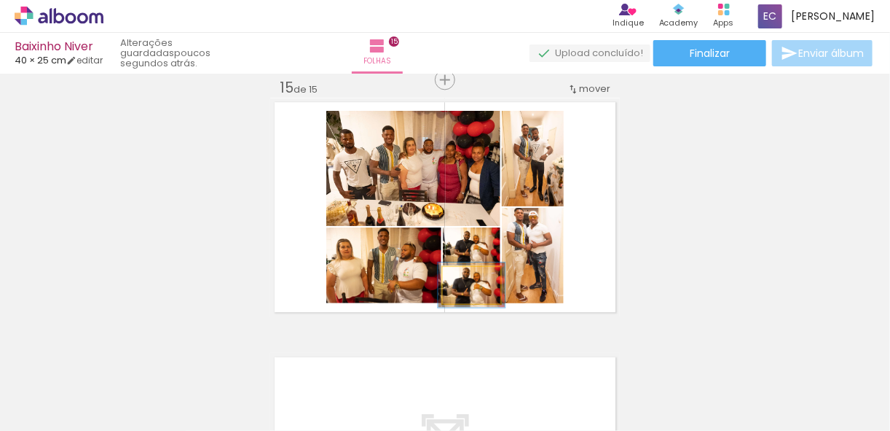
drag, startPoint x: 478, startPoint y: 291, endPoint x: 464, endPoint y: 382, distance: 92.1
type paper-slider "100"
click at [463, 377] on quentale-workspace at bounding box center [445, 215] width 890 height 431
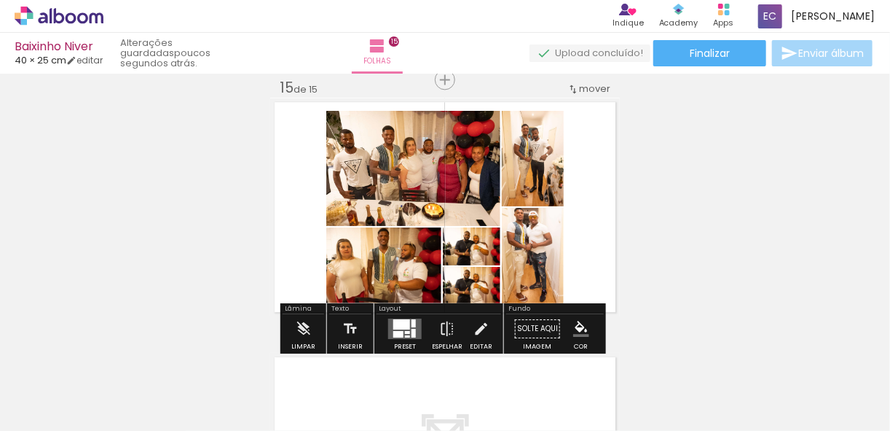
scroll to position [3646, 0]
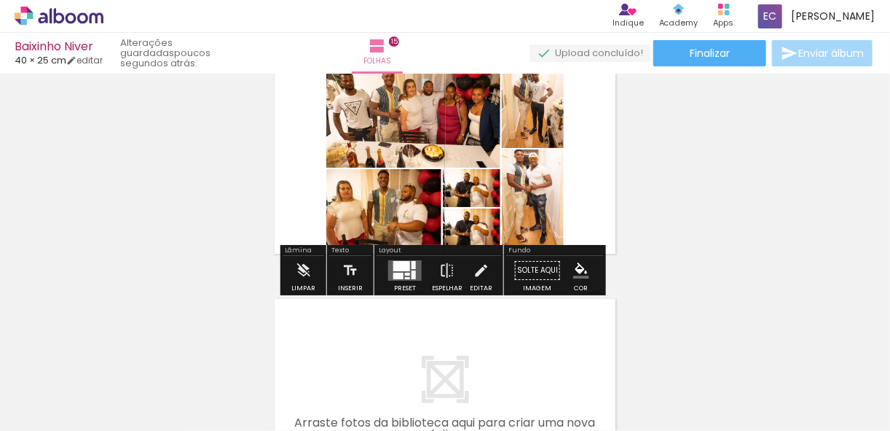
click at [0, 0] on slot "P&B" at bounding box center [0, 0] width 0 height 0
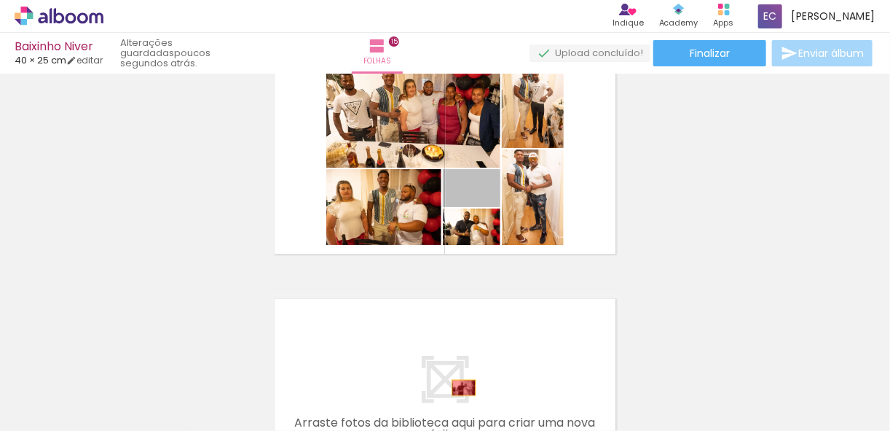
drag, startPoint x: 487, startPoint y: 179, endPoint x: 477, endPoint y: 382, distance: 203.5
click at [460, 388] on quentale-workspace at bounding box center [445, 215] width 890 height 431
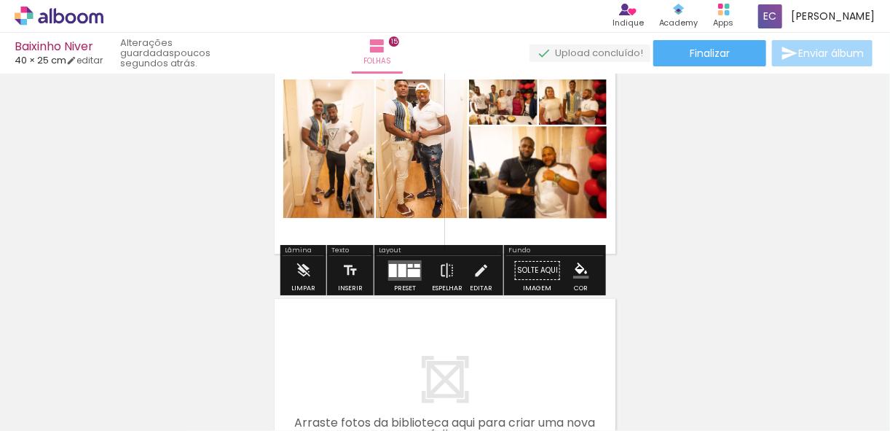
scroll to position [3588, 0]
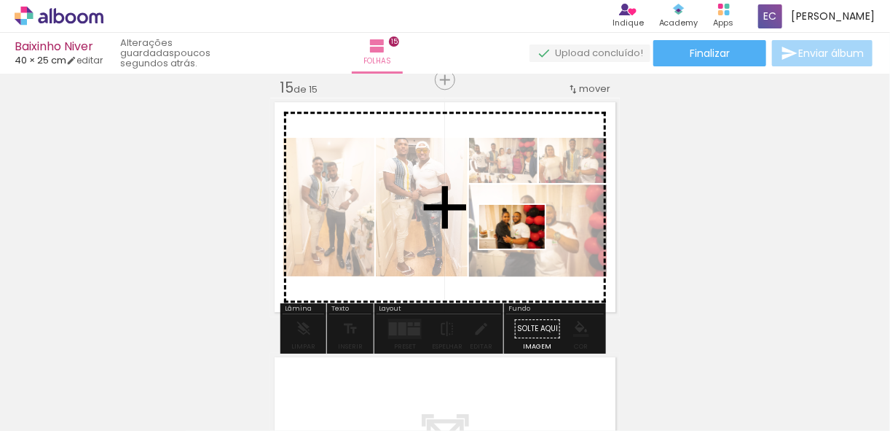
drag, startPoint x: 557, startPoint y: 382, endPoint x: 519, endPoint y: 225, distance: 161.9
click at [519, 226] on quentale-workspace at bounding box center [445, 215] width 890 height 431
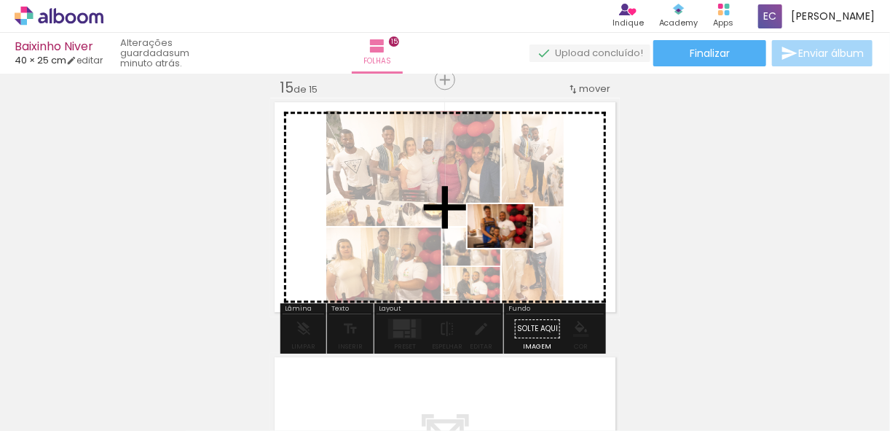
drag, startPoint x: 635, startPoint y: 396, endPoint x: 576, endPoint y: 355, distance: 71.1
click at [502, 233] on quentale-workspace at bounding box center [445, 215] width 890 height 431
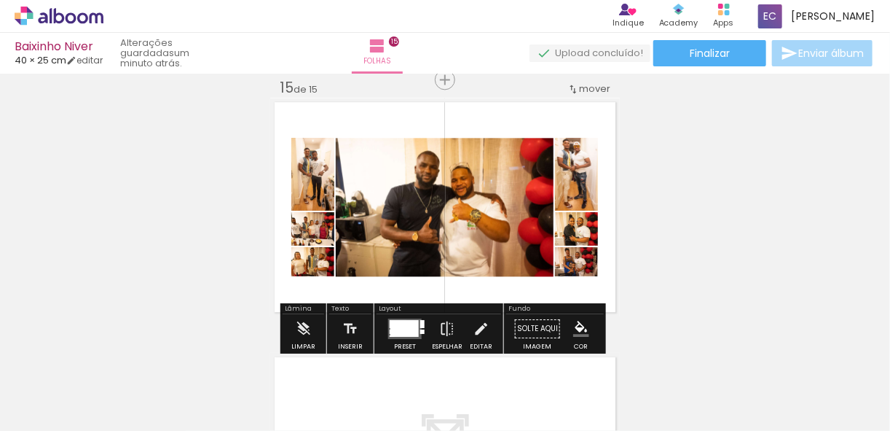
scroll to position [0, 4618]
